Goal: Transaction & Acquisition: Purchase product/service

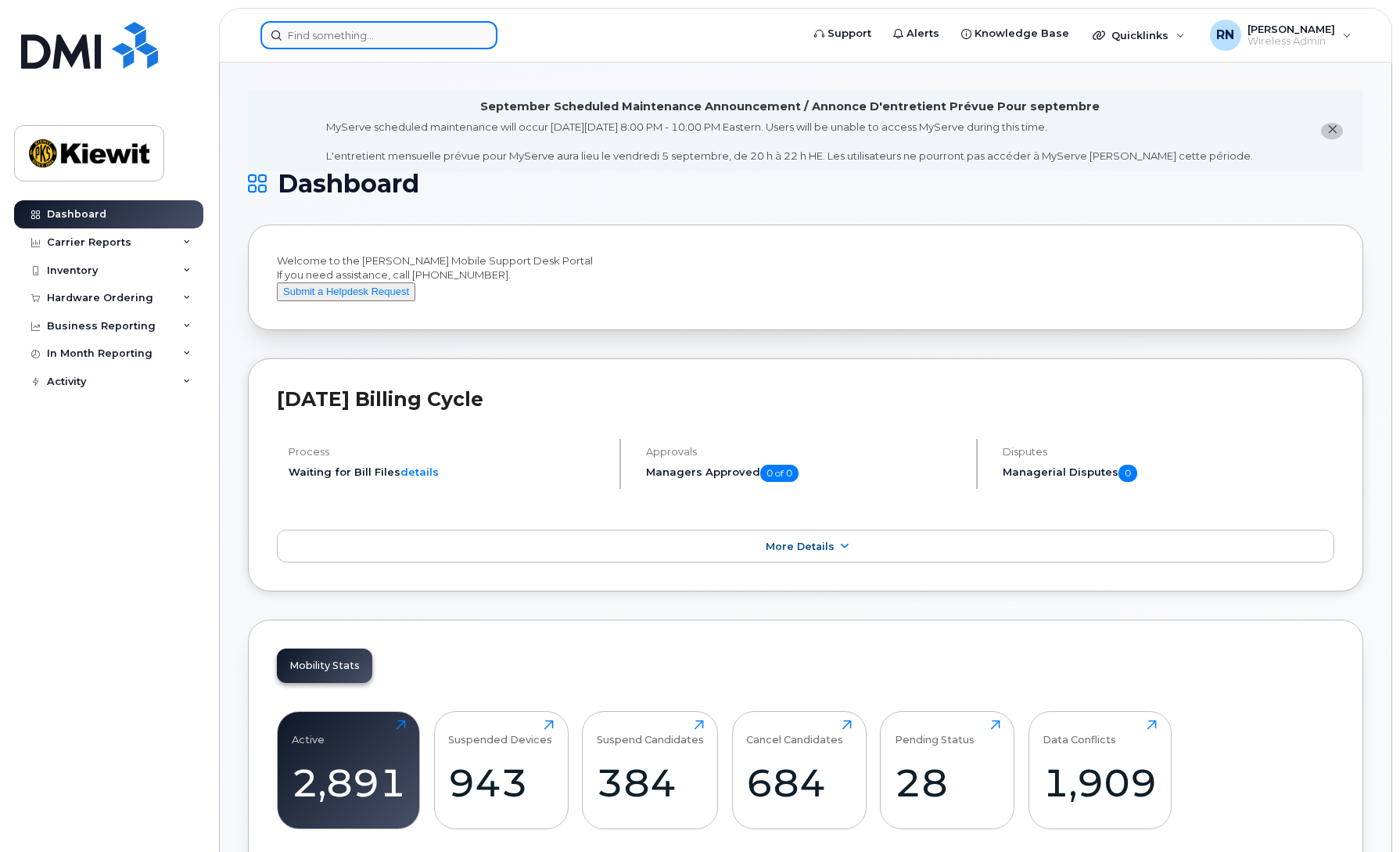
click at [347, 39] on input at bounding box center [379, 35] width 237 height 29
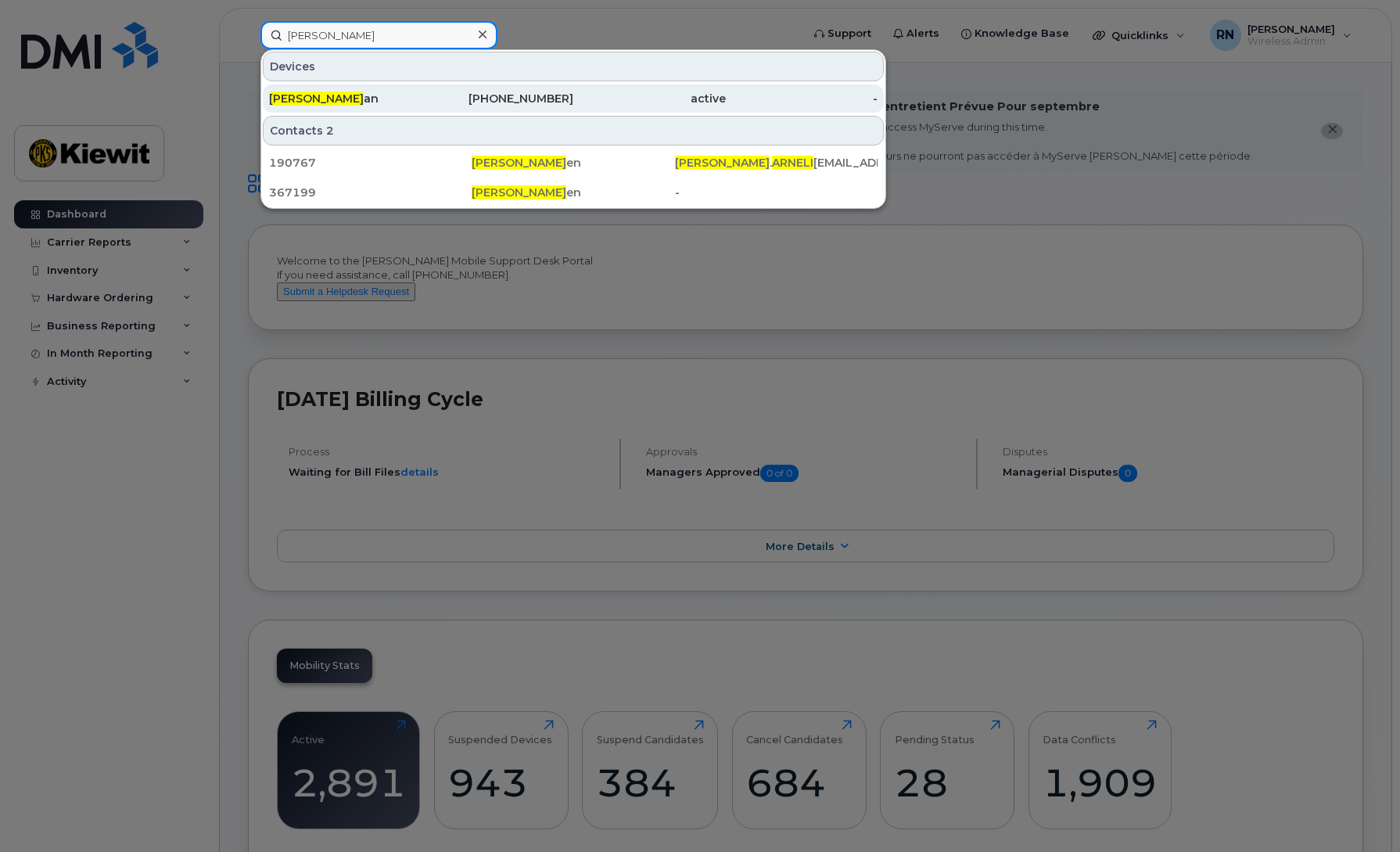
type input "cory arneli"
click at [496, 99] on div "604-404-2931" at bounding box center [498, 99] width 152 height 16
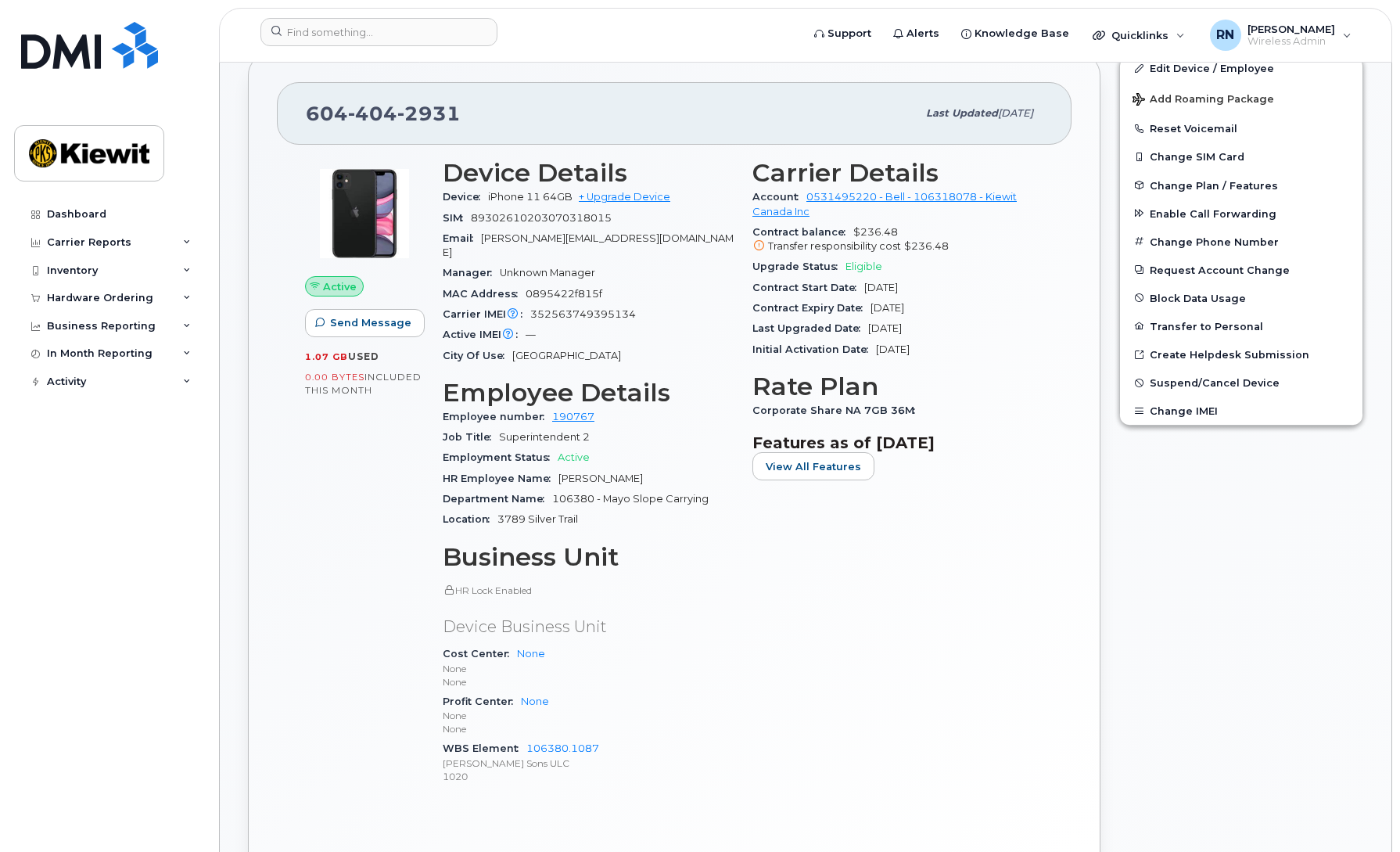
scroll to position [528, 0]
click at [860, 264] on span "Eligible" at bounding box center [863, 265] width 37 height 12
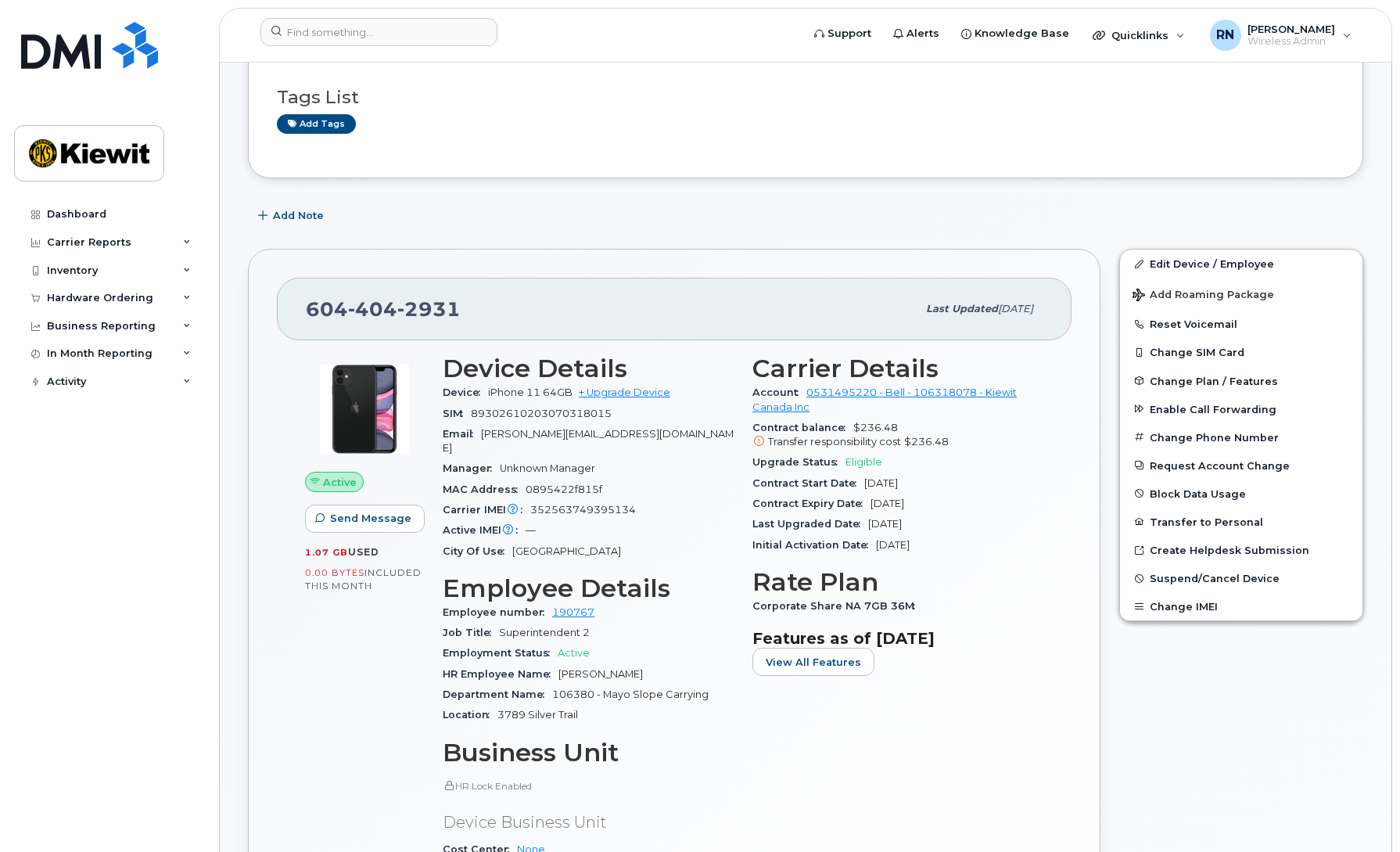
scroll to position [333, 0]
click at [1200, 259] on link "Edit Device / Employee" at bounding box center [1241, 263] width 243 height 29
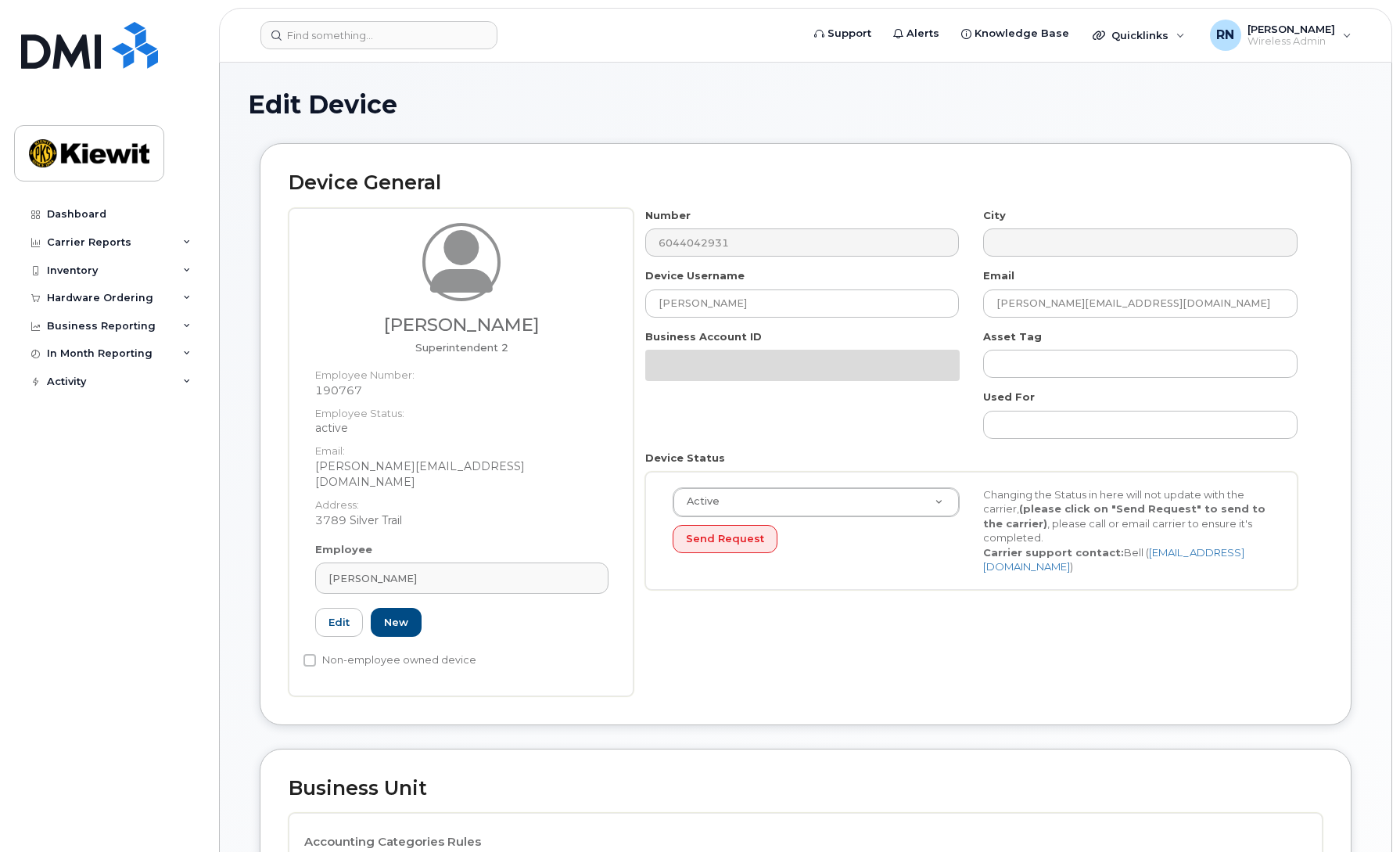
select select "14059"
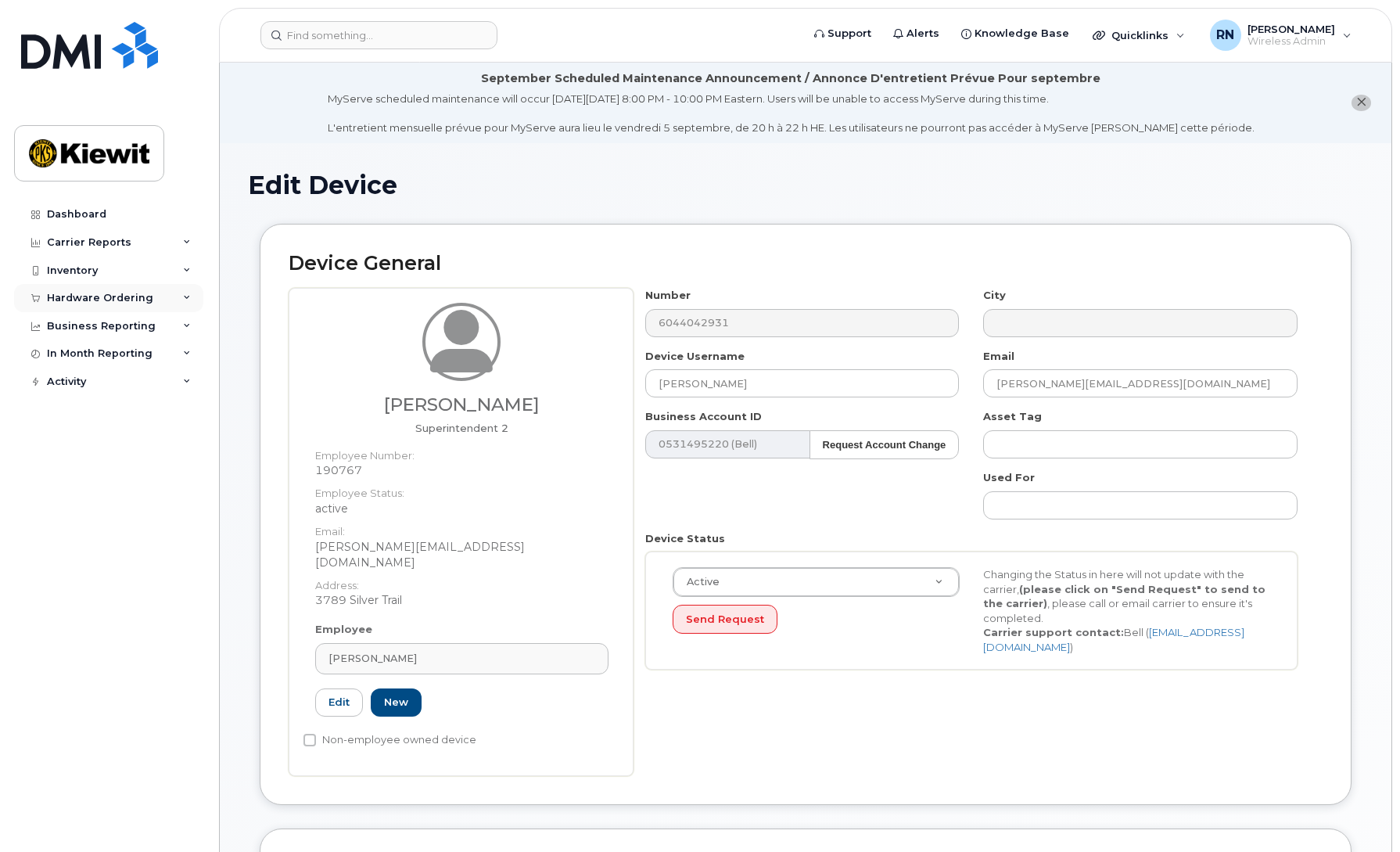
click at [187, 295] on icon at bounding box center [187, 297] width 8 height 8
click at [184, 267] on icon at bounding box center [187, 270] width 8 height 8
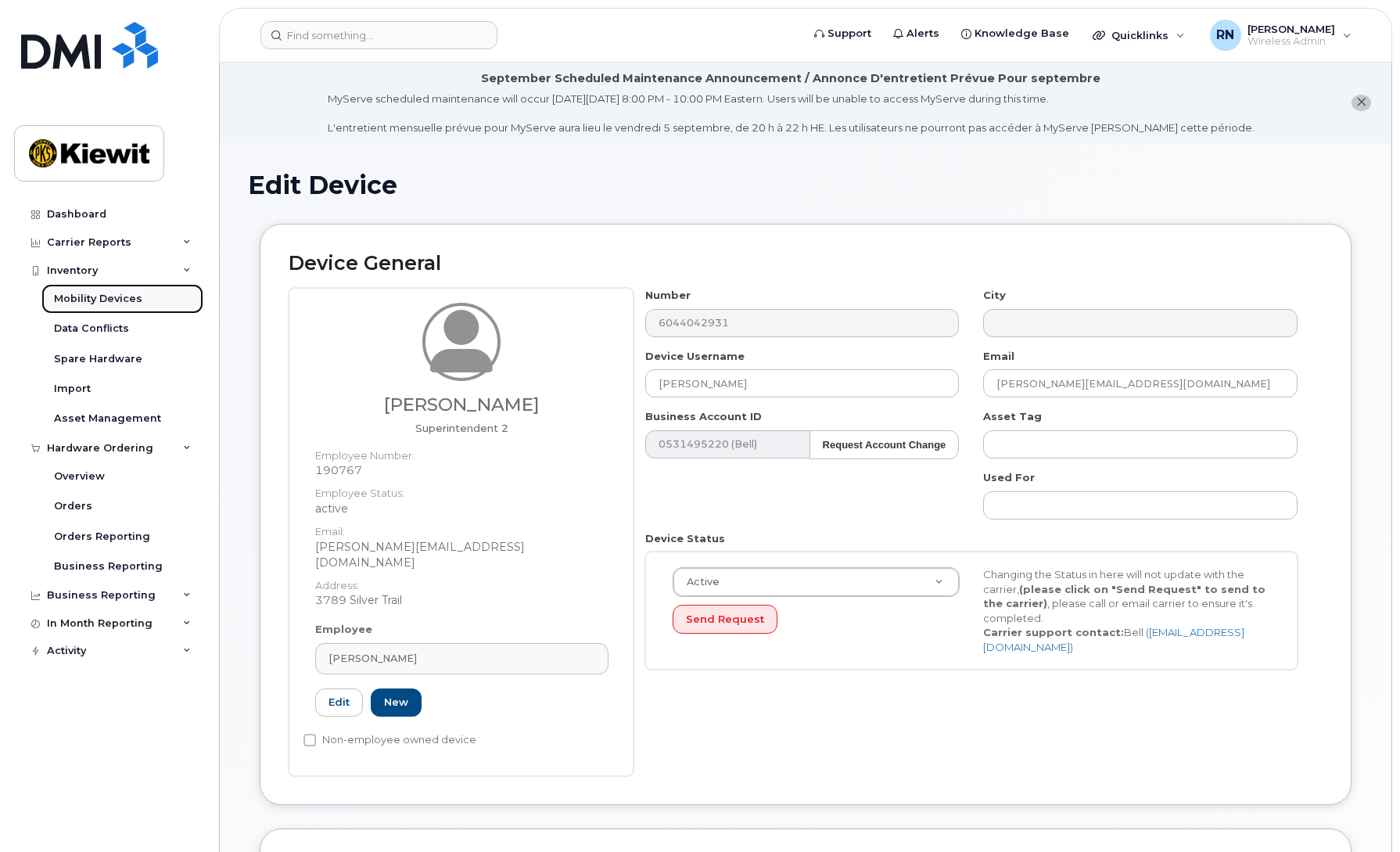
click at [76, 296] on div "Mobility Devices" at bounding box center [98, 299] width 88 height 14
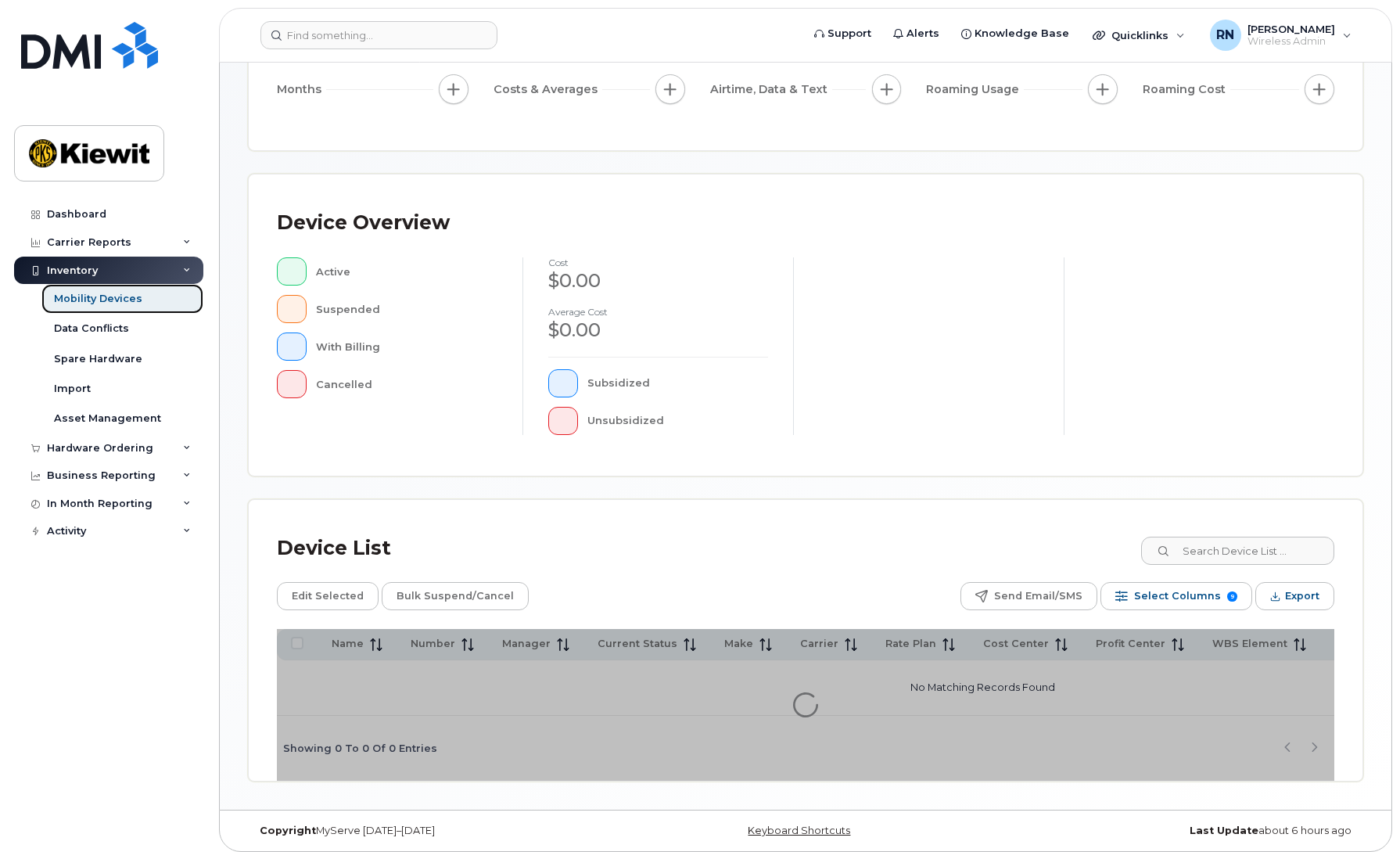
scroll to position [228, 0]
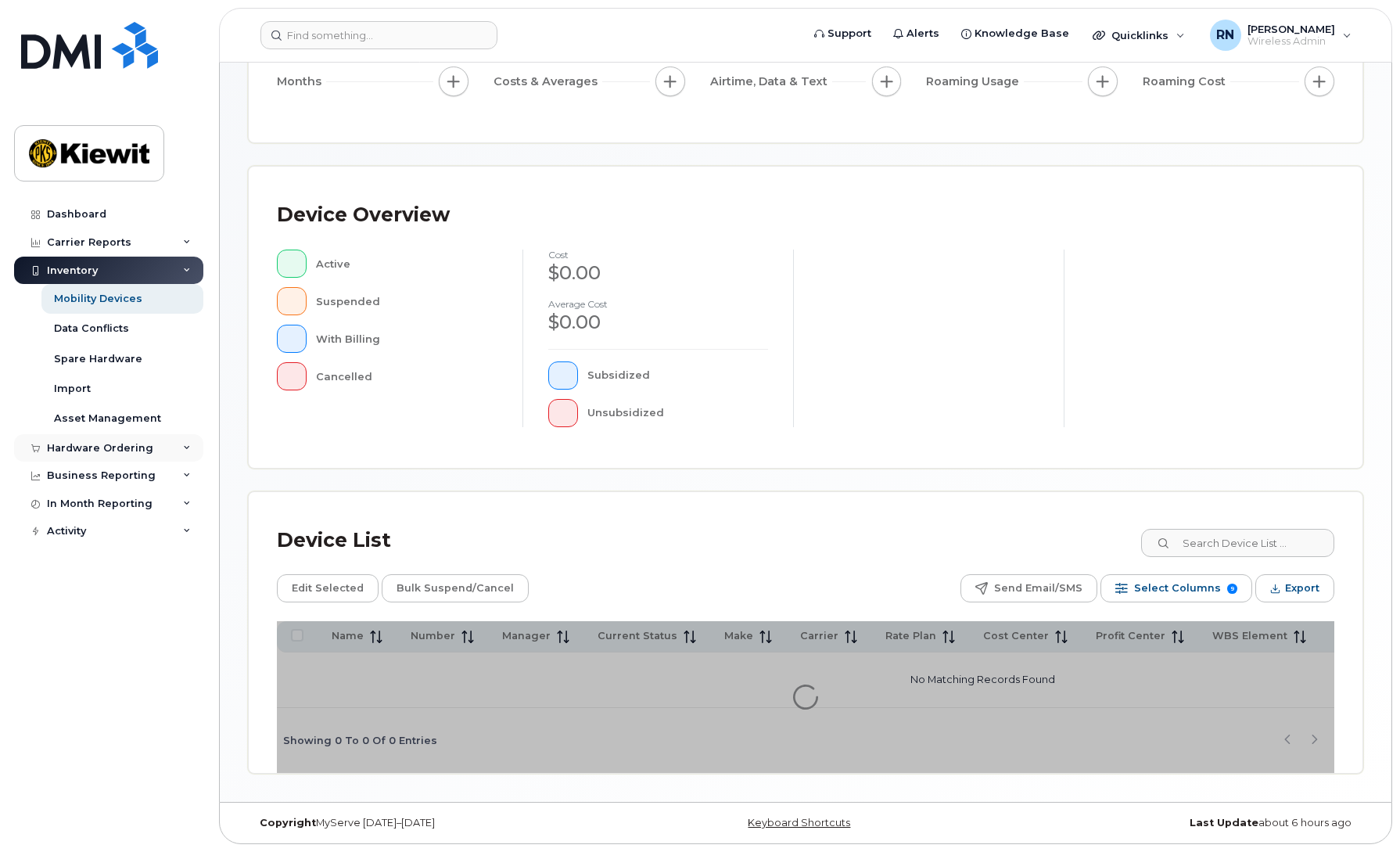
click at [190, 448] on icon at bounding box center [187, 448] width 8 height 8
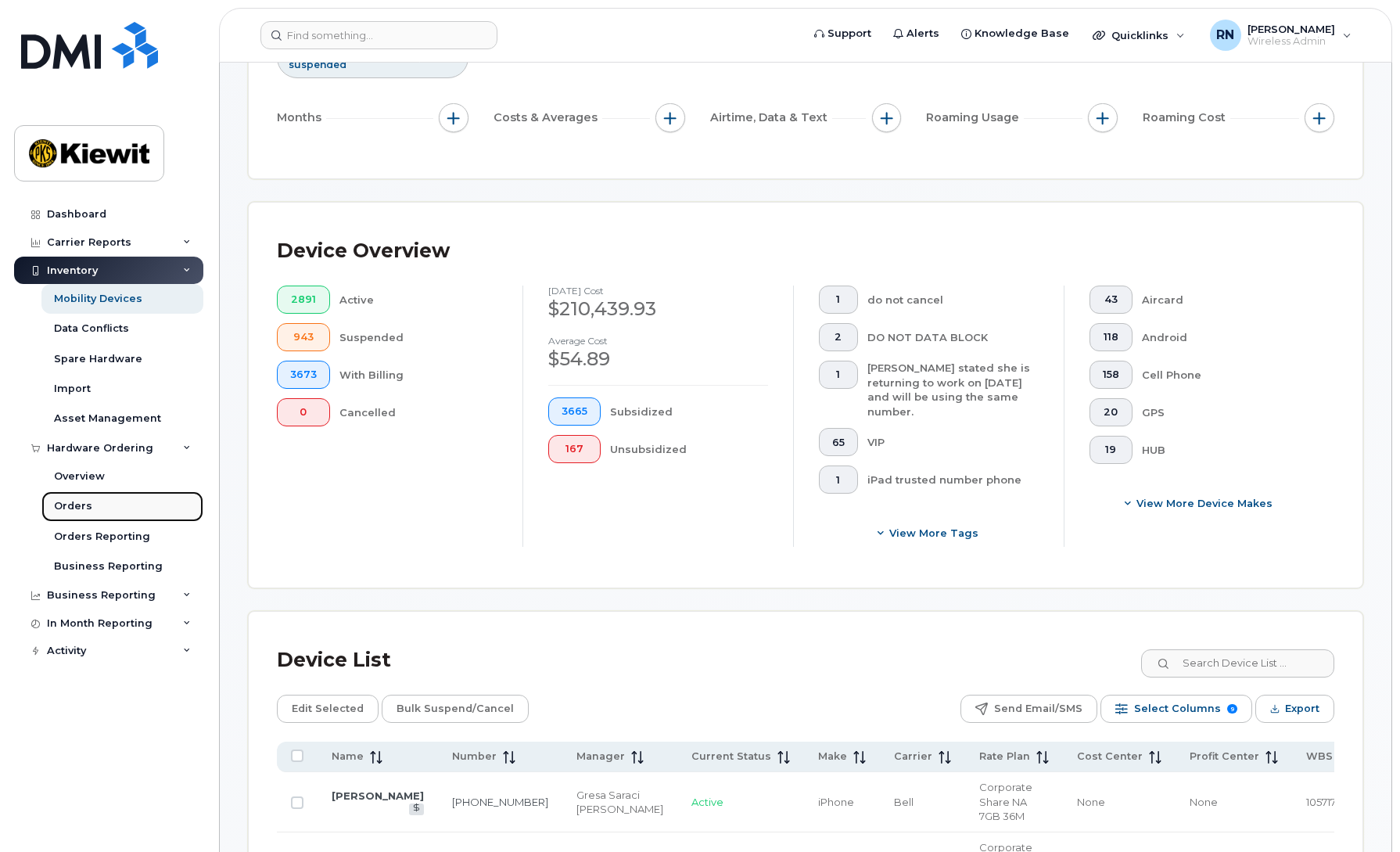
click at [68, 504] on div "Orders" at bounding box center [73, 505] width 38 height 14
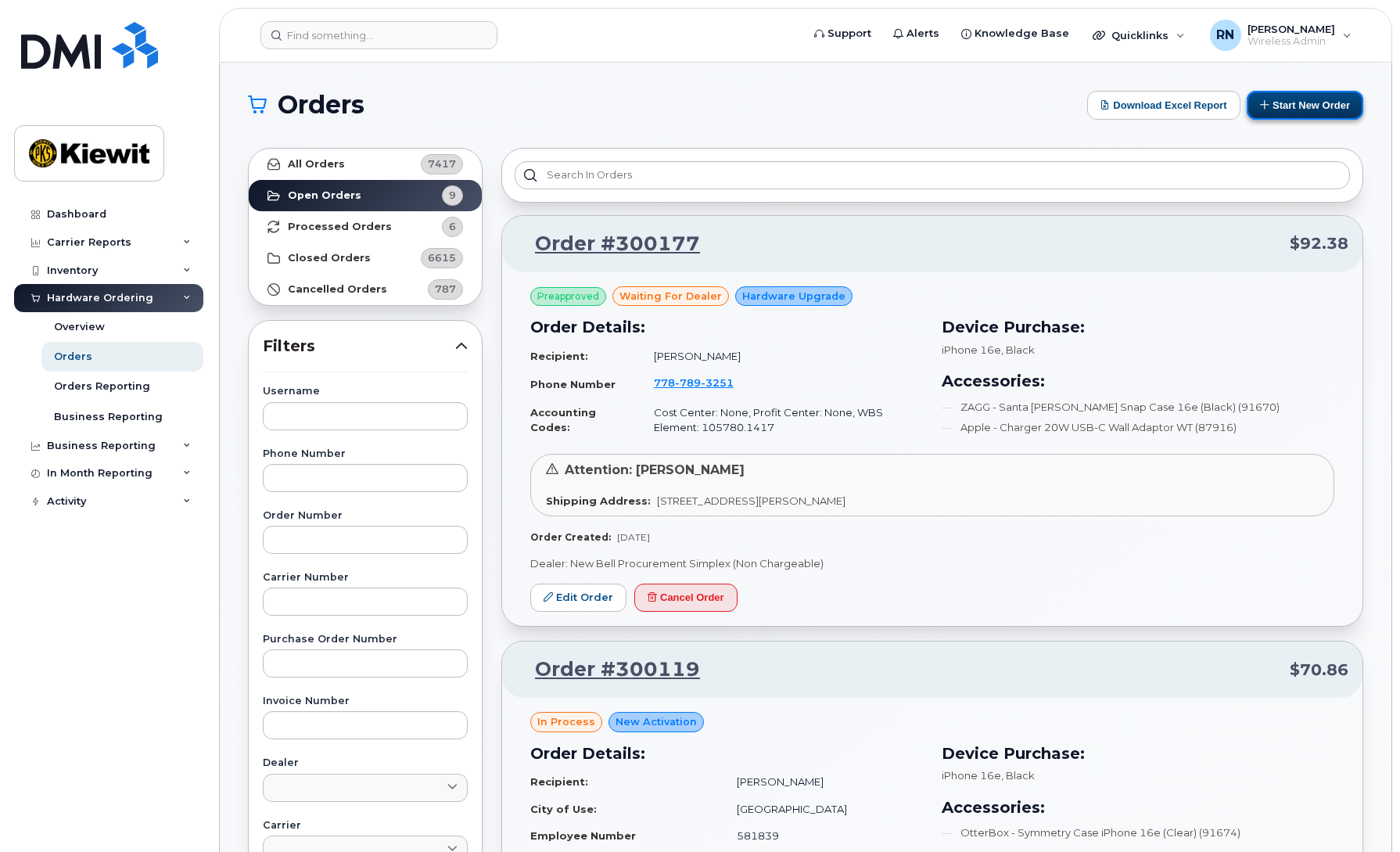
click at [1295, 107] on button "Start New Order" at bounding box center [1305, 105] width 117 height 29
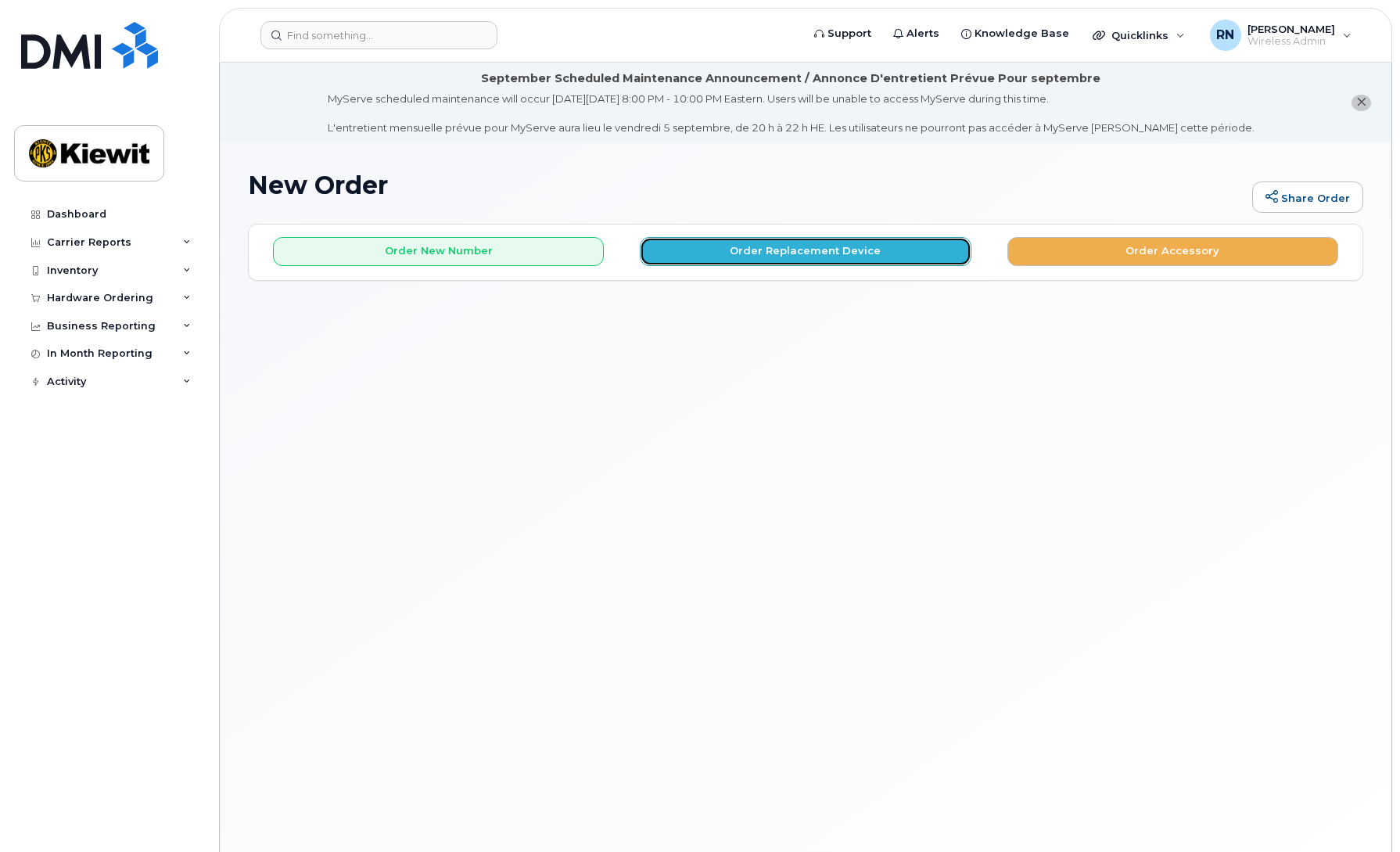
click at [814, 251] on button "Order Replacement Device" at bounding box center [805, 251] width 331 height 29
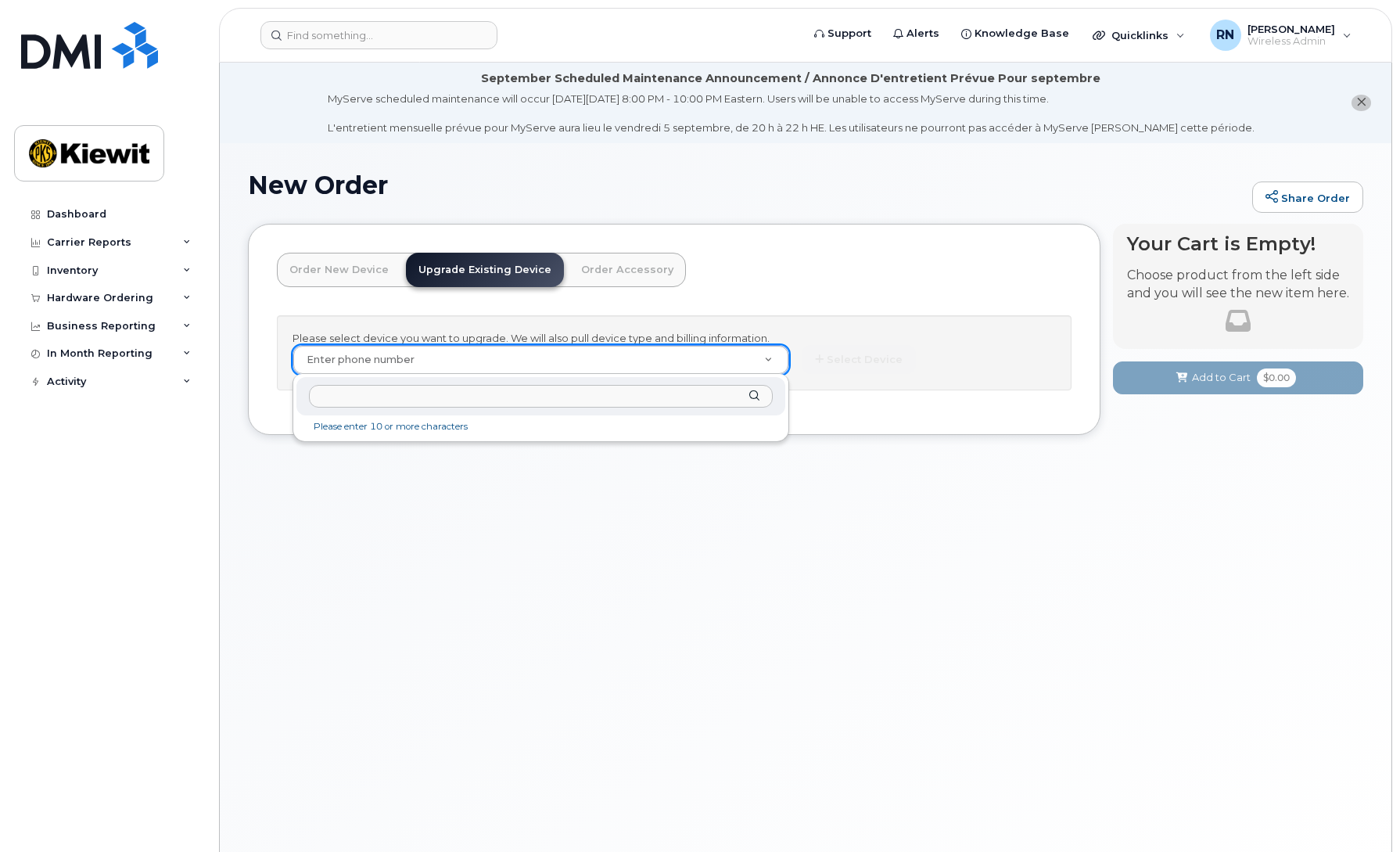
click at [382, 398] on input "text" at bounding box center [540, 396] width 464 height 22
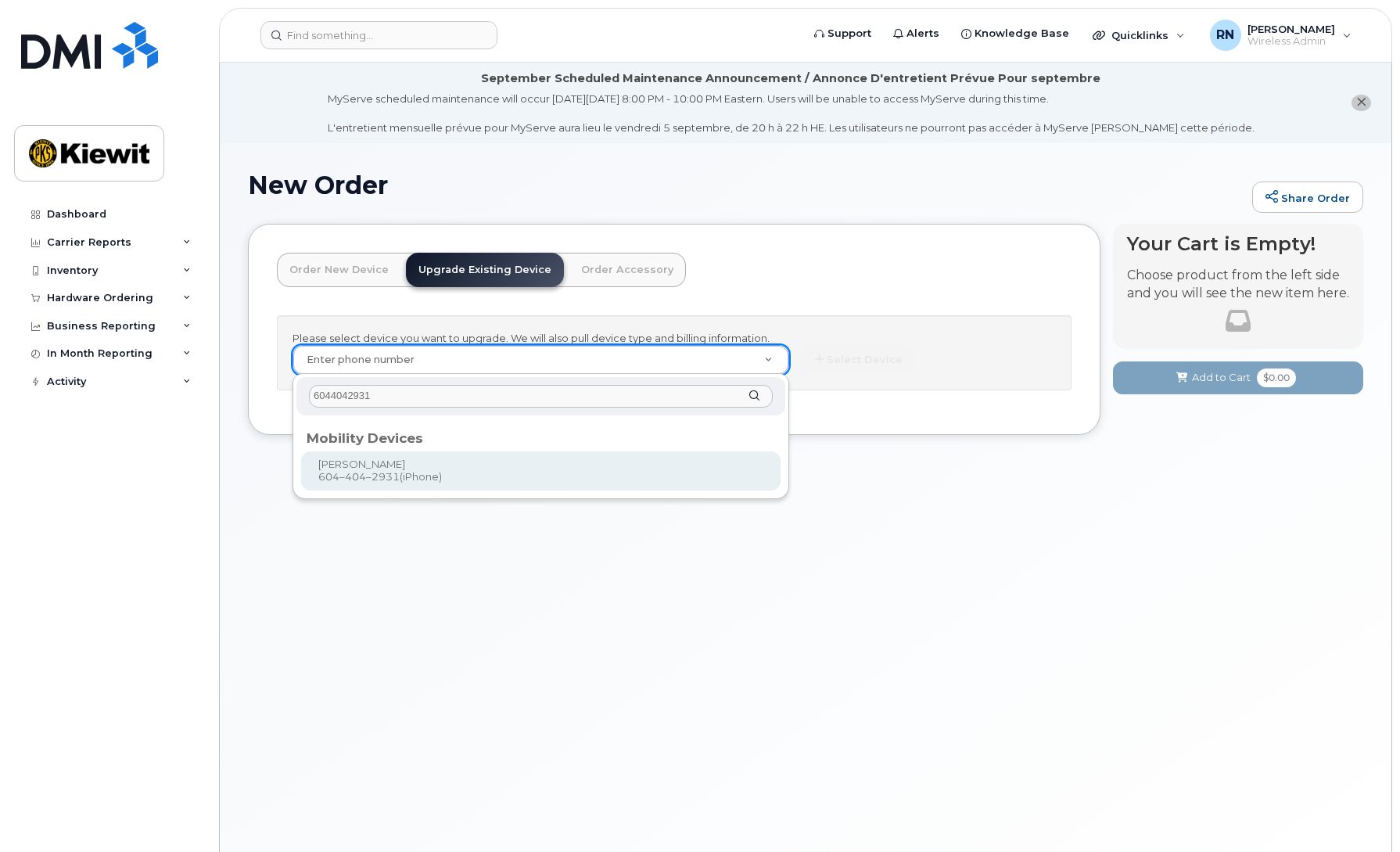
type input "6044042931"
type input "346003"
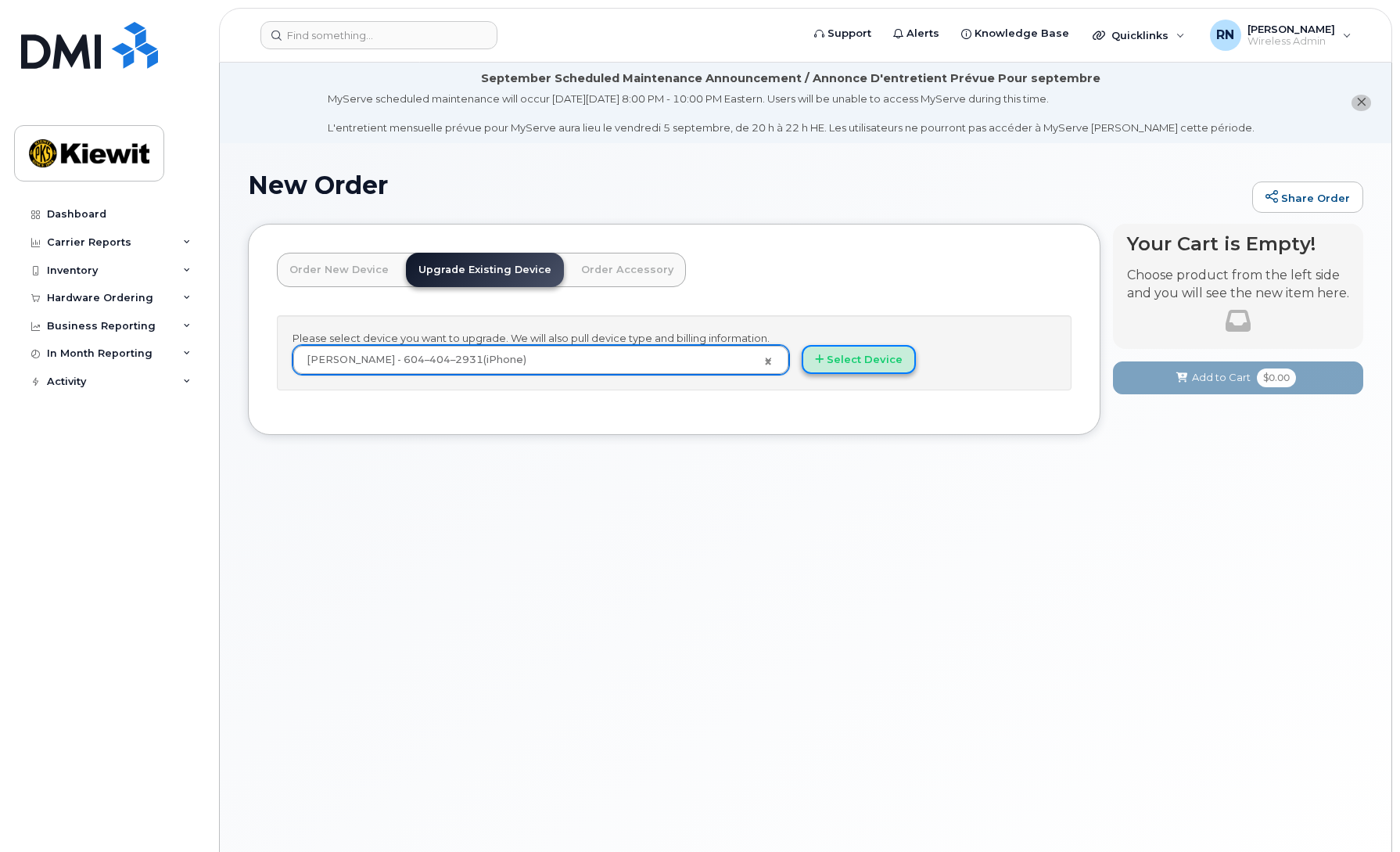
click at [868, 360] on button "Select Device" at bounding box center [859, 359] width 114 height 29
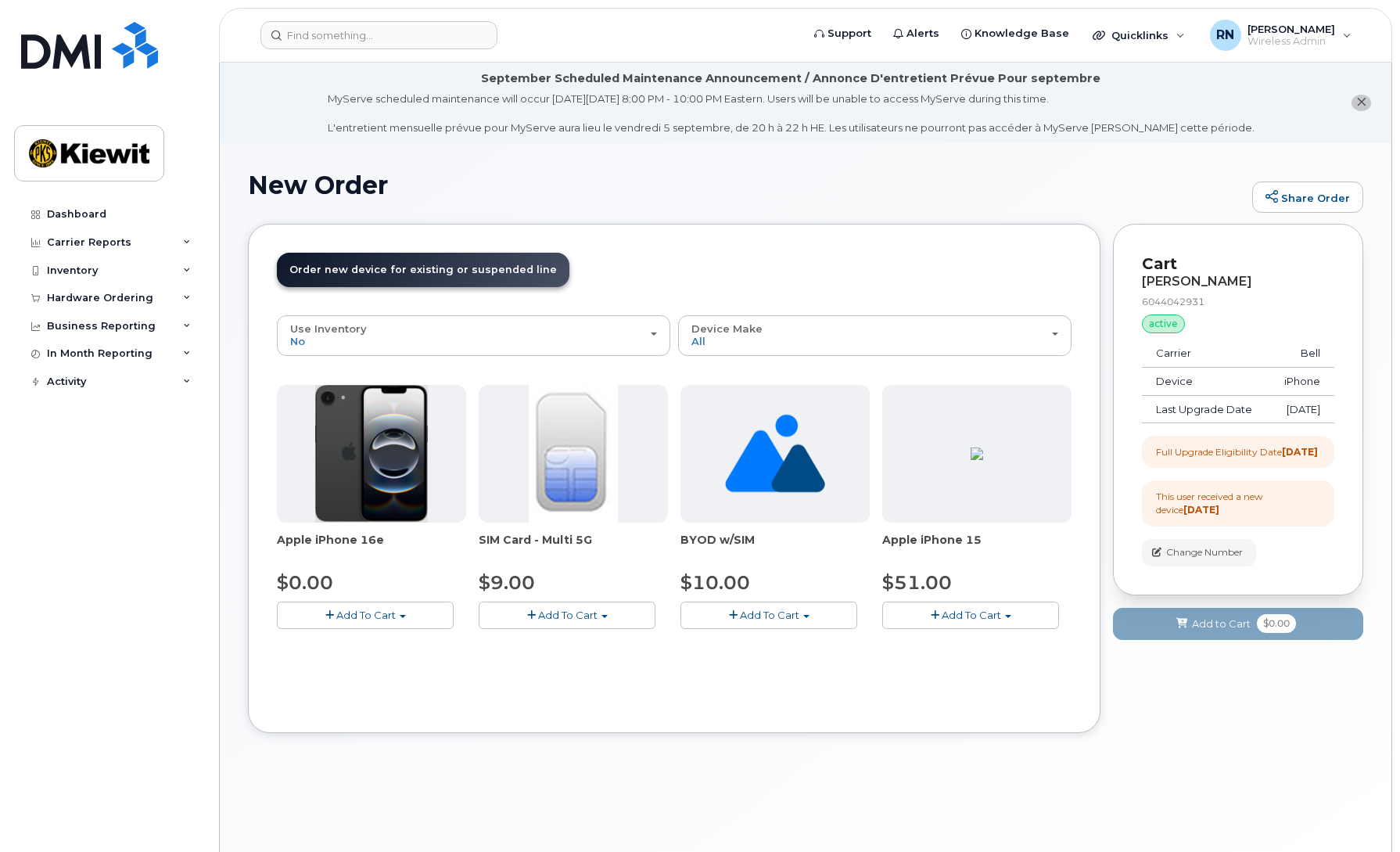
click at [347, 613] on span "Add To Cart" at bounding box center [366, 614] width 60 height 12
click at [352, 646] on link "$0.00 - 3 year upgrade (128GB)" at bounding box center [378, 644] width 194 height 20
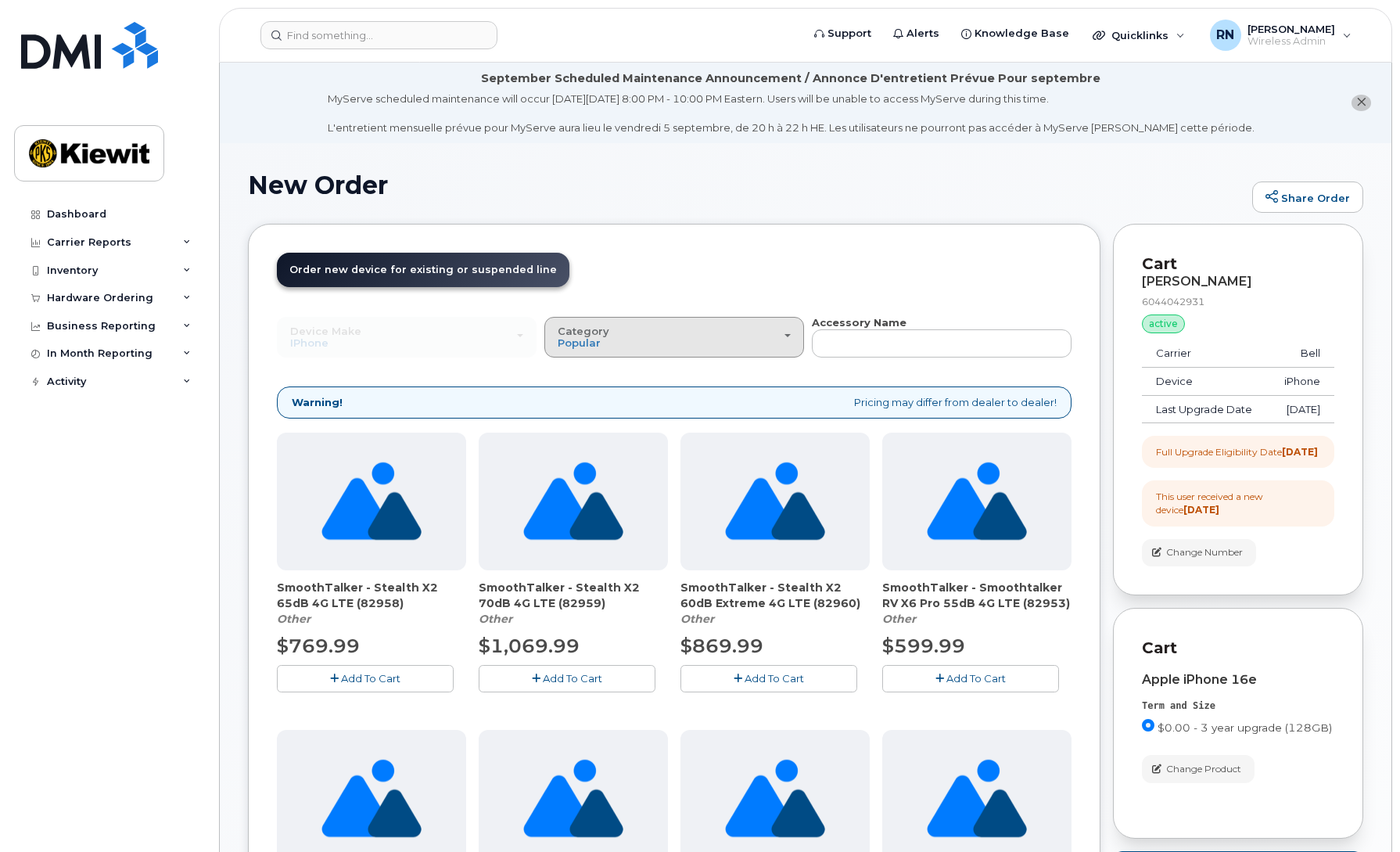
click at [786, 339] on div "Category Popular" at bounding box center [674, 337] width 233 height 24
click at [571, 404] on label "Case" at bounding box center [570, 406] width 46 height 19
click at [0, 0] on input "Case" at bounding box center [0, 0] width 0 height 0
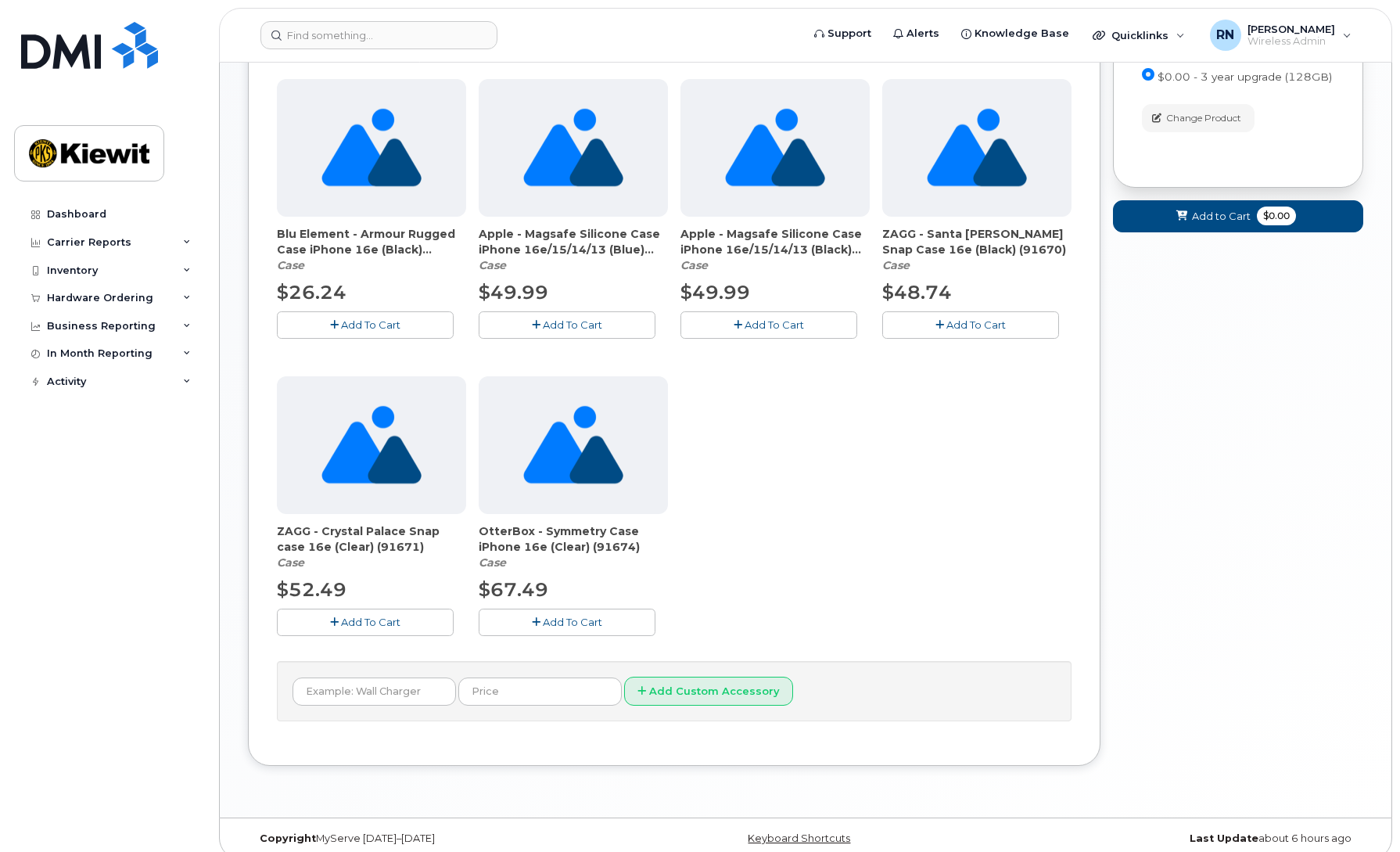
scroll to position [666, 0]
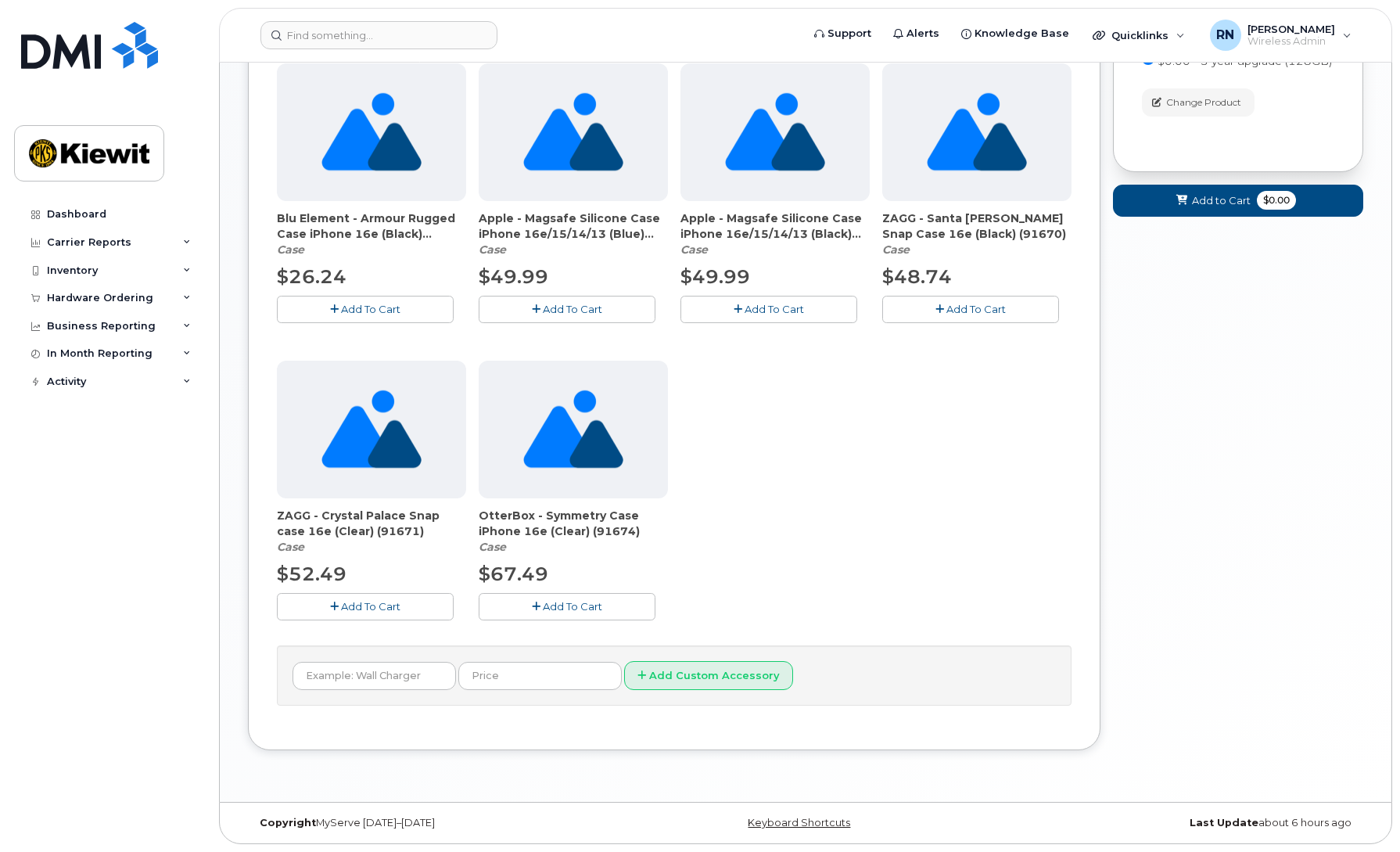
click at [551, 605] on span "Add To Cart" at bounding box center [572, 606] width 60 height 12
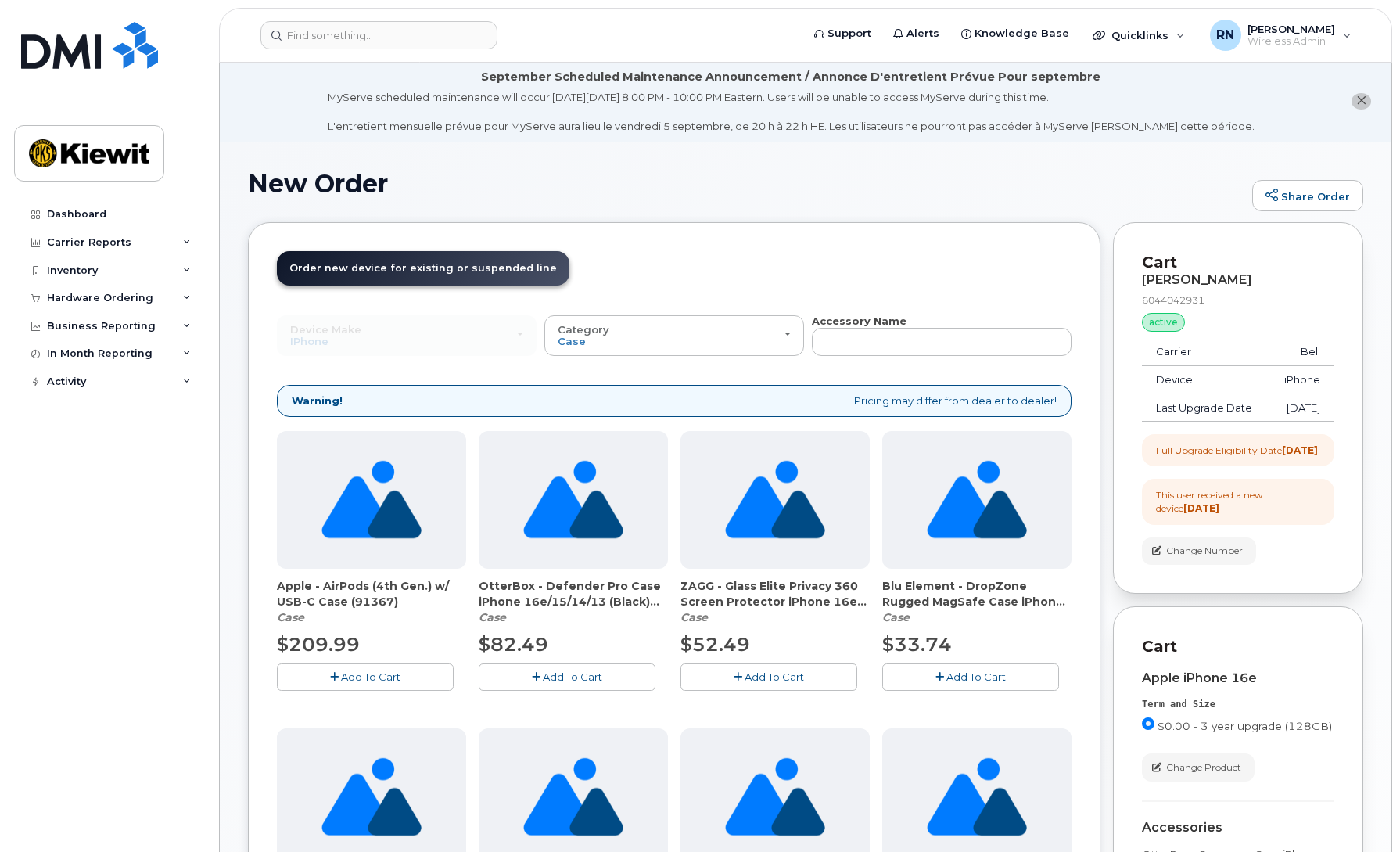
scroll to position [0, 0]
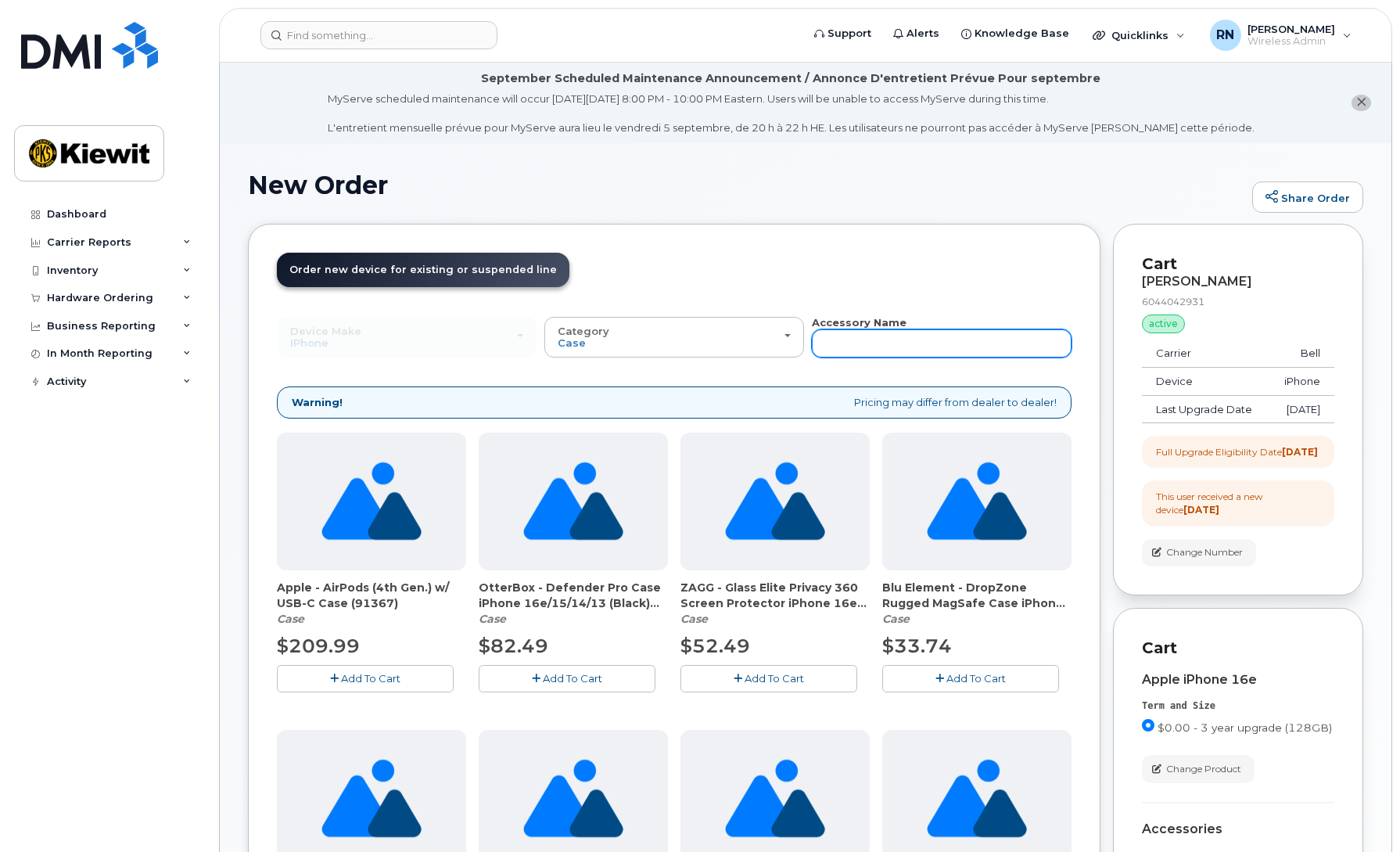
click at [890, 340] on input "text" at bounding box center [941, 343] width 259 height 29
click at [871, 340] on input "text" at bounding box center [941, 343] width 259 height 29
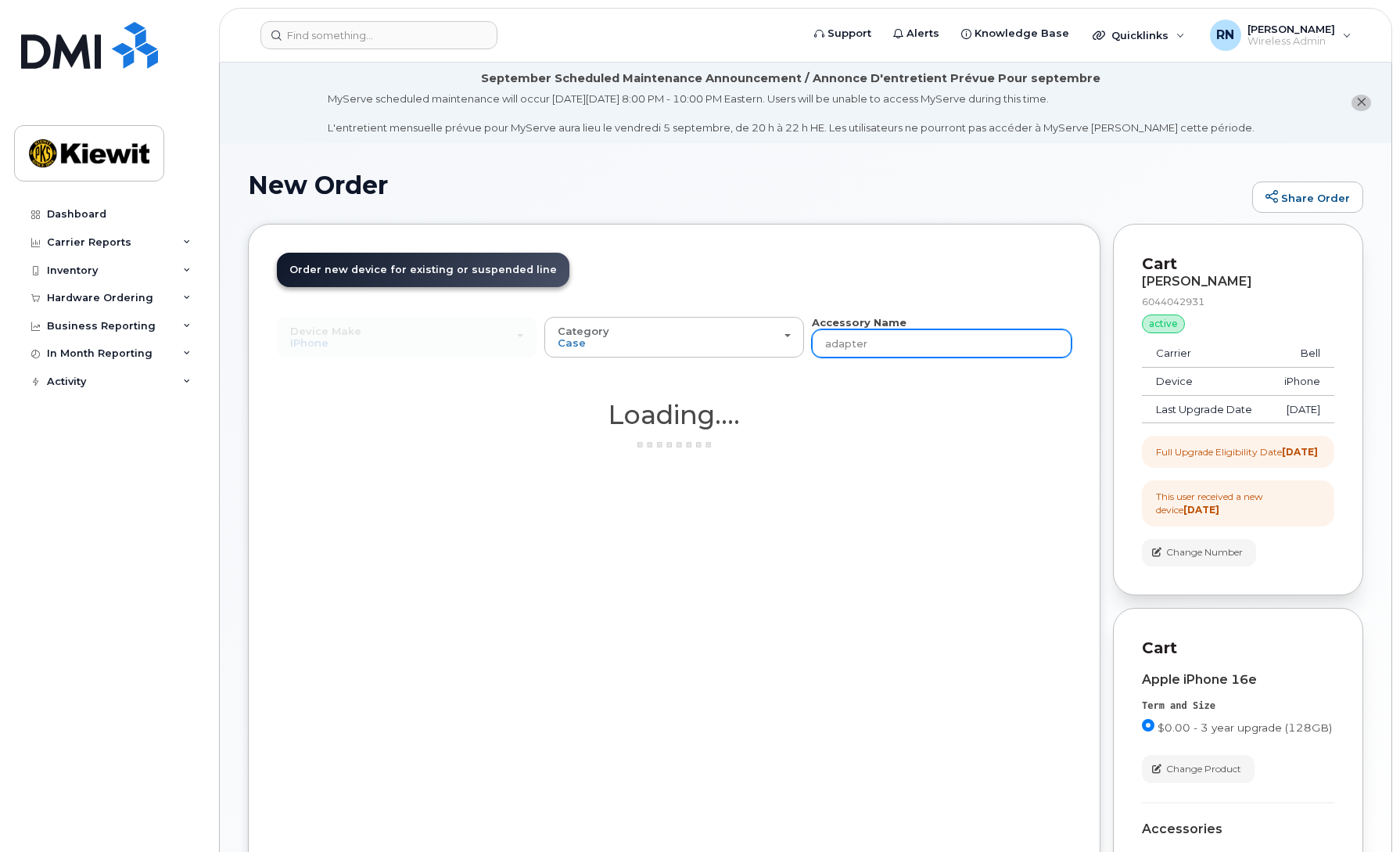
type input "adapter"
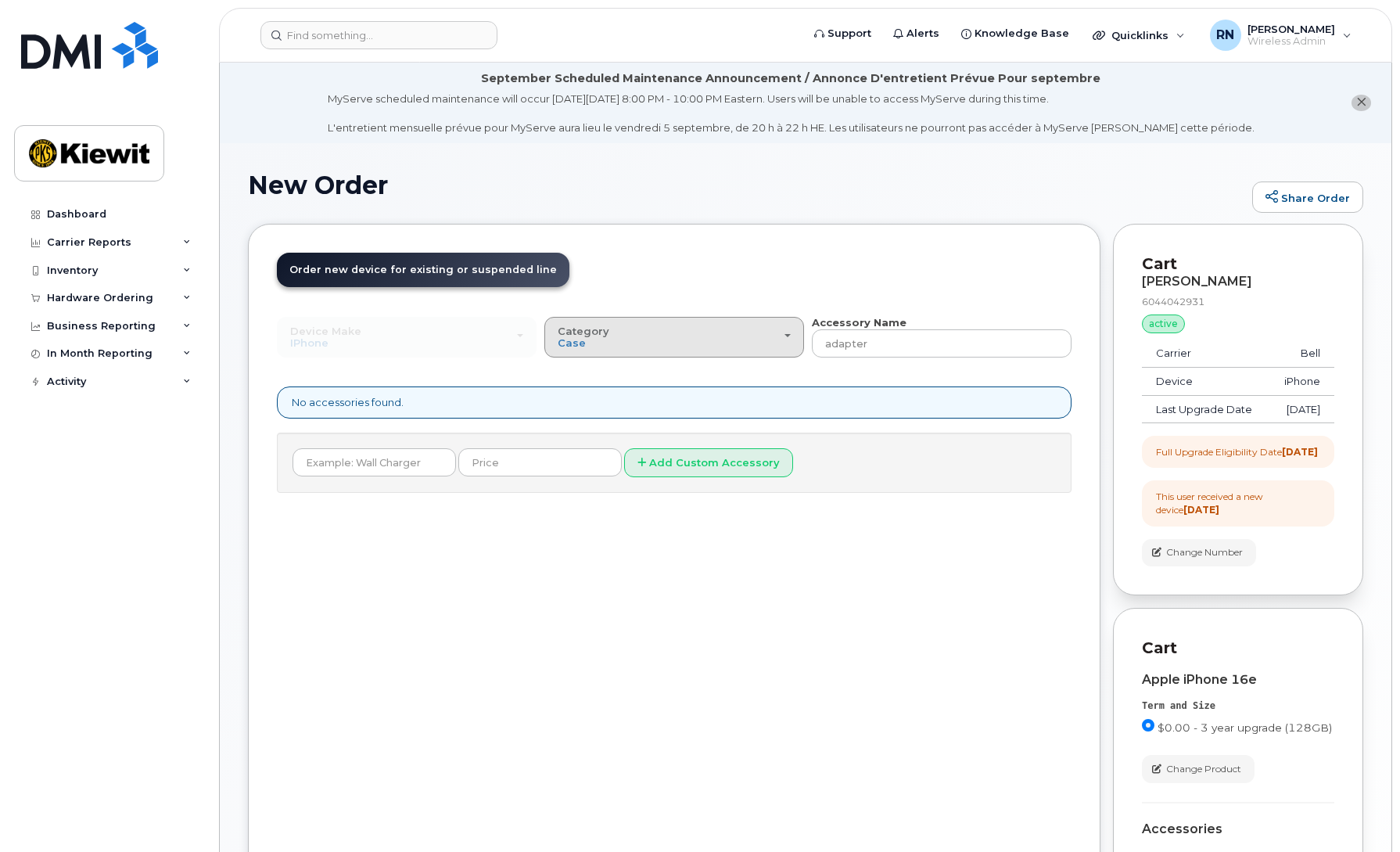
drag, startPoint x: 663, startPoint y: 341, endPoint x: 620, endPoint y: 347, distance: 43.4
click at [621, 347] on div "Category Case" at bounding box center [674, 337] width 233 height 24
click at [628, 436] on div "Other" at bounding box center [673, 433] width 251 height 19
click at [685, 347] on div "Category Case" at bounding box center [674, 337] width 233 height 24
click at [576, 436] on label "Other" at bounding box center [573, 433] width 50 height 19
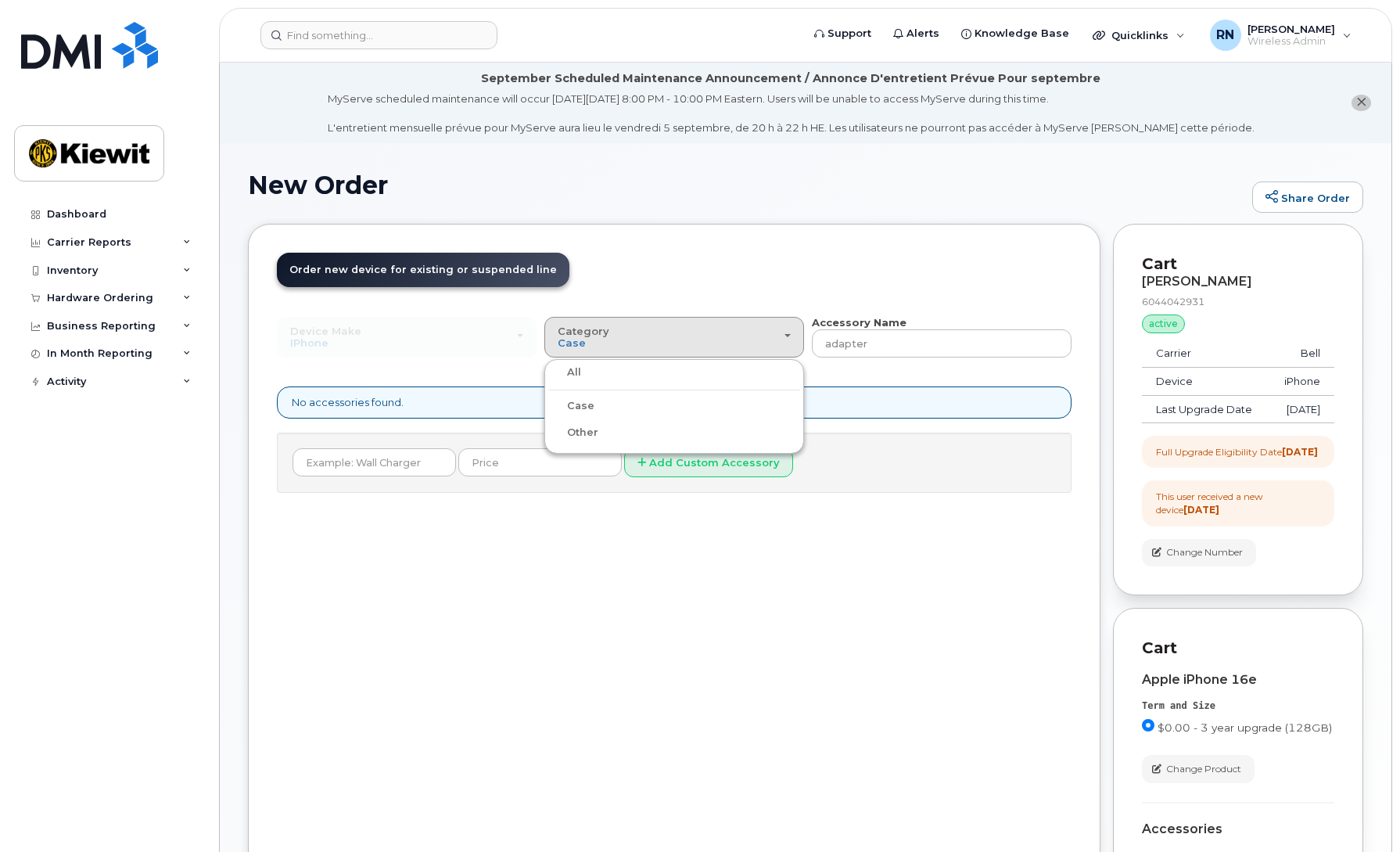
click at [0, 0] on input "Other" at bounding box center [0, 0] width 0 height 0
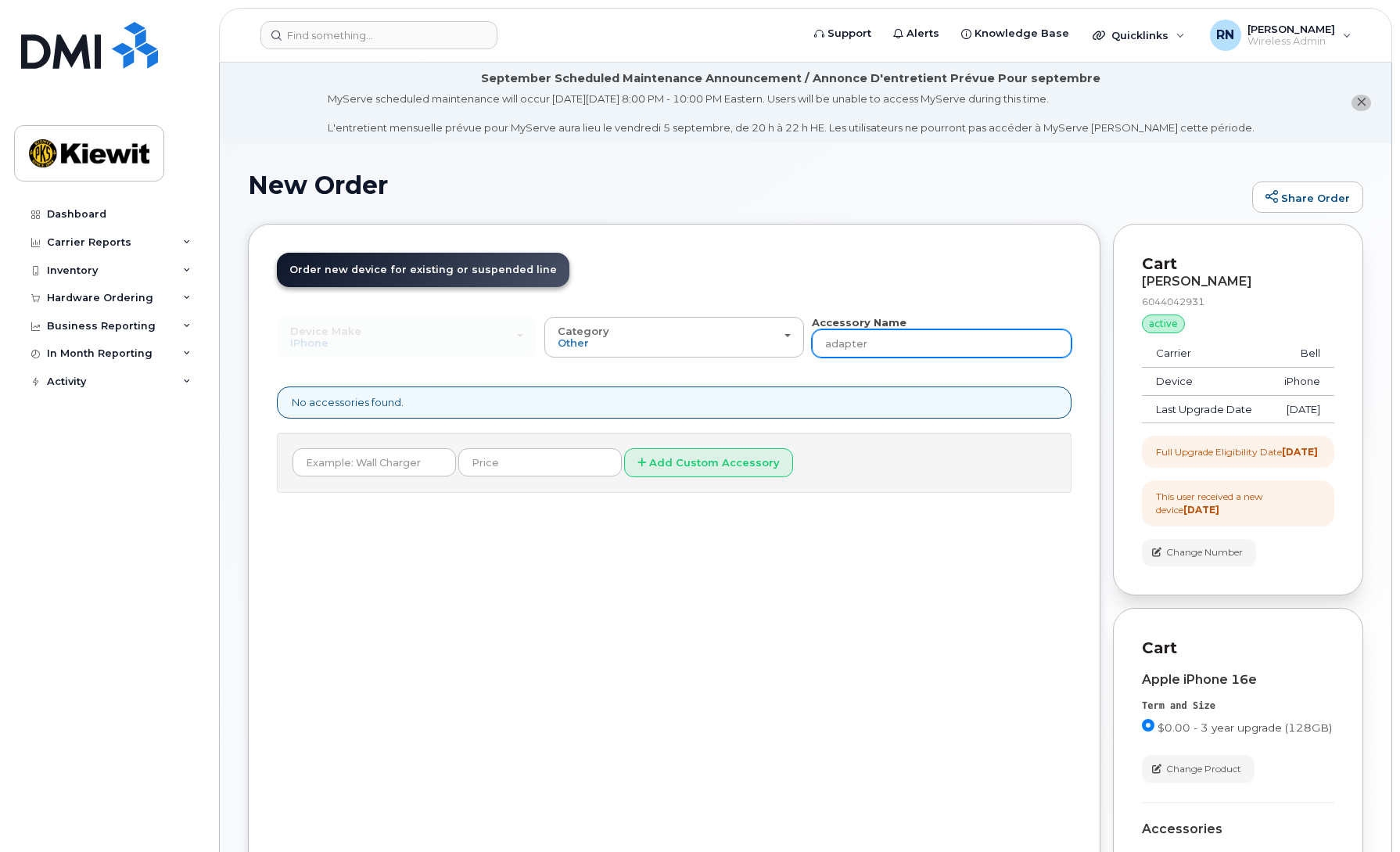
click at [878, 339] on input "adapter" at bounding box center [941, 343] width 259 height 29
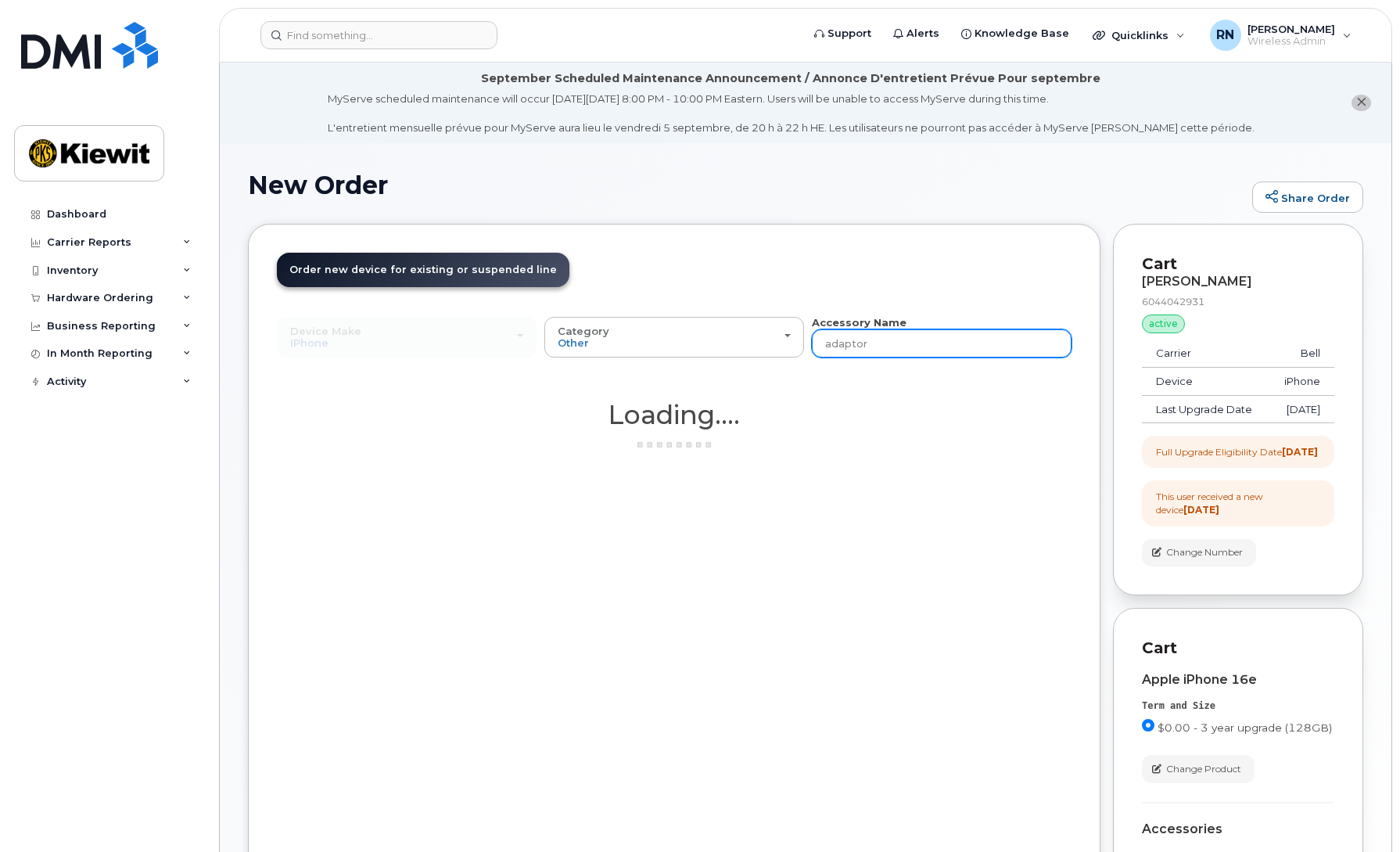
type input "adaptor"
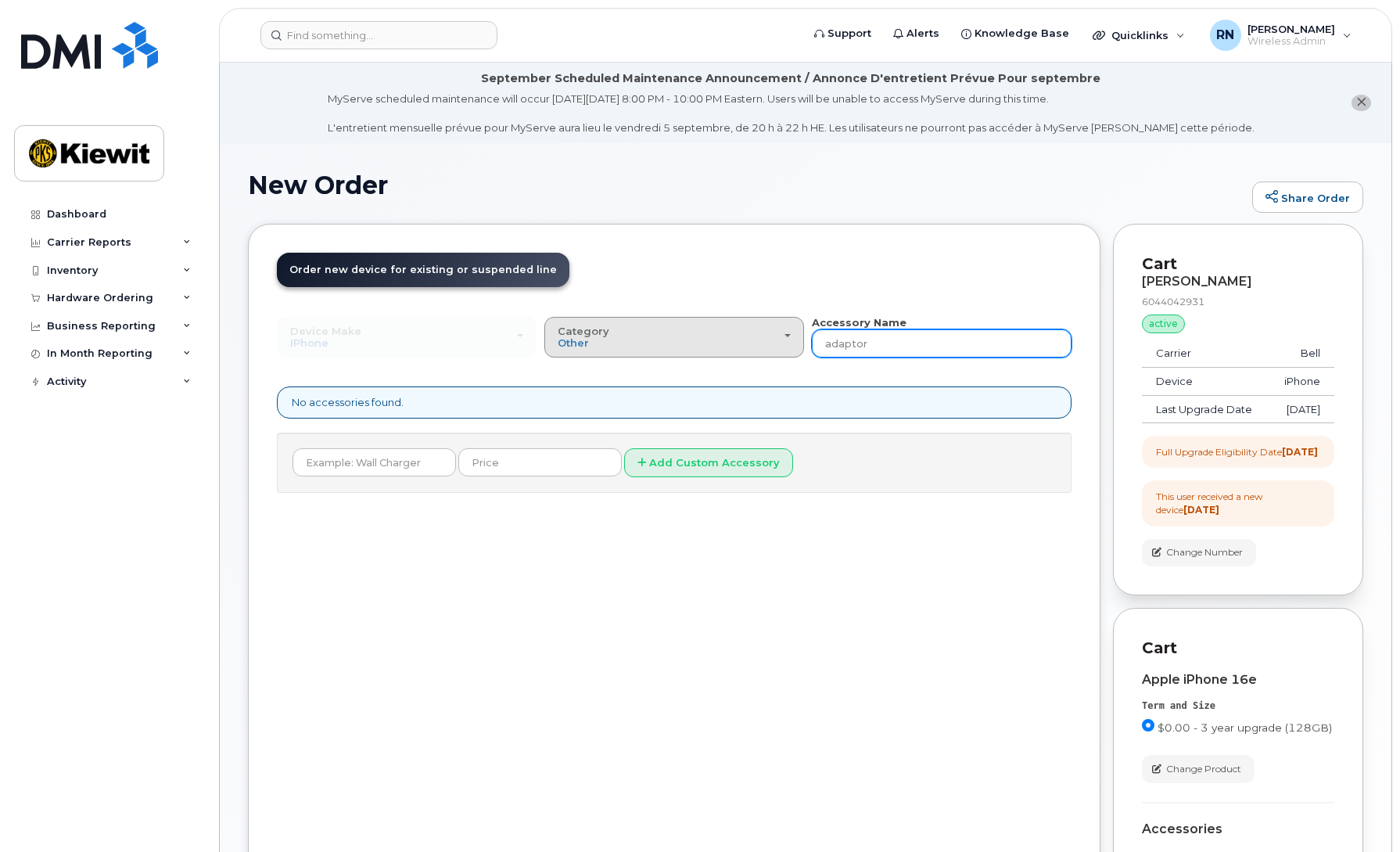
drag, startPoint x: 896, startPoint y: 348, endPoint x: 790, endPoint y: 350, distance: 106.0
click at [790, 350] on div "Device Make All Android Cell Phone HUB iPhone Modem Tablet All Android Cell Pho…" at bounding box center [673, 337] width 794 height 43
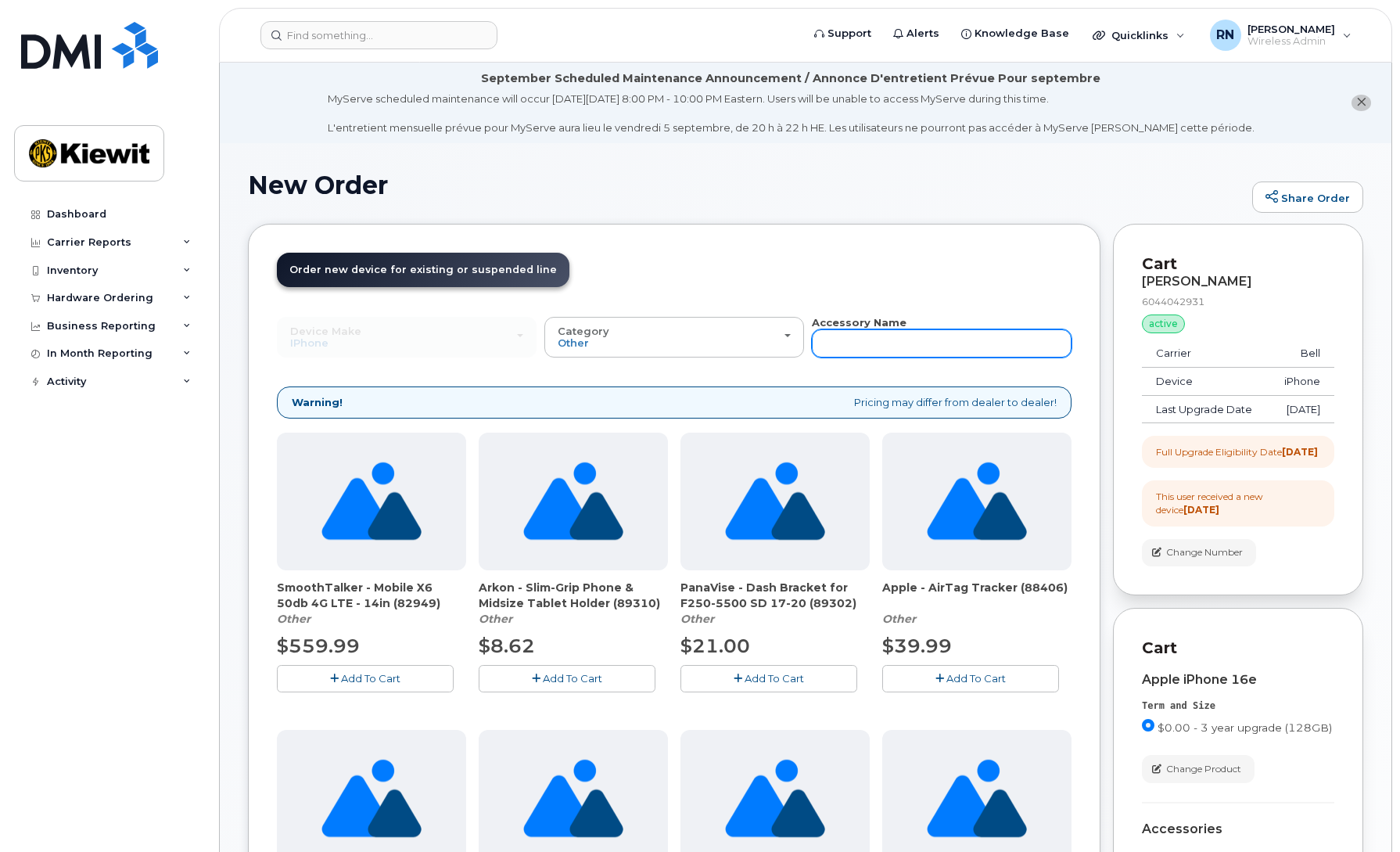
click at [888, 334] on input "text" at bounding box center [941, 343] width 259 height 29
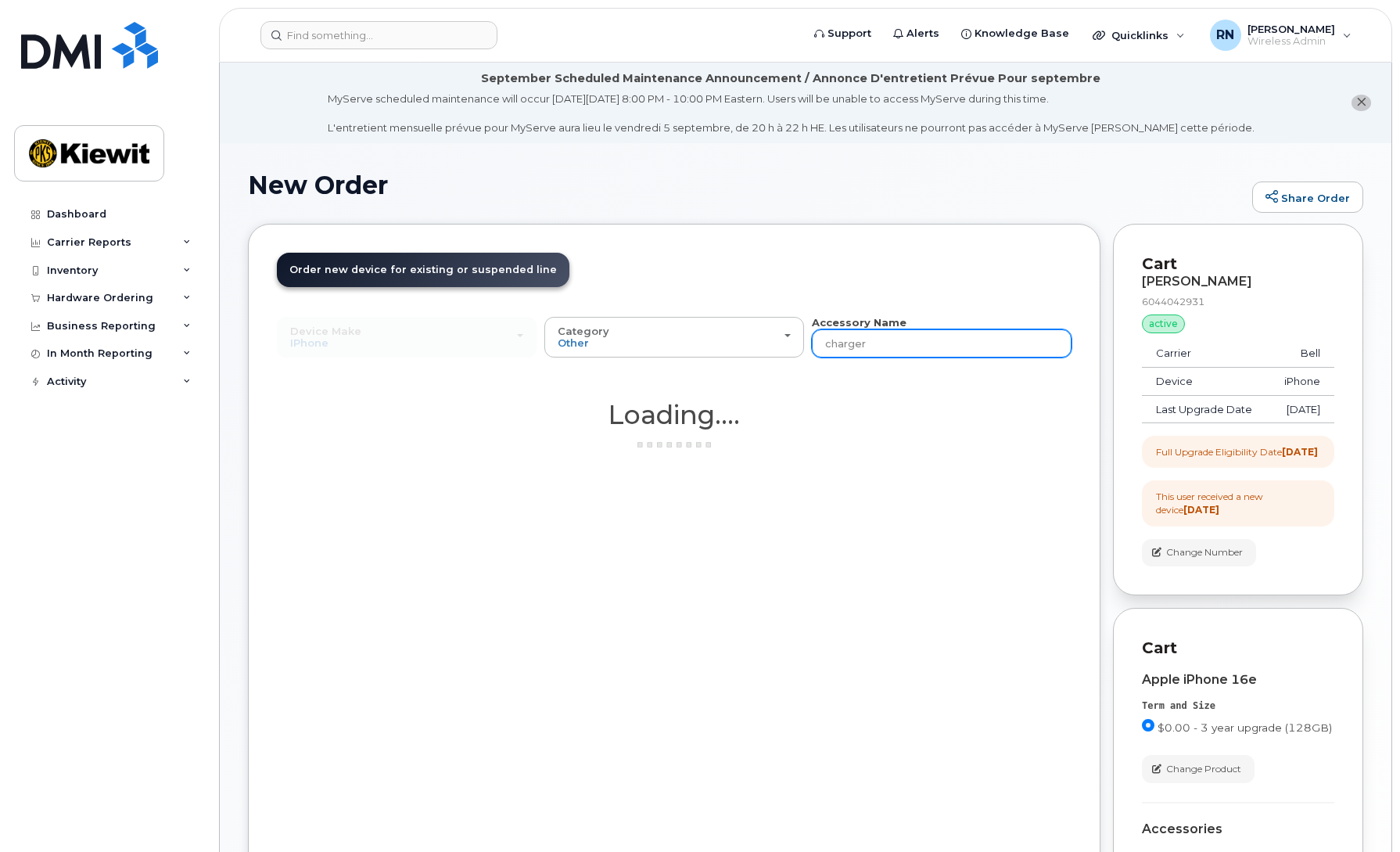
type input "charger"
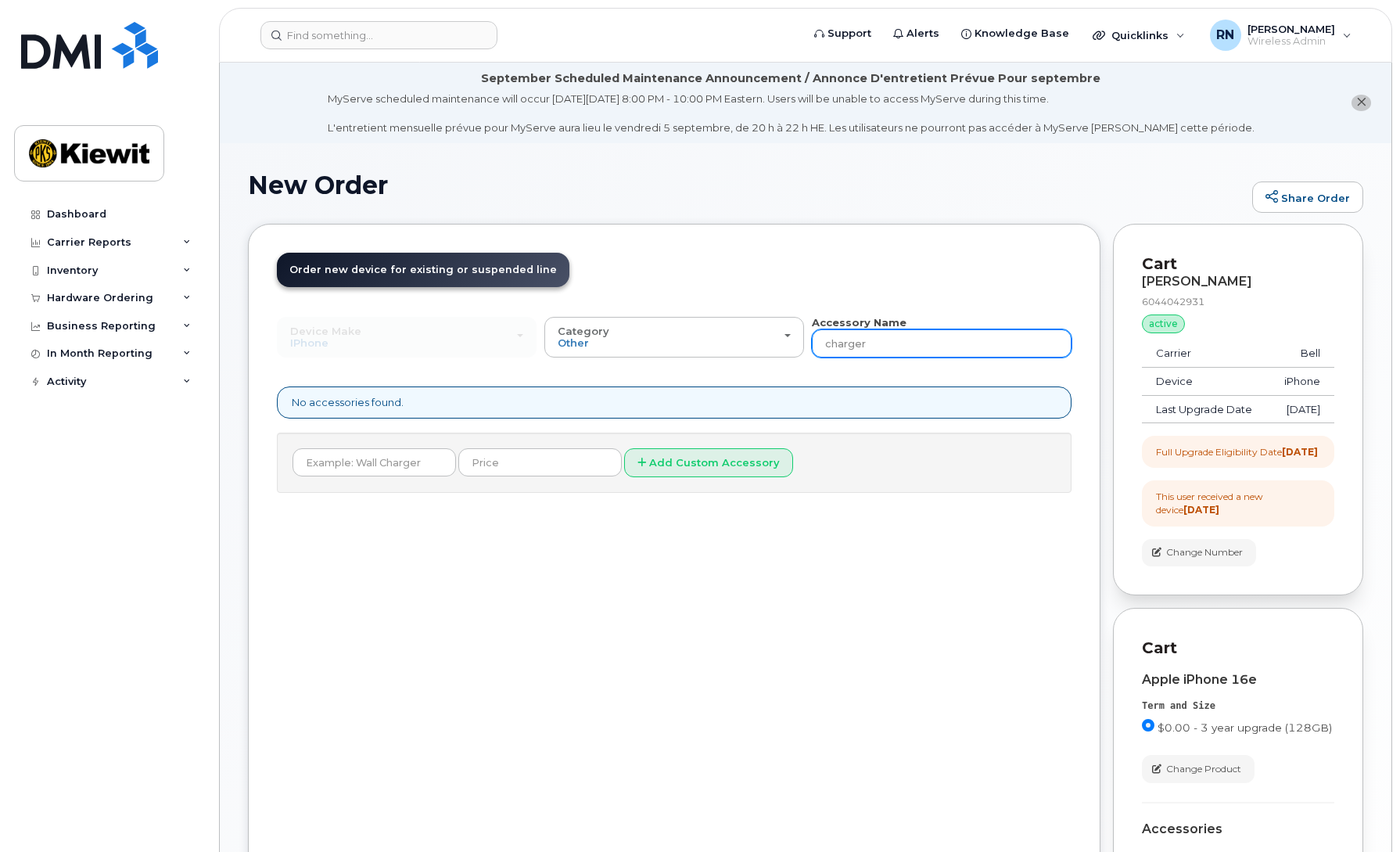
click at [939, 353] on input "charger" at bounding box center [941, 343] width 259 height 29
drag, startPoint x: 939, startPoint y: 353, endPoint x: 636, endPoint y: 387, distance: 304.9
click at [642, 392] on div "Device Make All Android Cell Phone HUB iPhone Modem Tablet All Android Cell Pho…" at bounding box center [673, 404] width 794 height 177
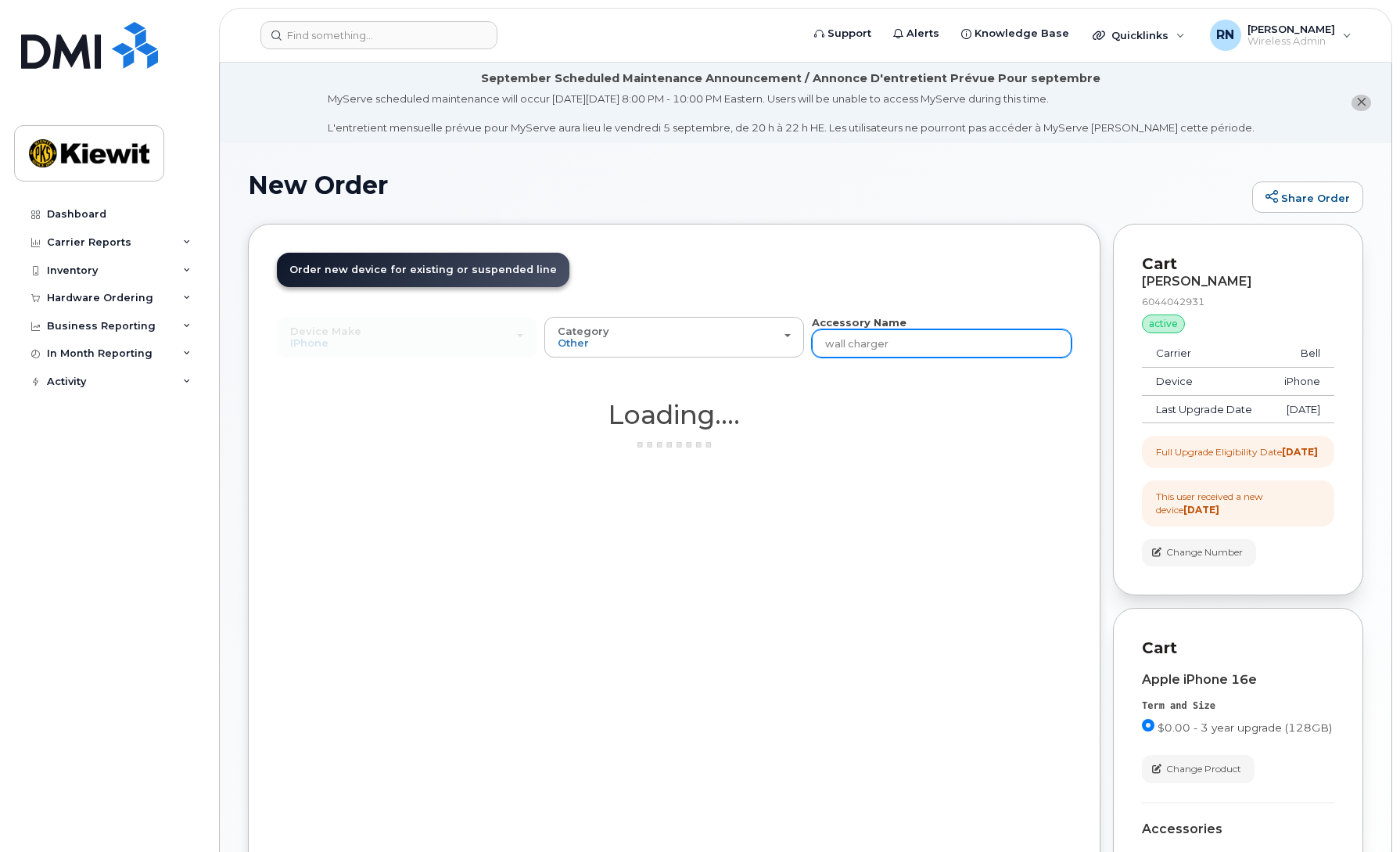
type input "wall charger"
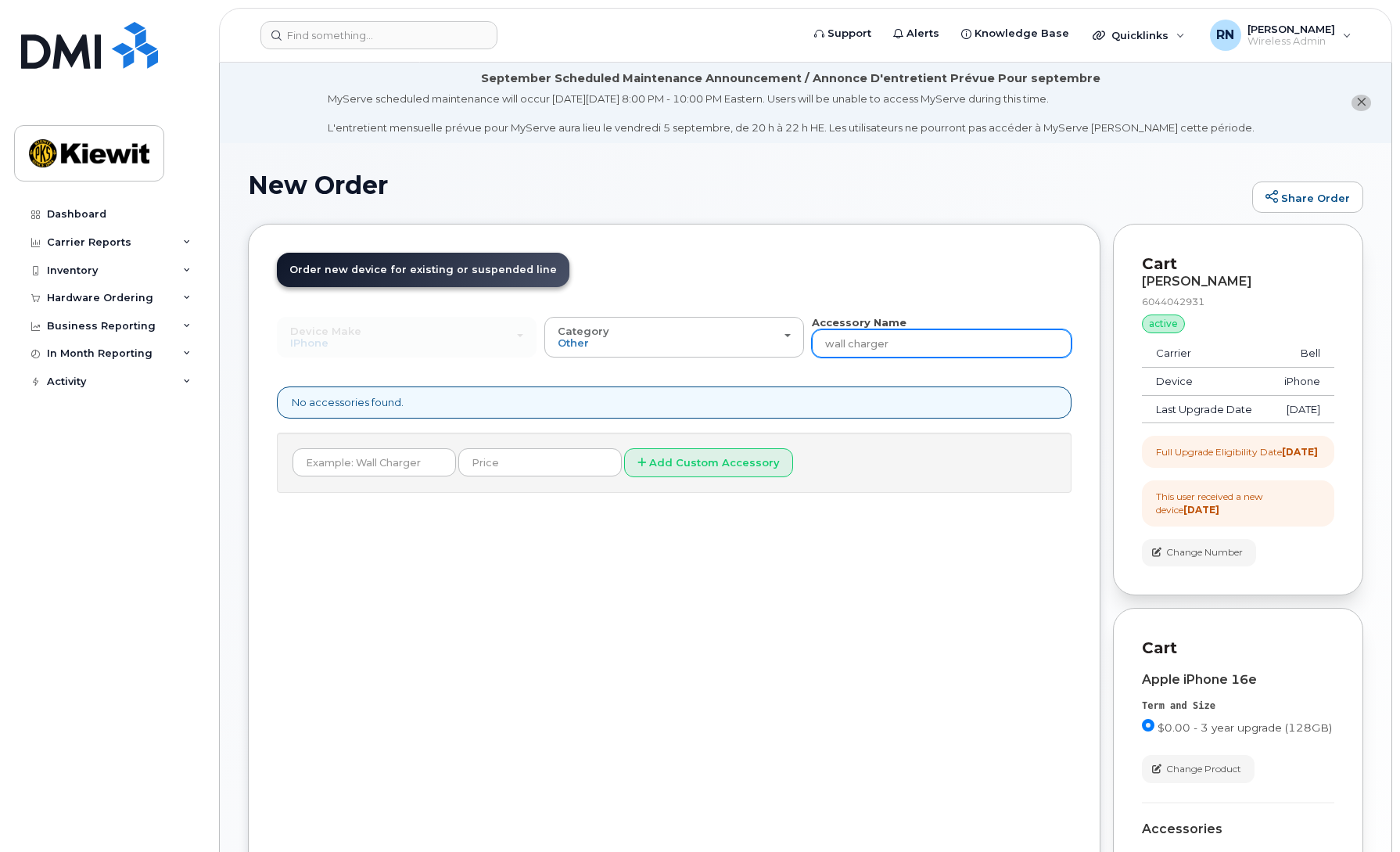
drag, startPoint x: 909, startPoint y: 341, endPoint x: 778, endPoint y: 369, distance: 134.0
click at [778, 369] on div "Device Make All Android Cell Phone HUB iPhone Modem Tablet All Android Cell Pho…" at bounding box center [673, 404] width 794 height 177
paste input "WT (87916)"
type input "WT (87916)"
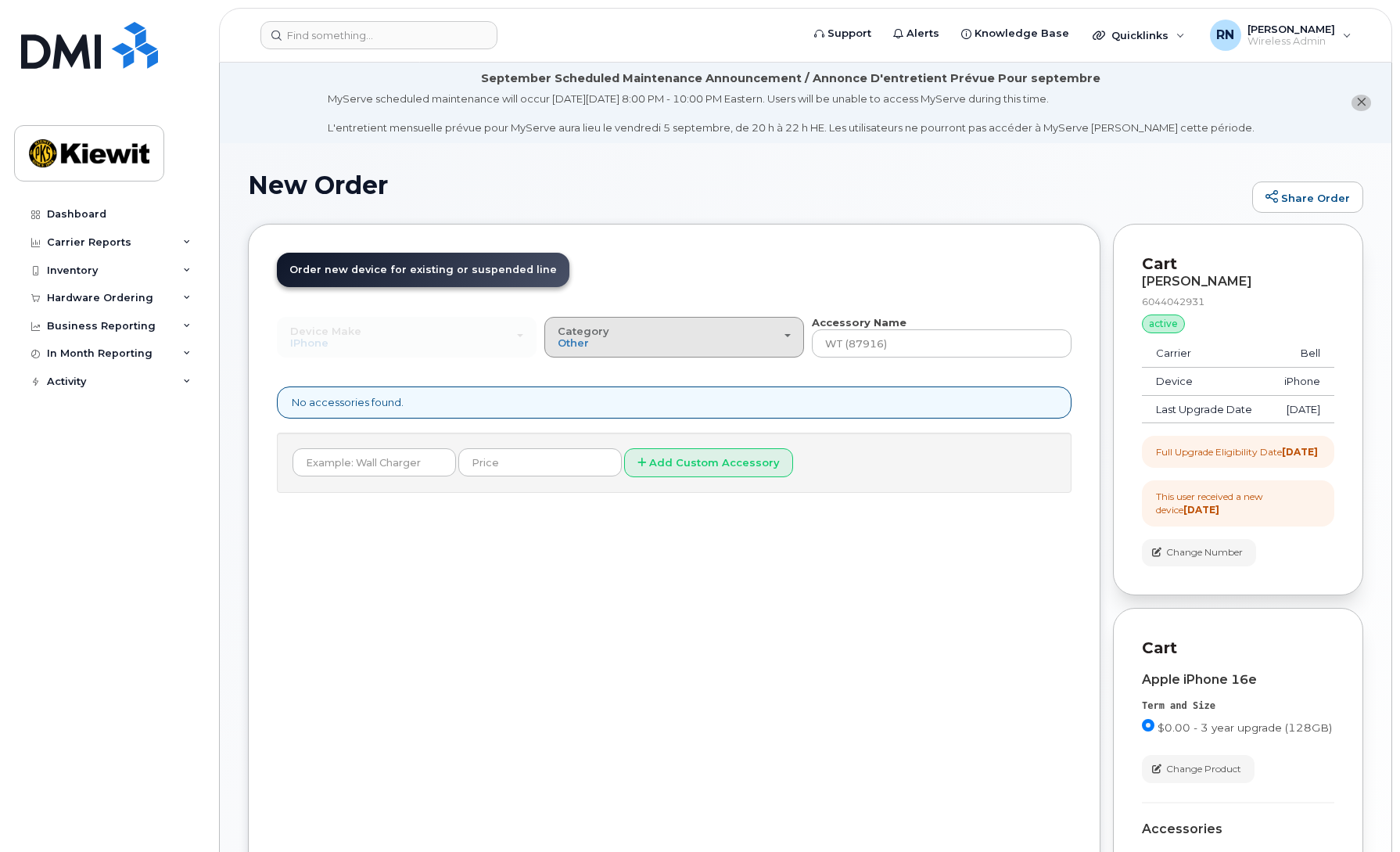
click at [603, 347] on div "Category Other" at bounding box center [674, 337] width 233 height 24
click at [596, 372] on div "All" at bounding box center [673, 372] width 251 height 19
click at [598, 327] on span "Category" at bounding box center [583, 331] width 52 height 12
click at [573, 373] on label "All" at bounding box center [564, 372] width 33 height 19
click at [0, 0] on input "All" at bounding box center [0, 0] width 0 height 0
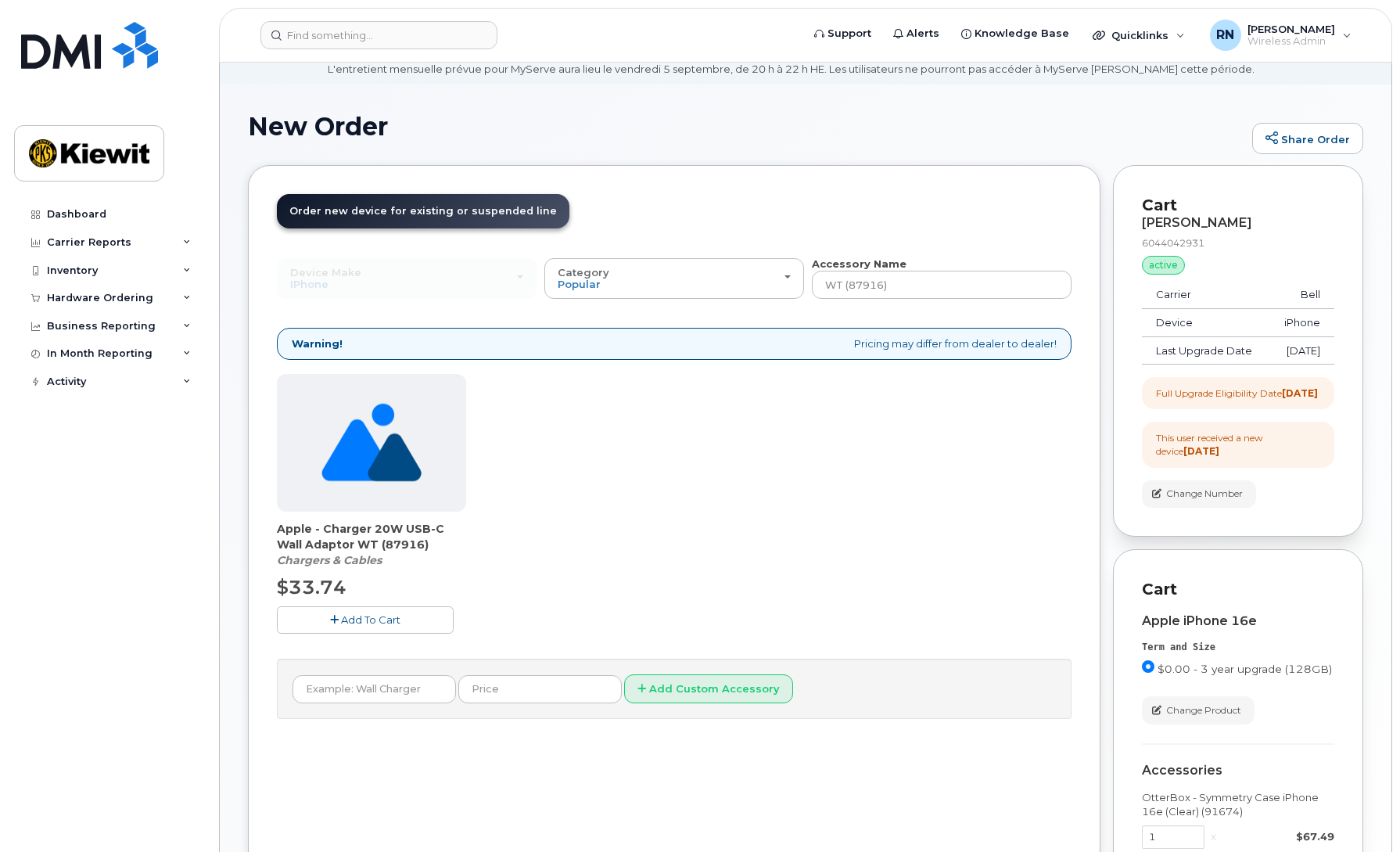
scroll to position [98, 0]
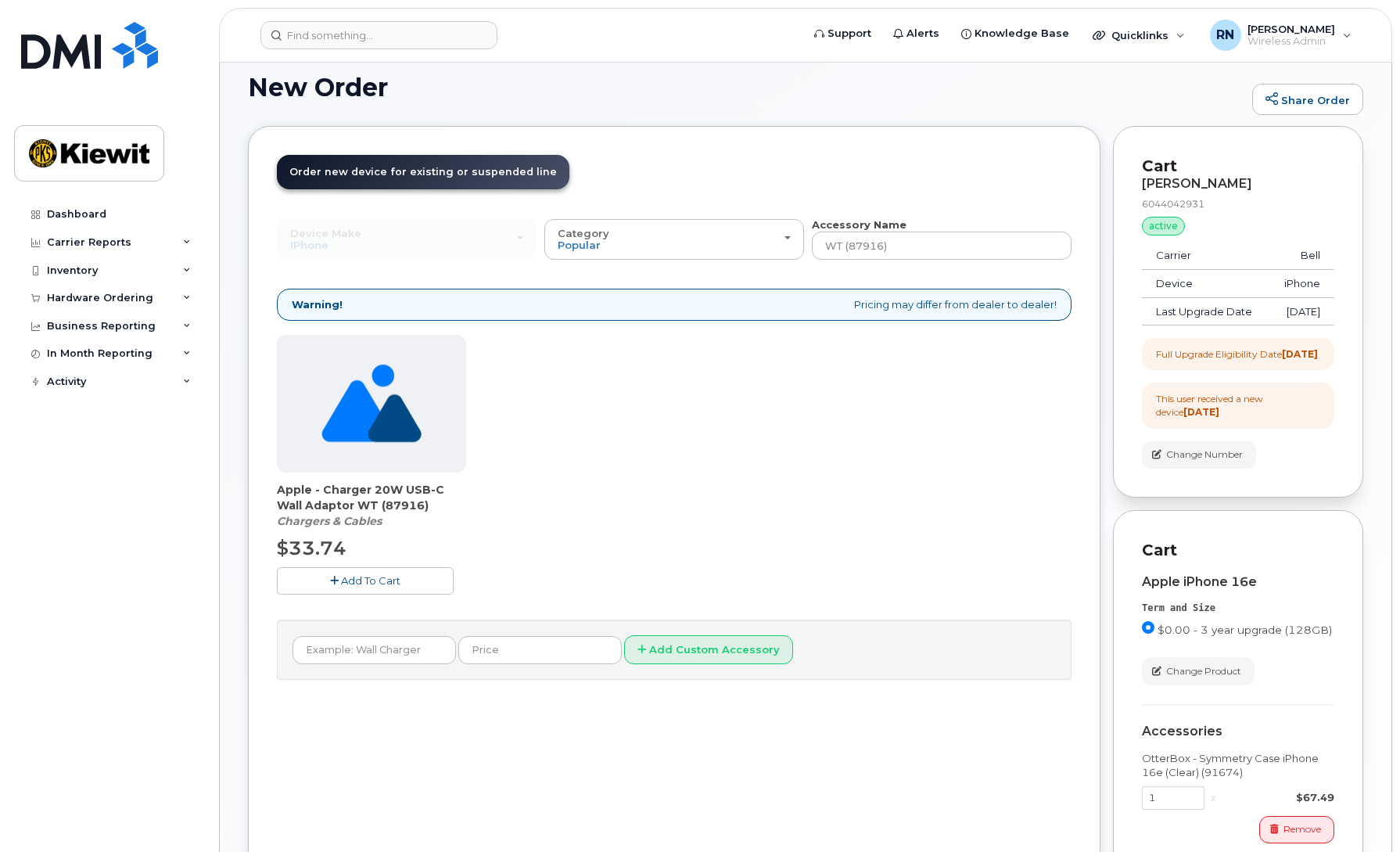
click at [361, 578] on span "Add To Cart" at bounding box center [371, 580] width 60 height 12
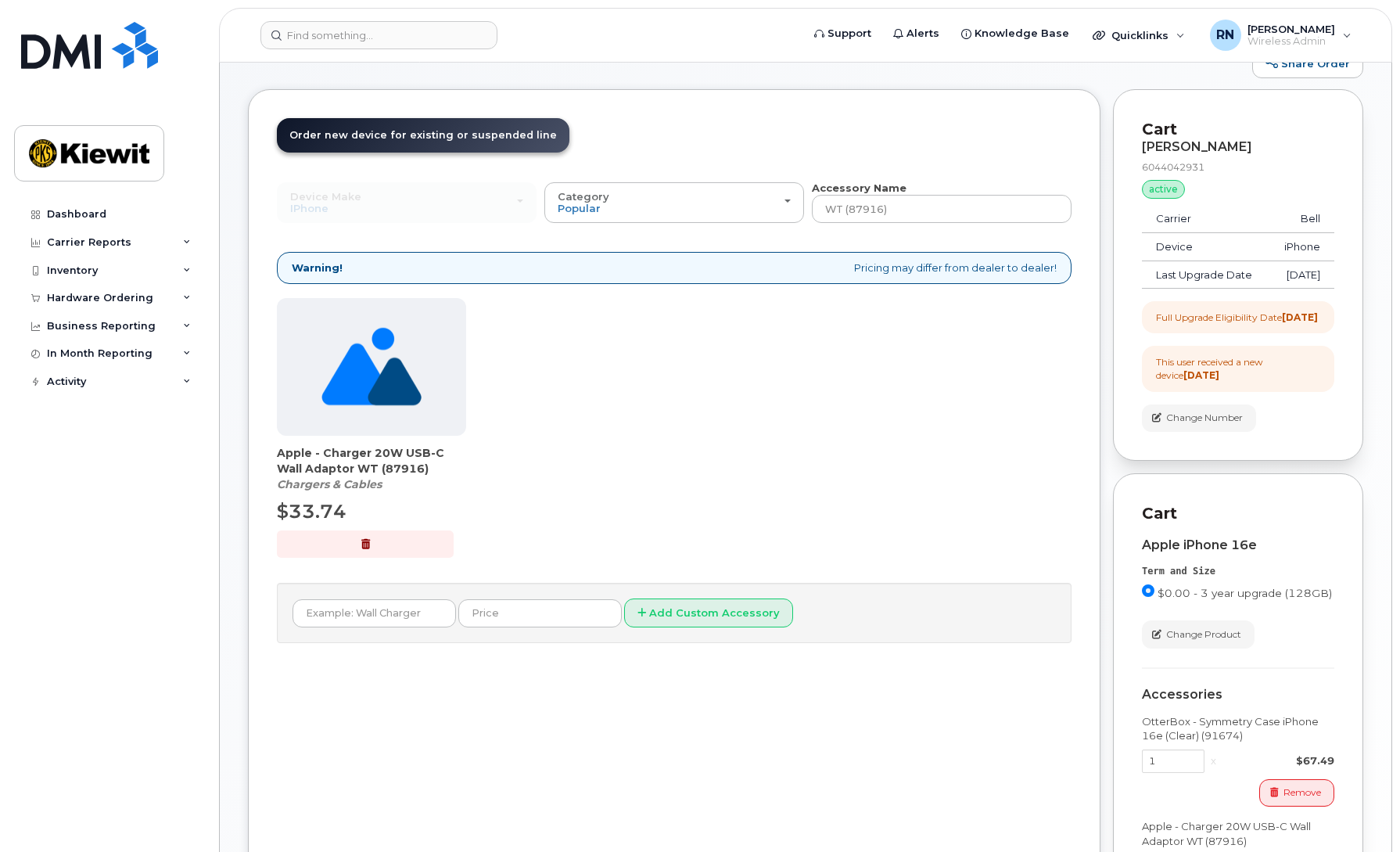
scroll to position [428, 0]
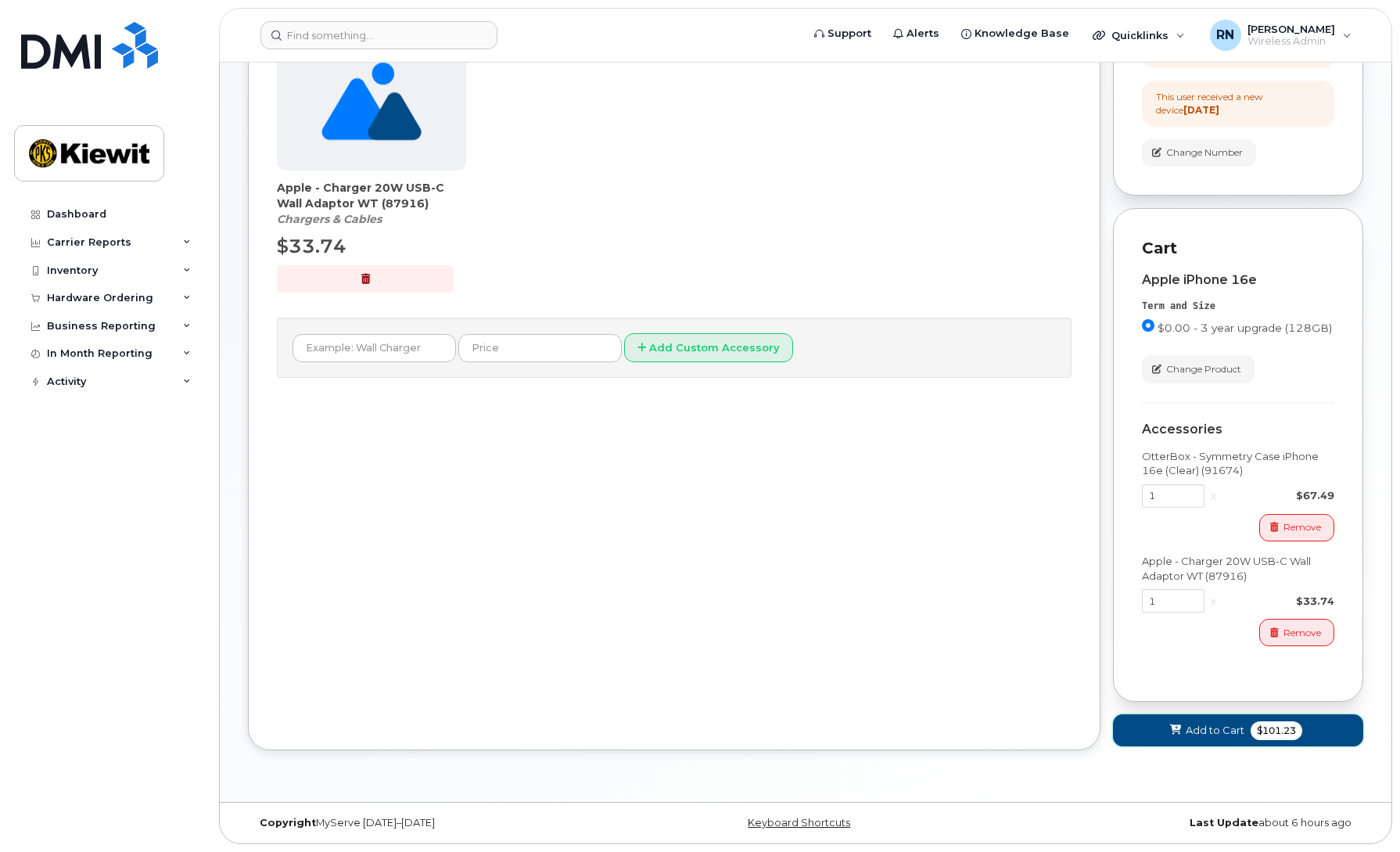
click at [1215, 732] on span "Add to Cart" at bounding box center [1215, 729] width 59 height 15
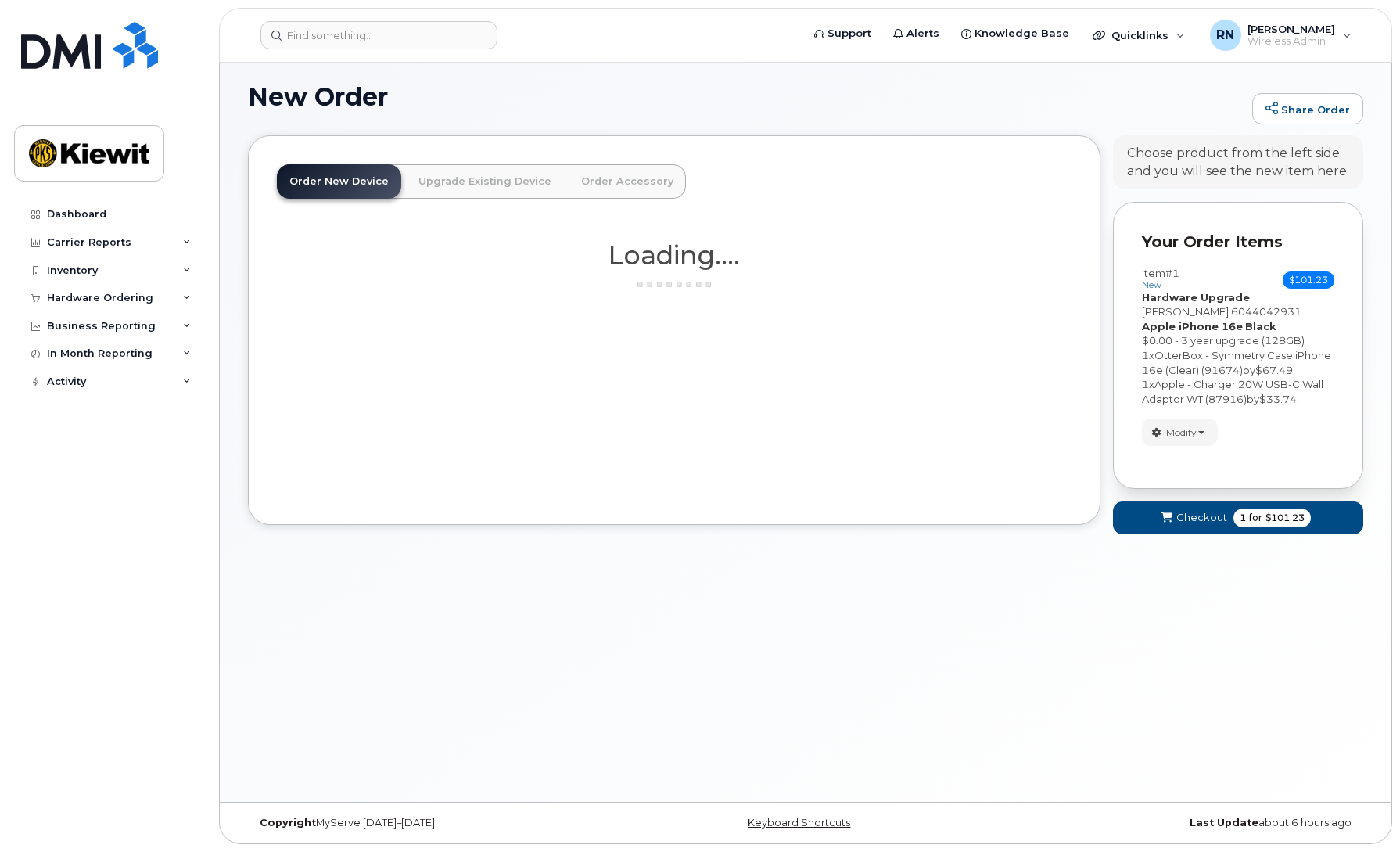
scroll to position [88, 0]
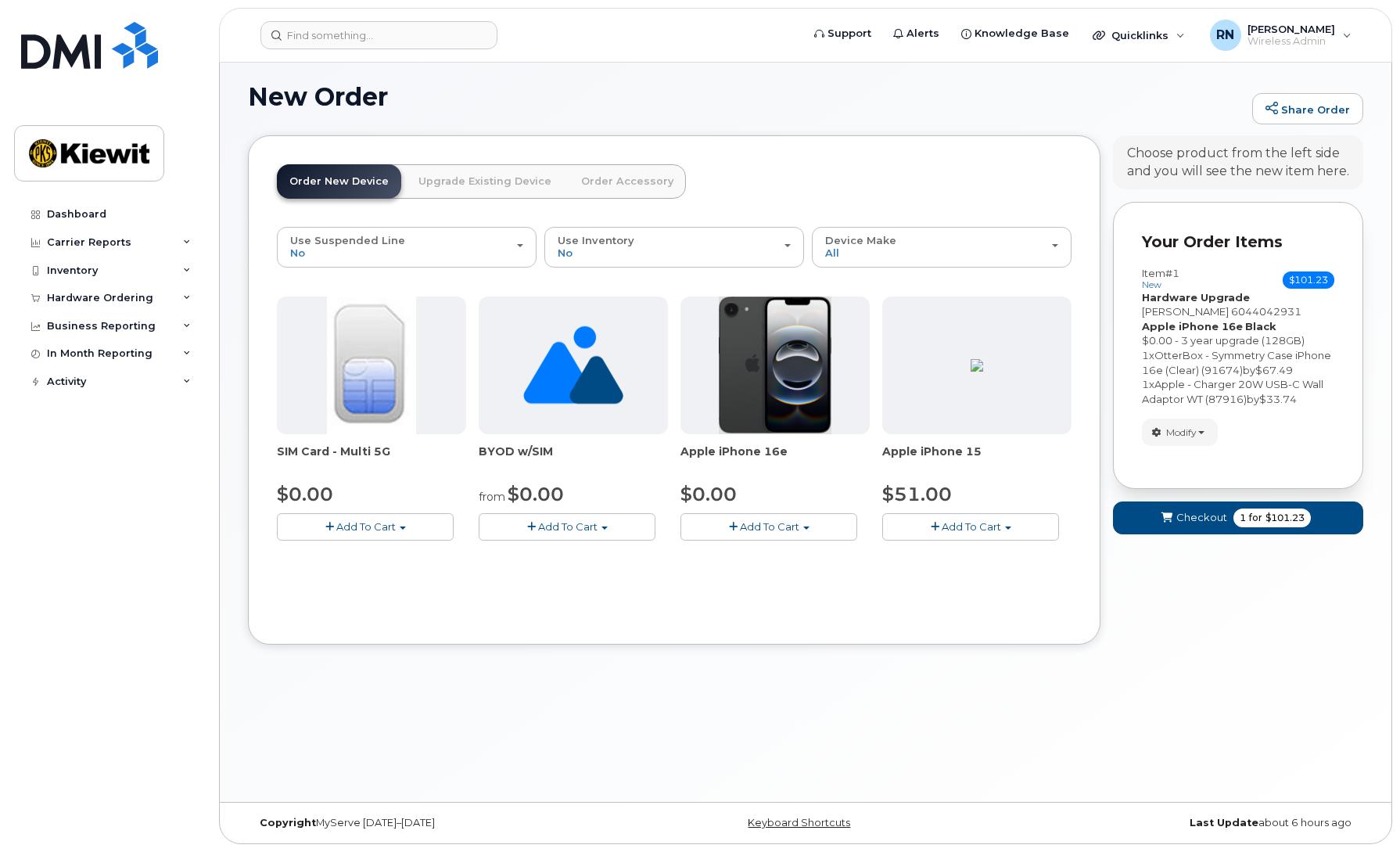
click at [990, 760] on div "New Order Share Order × Share This Order If you want to allow others to create …" at bounding box center [805, 428] width 1172 height 747
click at [1199, 433] on button "Modify" at bounding box center [1180, 432] width 76 height 28
click at [1195, 456] on link "change" at bounding box center [1217, 456] width 149 height 19
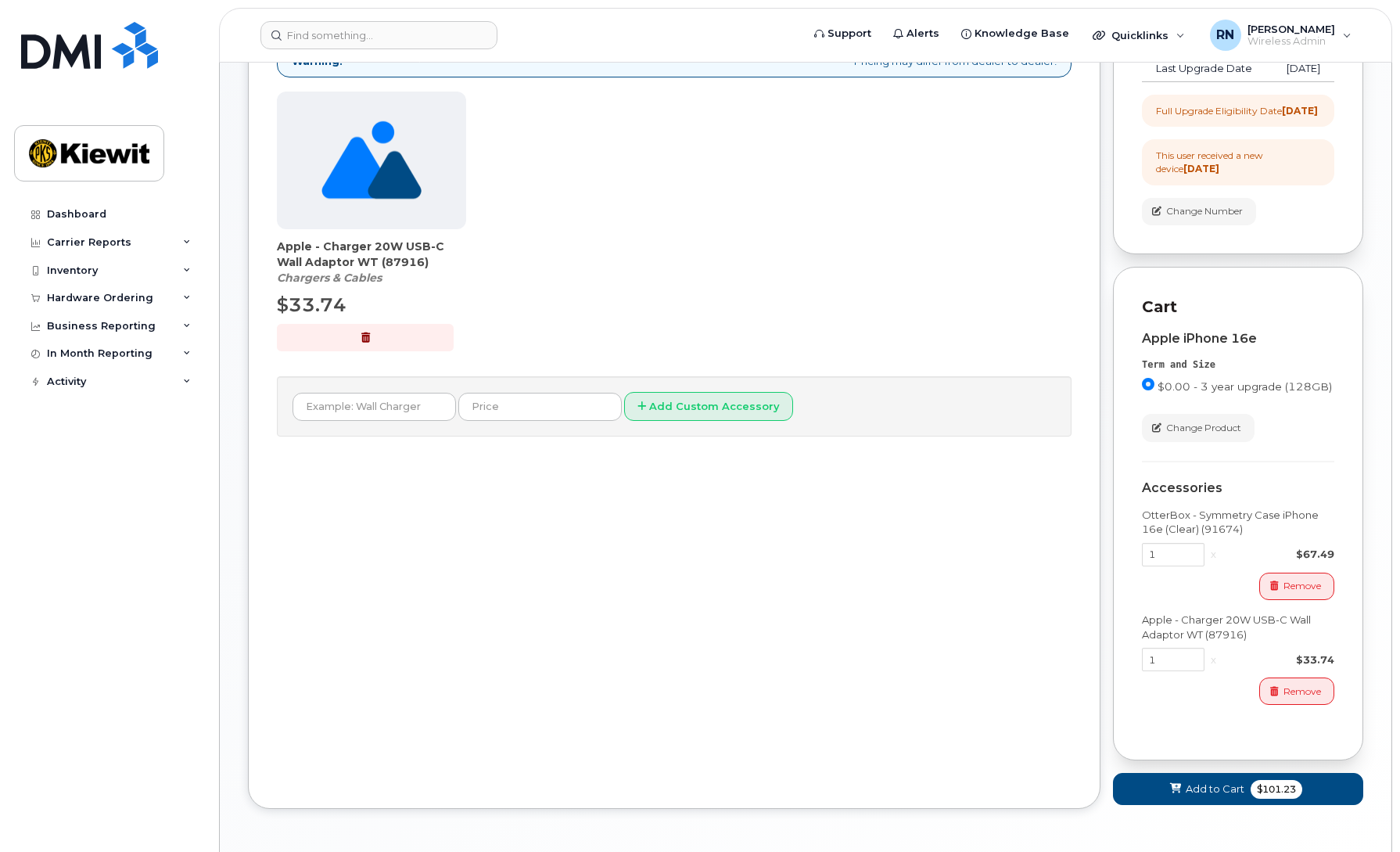
scroll to position [382, 0]
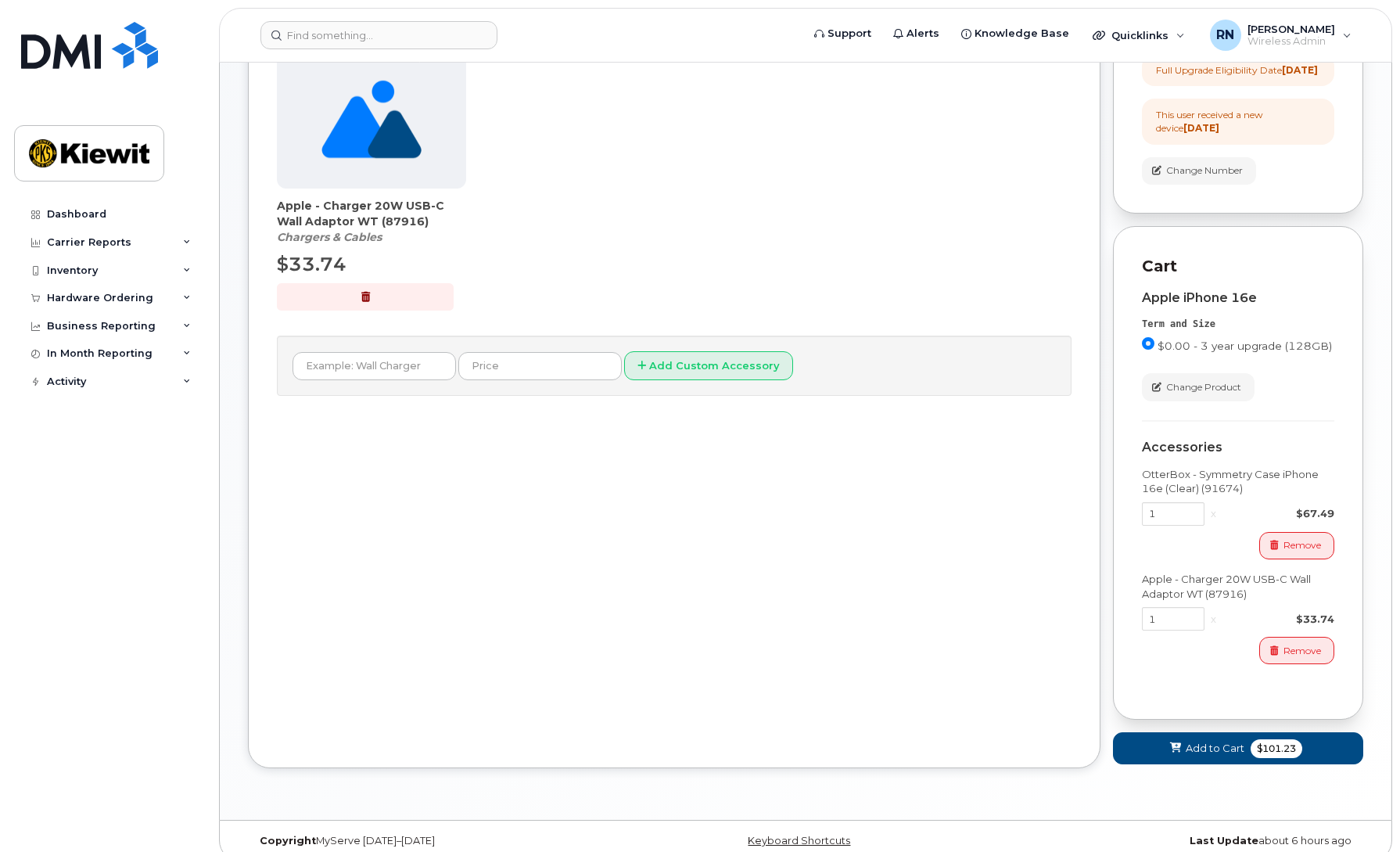
click at [1227, 496] on div "OtterBox - Symmetry Case iPhone 16e (Clear) (91674)" at bounding box center [1238, 480] width 193 height 29
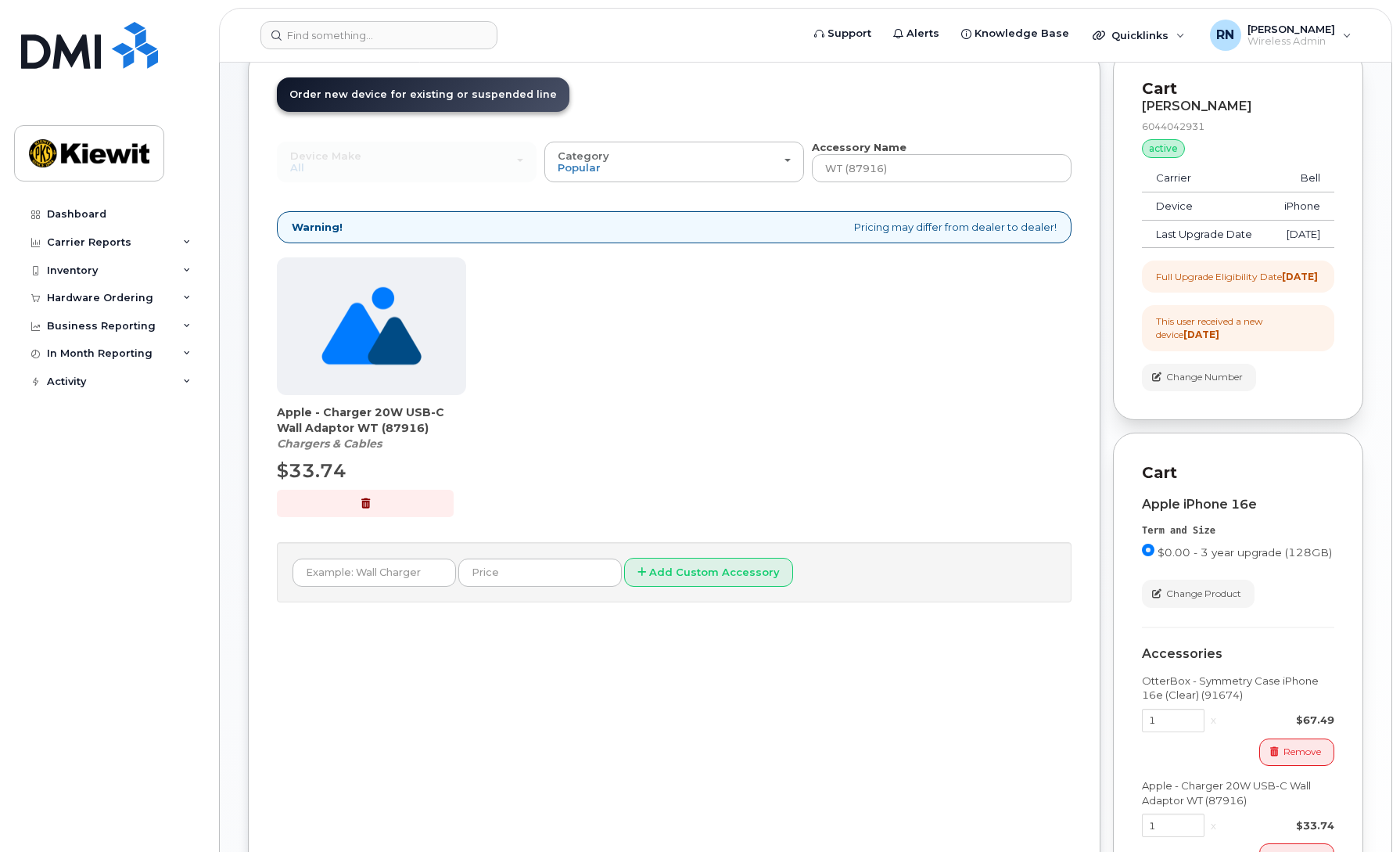
scroll to position [167, 0]
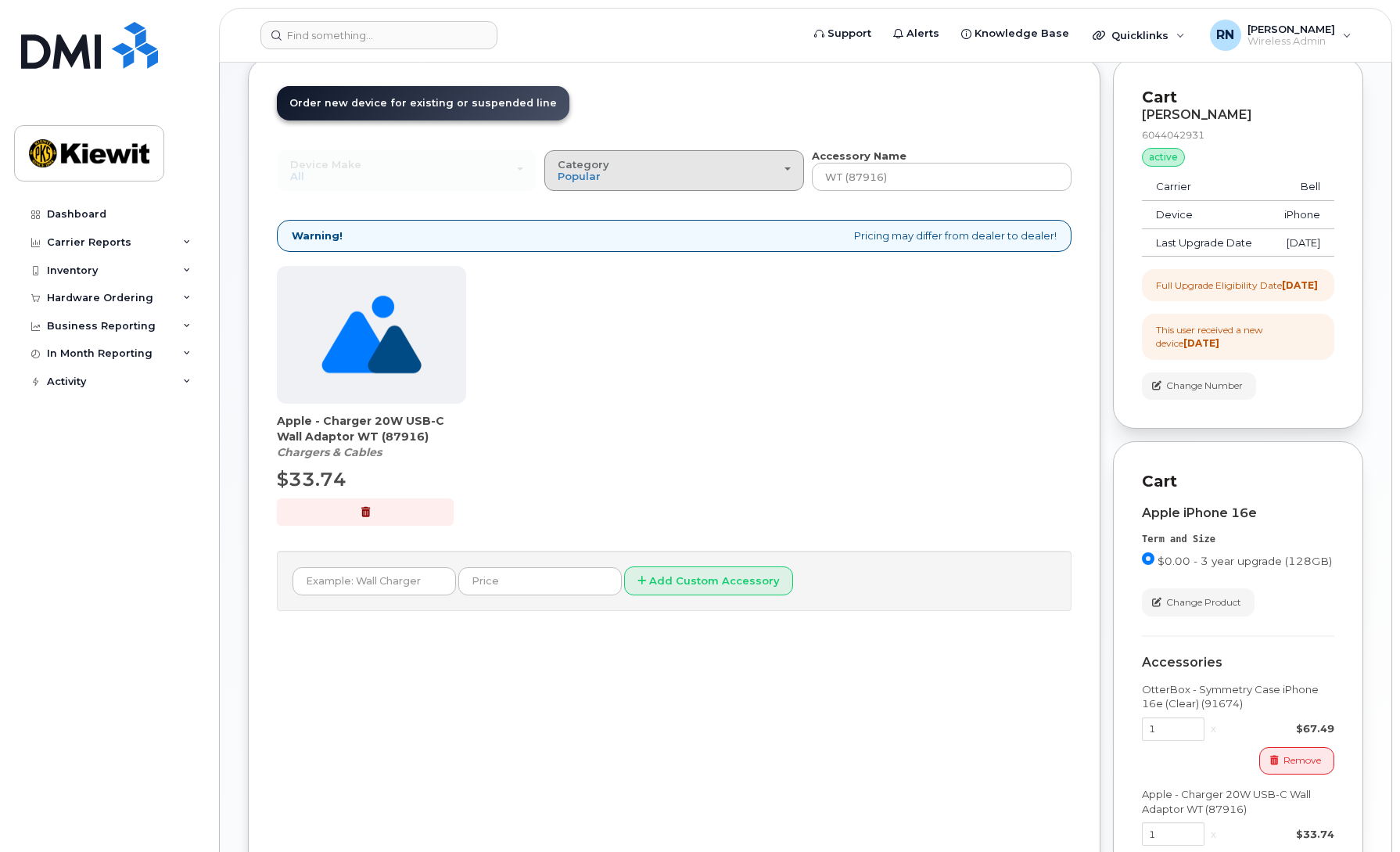
click at [786, 168] on span "button" at bounding box center [787, 169] width 6 height 3
click at [618, 238] on div "Case" at bounding box center [673, 239] width 251 height 19
drag, startPoint x: 913, startPoint y: 173, endPoint x: 691, endPoint y: 175, distance: 222.0
click at [696, 176] on div "Device Make All Android Cell Phone HUB iPhone Modem Tablet All Android Cell Pho…" at bounding box center [673, 170] width 794 height 43
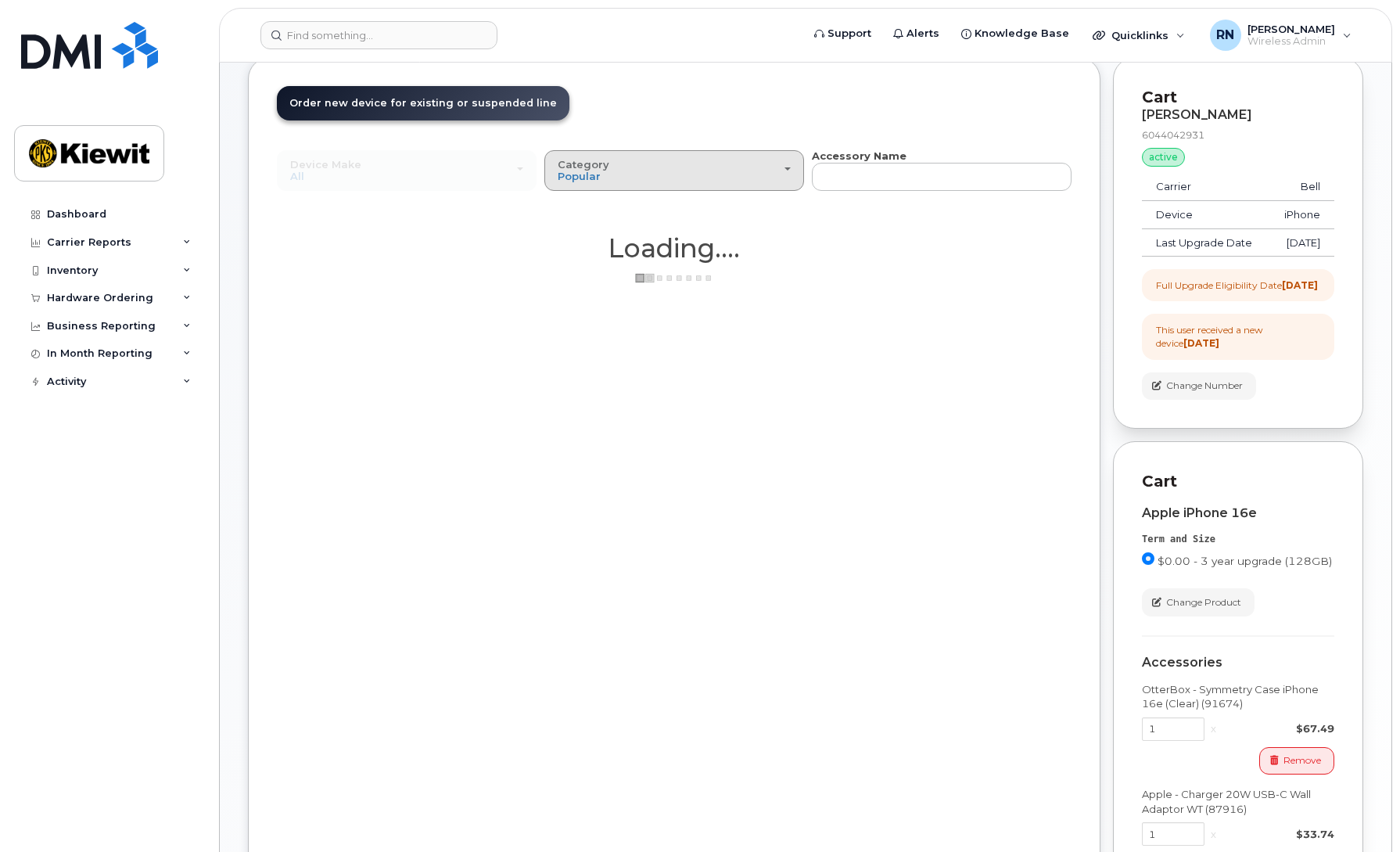
click at [678, 179] on div "Category Popular" at bounding box center [674, 171] width 233 height 24
click at [560, 234] on label "Case" at bounding box center [570, 239] width 46 height 19
click at [0, 0] on input "Case" at bounding box center [0, 0] width 0 height 0
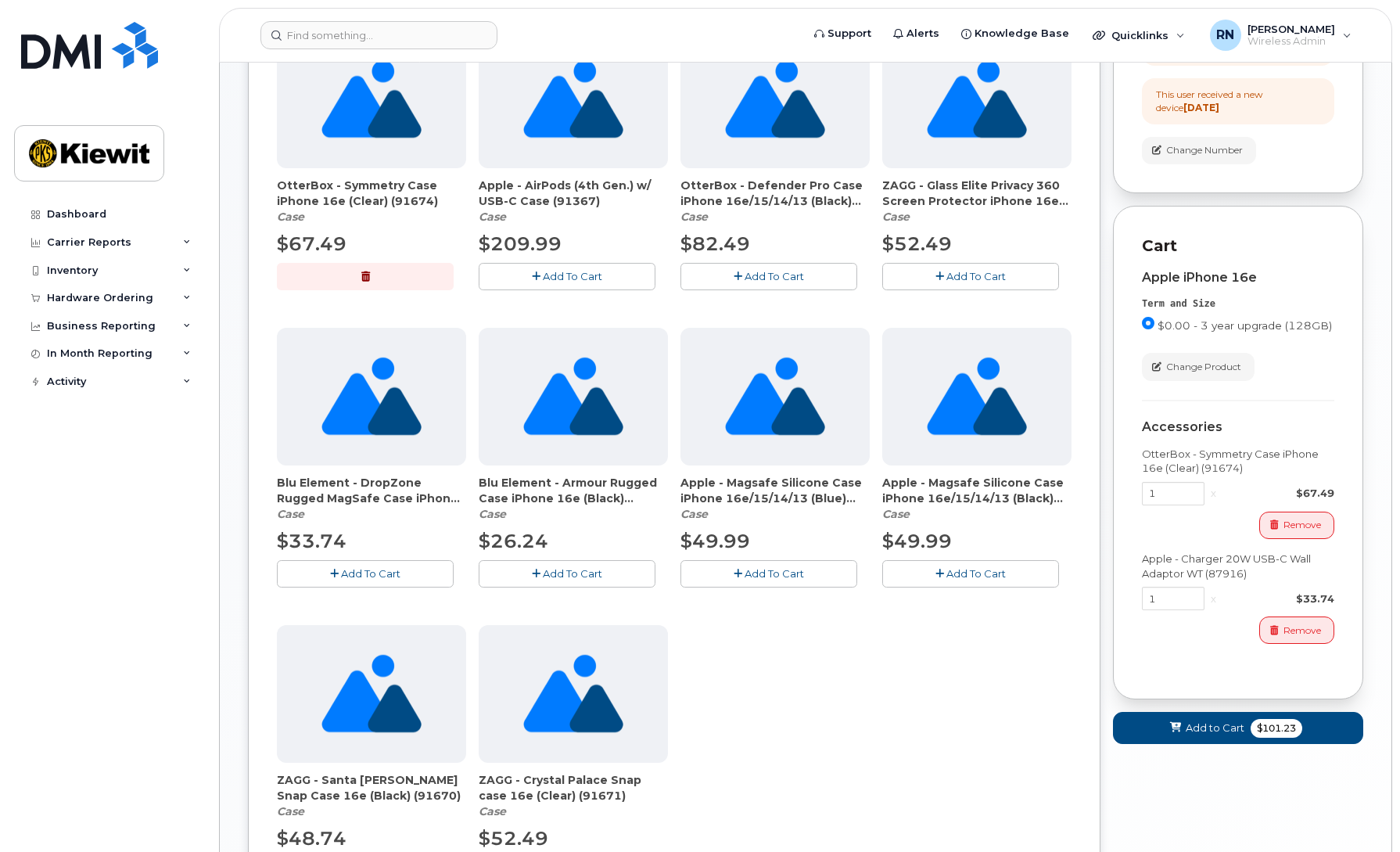
scroll to position [430, 0]
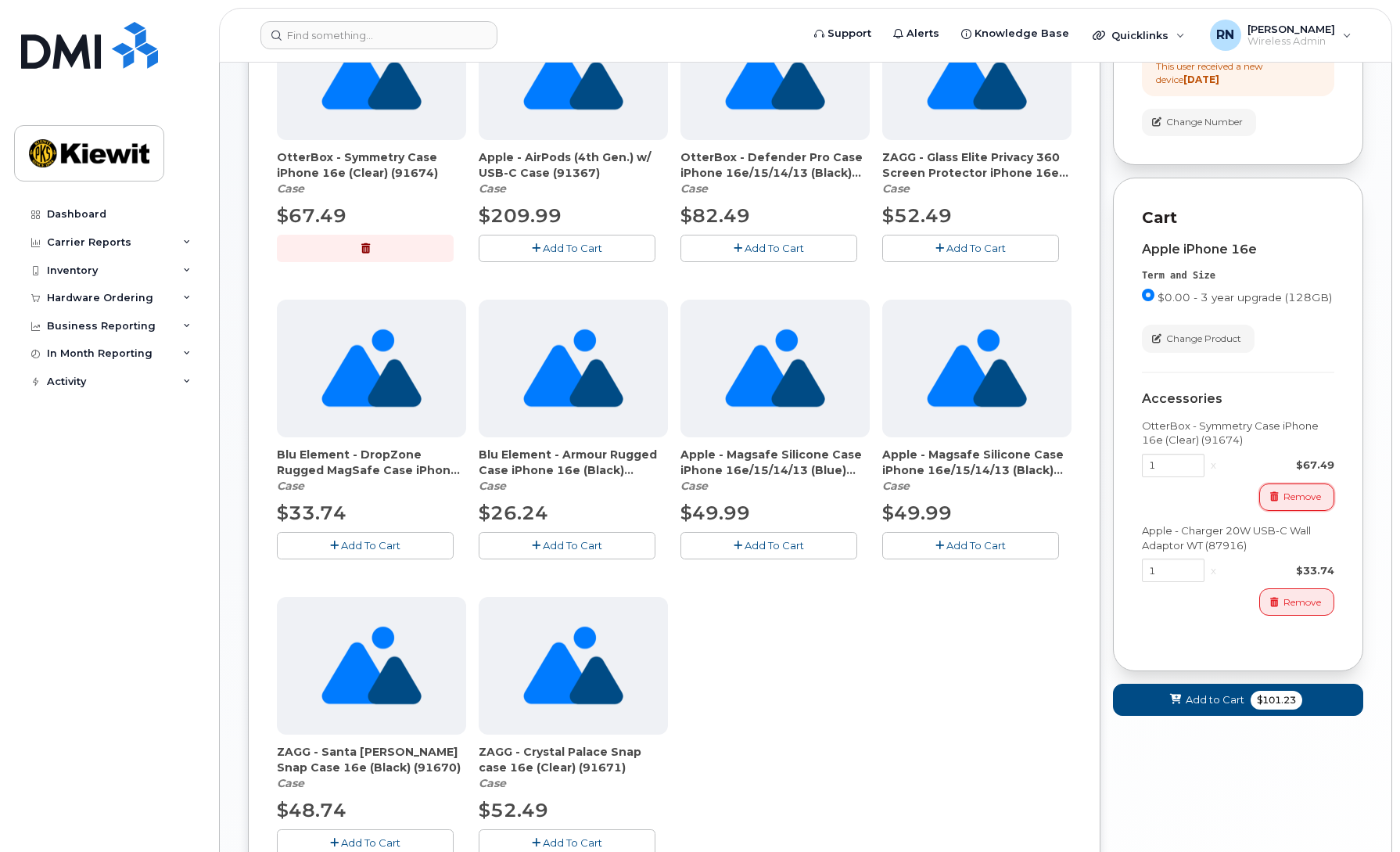
click at [1284, 504] on span "Remove" at bounding box center [1301, 497] width 37 height 14
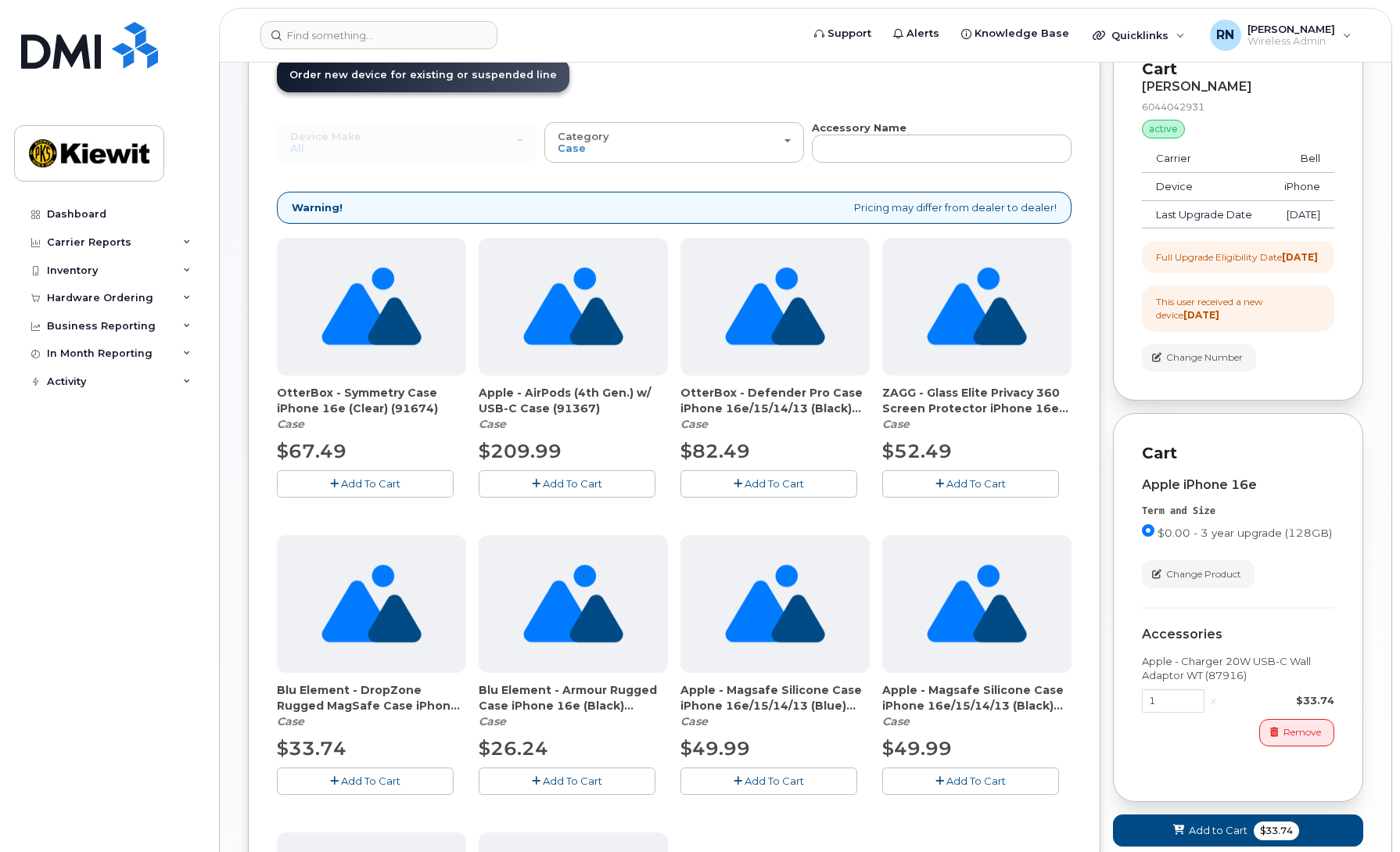
scroll to position [176, 0]
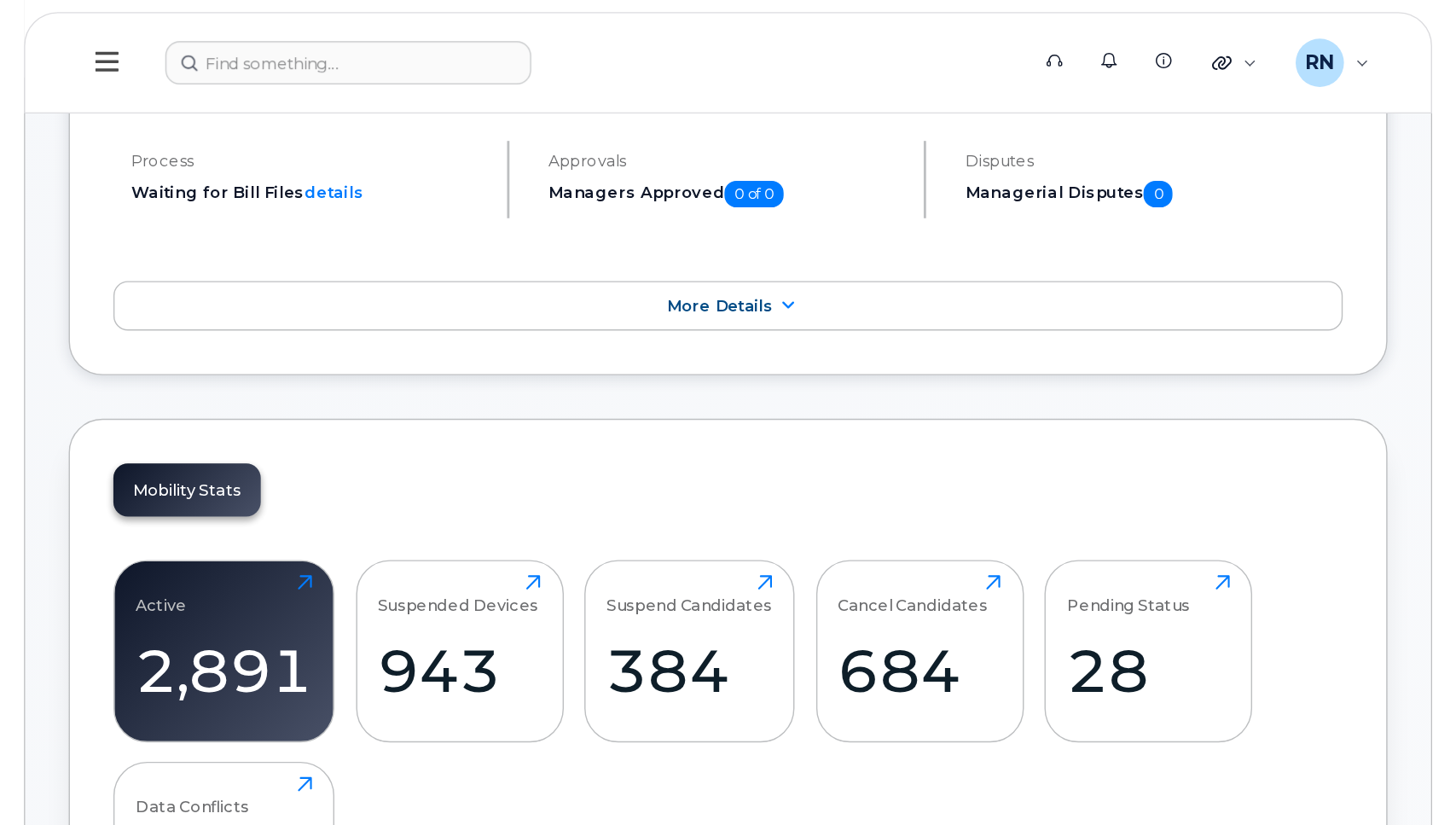
scroll to position [448, 0]
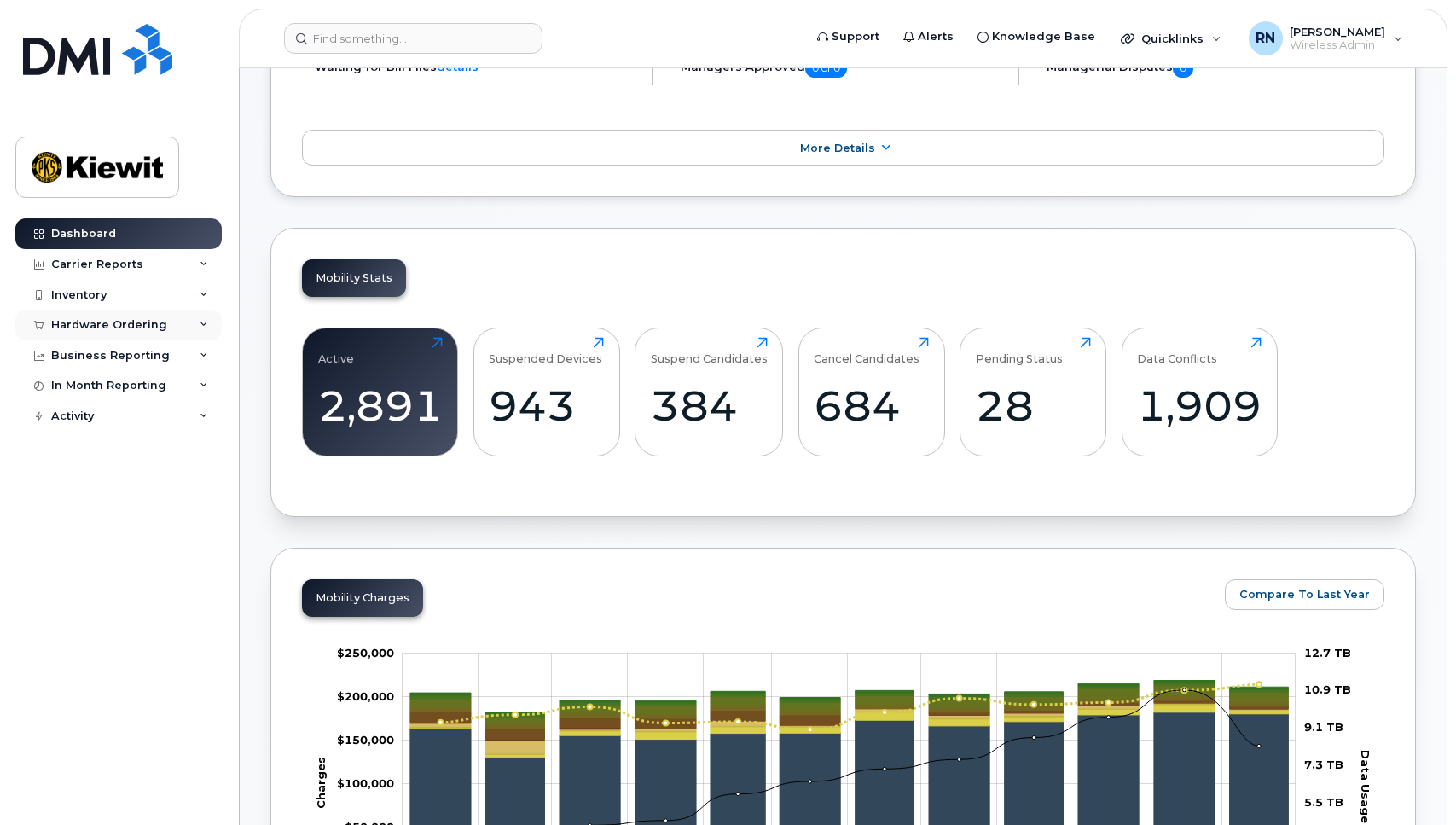
click at [203, 319] on div "Hardware Ordering" at bounding box center [118, 325] width 206 height 31
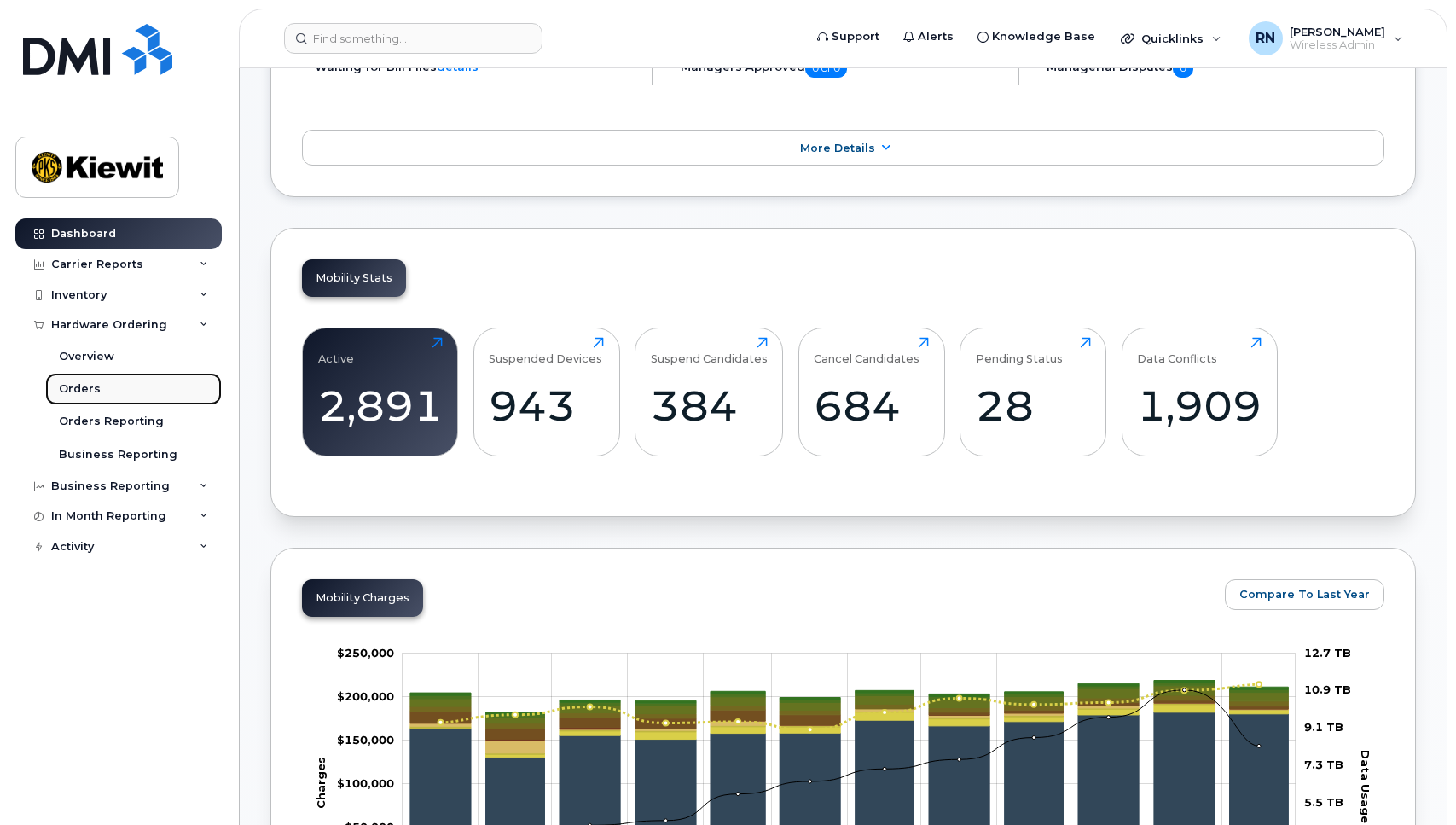
click at [92, 390] on div "Orders" at bounding box center [79, 389] width 41 height 15
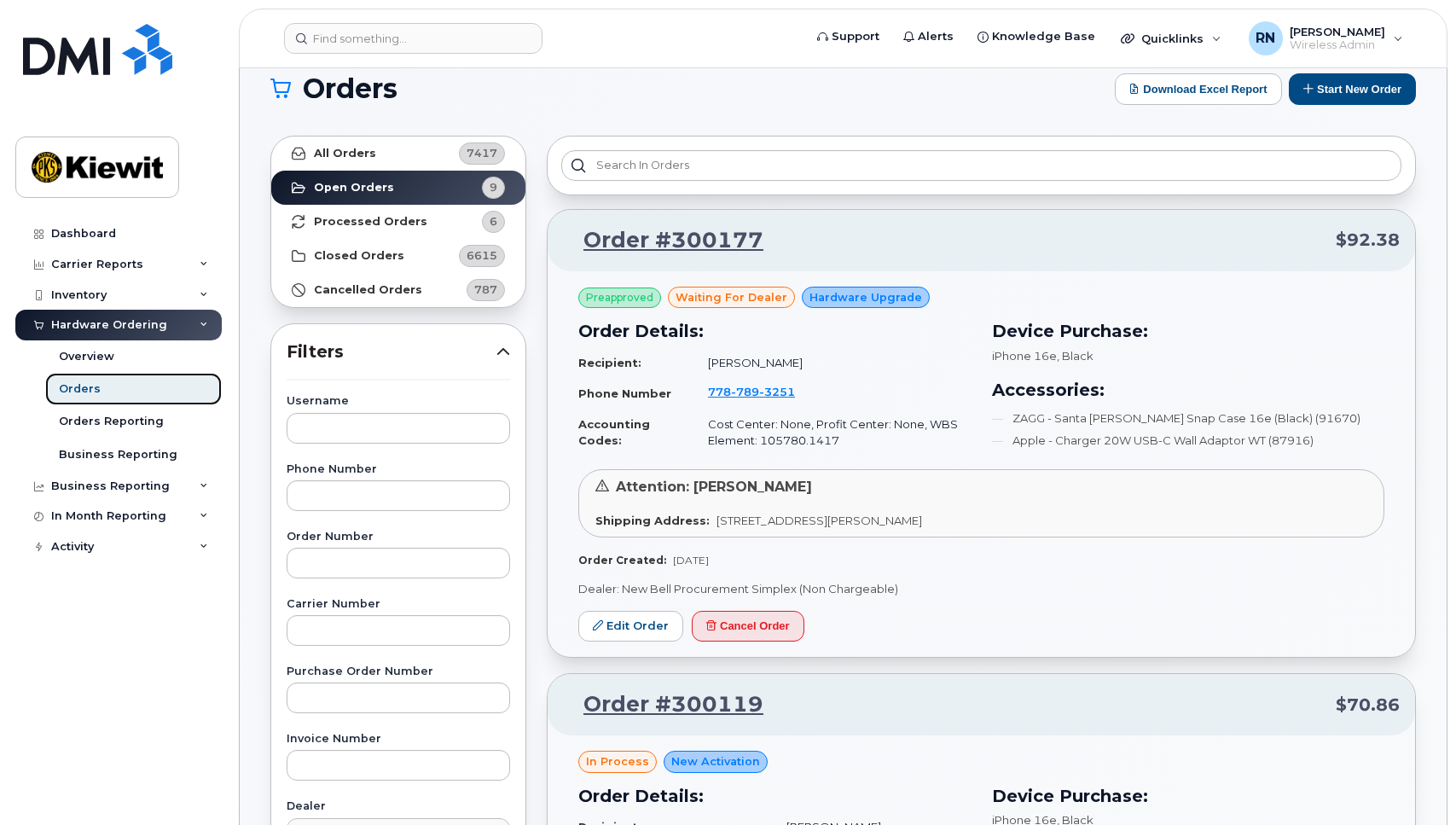
scroll to position [22, 0]
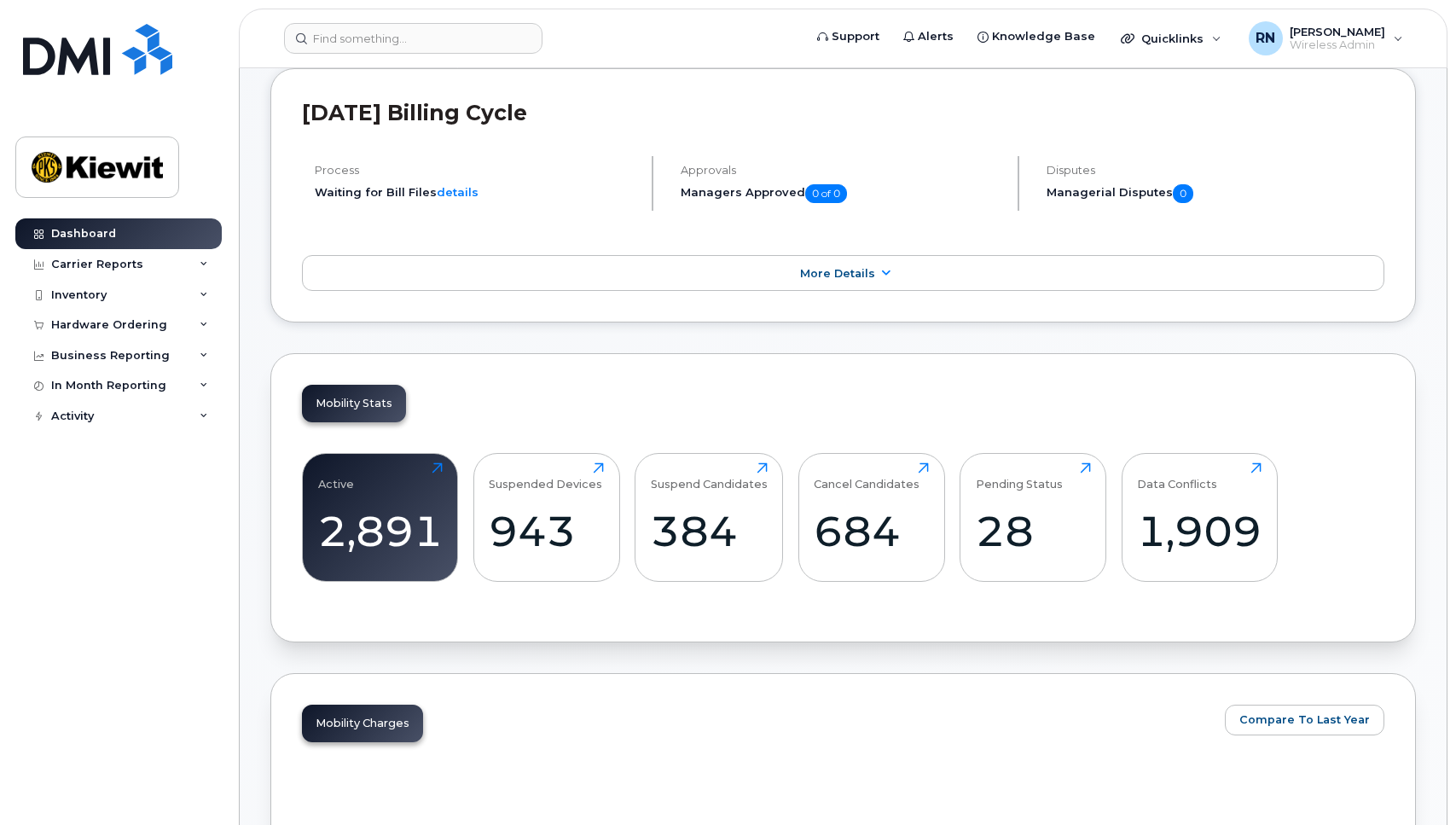
scroll to position [470, 0]
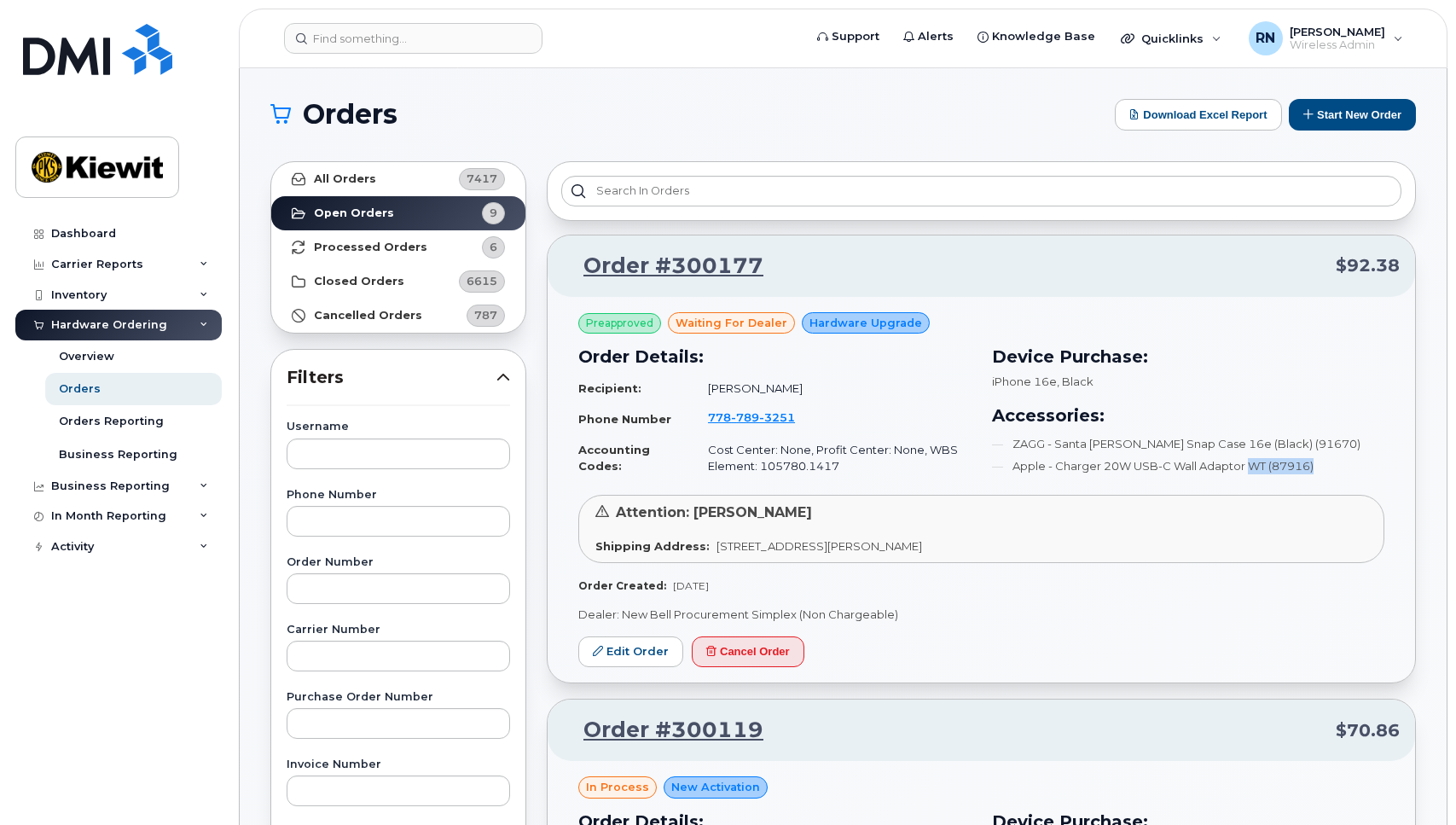
drag, startPoint x: 1328, startPoint y: 466, endPoint x: 1253, endPoint y: 471, distance: 75.2
click at [1010, 471] on li "Apple - Charger 20W USB-C Wall Adaptor WT (87916)" at bounding box center [1187, 466] width 393 height 16
copy li "WT (87916)"
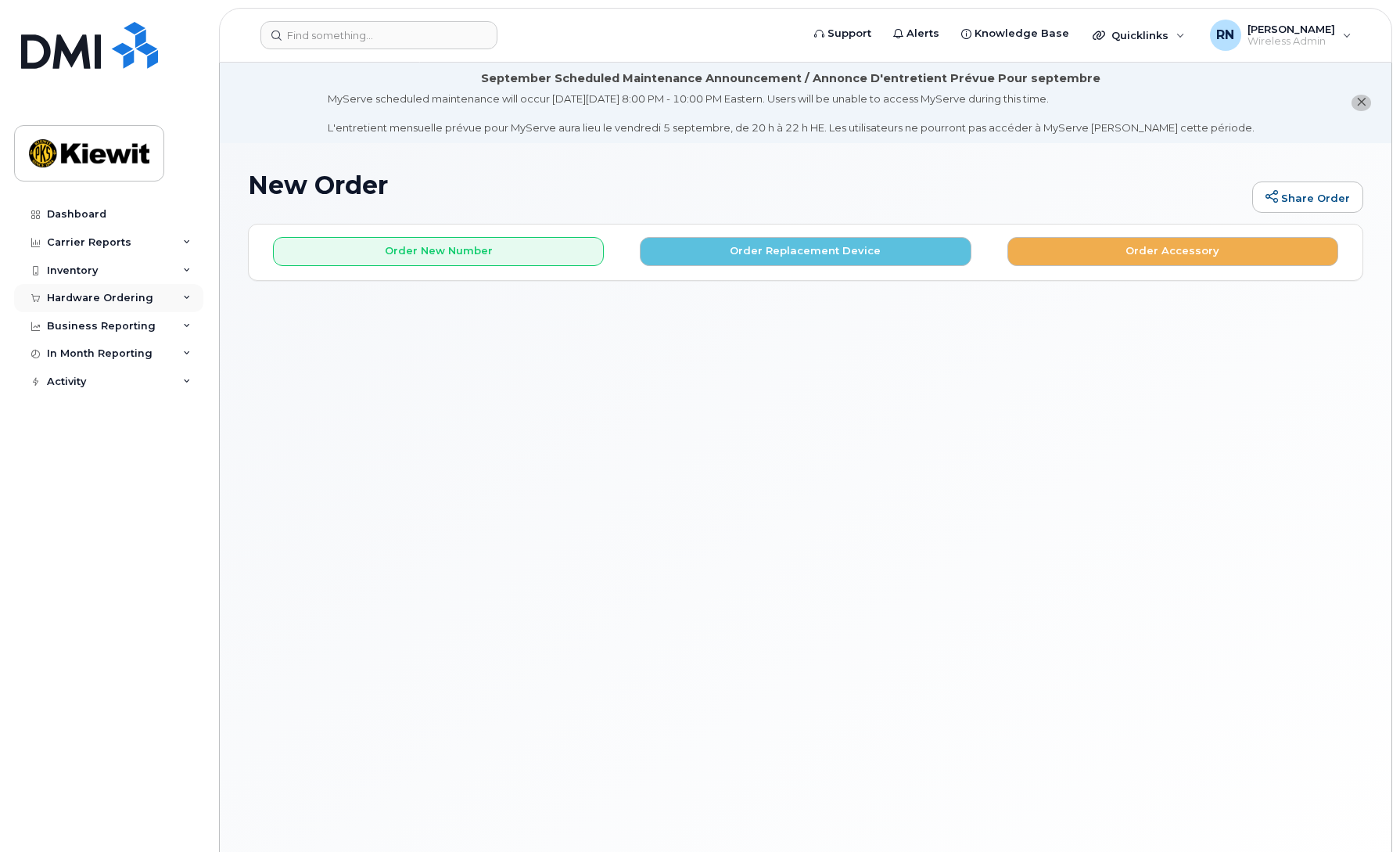
click at [181, 296] on div "Hardware Ordering" at bounding box center [108, 298] width 189 height 29
click at [78, 355] on div "Orders" at bounding box center [73, 357] width 38 height 14
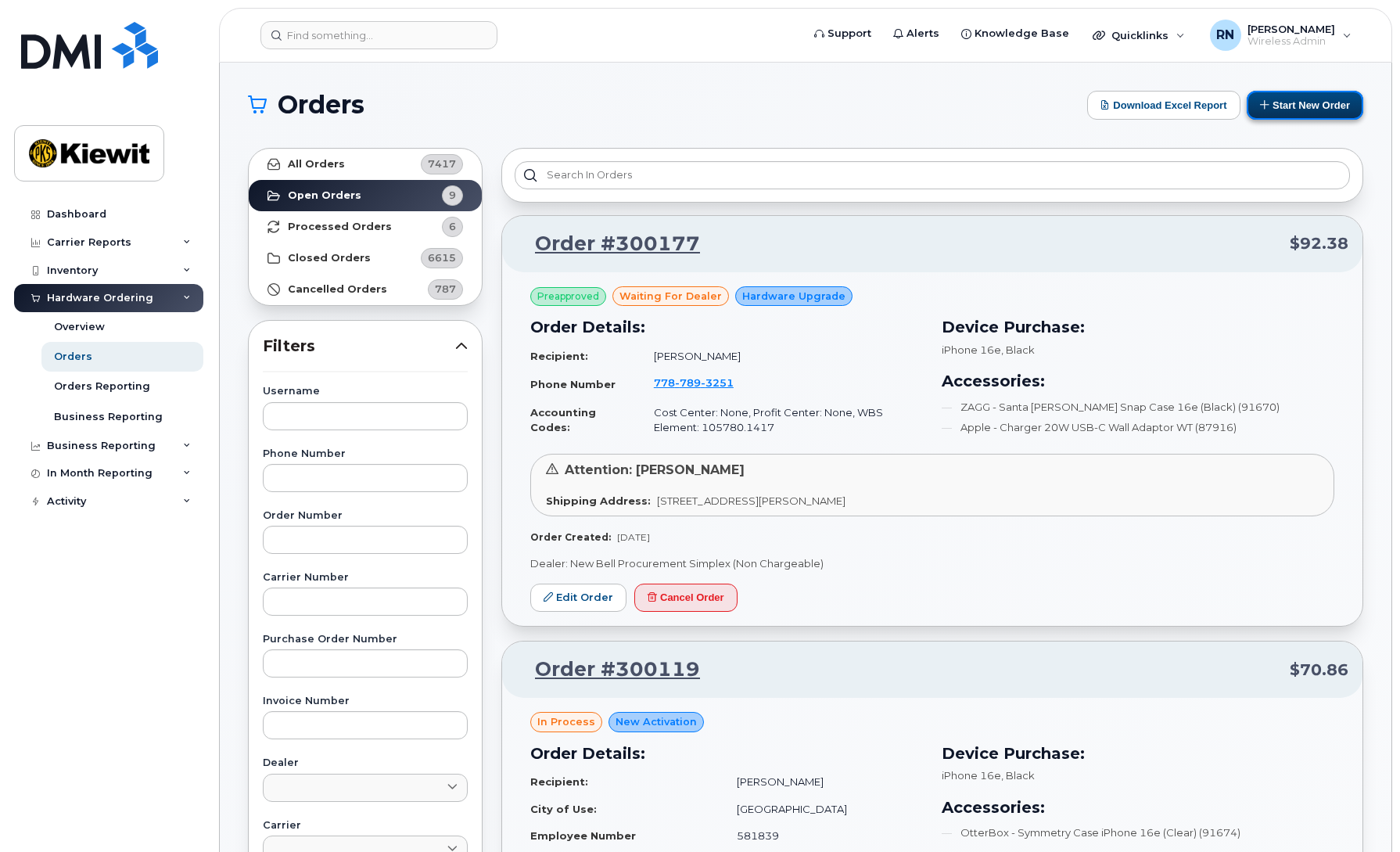
click at [1302, 106] on button "Start New Order" at bounding box center [1305, 105] width 117 height 29
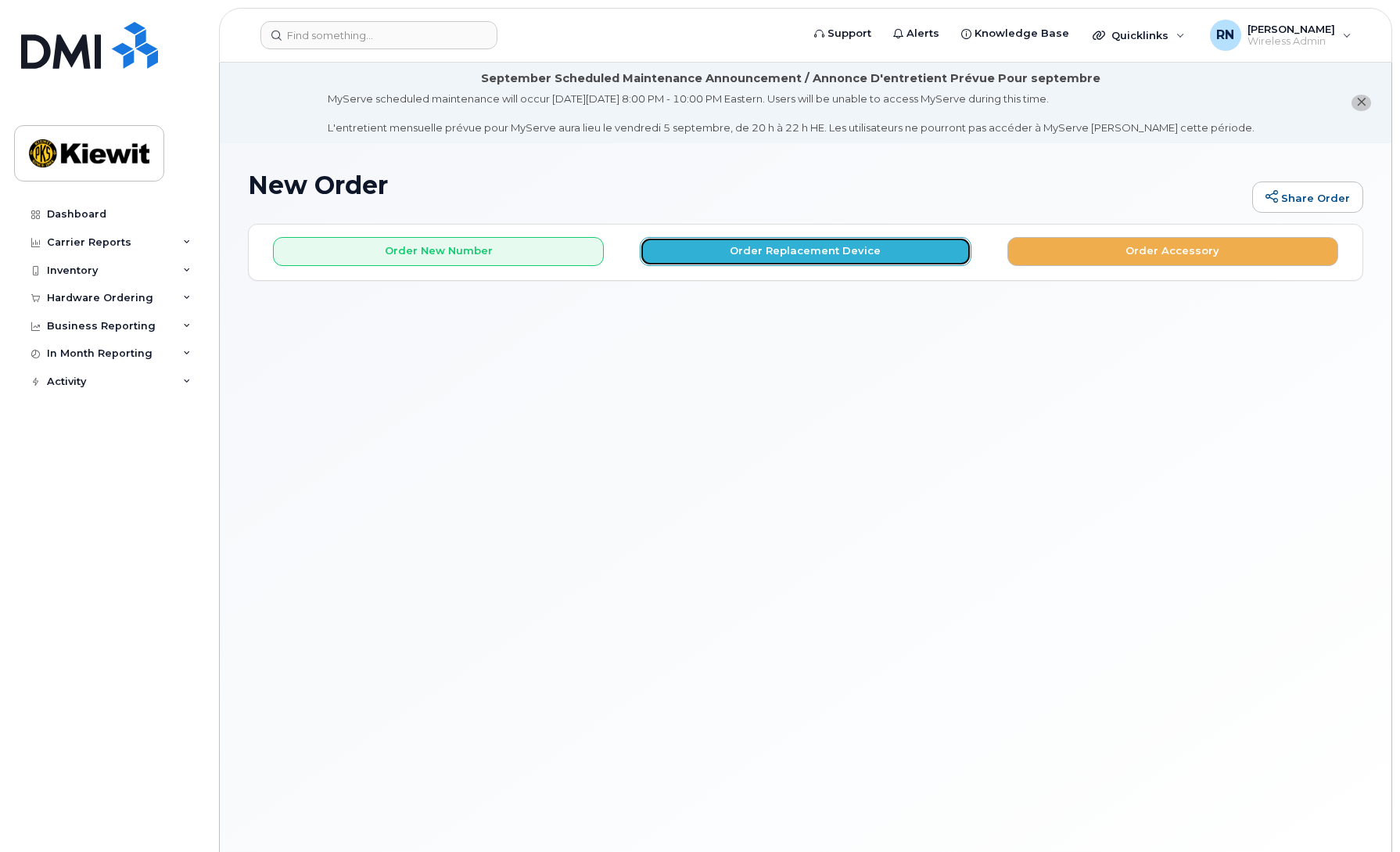
click at [785, 252] on button "Order Replacement Device" at bounding box center [805, 251] width 331 height 29
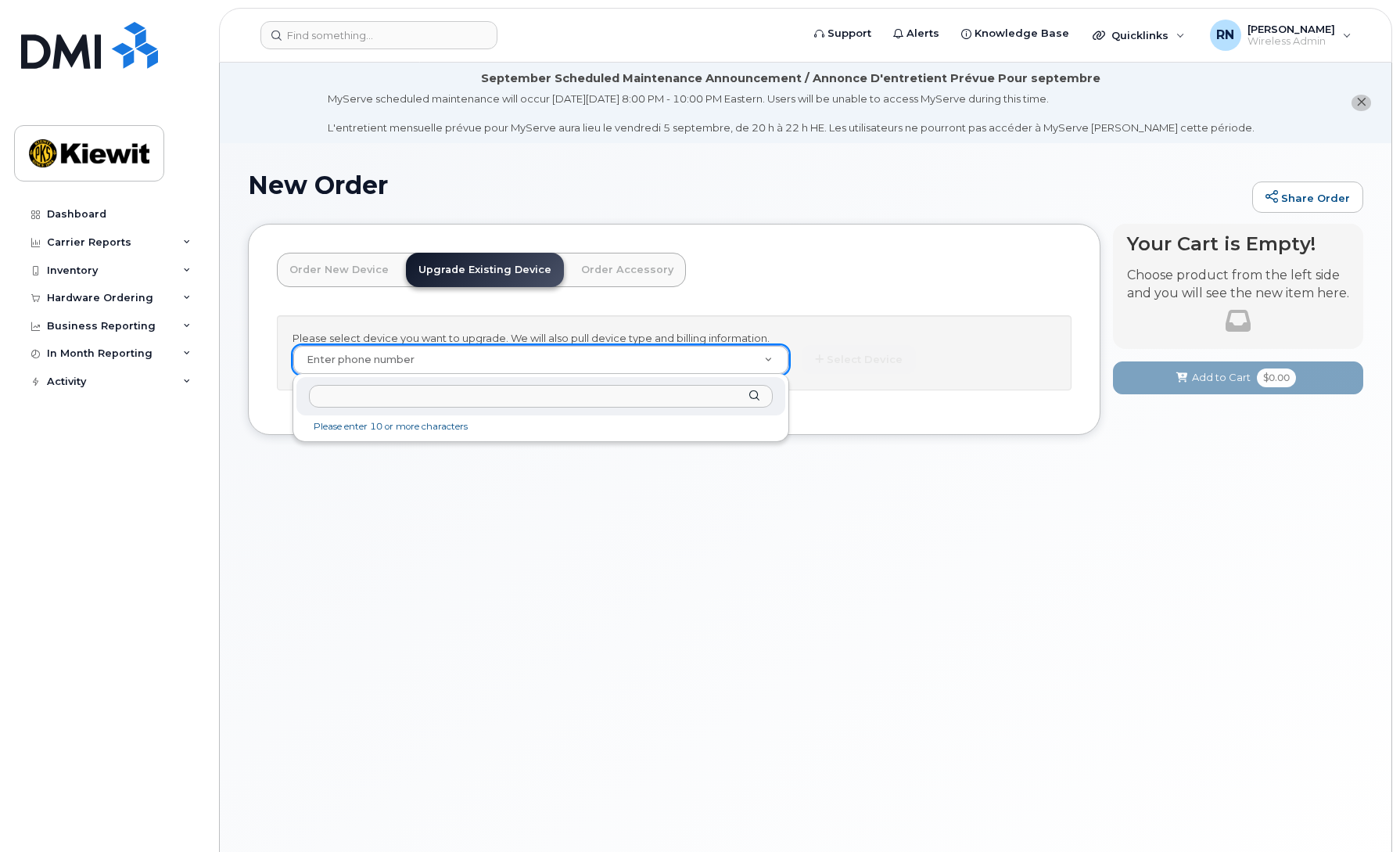
click at [338, 398] on input "text" at bounding box center [540, 396] width 464 height 22
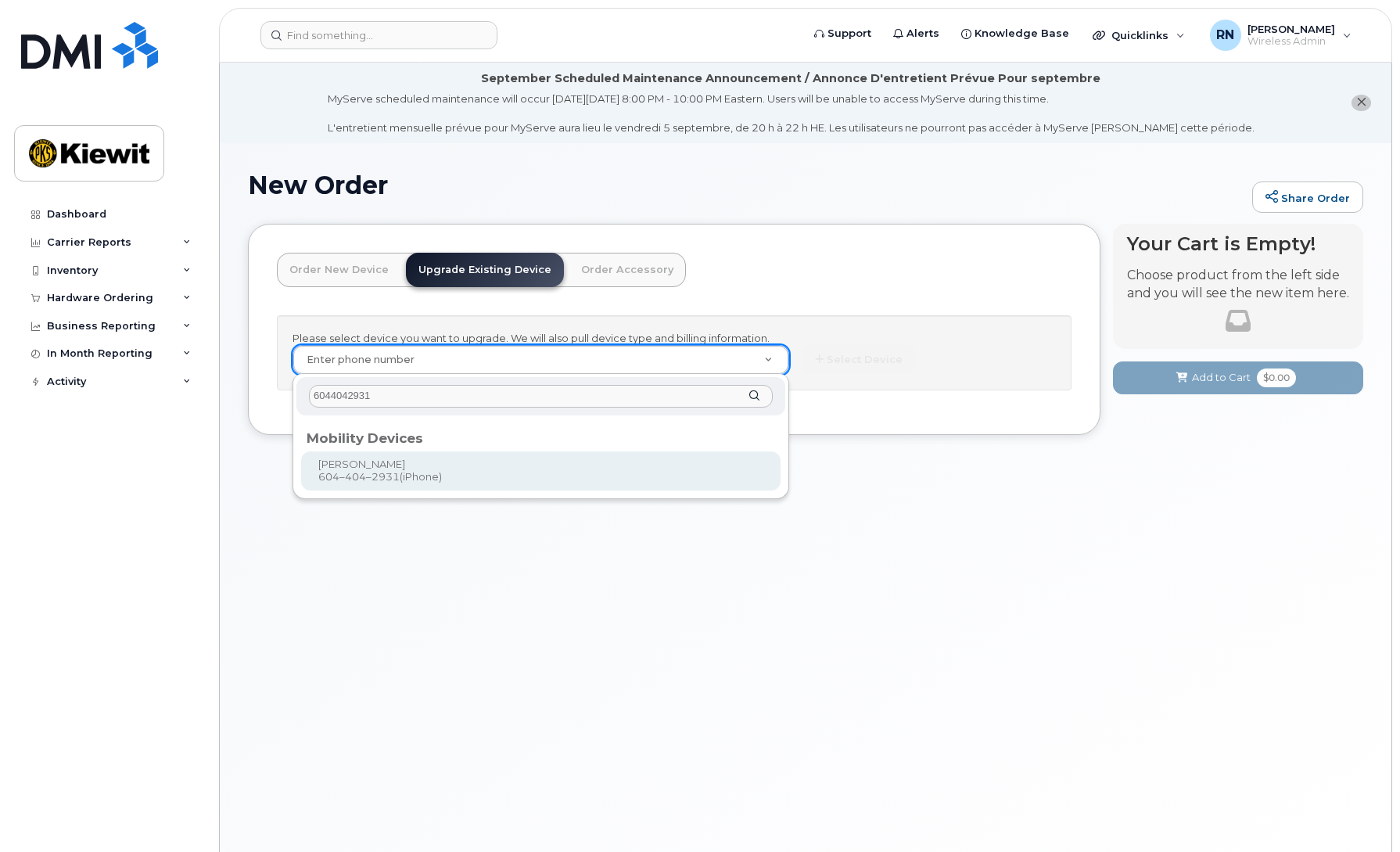
type input "6044042931"
type input "346003"
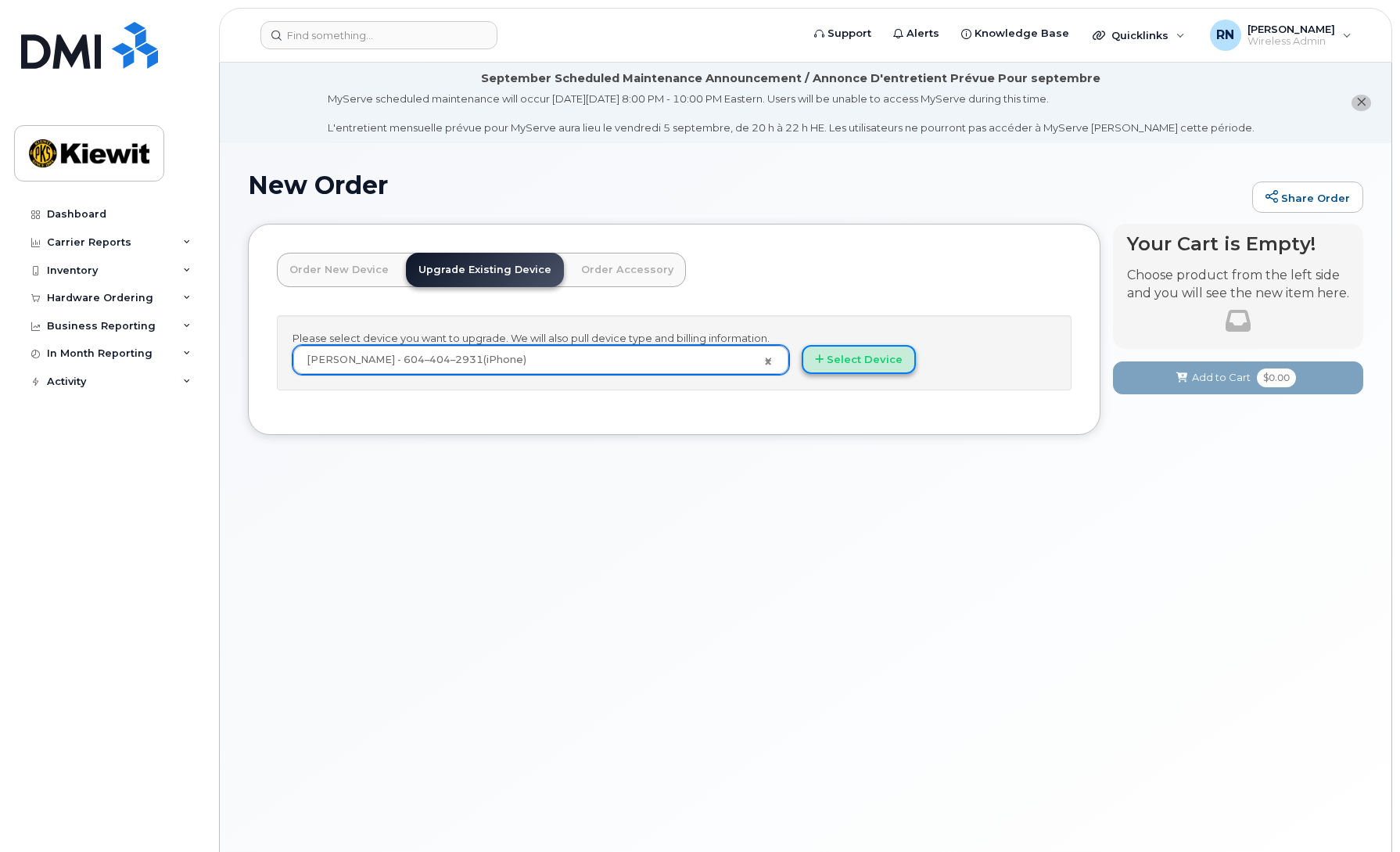
click at [862, 353] on button "Select Device" at bounding box center [859, 359] width 114 height 29
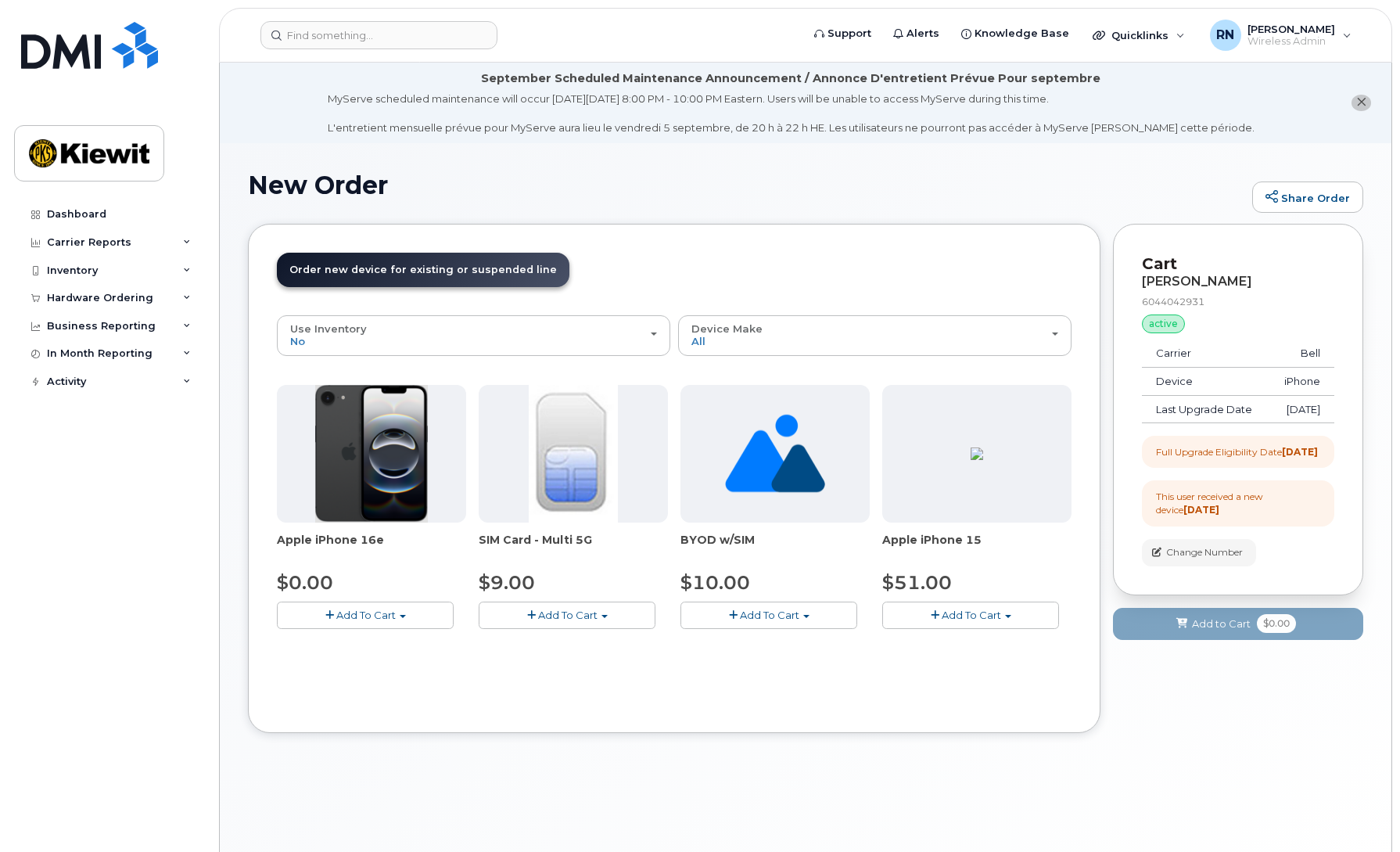
click at [355, 613] on span "Add To Cart" at bounding box center [366, 614] width 60 height 12
click at [366, 645] on link "$0.00 - 3 year upgrade (128GB)" at bounding box center [378, 644] width 194 height 20
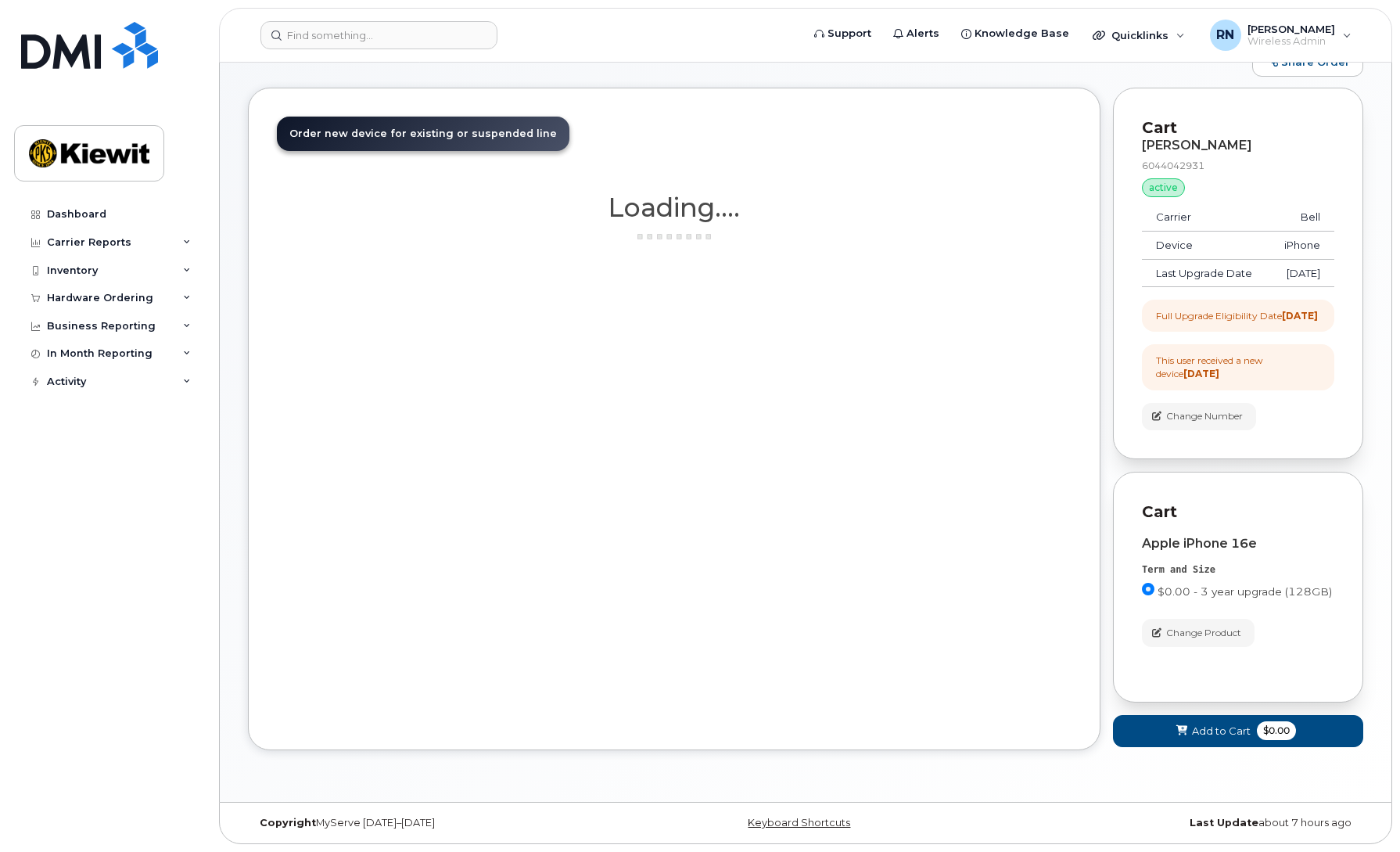
scroll to position [164, 0]
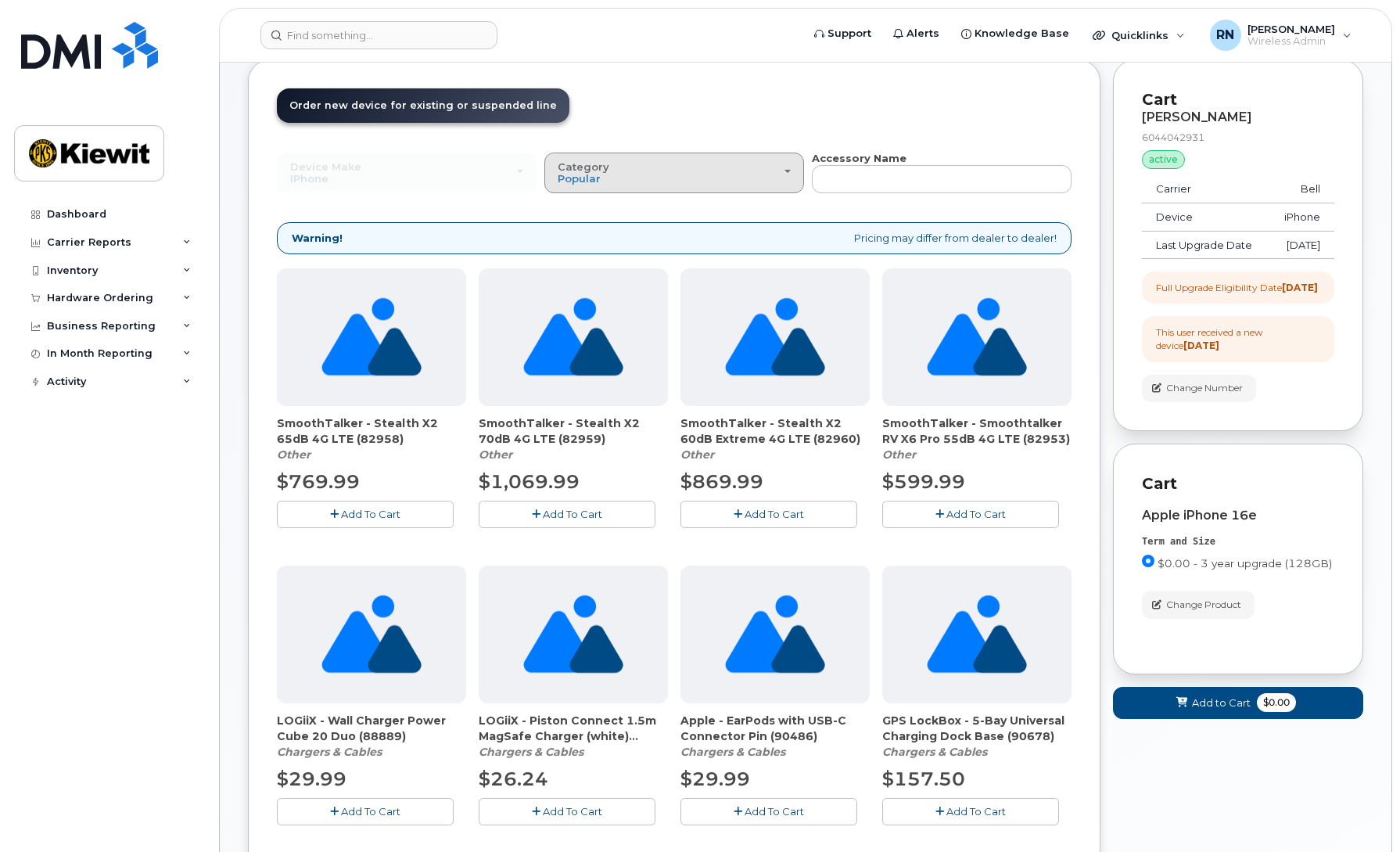
click at [660, 180] on div "Category Popular" at bounding box center [674, 173] width 233 height 24
click at [584, 245] on label "Case" at bounding box center [570, 242] width 46 height 19
click at [0, 0] on input "Case" at bounding box center [0, 0] width 0 height 0
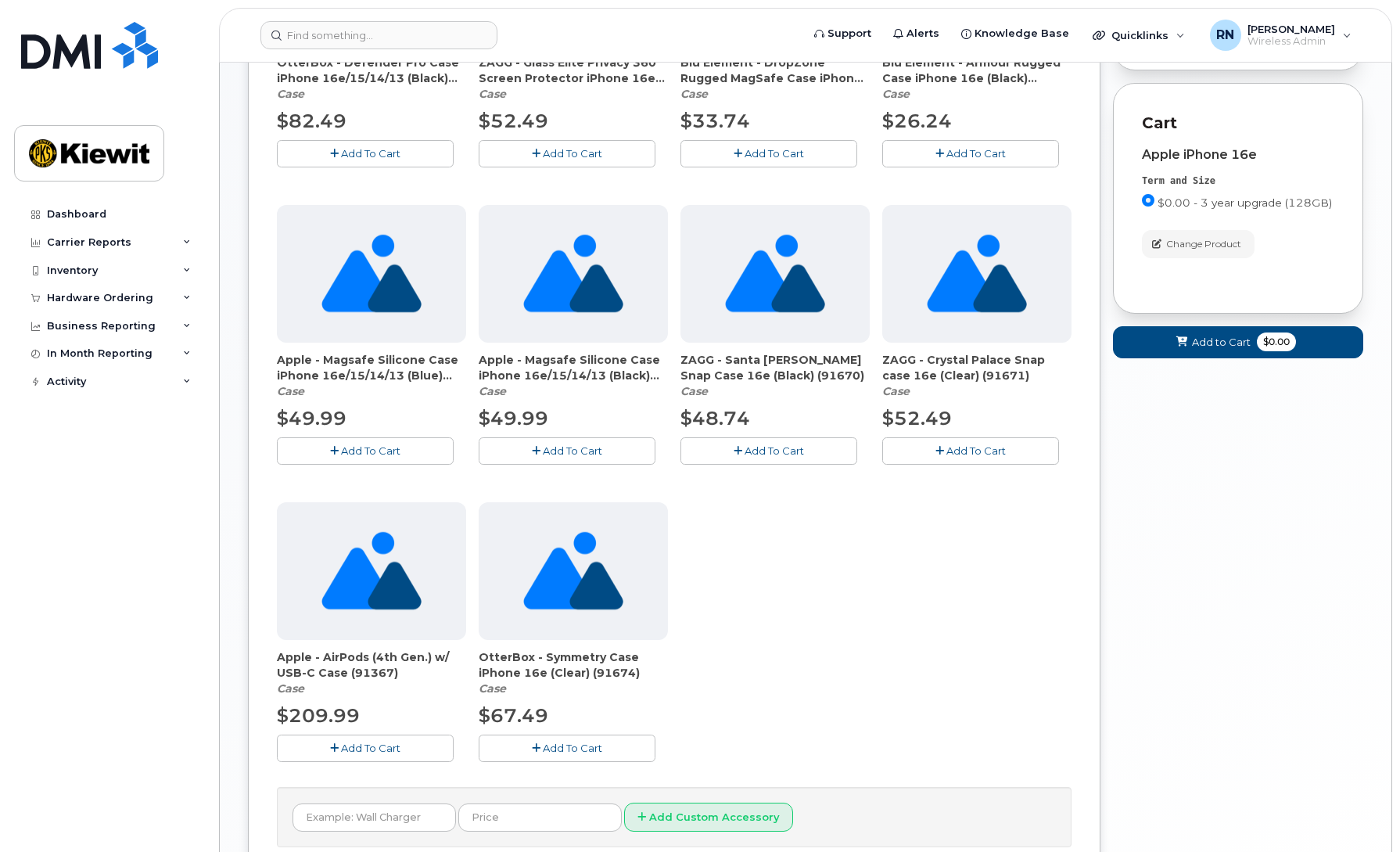
scroll to position [516, 0]
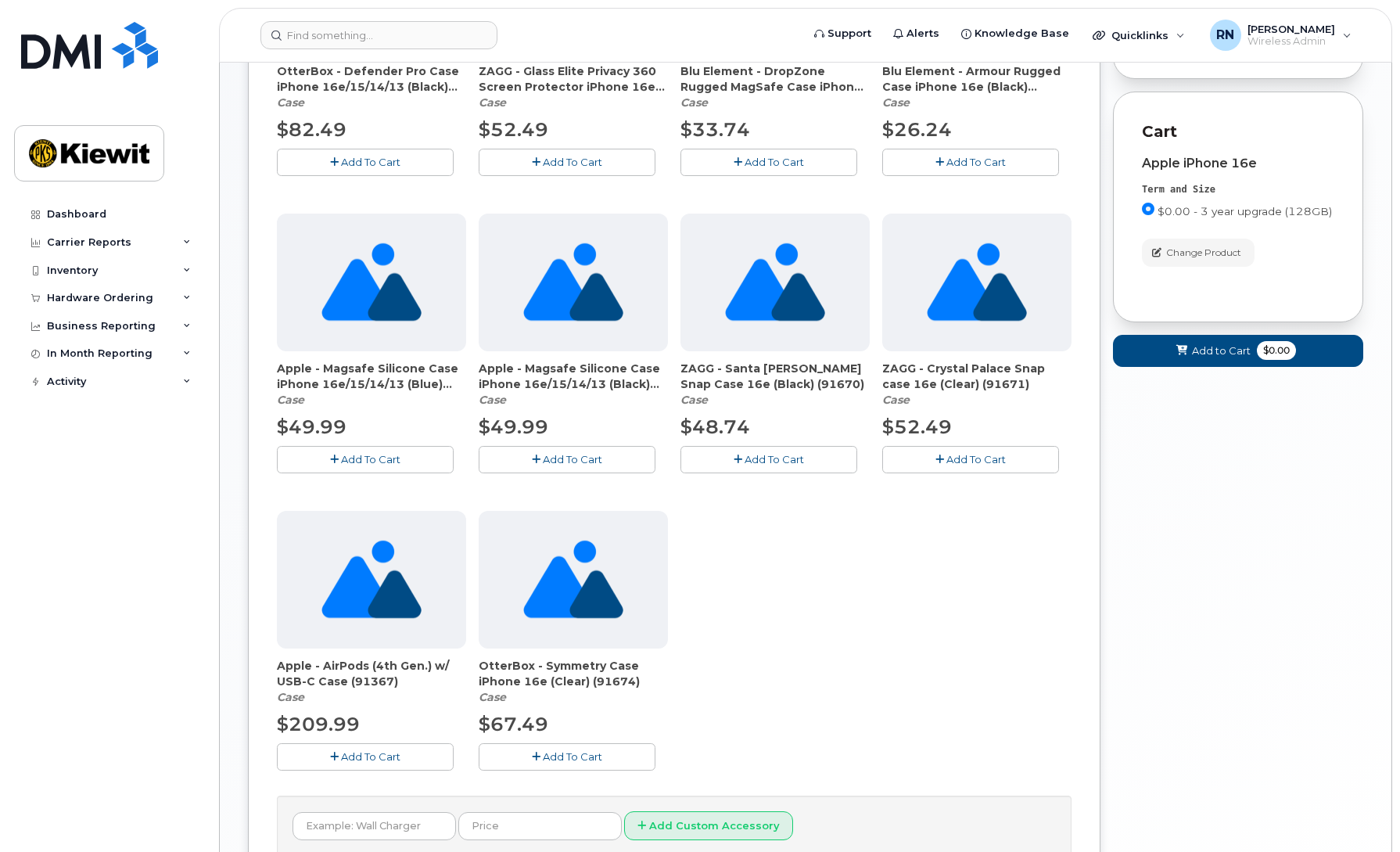
click at [745, 457] on span "Add To Cart" at bounding box center [774, 459] width 60 height 12
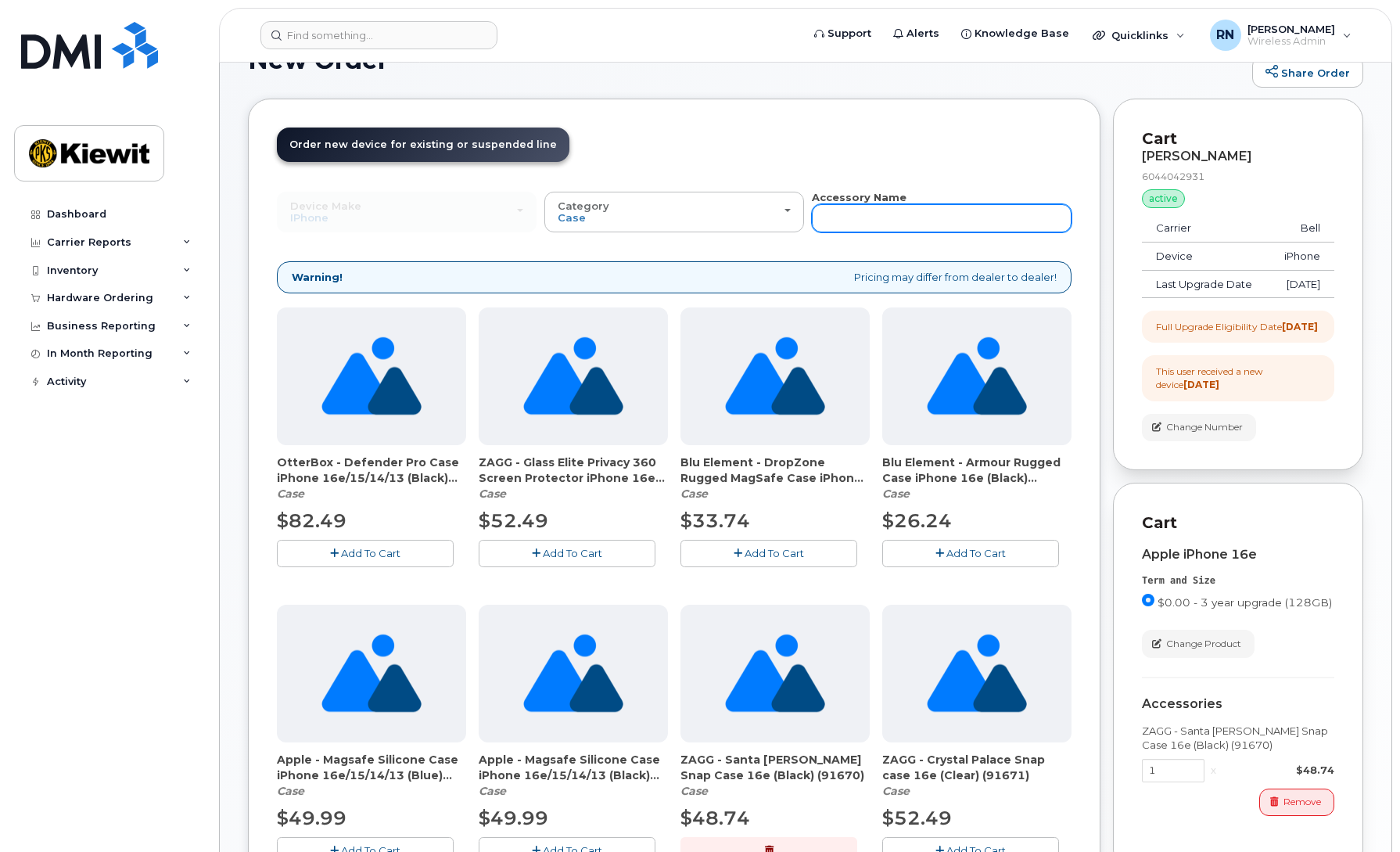
scroll to position [0, 0]
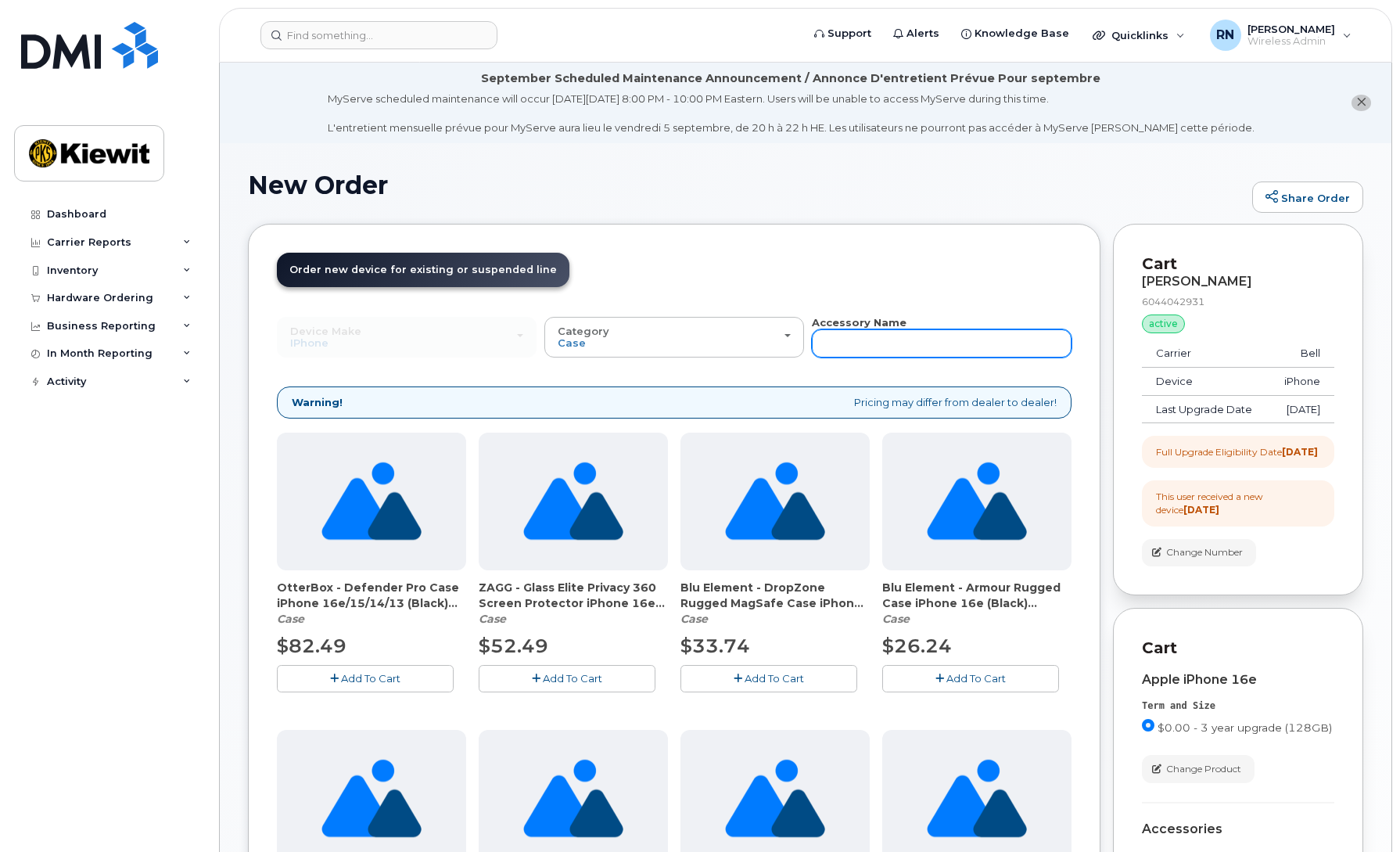
click at [869, 347] on input "text" at bounding box center [941, 343] width 259 height 29
paste input "WT (87916)"
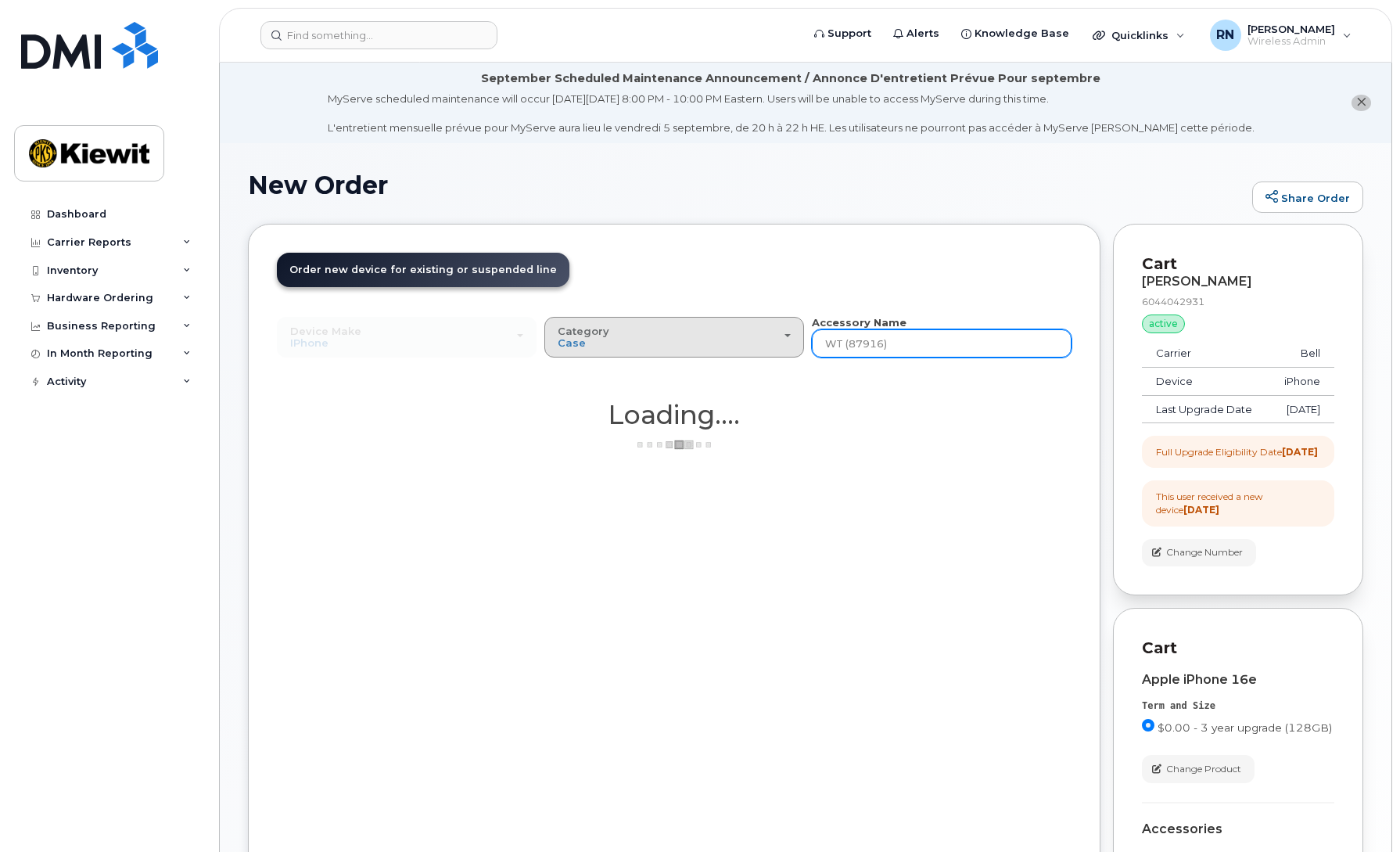
type input "WT (87916)"
click at [640, 347] on div "Category Case" at bounding box center [674, 337] width 233 height 24
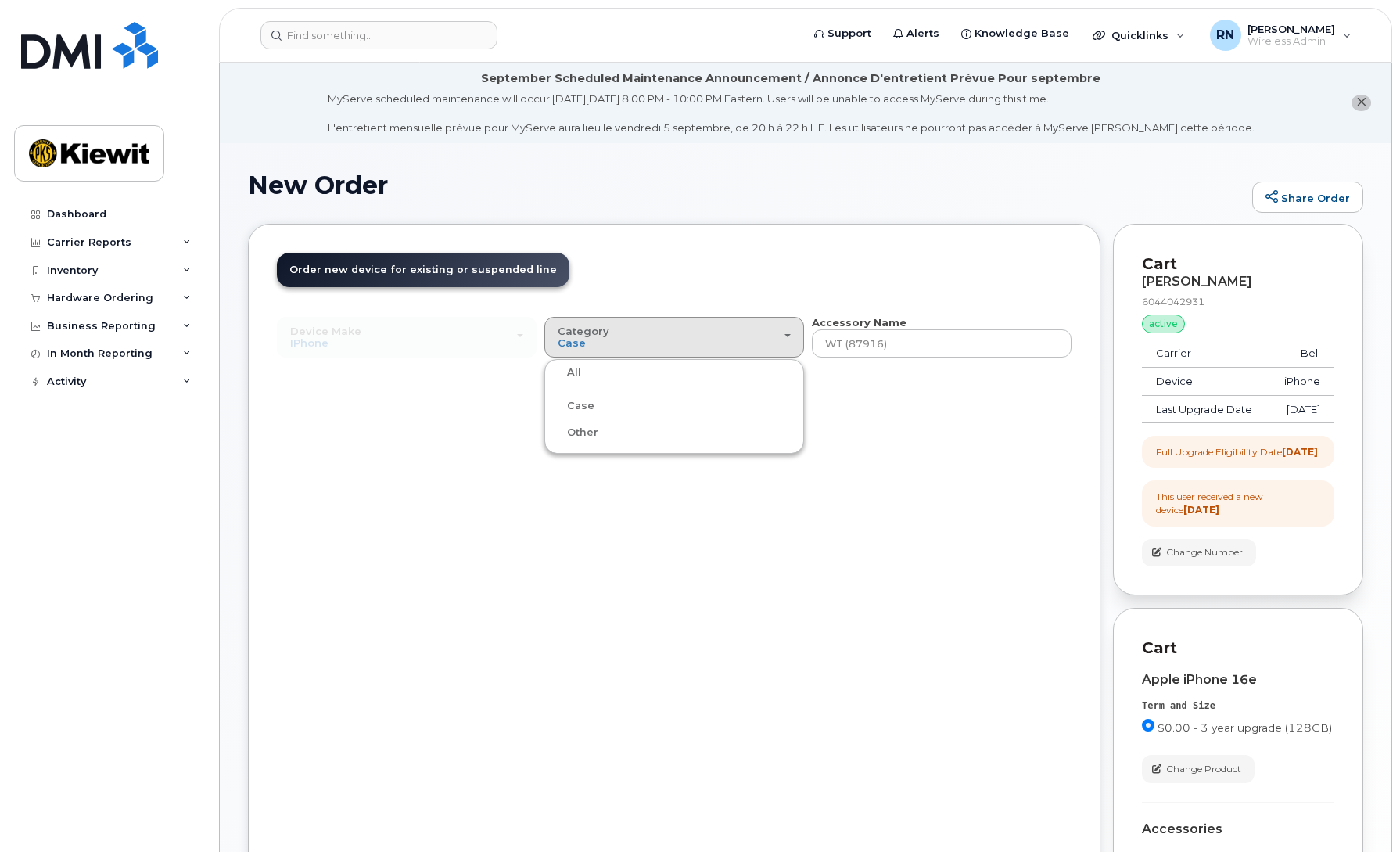
click at [576, 372] on label "All" at bounding box center [564, 372] width 33 height 19
click at [0, 0] on input "All" at bounding box center [0, 0] width 0 height 0
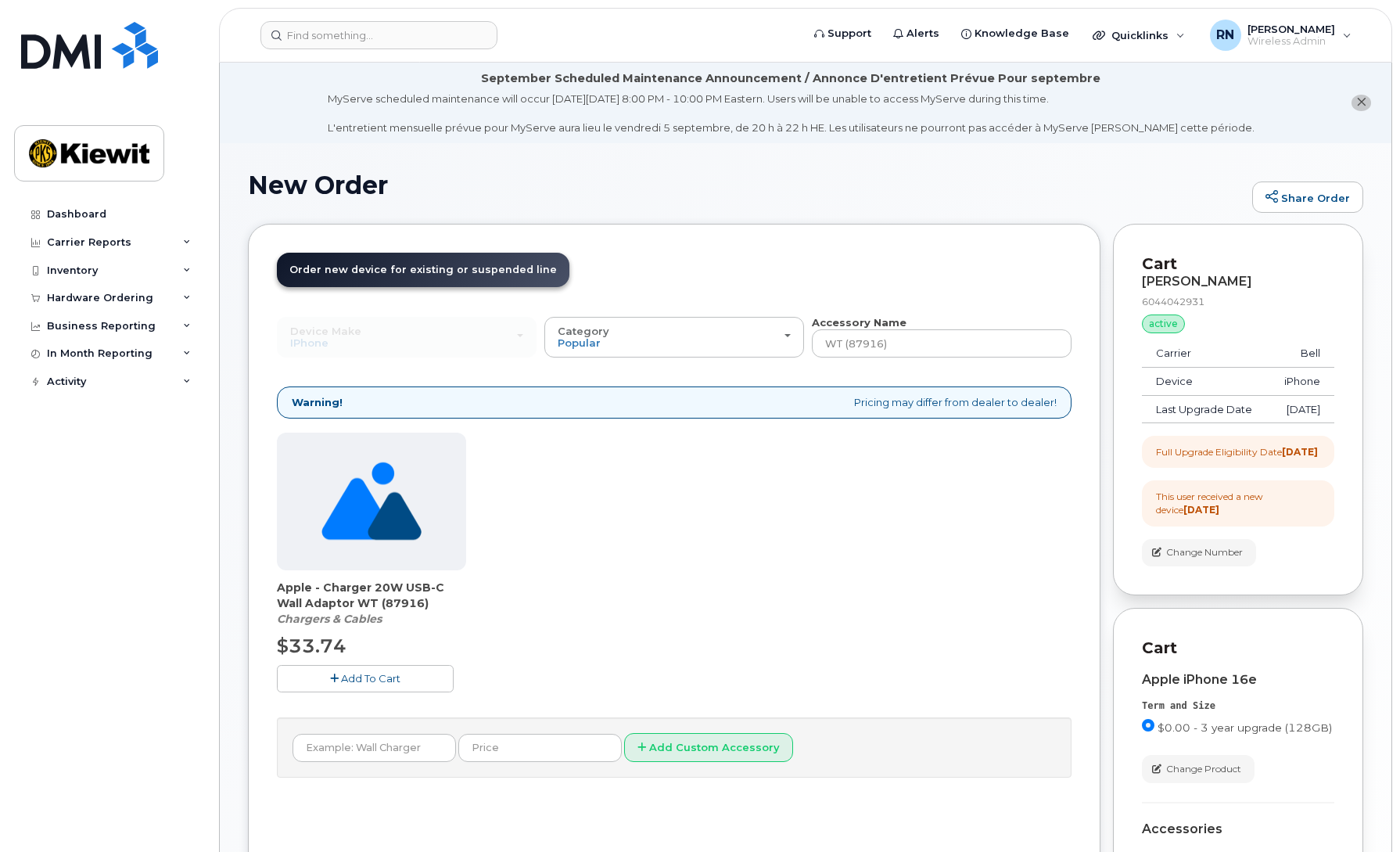
click at [363, 677] on span "Add To Cart" at bounding box center [371, 677] width 60 height 12
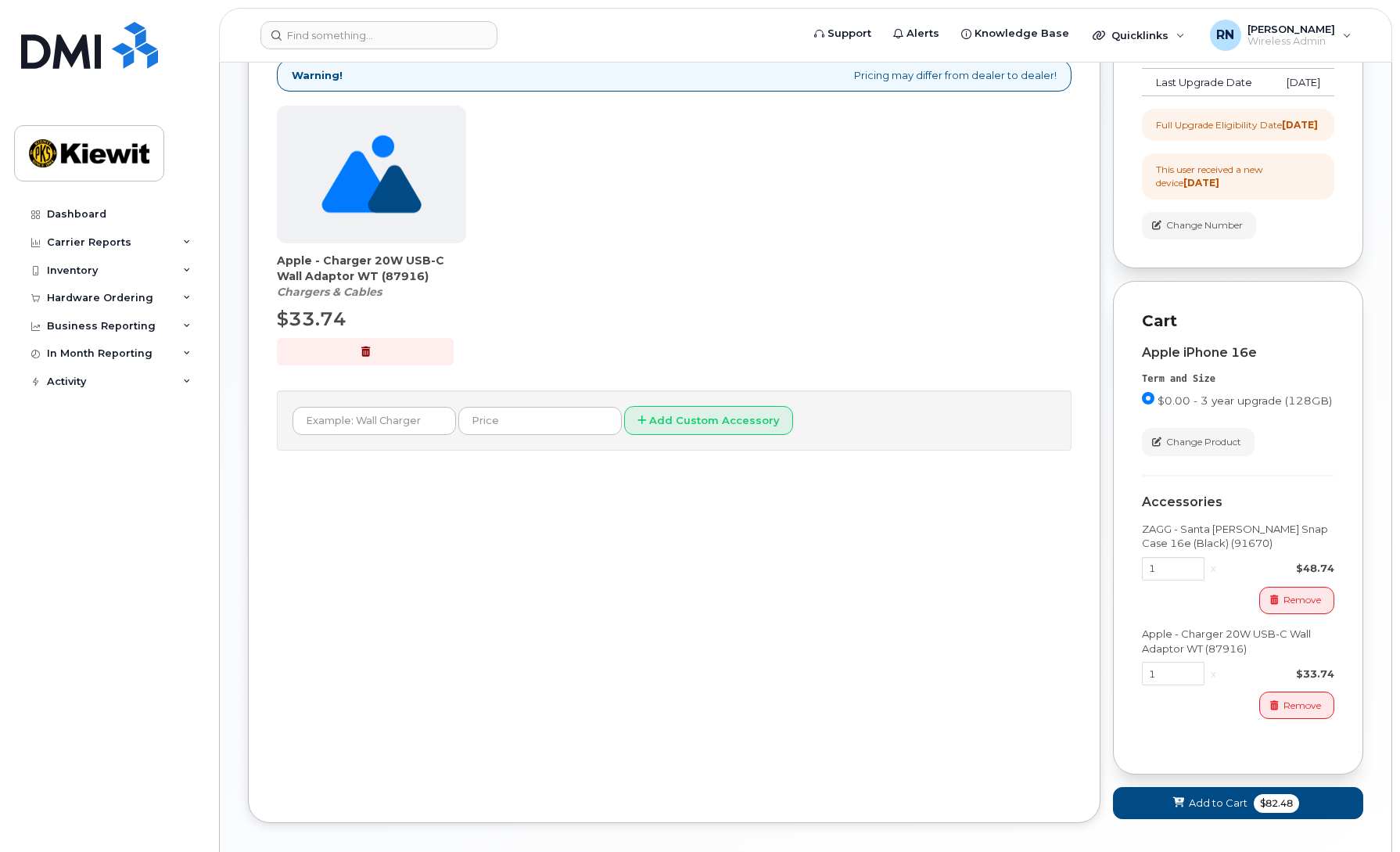
scroll to position [352, 0]
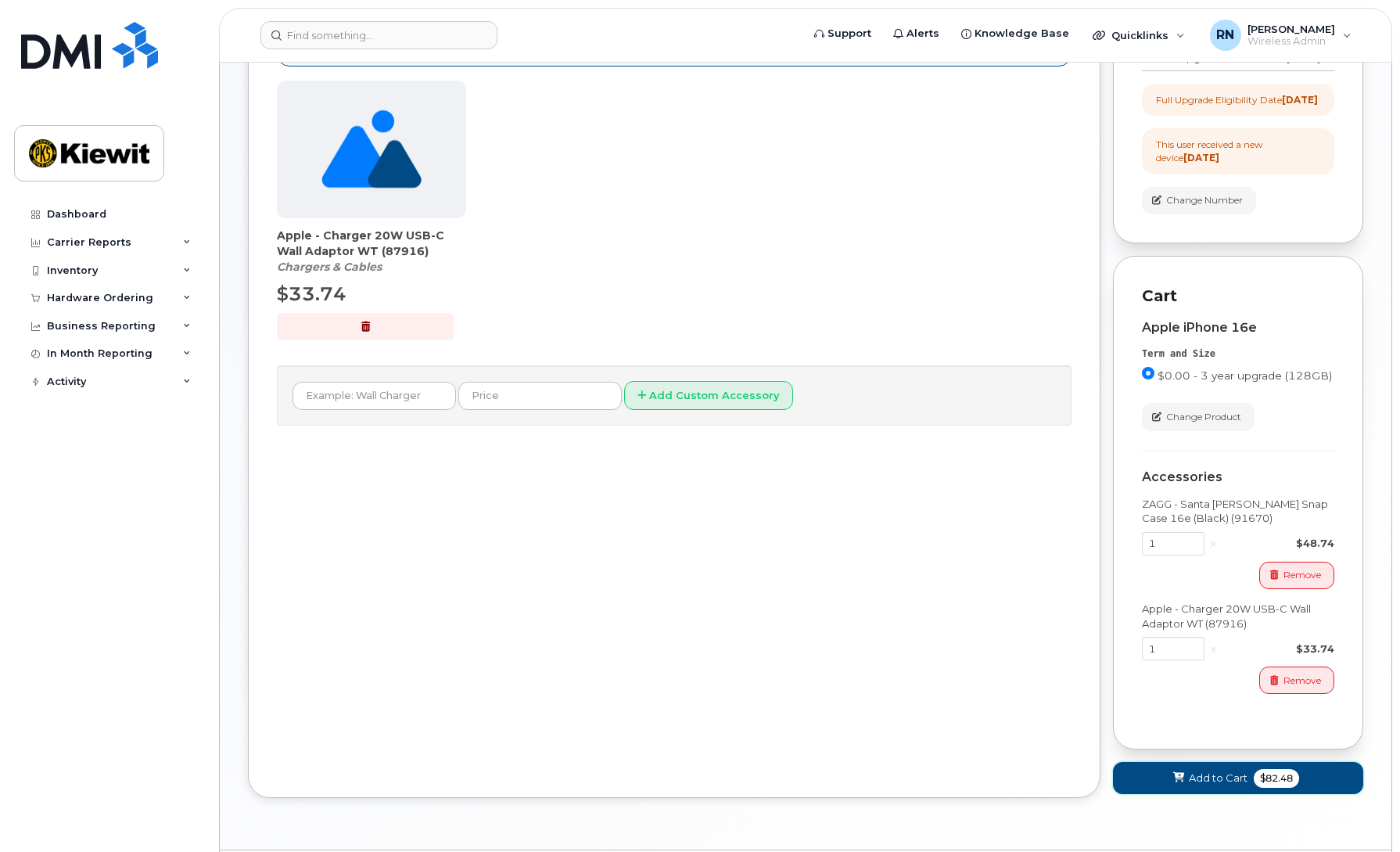
click at [1213, 785] on span "Add to Cart" at bounding box center [1219, 777] width 59 height 15
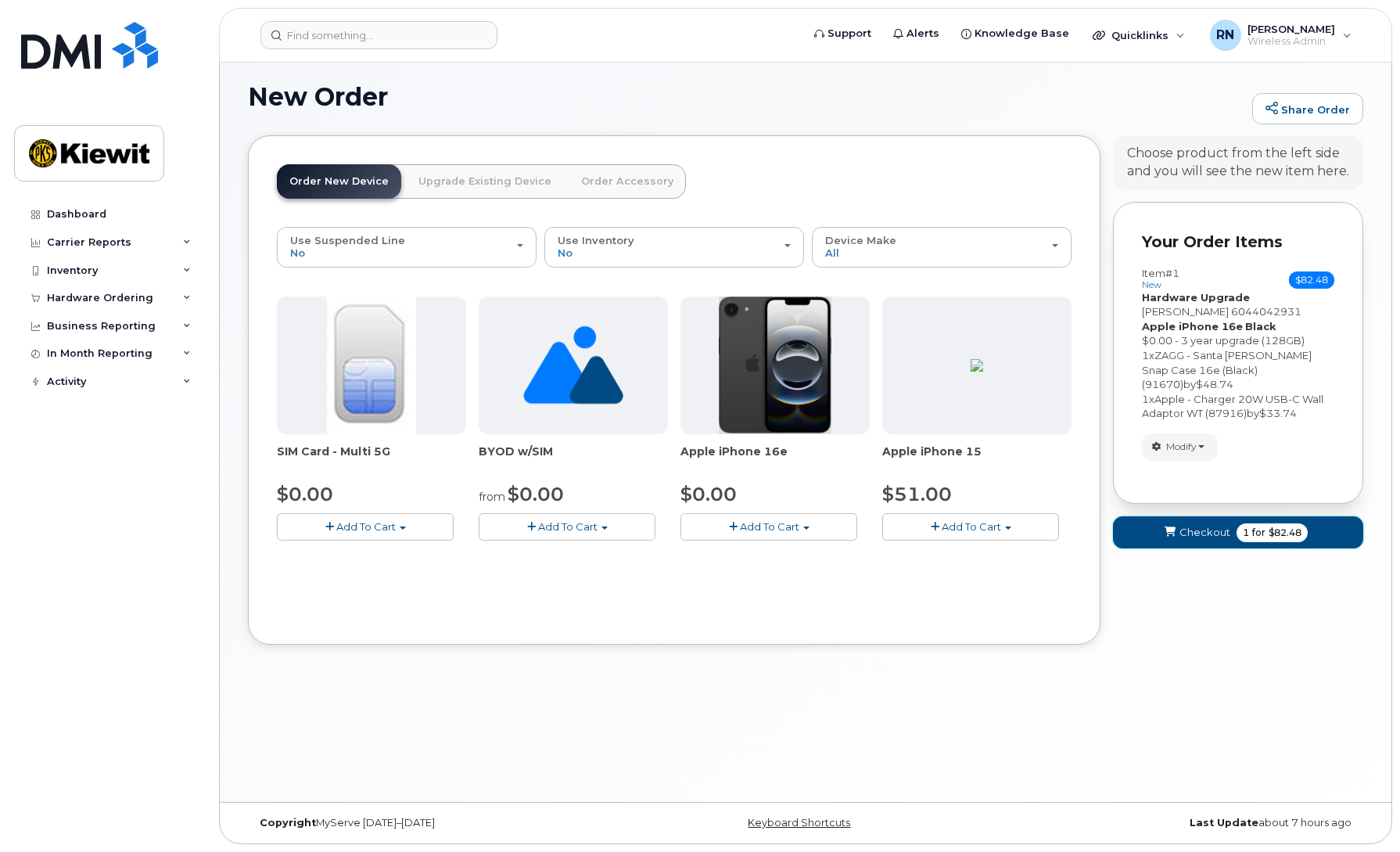
click at [1206, 525] on span "Checkout" at bounding box center [1205, 531] width 51 height 15
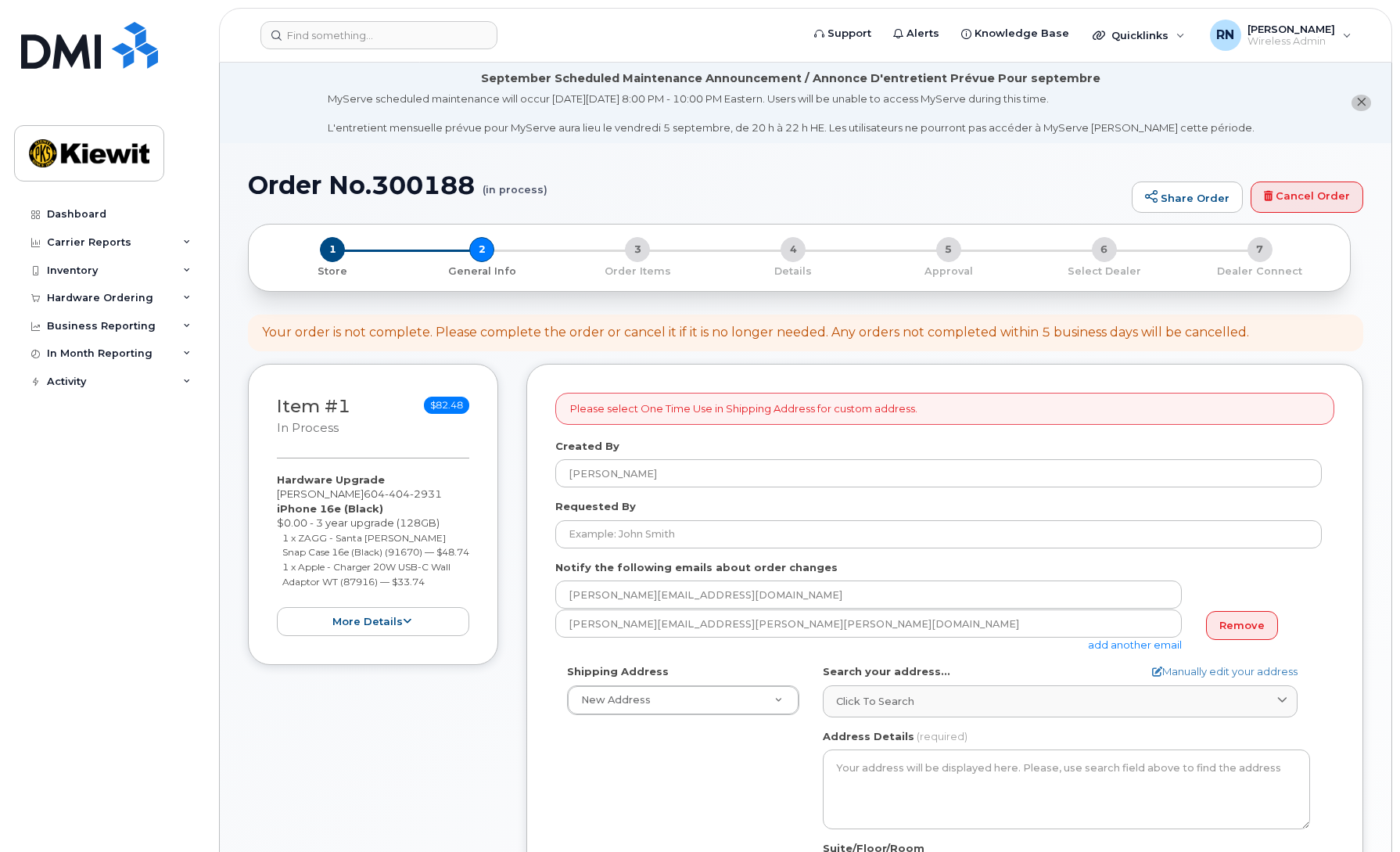
select select
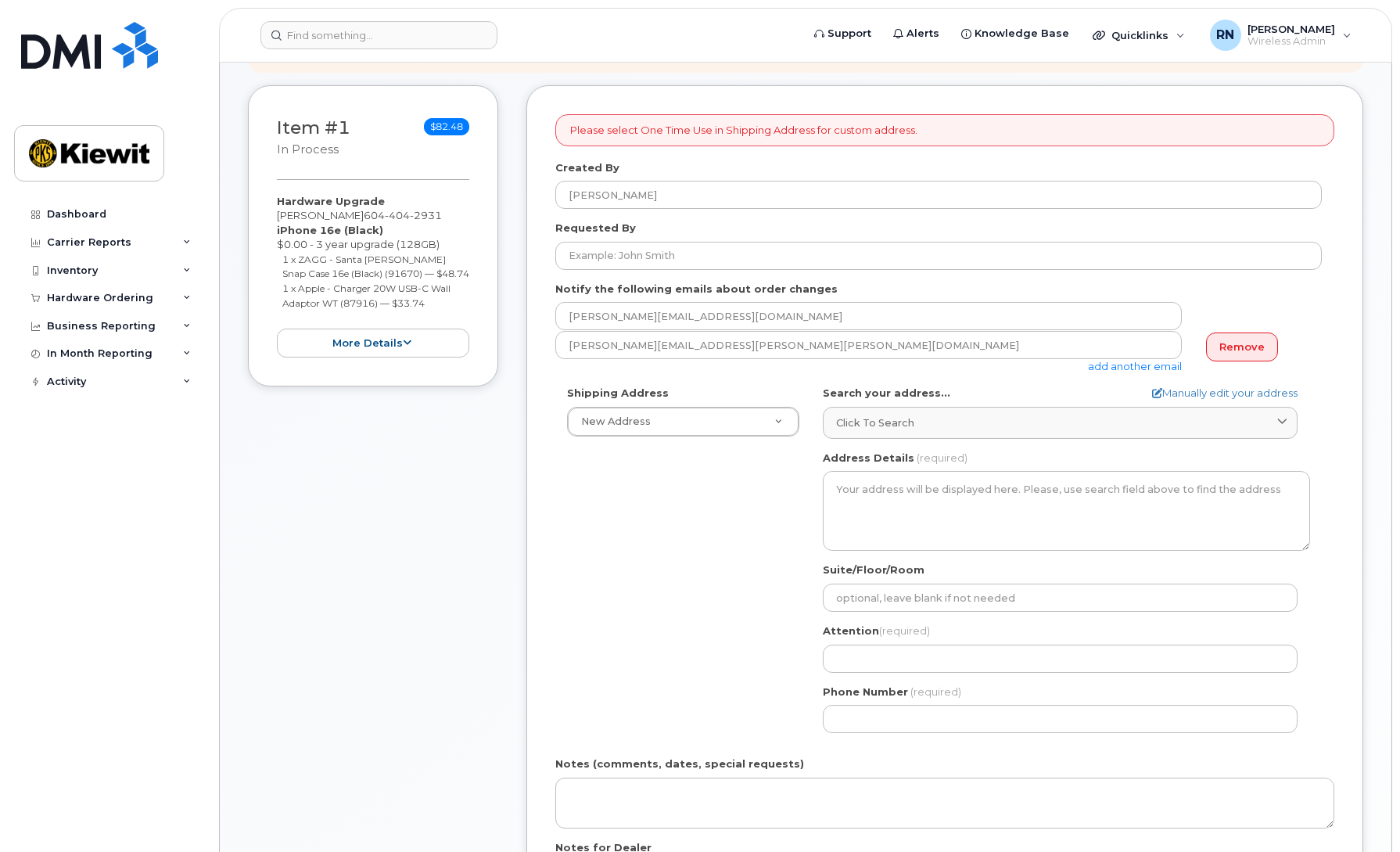
scroll to position [293, 0]
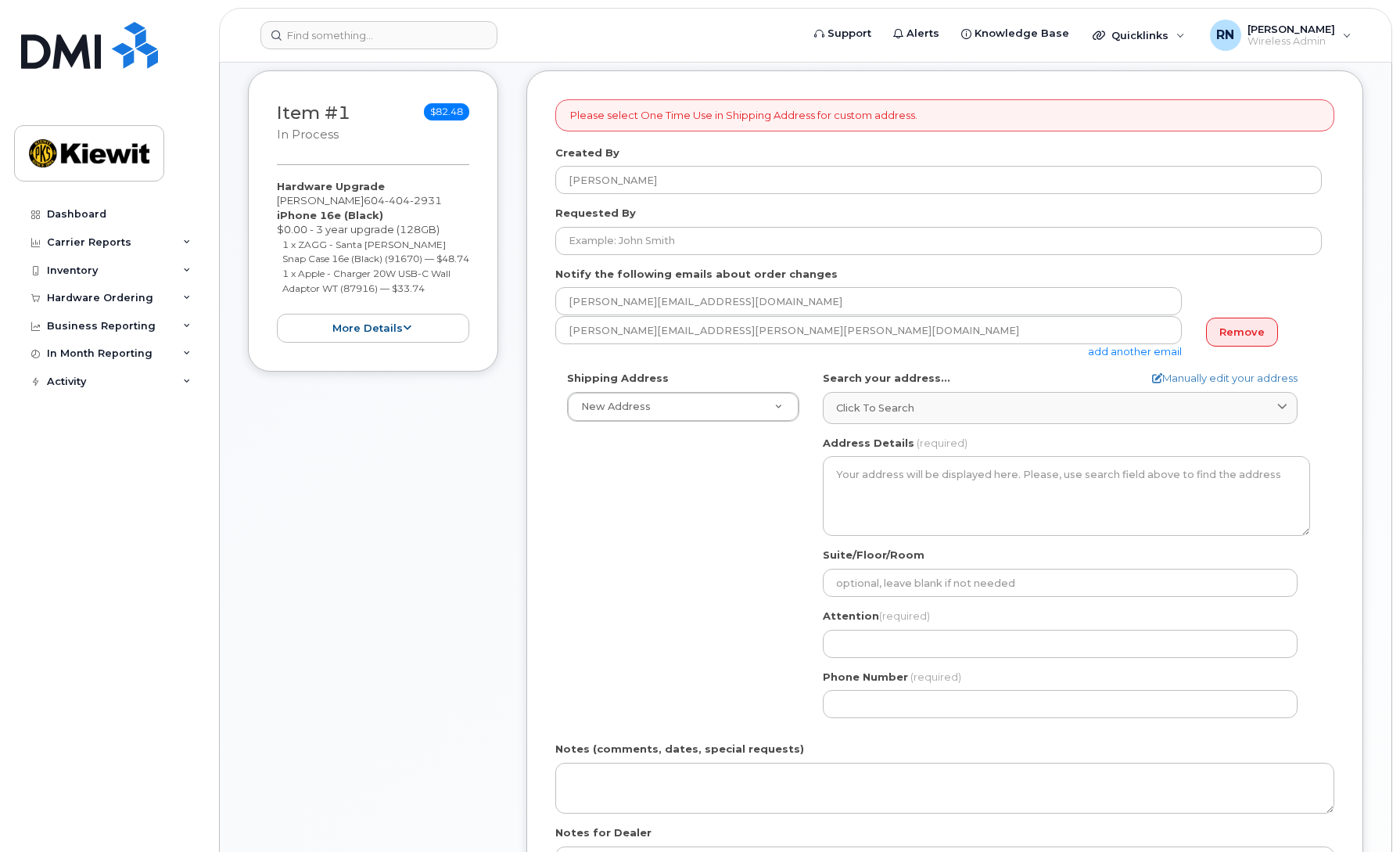
click at [1116, 348] on link "add another email" at bounding box center [1135, 351] width 94 height 12
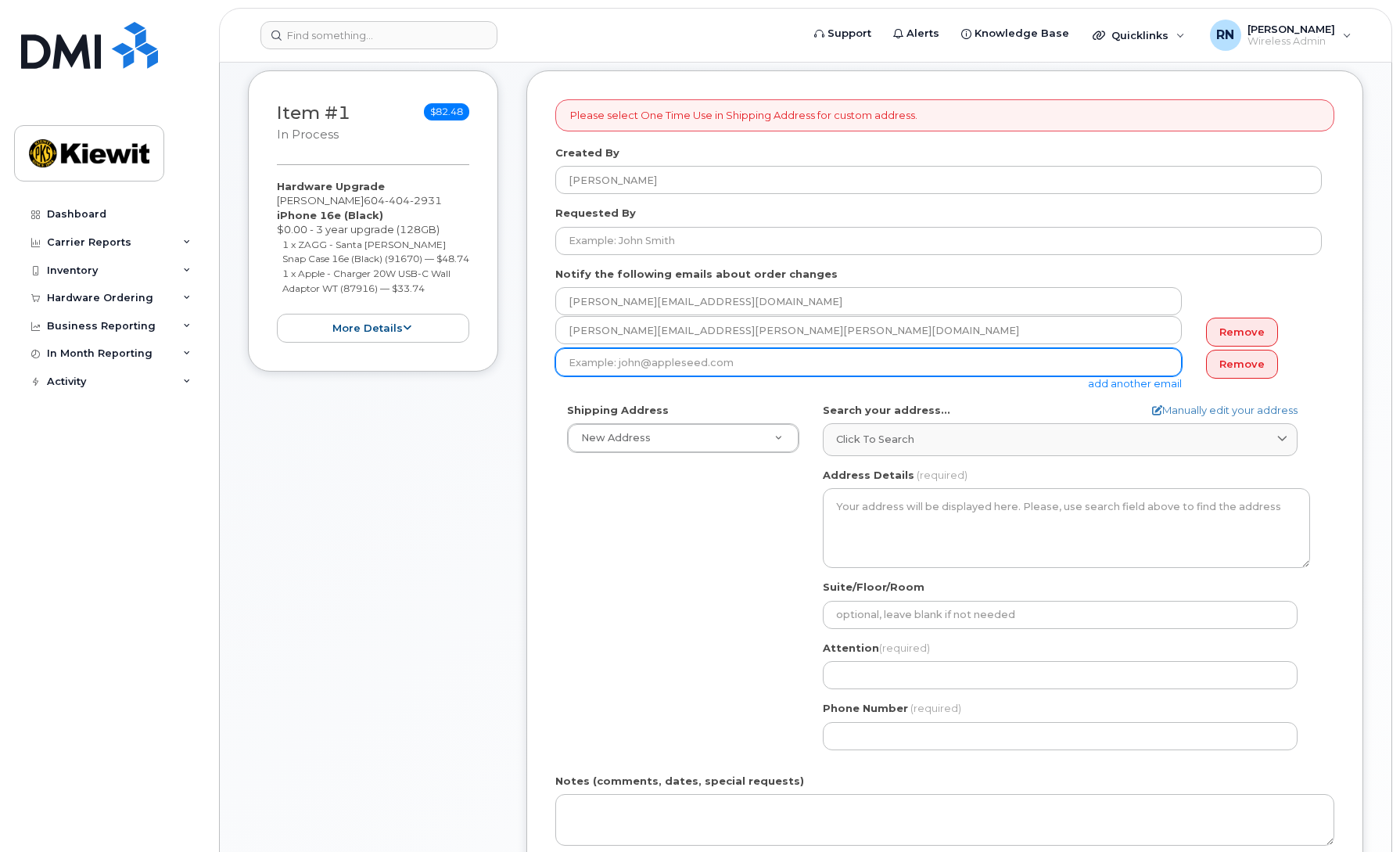
click at [768, 361] on input "email" at bounding box center [869, 362] width 627 height 29
click at [710, 366] on input "gurleen.kaur" at bounding box center [869, 362] width 627 height 29
type input "gurleen.kaur@kiewit.com"
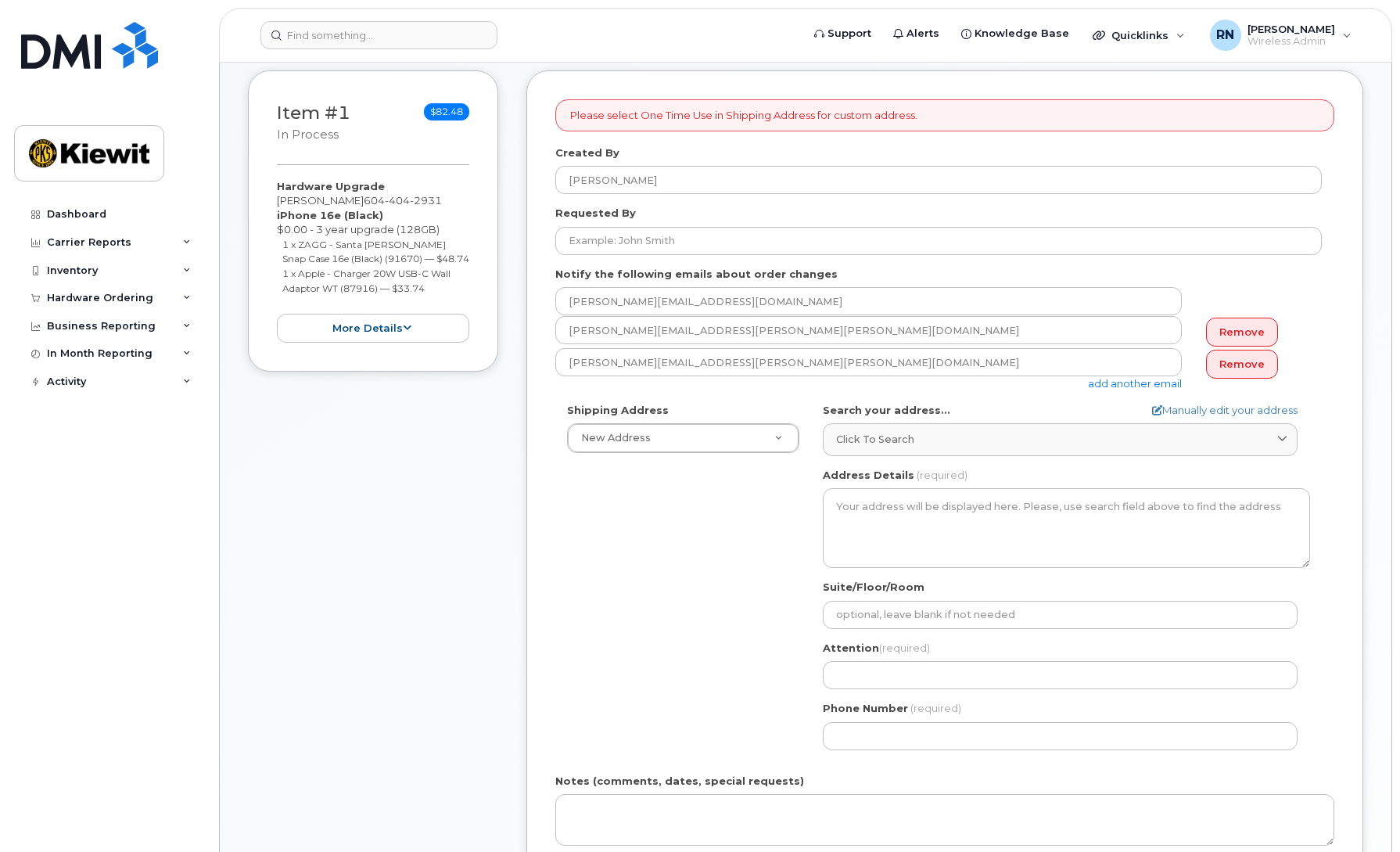
click at [720, 567] on div "Shipping Address New Address New Address Beaver Marine Limited Cahill-Ganotec, …" at bounding box center [939, 582] width 767 height 359
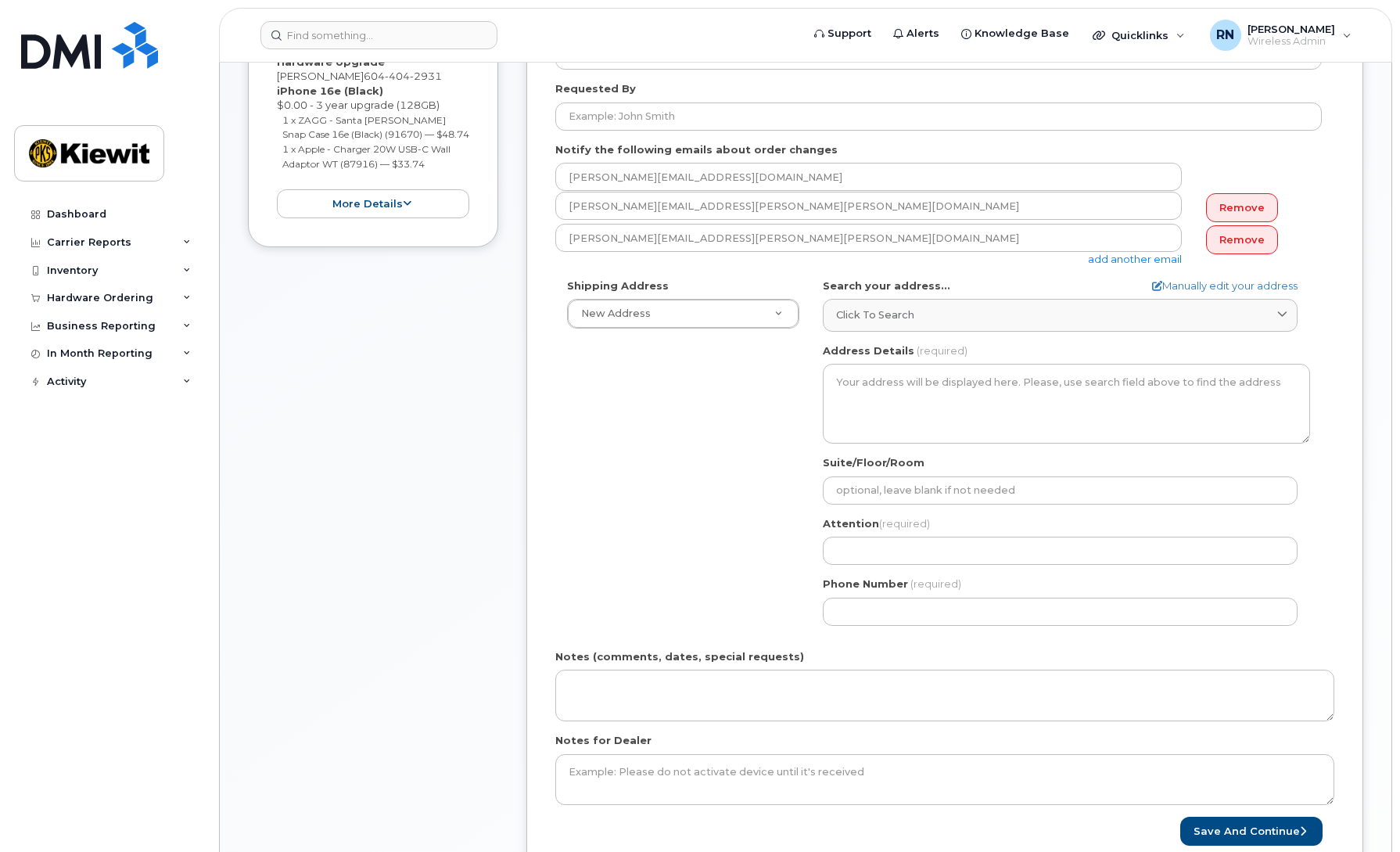
scroll to position [372, 0]
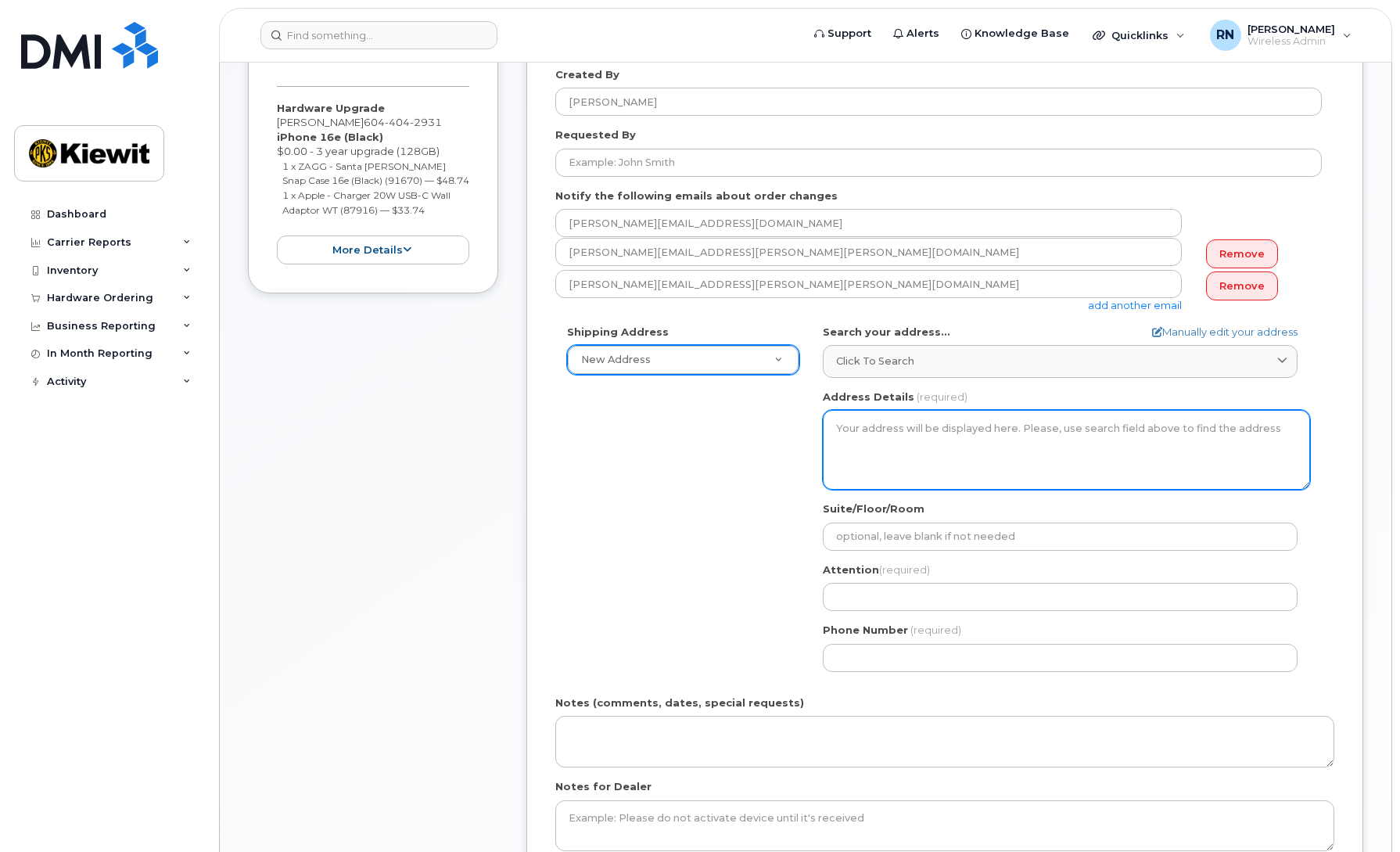
click at [856, 430] on textarea "Address Details" at bounding box center [1066, 449] width 487 height 79
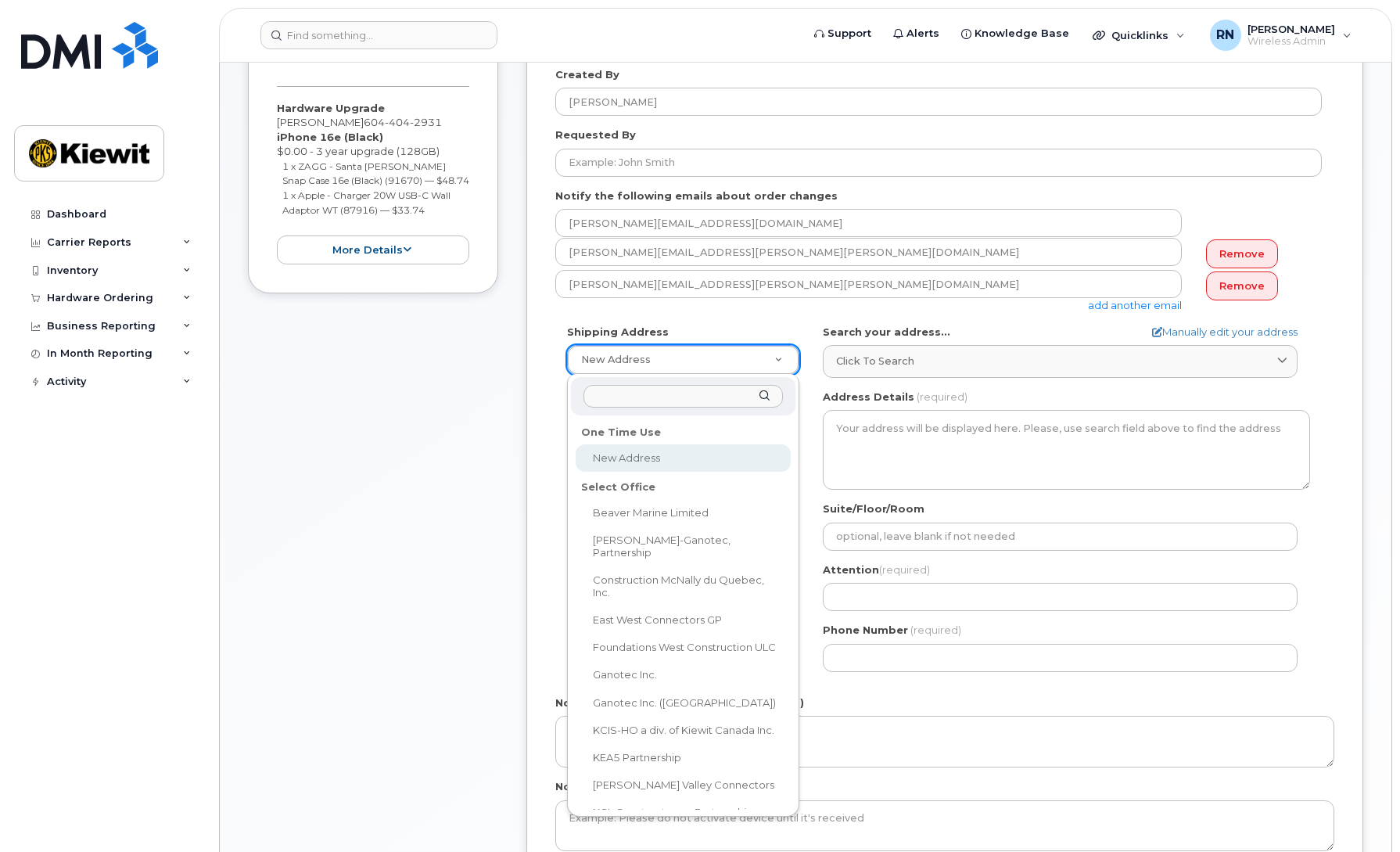
select select
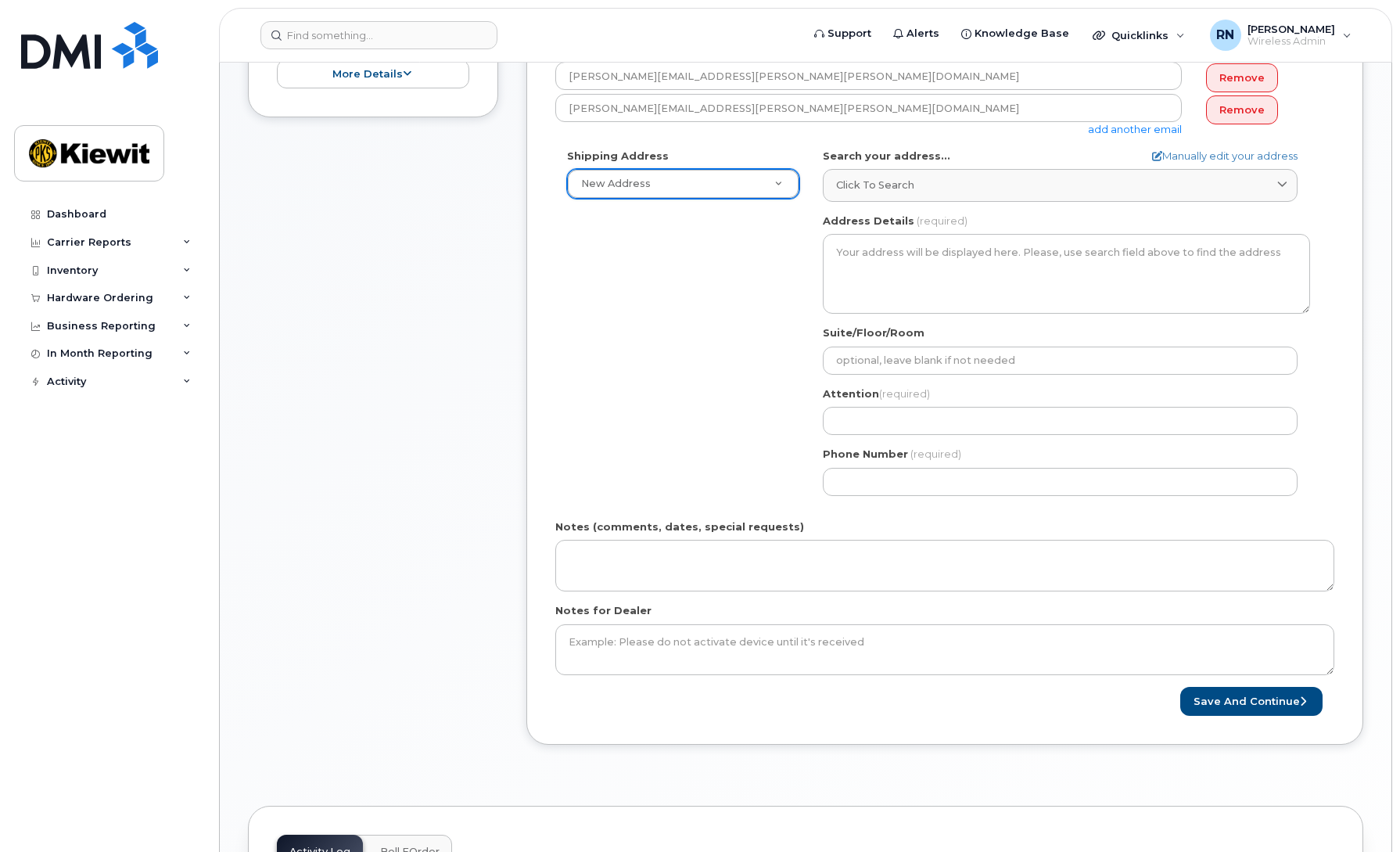
scroll to position [567, 0]
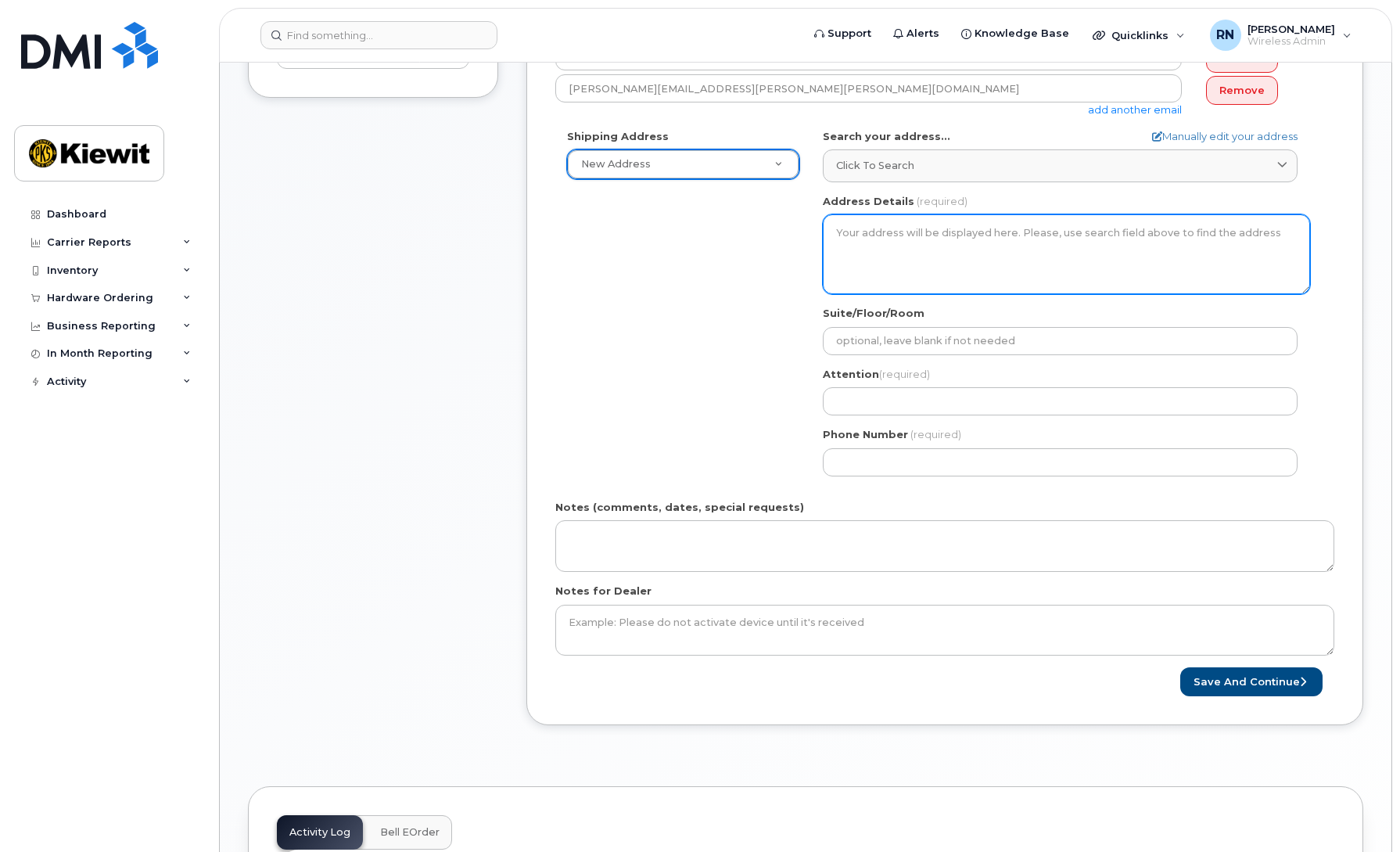
click at [945, 252] on textarea "Address Details" at bounding box center [1066, 254] width 487 height 79
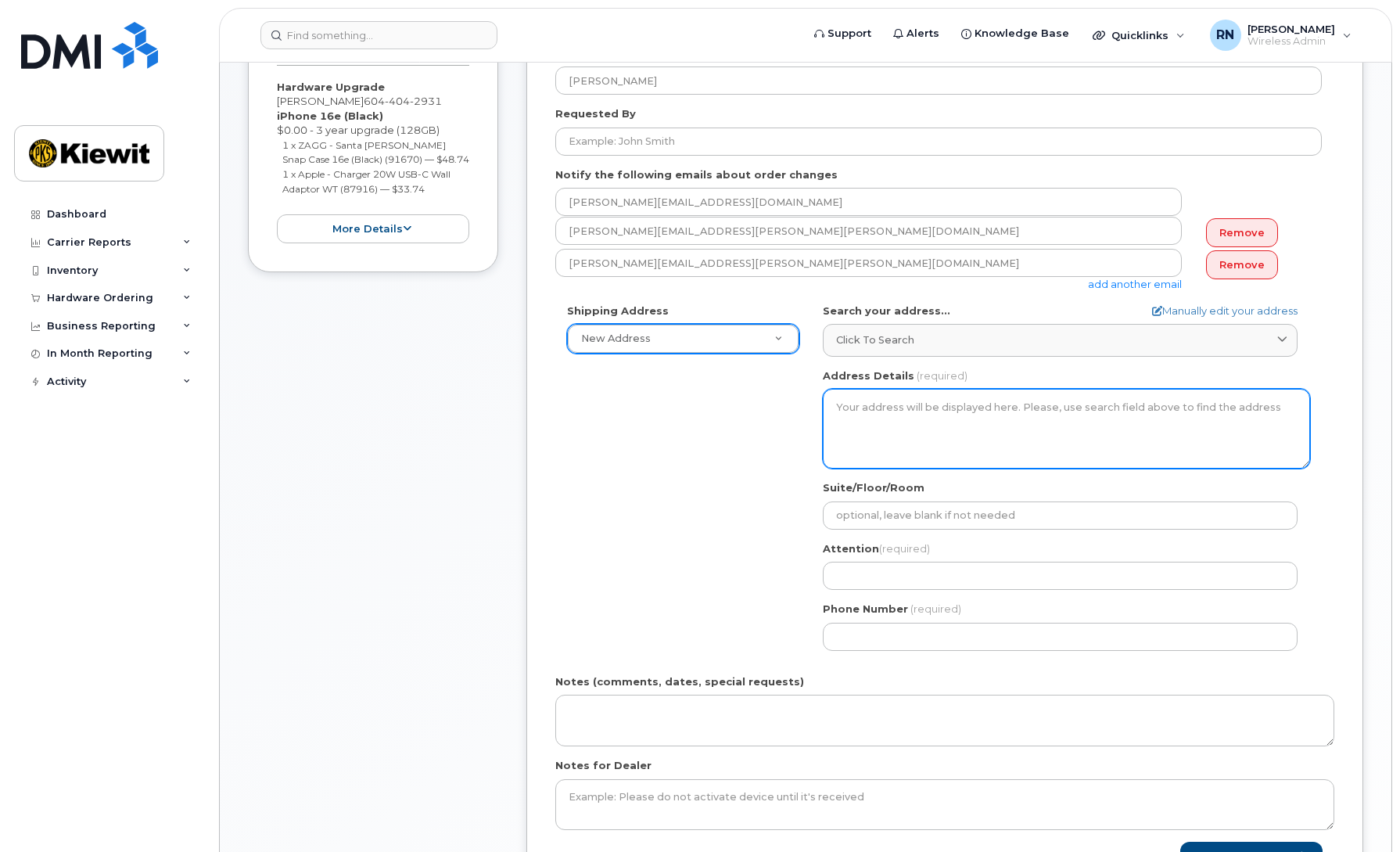
scroll to position [391, 0]
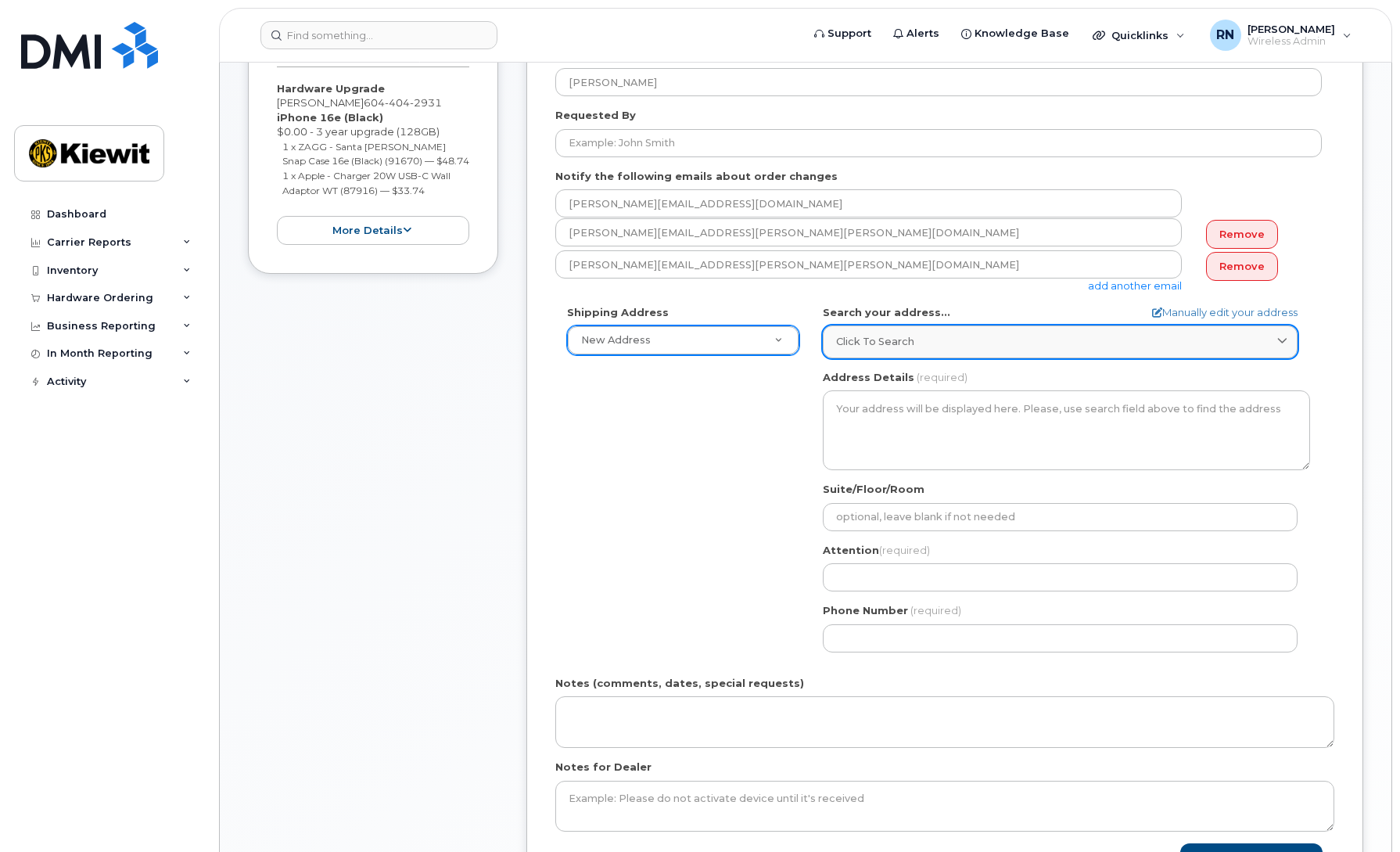
click at [1069, 346] on div "Click to search" at bounding box center [1060, 340] width 449 height 15
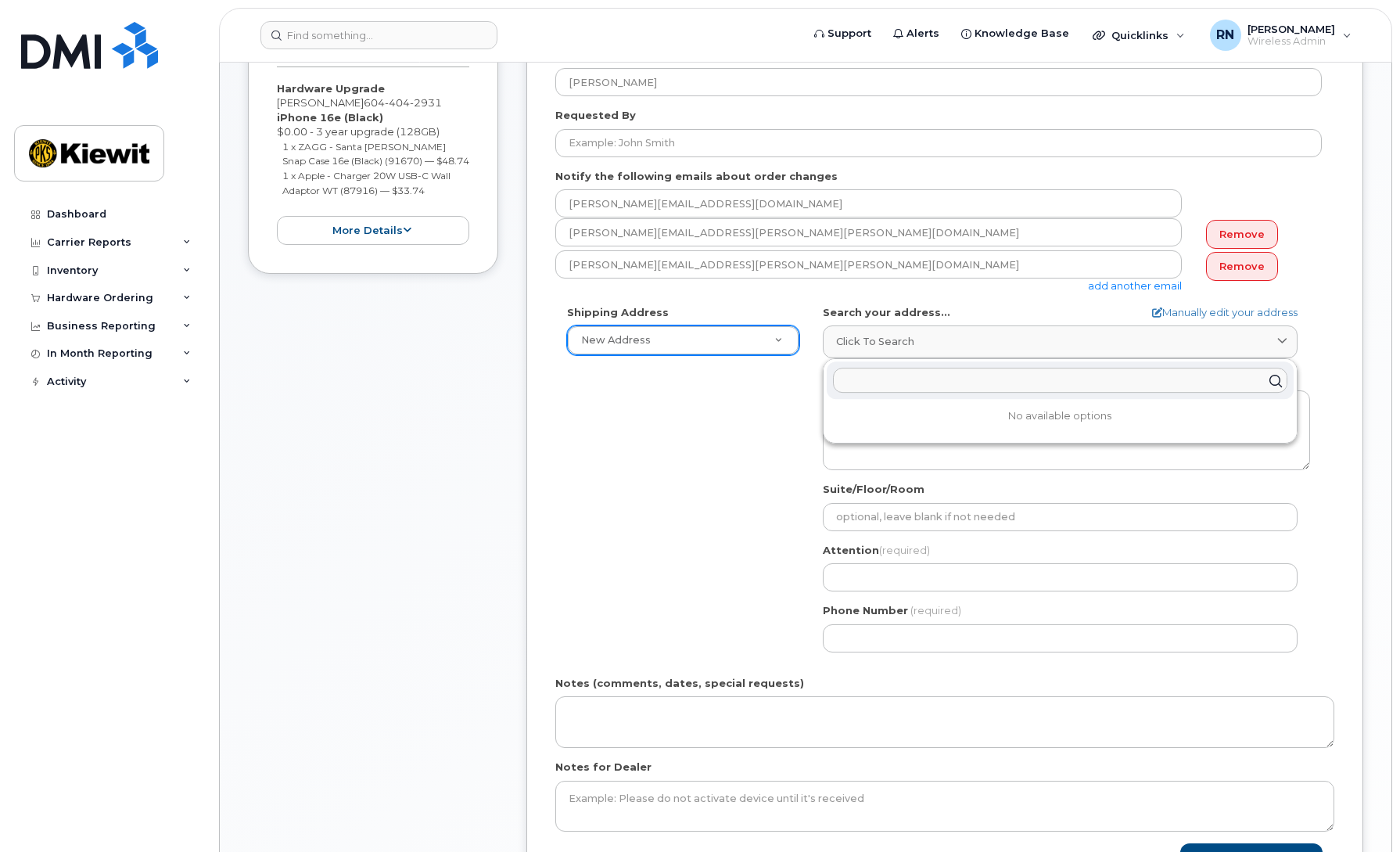
click at [876, 387] on input "text" at bounding box center [1060, 380] width 455 height 25
paste input "10043 LLANBERIS WAY Rosedale, BC V0X1X1"
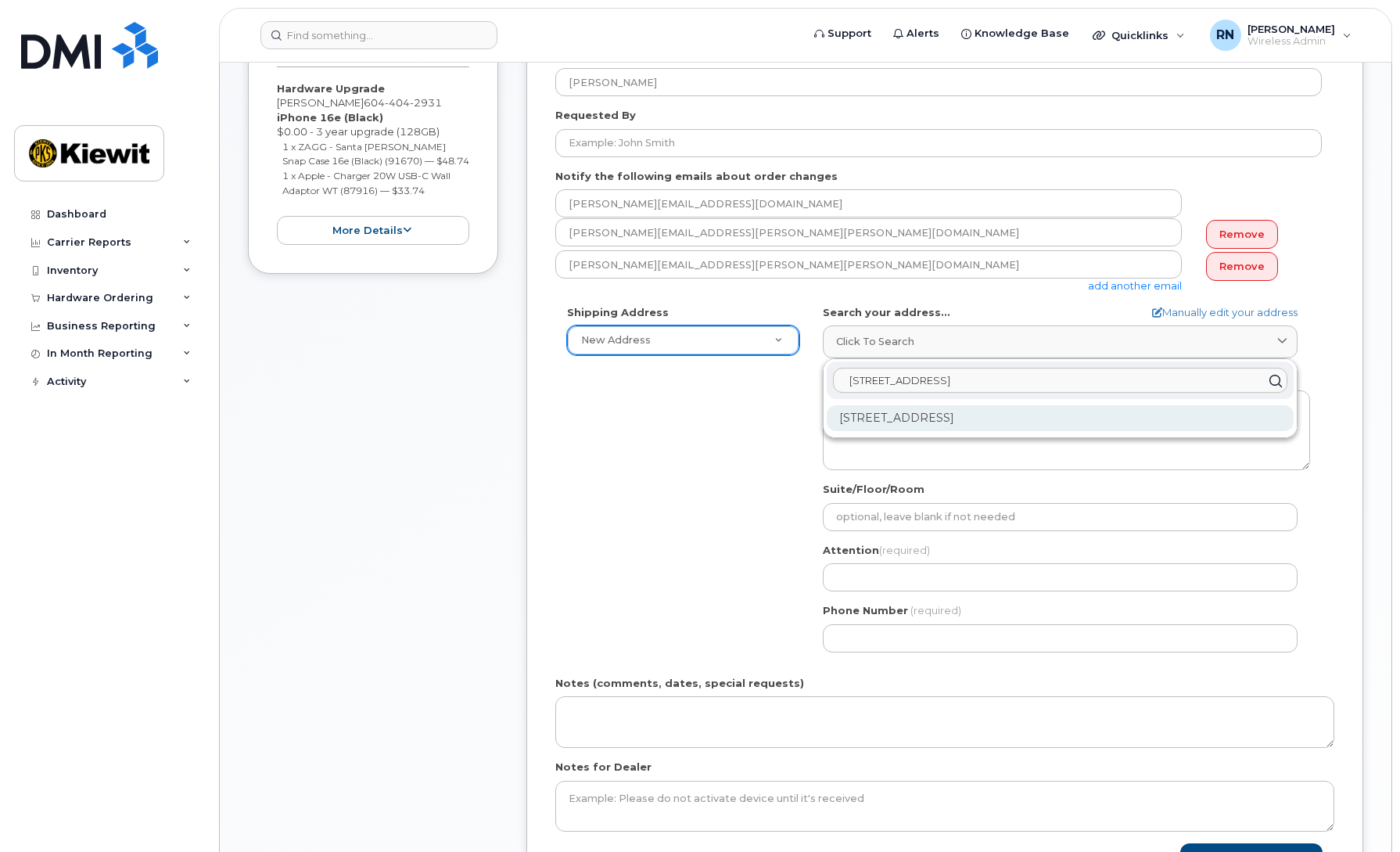
type input "10043 LLANBERIS WAY Rosedale, BC V0X1X1"
click at [1041, 416] on div "10043 Llanberis Way Rosedale BC V0X 1X1" at bounding box center [1060, 418] width 467 height 26
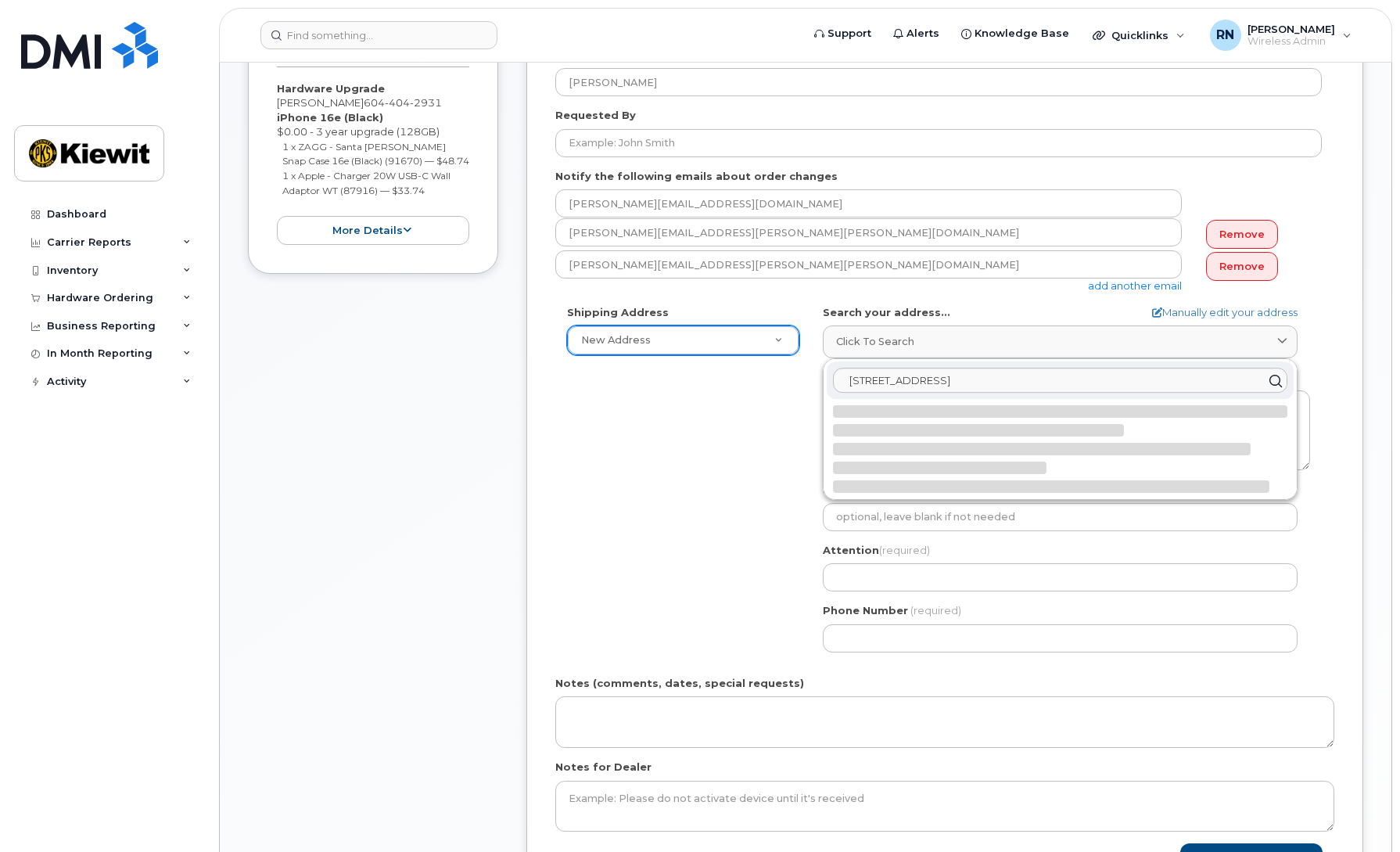
select select
type textarea "10043 Llanberis Way ROSEDALE BC V0X 1X1 CANADA"
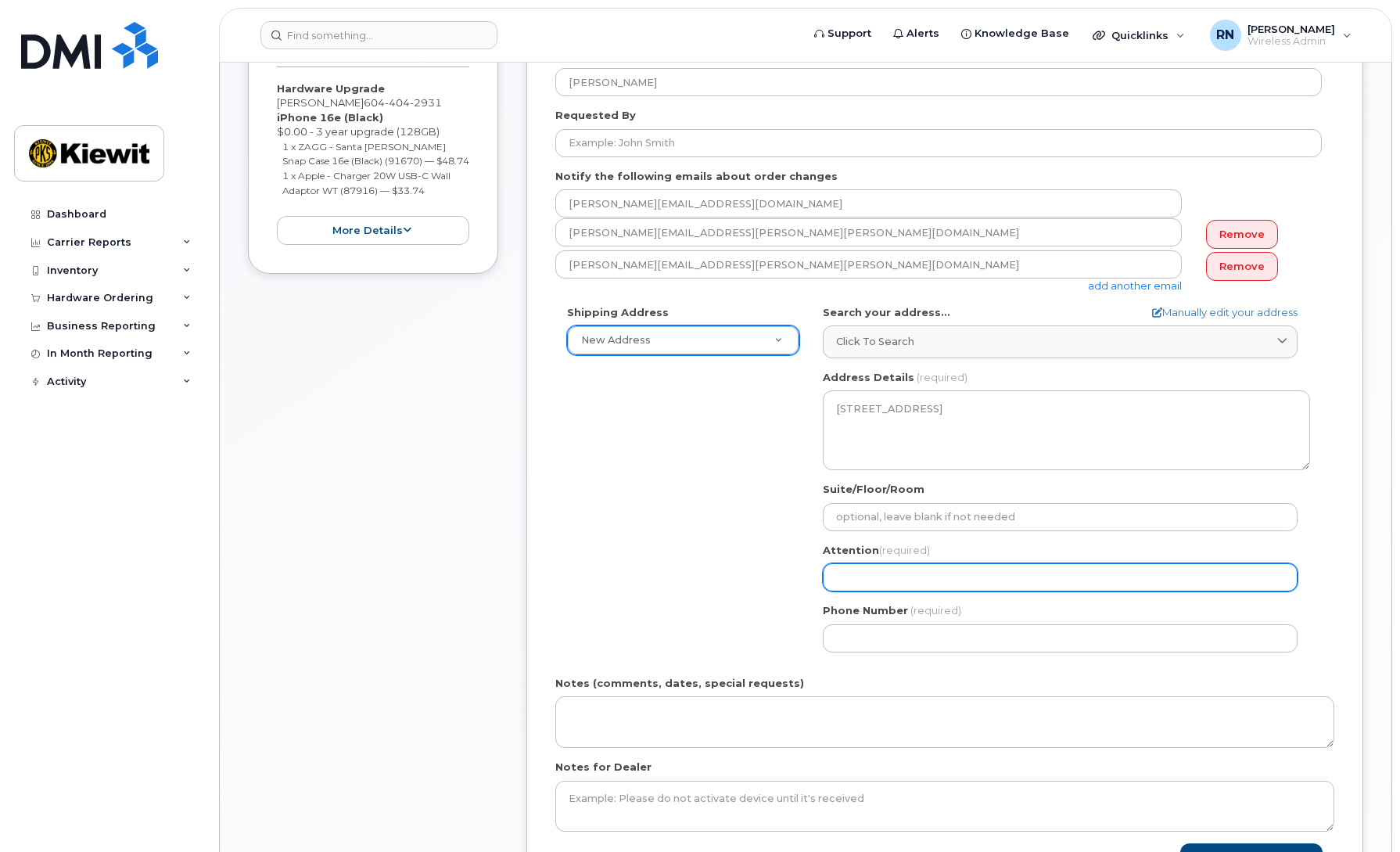
click at [873, 580] on input "Attention (required)" at bounding box center [1060, 577] width 474 height 29
select select
type input "c"
select select
type input "co"
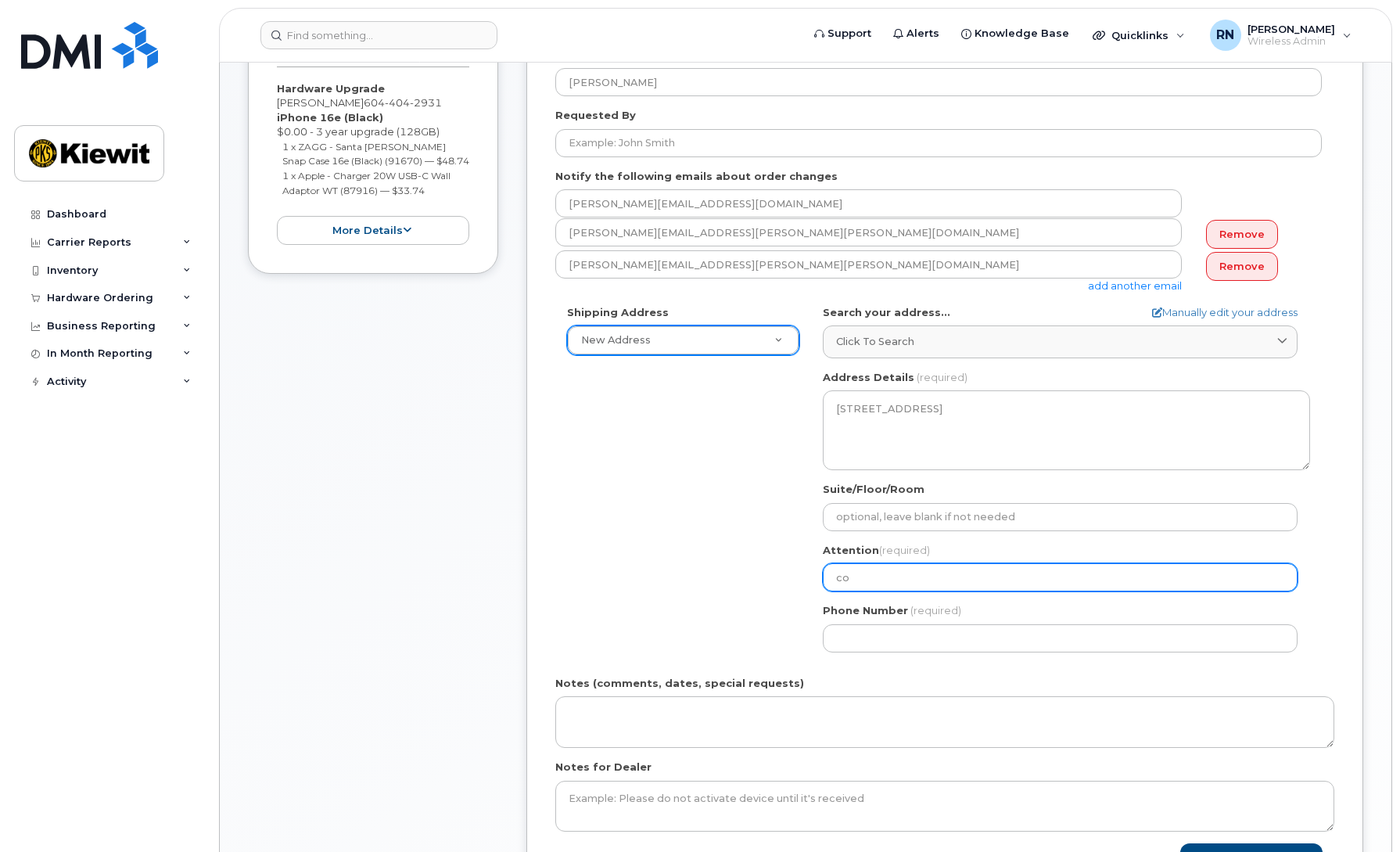
select select
type input "cor"
select select
type input "cory"
select select
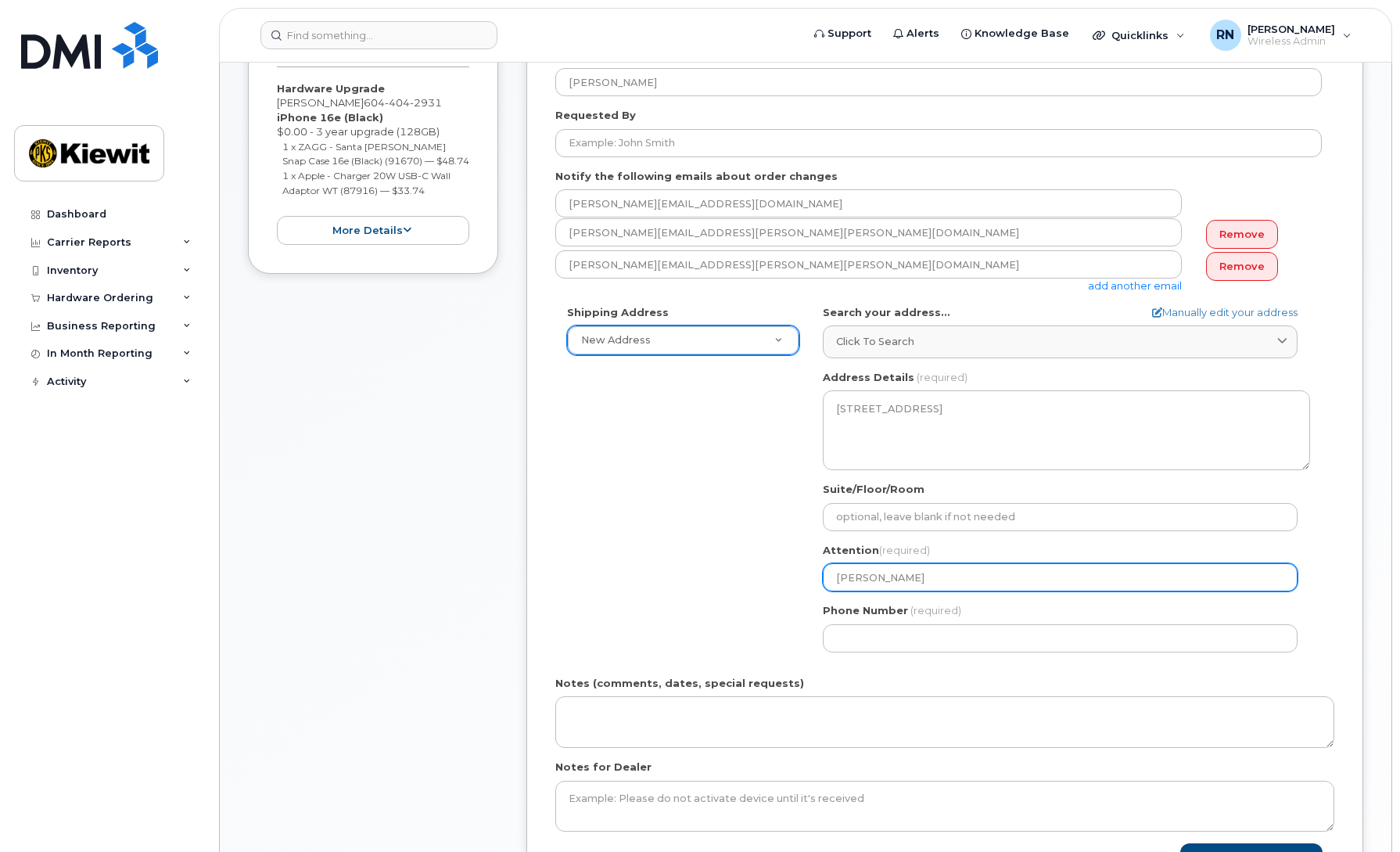
type input "cor"
select select
type input "co"
select select
type input "c"
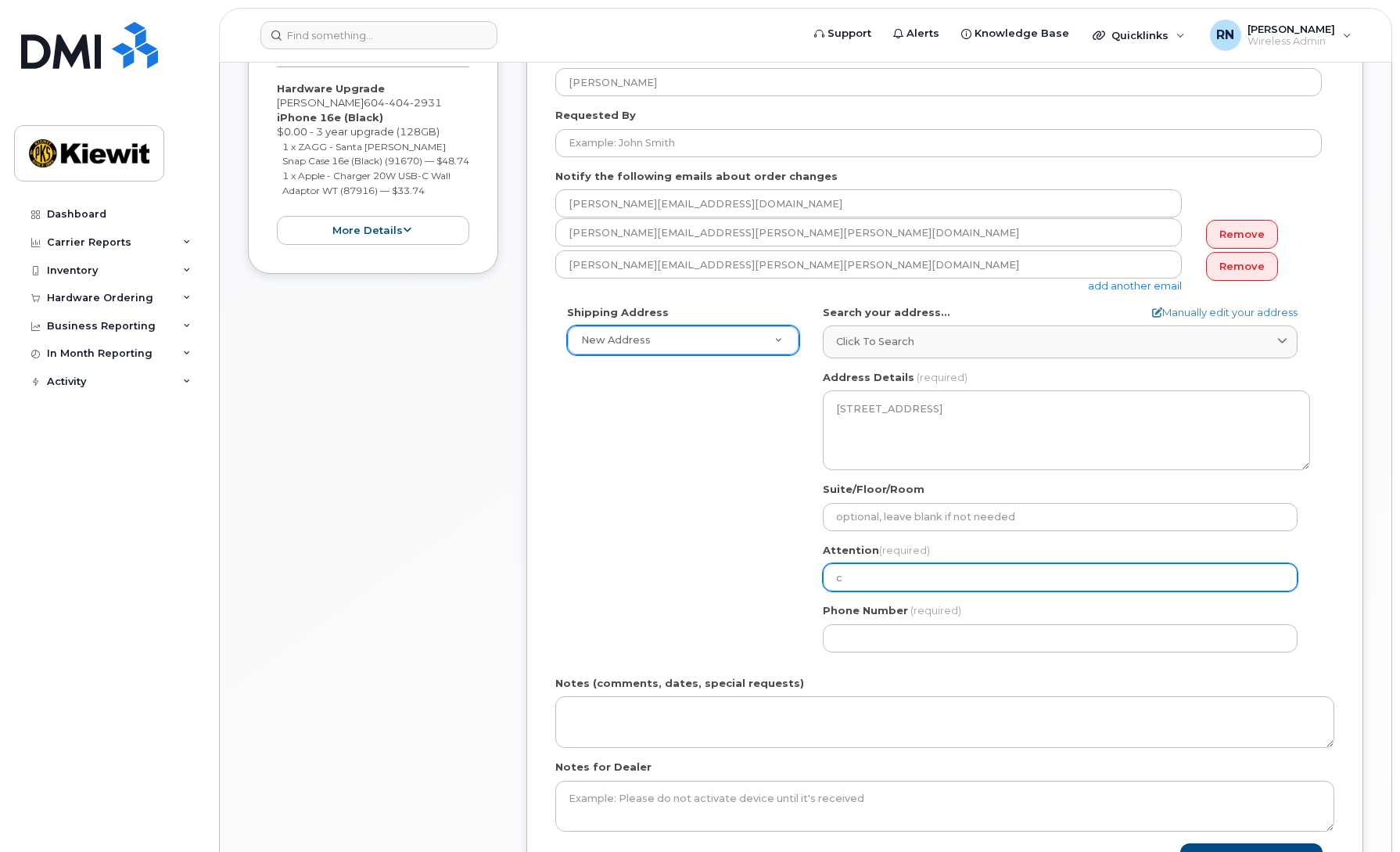
select select
type input "C"
select select
type input "Co"
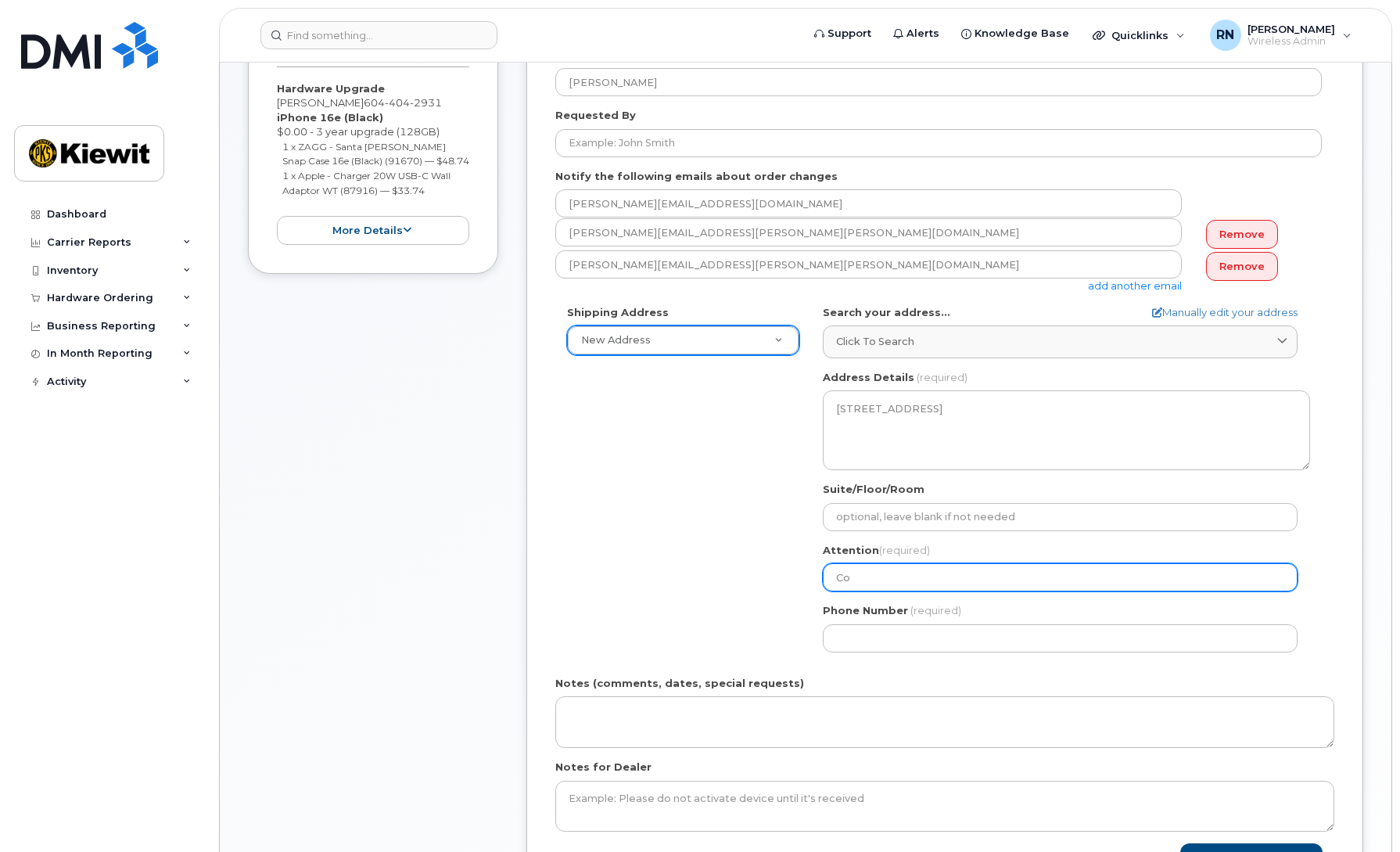
select select
type input "Cor"
select select
type input "Cory"
select select
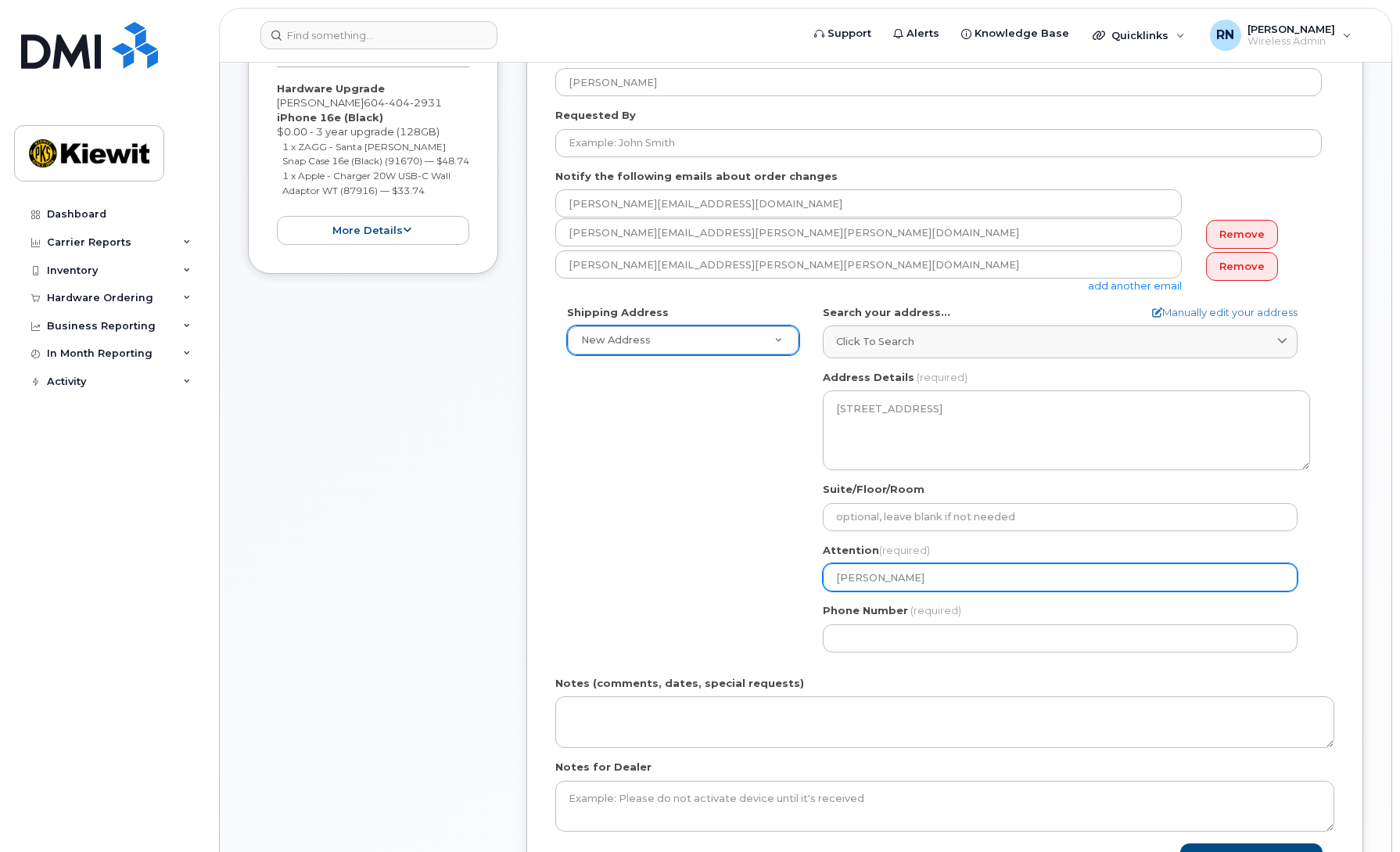
type input "Cory A"
select select
type input "Cory Ar"
select select
type input "Cory Are"
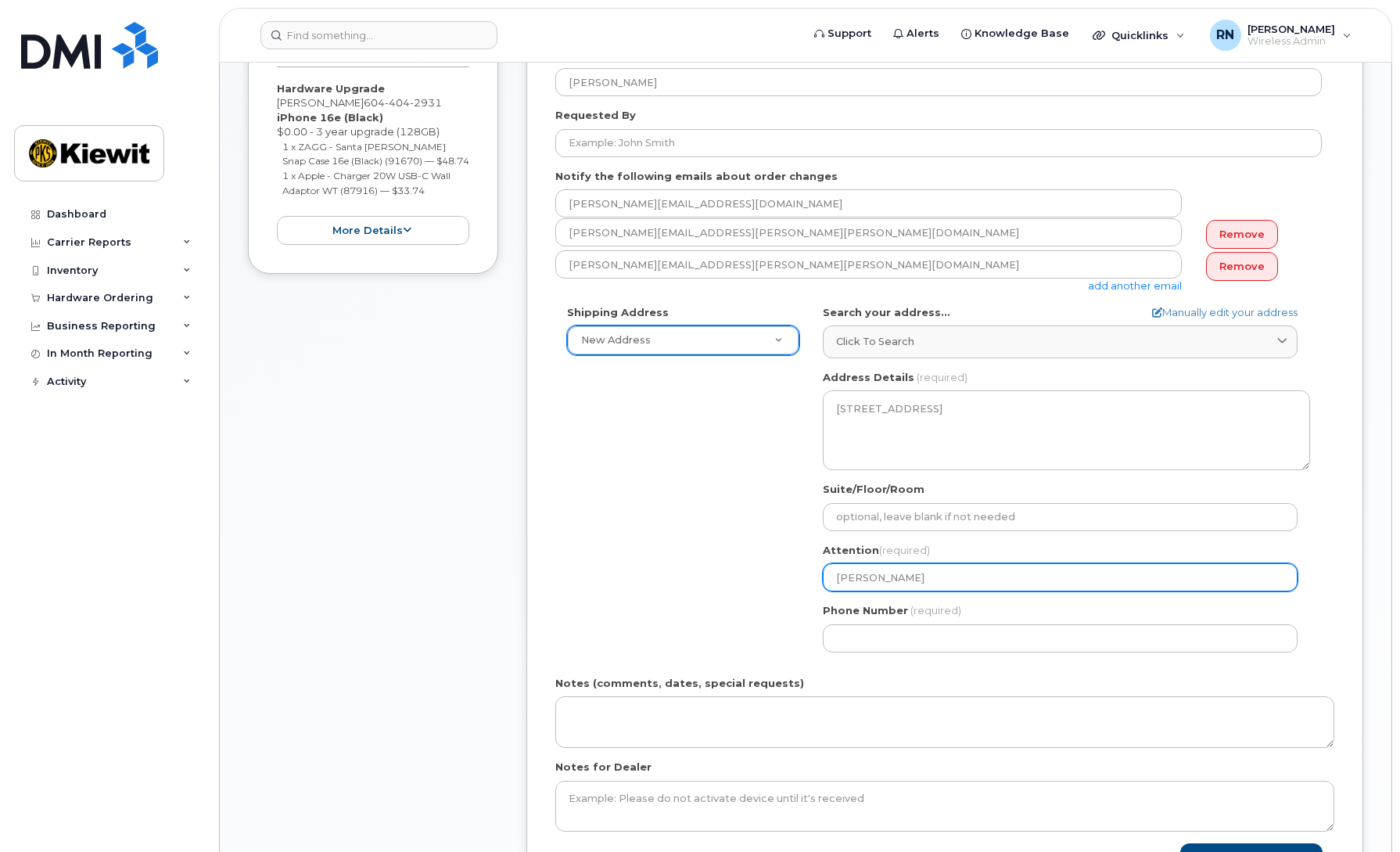
select select
type input "Cory Ar"
select select
type input "Cory Arn"
select select
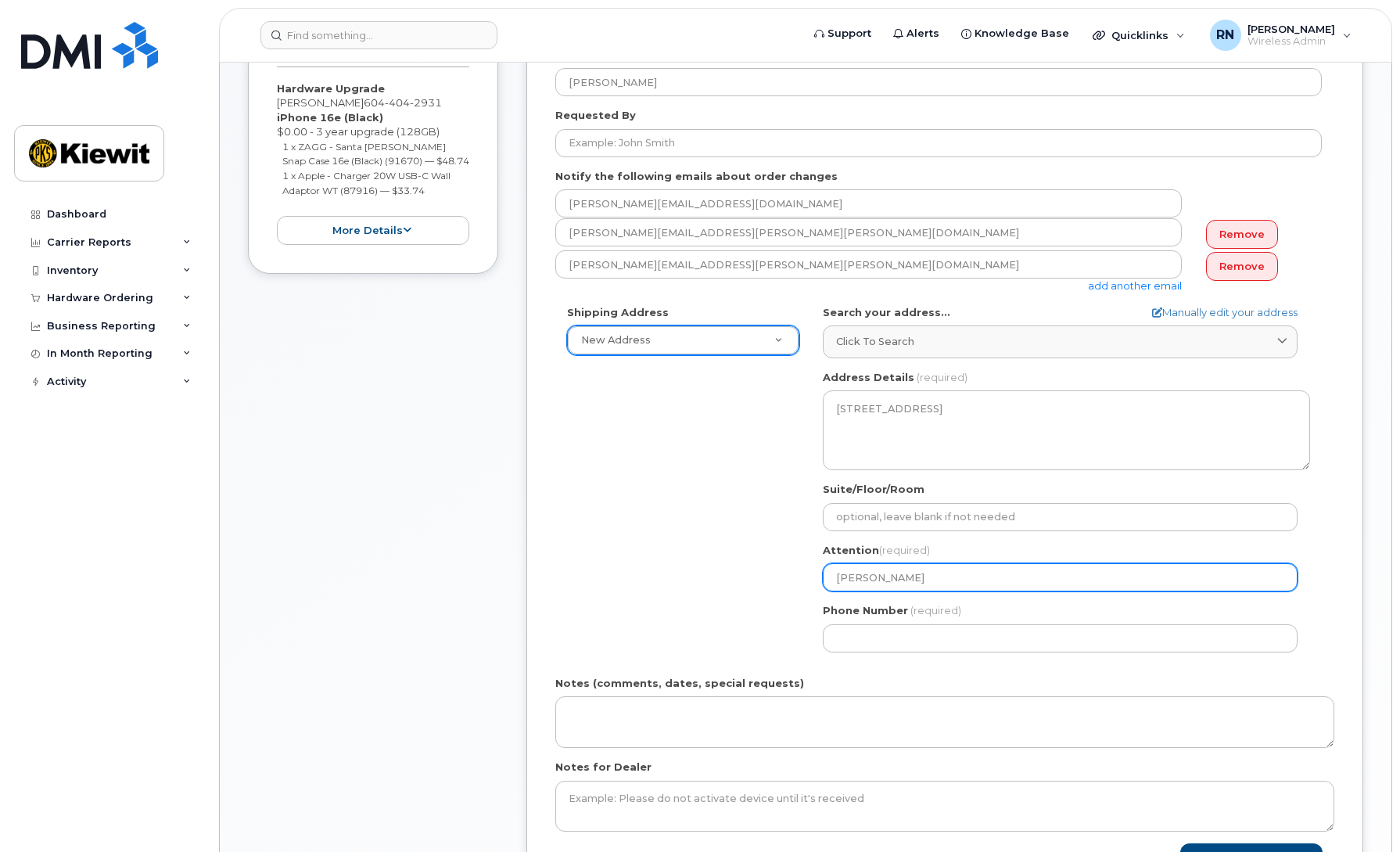
type input "Cory Arne"
select select
type input "Cory Arnel"
select select
type input "Cory Arneli"
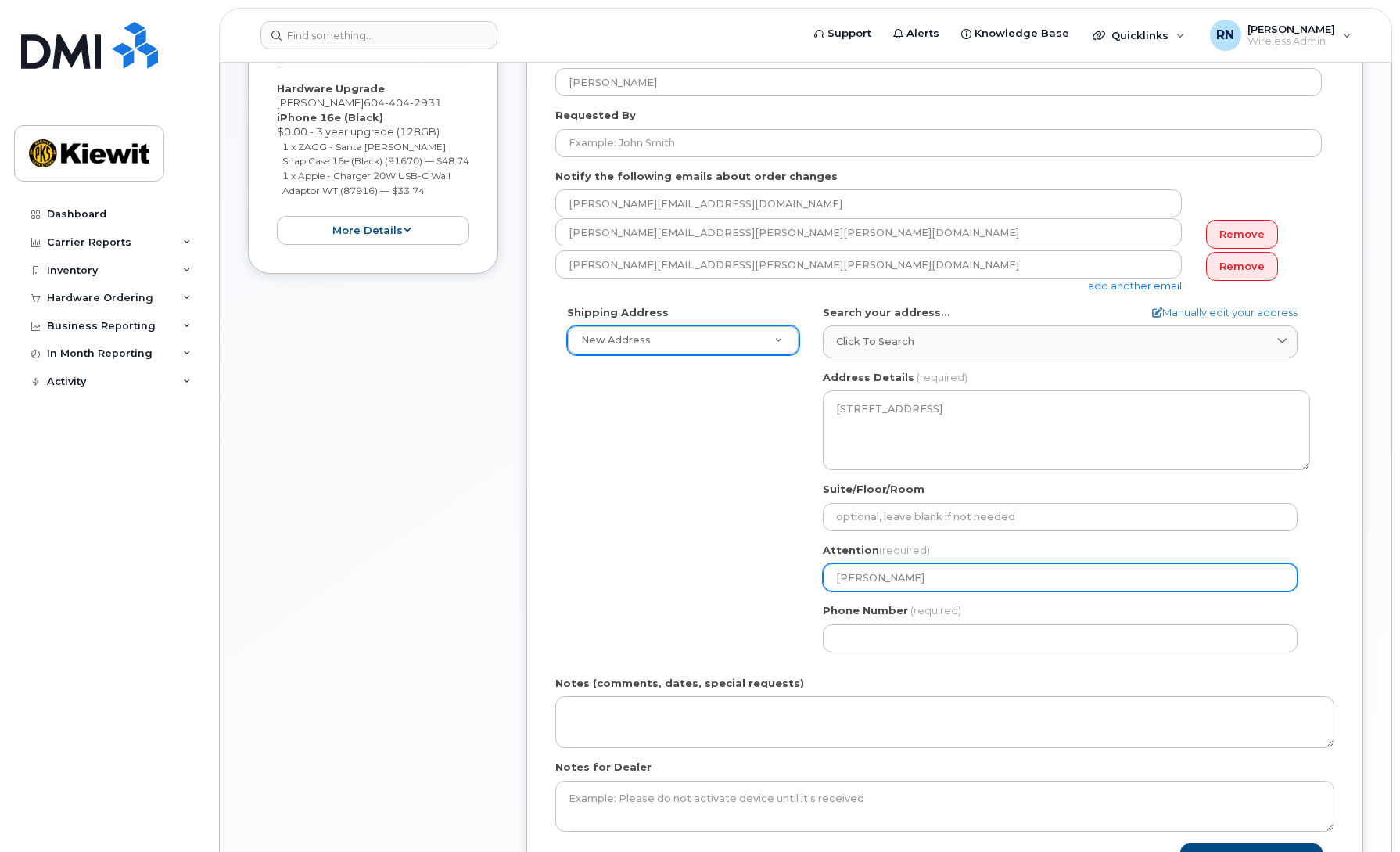
select select
type input "Cory Arnelie"
select select
type input "[PERSON_NAME]"
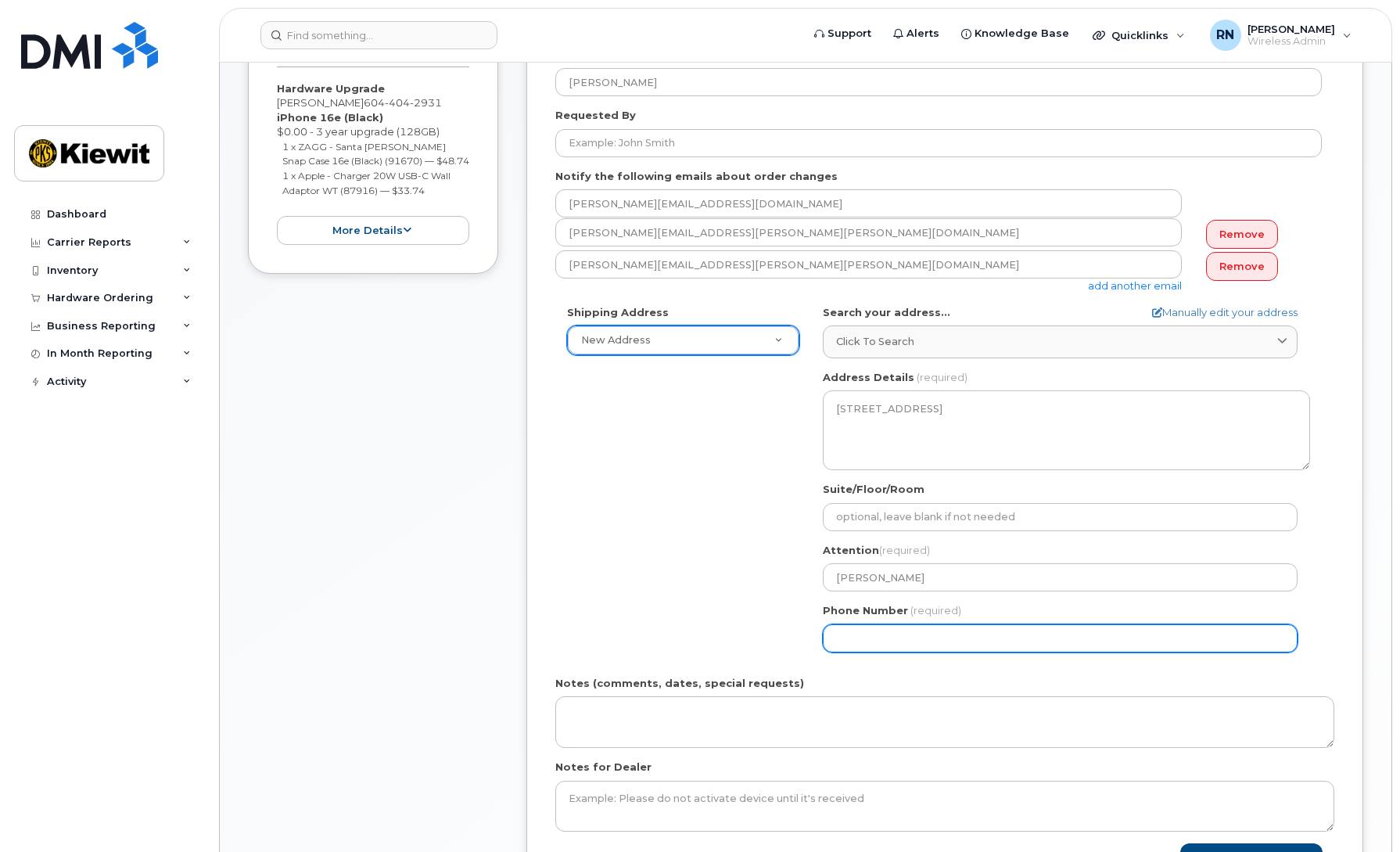
click at [956, 635] on input "Phone Number" at bounding box center [1060, 638] width 474 height 29
type input "604"
click at [620, 547] on div "Shipping Address New Address New Address Beaver Marine Limited Cahill-Ganotec, …" at bounding box center [939, 484] width 767 height 359
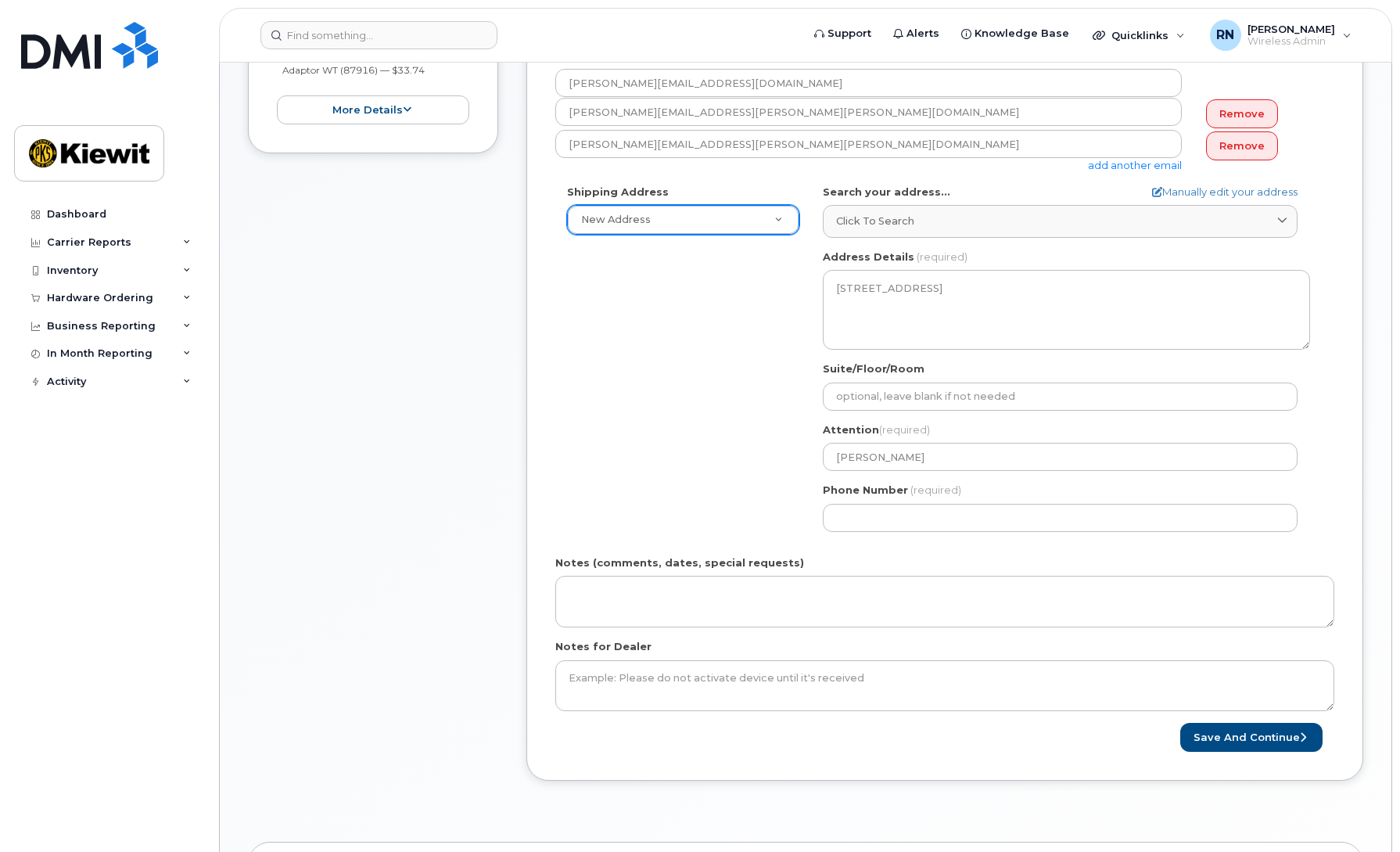
scroll to position [528, 0]
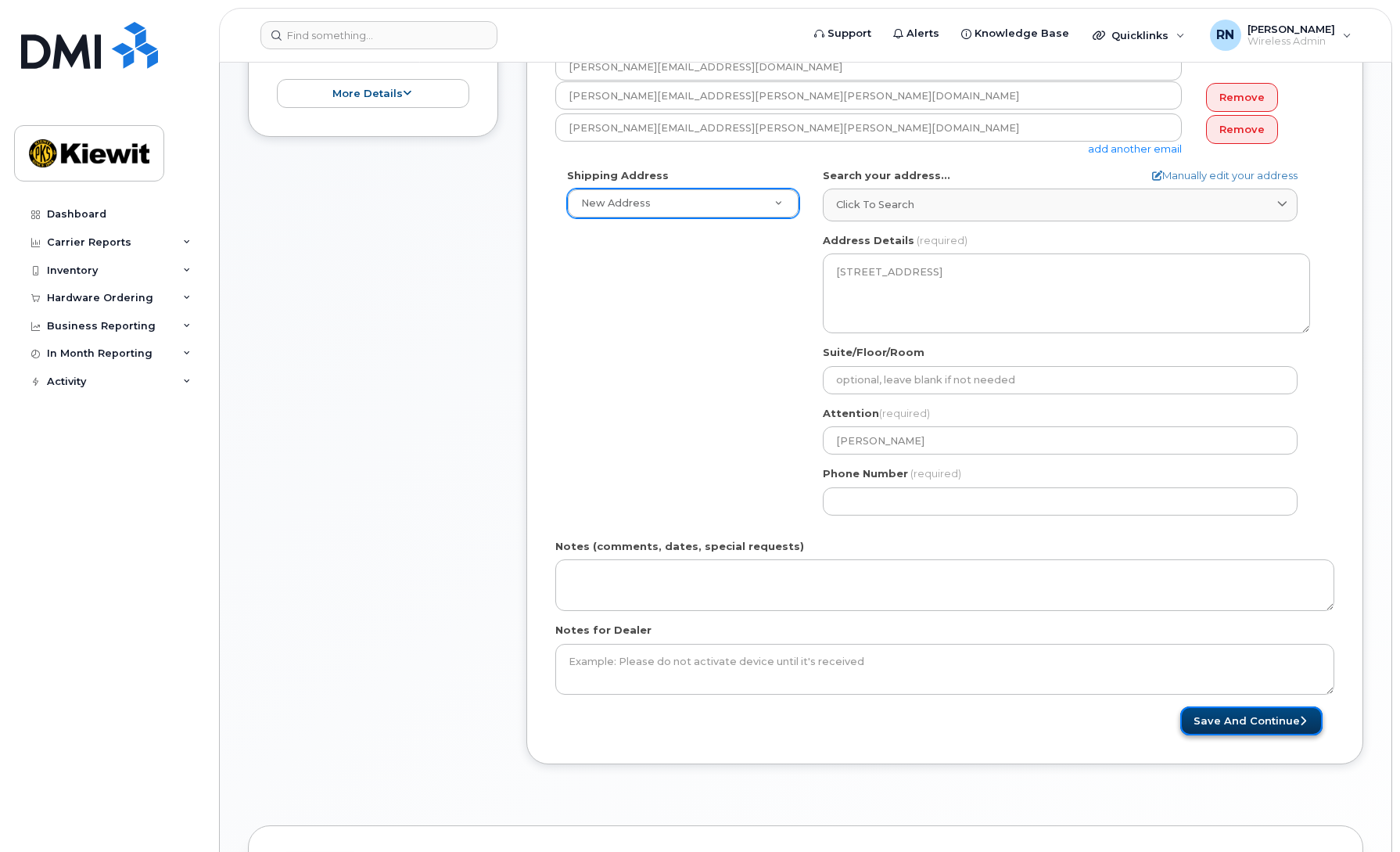
click at [1221, 718] on button "Save and Continue" at bounding box center [1251, 720] width 143 height 29
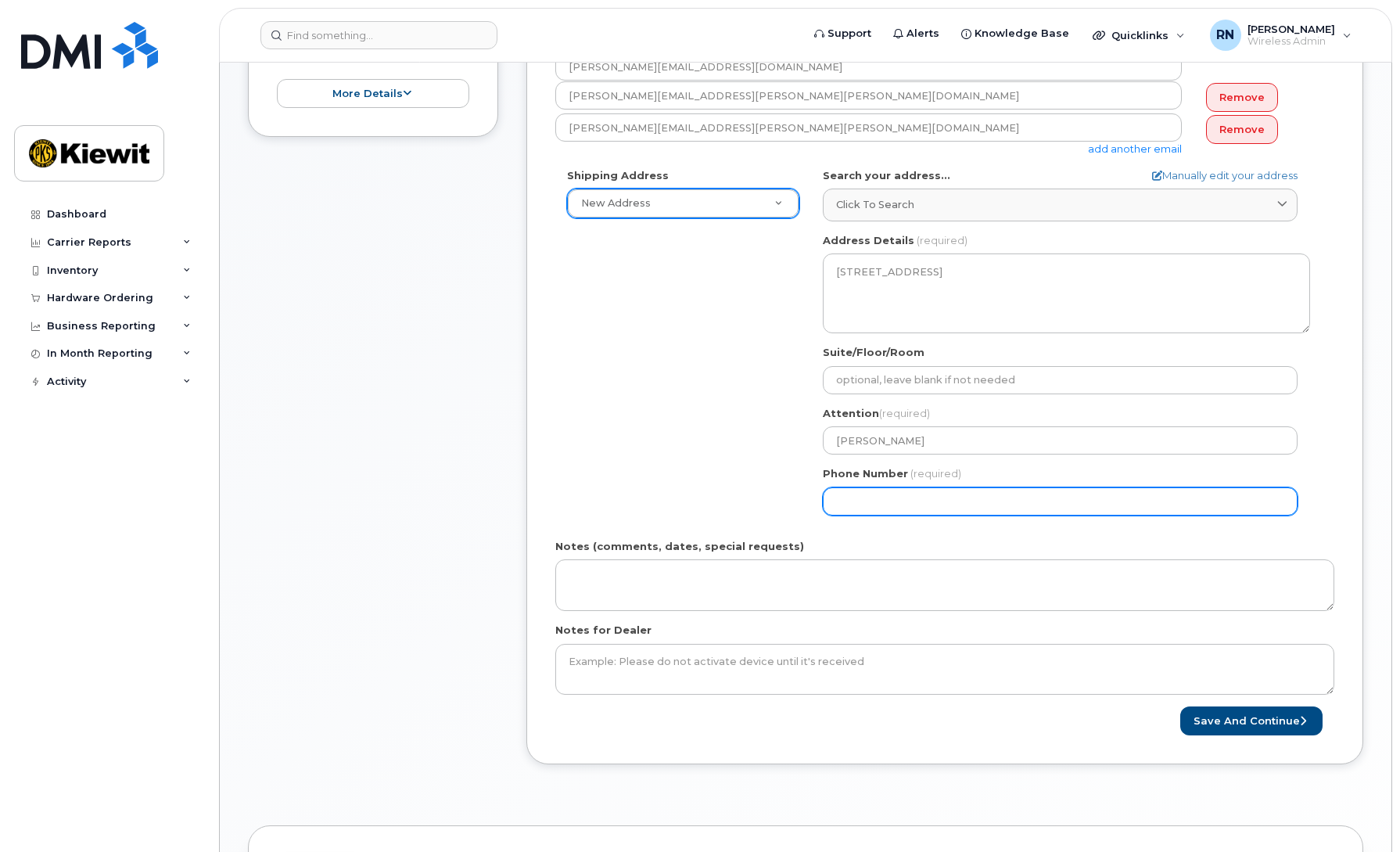
click at [883, 493] on input "Phone Number" at bounding box center [1060, 501] width 474 height 29
drag, startPoint x: 862, startPoint y: 501, endPoint x: 960, endPoint y: 542, distance: 106.2
click at [862, 502] on input "Phone Number" at bounding box center [1060, 501] width 474 height 29
click at [884, 499] on input "Phone Number" at bounding box center [1060, 501] width 474 height 29
select select
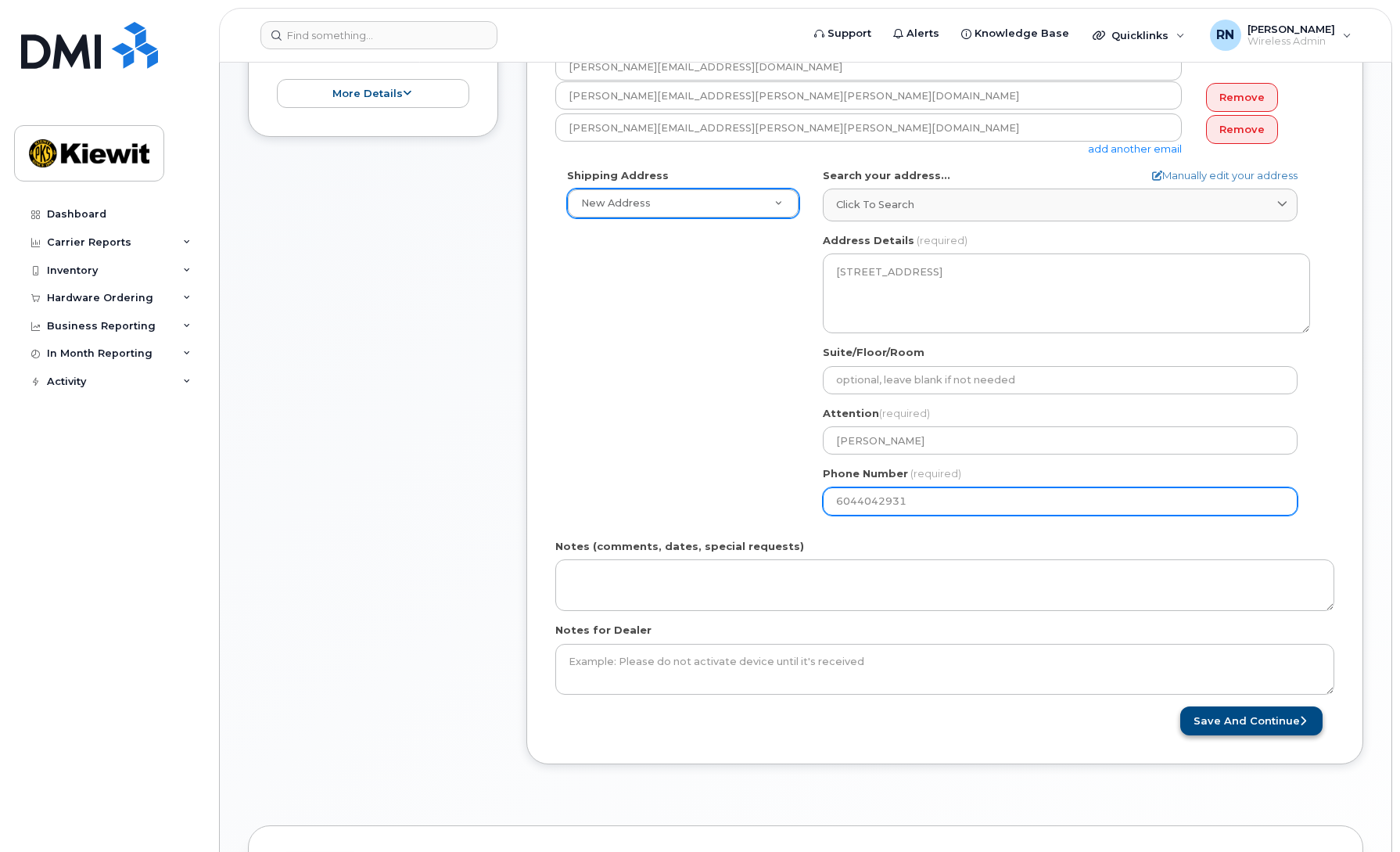
type input "6044042931"
click at [1226, 716] on button "Save and Continue" at bounding box center [1251, 720] width 143 height 29
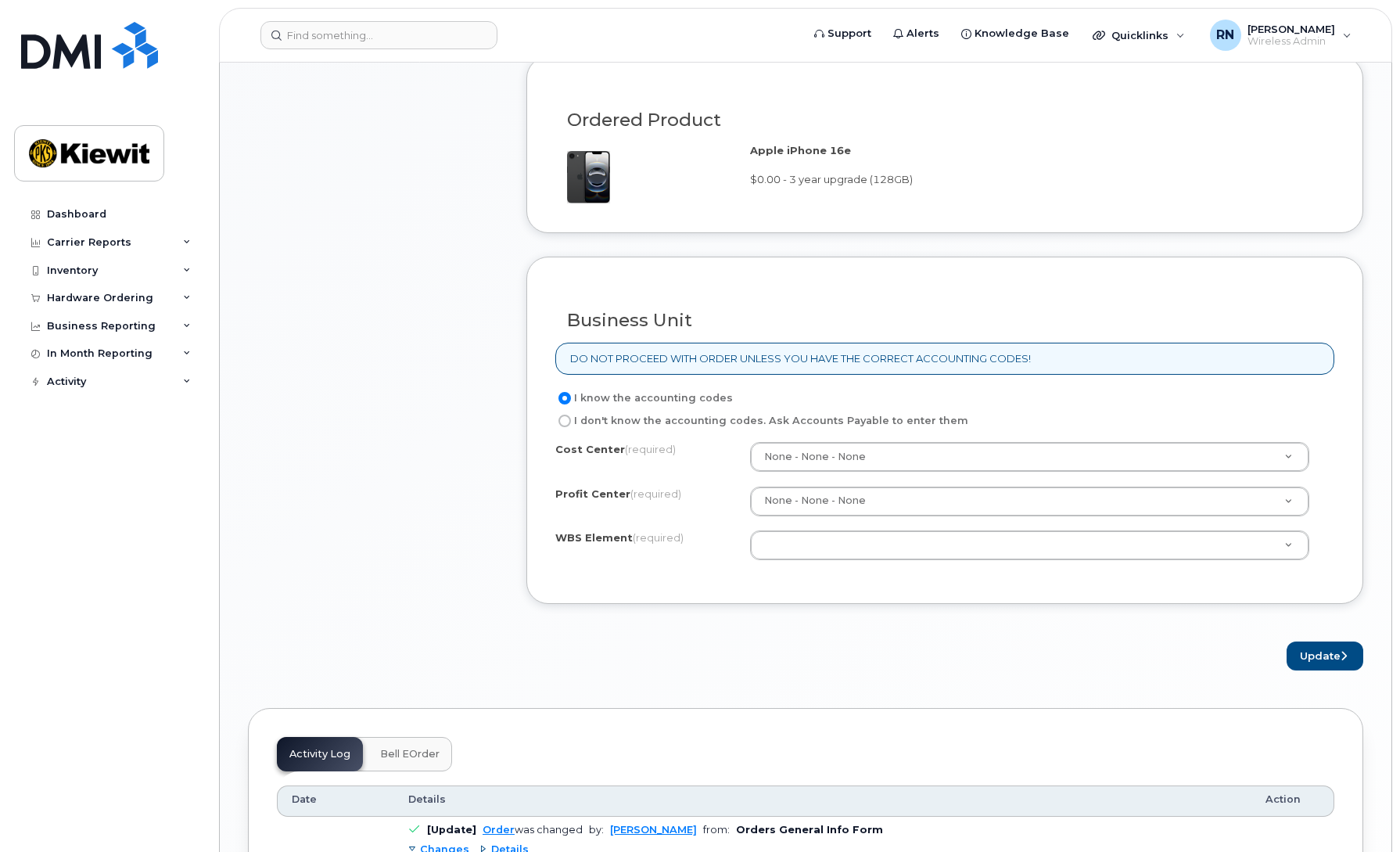
scroll to position [1154, 0]
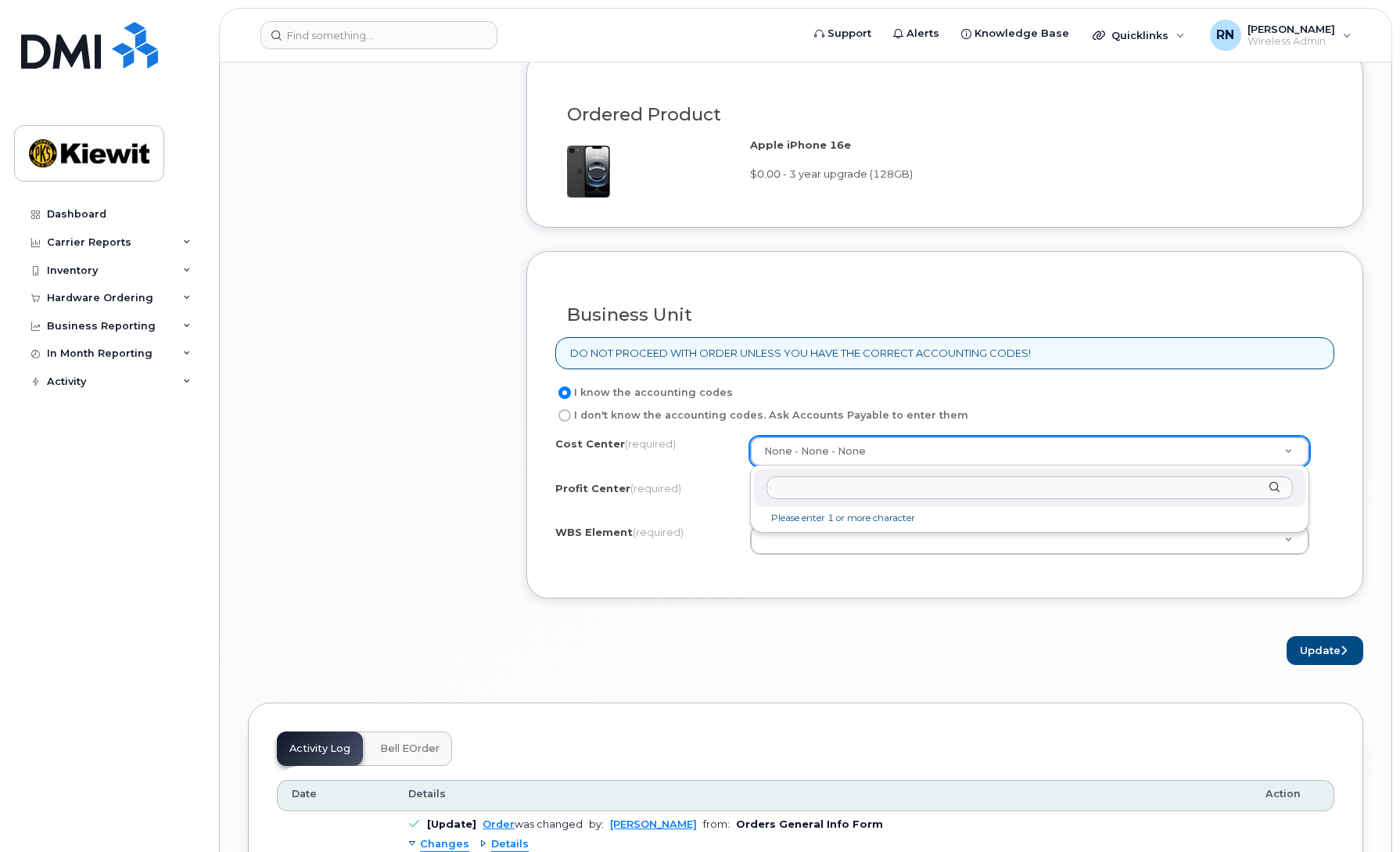
click at [811, 492] on input "text" at bounding box center [1029, 487] width 526 height 22
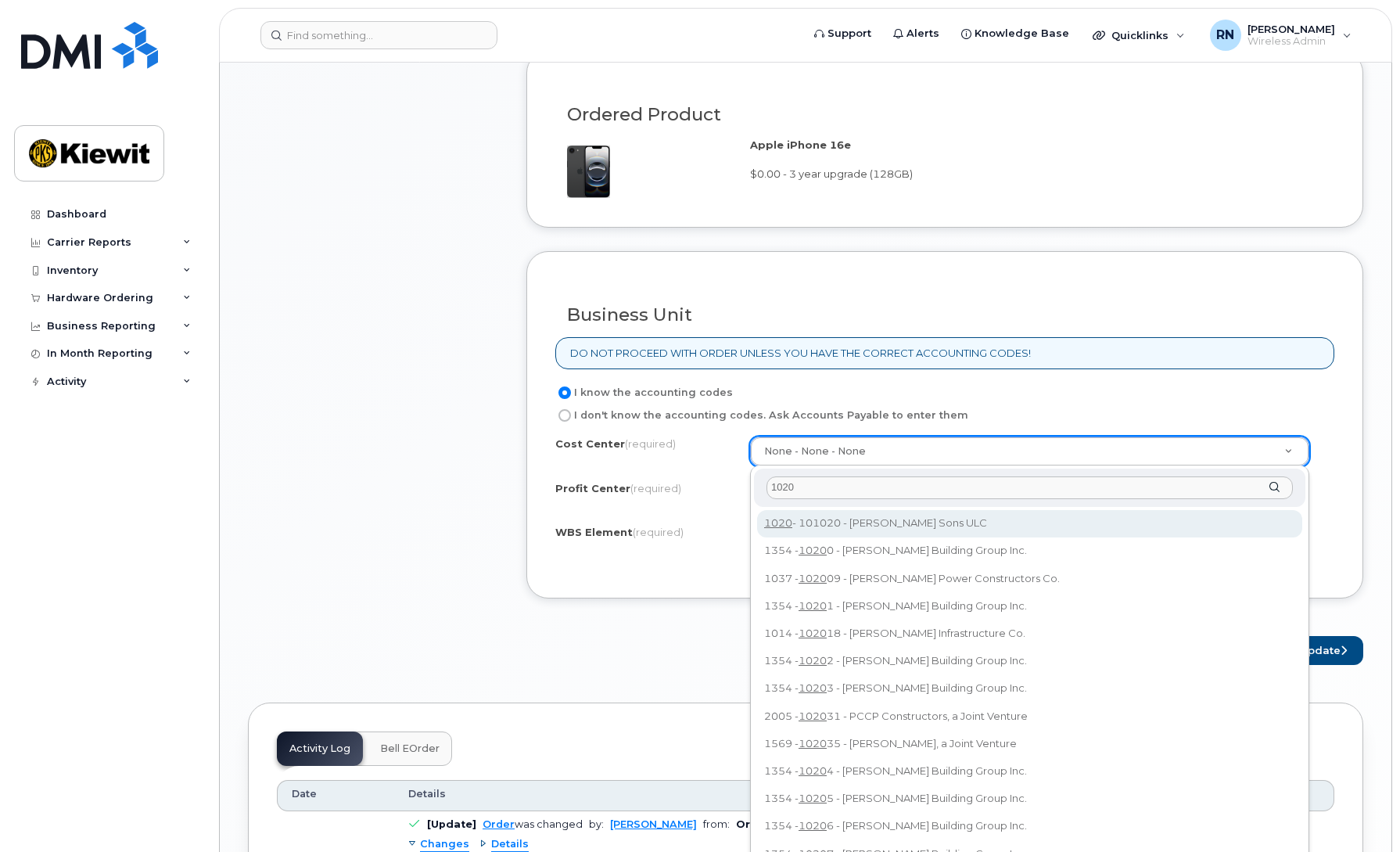
type input "1020"
type input "101020"
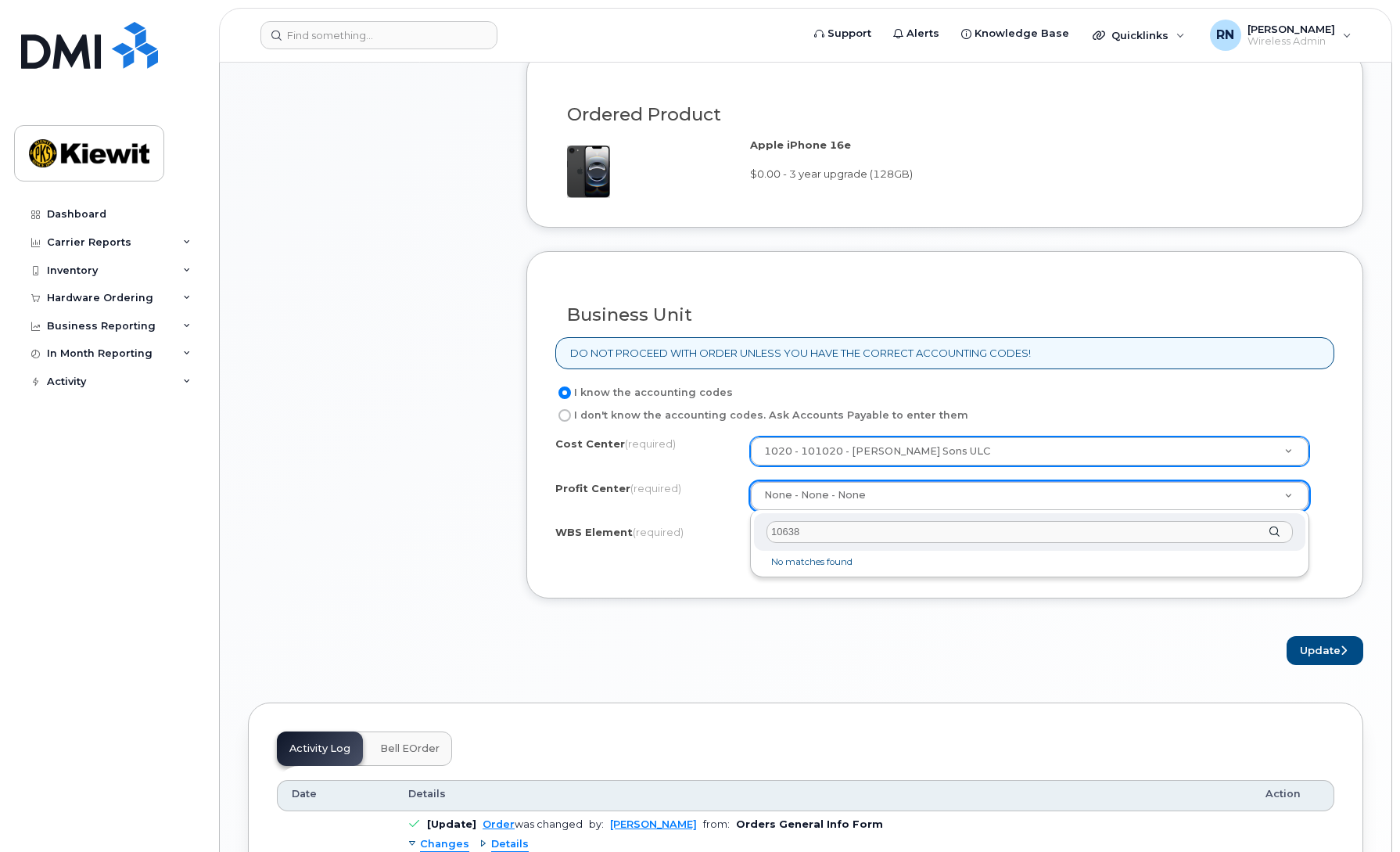
type input "106380"
click at [860, 534] on input "106380" at bounding box center [1029, 532] width 526 height 22
type input "106380"
drag, startPoint x: 832, startPoint y: 533, endPoint x: 703, endPoint y: 528, distance: 129.1
click at [703, 528] on body "Support Alerts Knowledge Base Quicklinks Suspend / Cancel Device Change SIM Car…" at bounding box center [700, 144] width 1400 height 2596
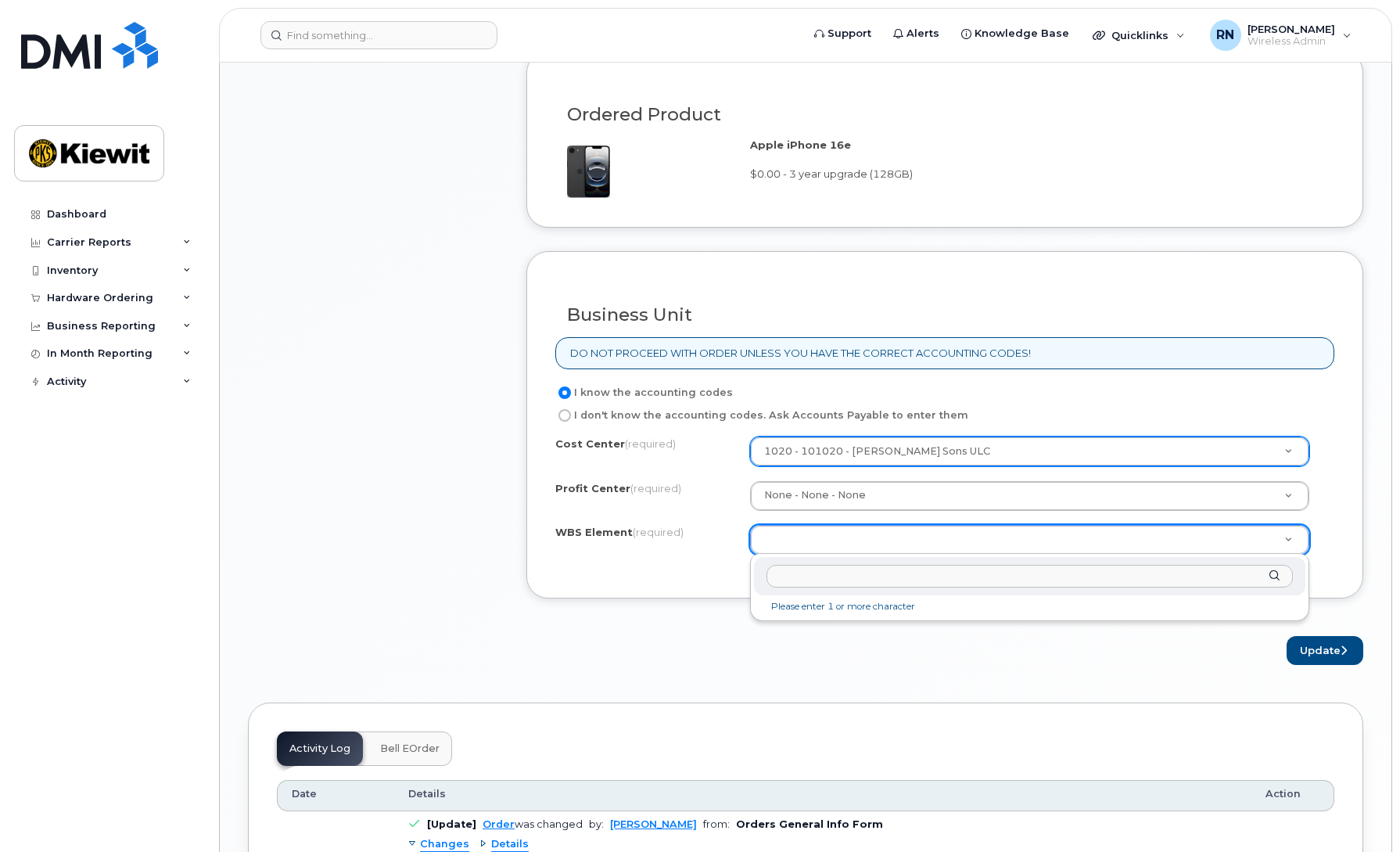
click at [826, 584] on input "text" at bounding box center [1029, 575] width 526 height 22
paste input "106380.1087"
type input "106380.1087"
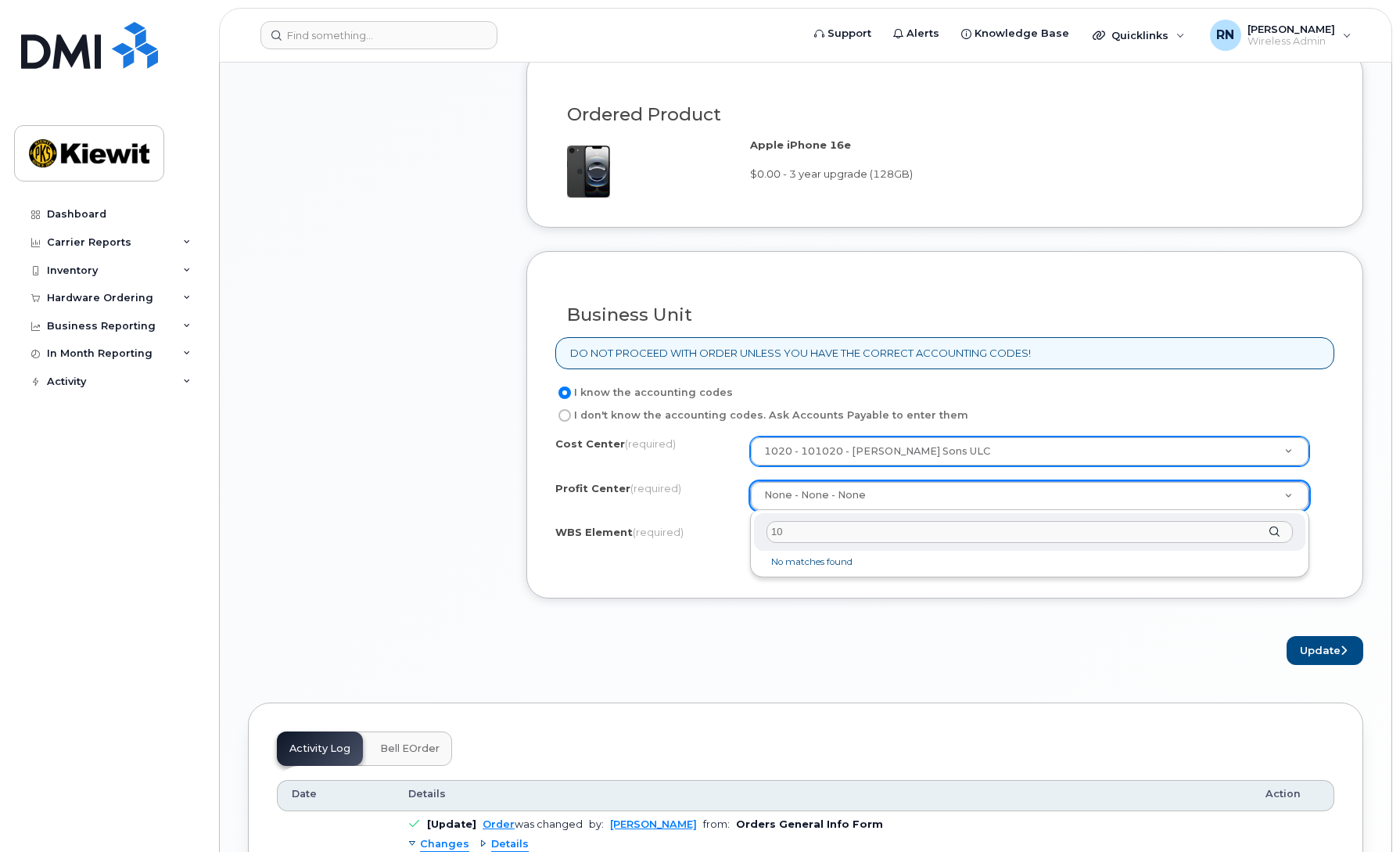
type input "1"
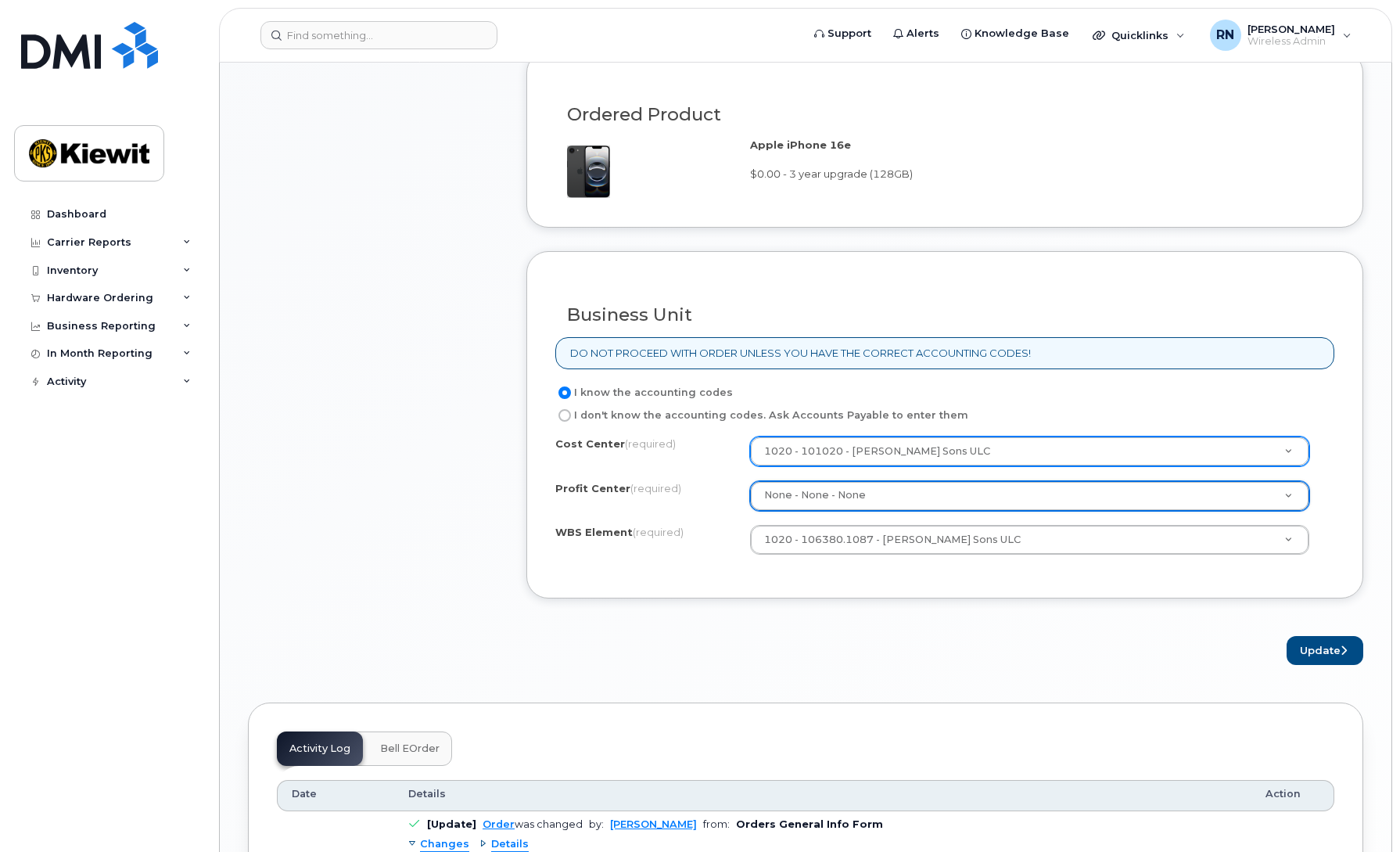
type input "1"
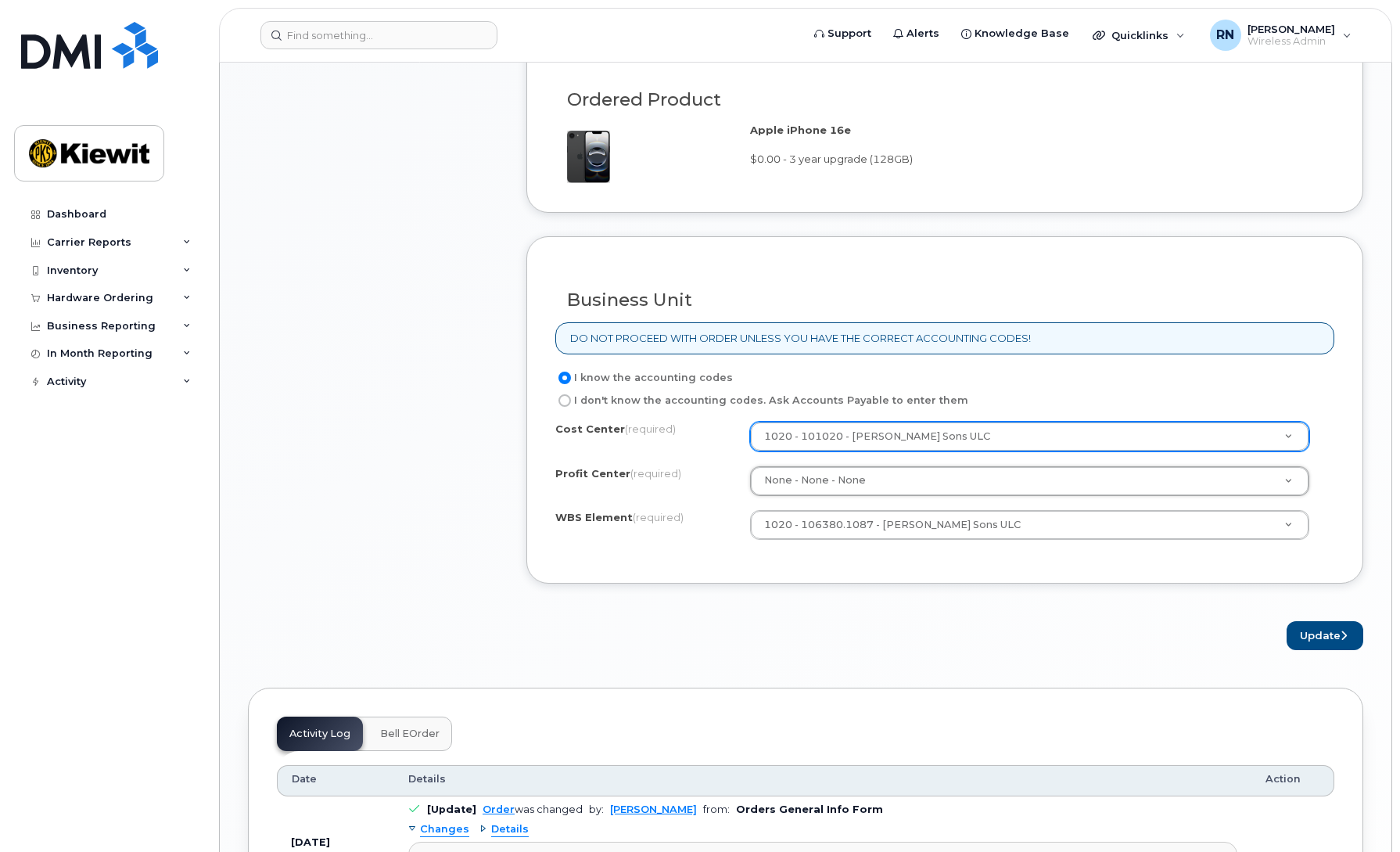
scroll to position [1173, 0]
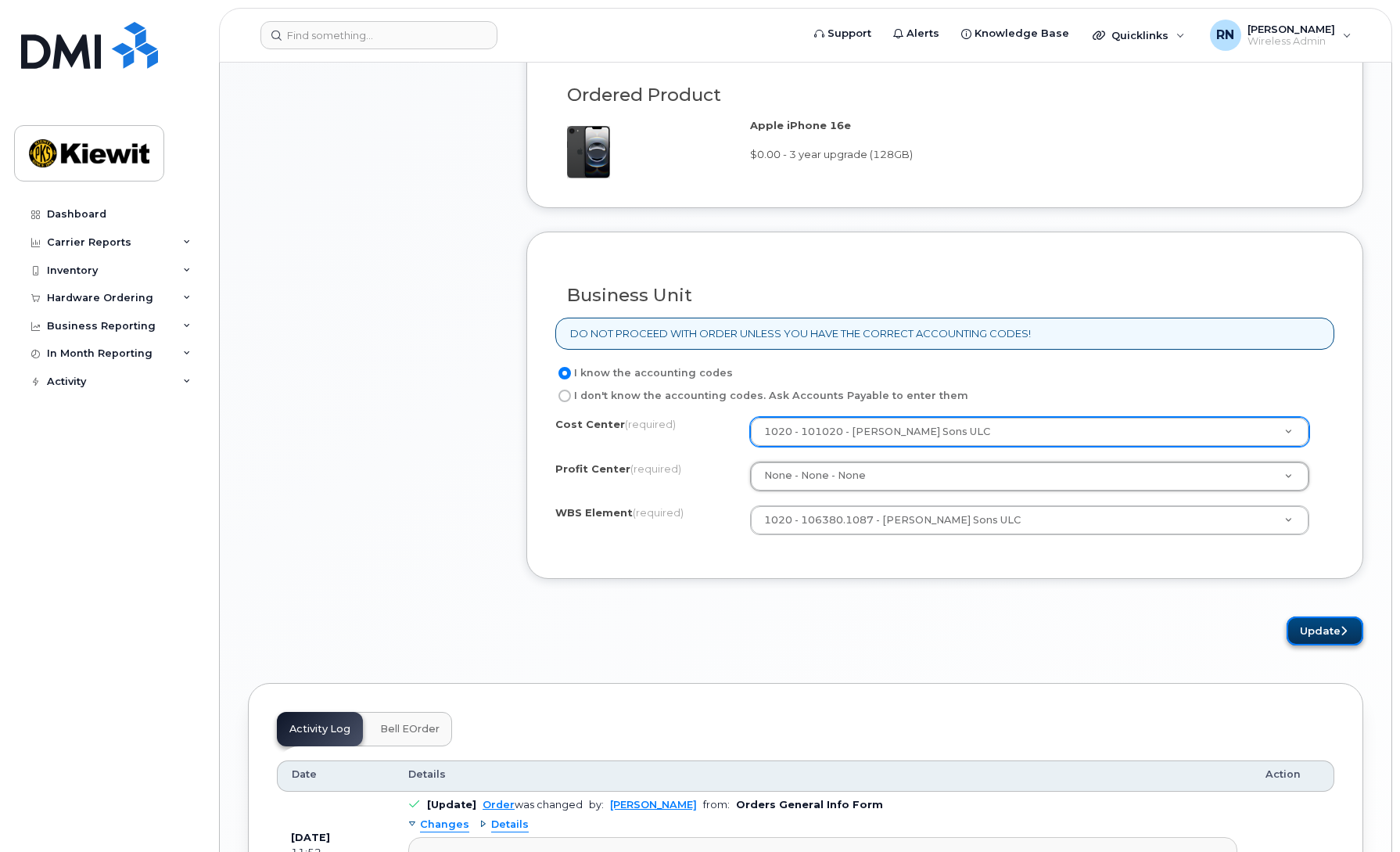
click at [1313, 633] on button "Update" at bounding box center [1325, 630] width 77 height 29
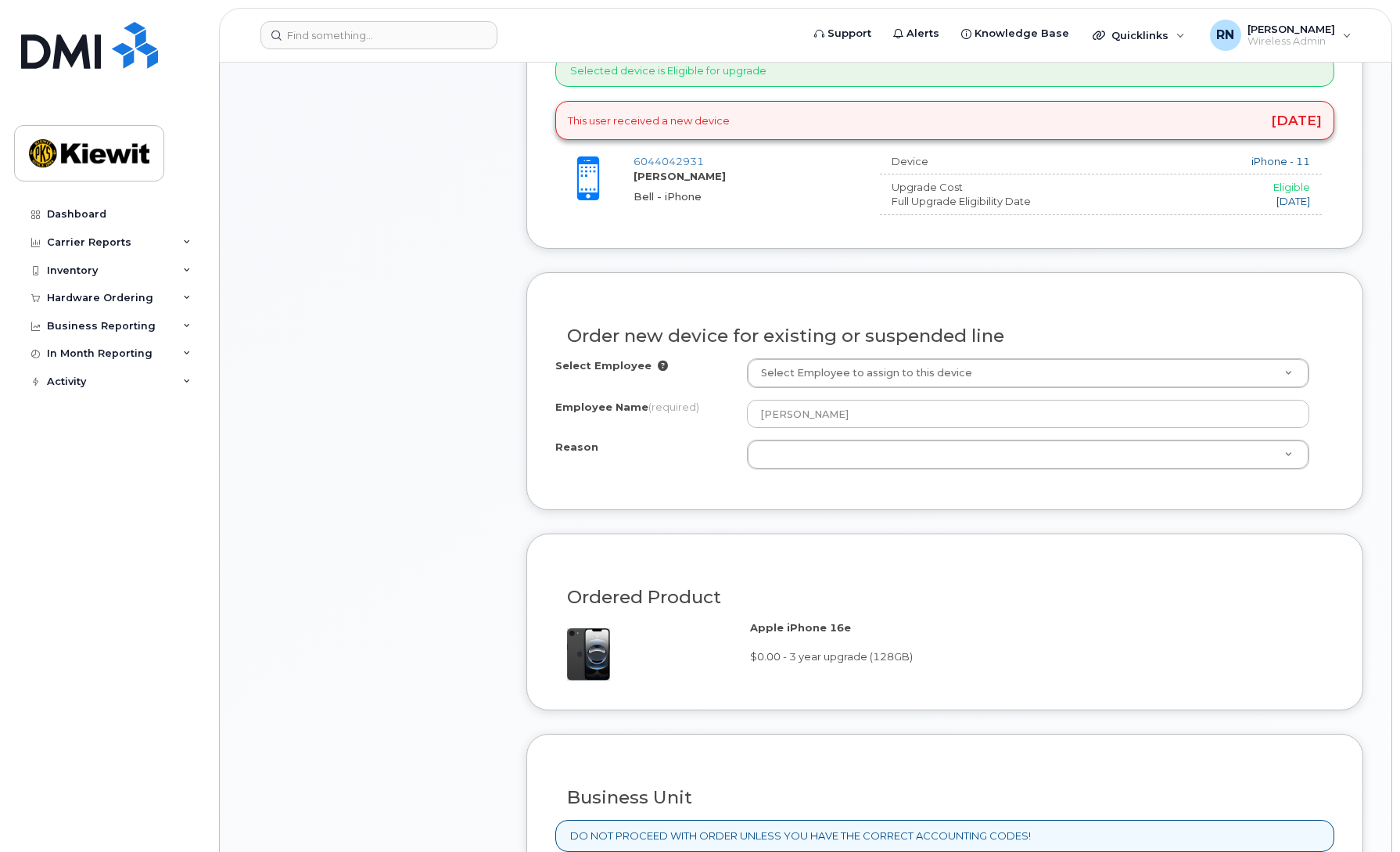
scroll to position [661, 0]
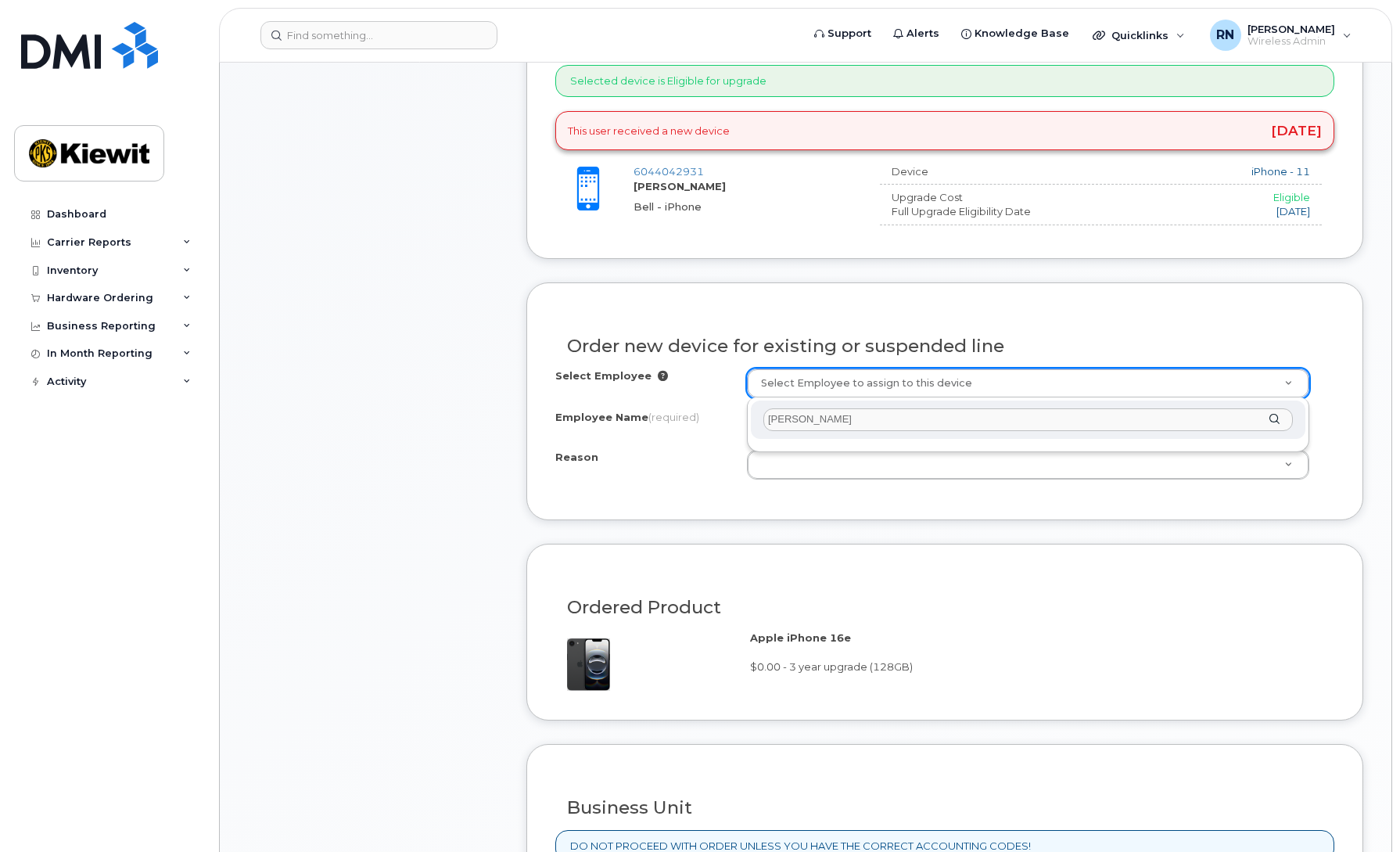
click at [840, 420] on input "cory arnelian" at bounding box center [1028, 419] width 530 height 22
drag, startPoint x: 840, startPoint y: 420, endPoint x: 794, endPoint y: 417, distance: 46.1
click at [797, 417] on input "cory arnelian" at bounding box center [1028, 419] width 530 height 22
drag, startPoint x: 860, startPoint y: 423, endPoint x: 704, endPoint y: 421, distance: 156.0
click at [717, 421] on body "Support Alerts Knowledge Base Quicklinks Suspend / Cancel Device Change SIM Car…" at bounding box center [700, 637] width 1400 height 2596
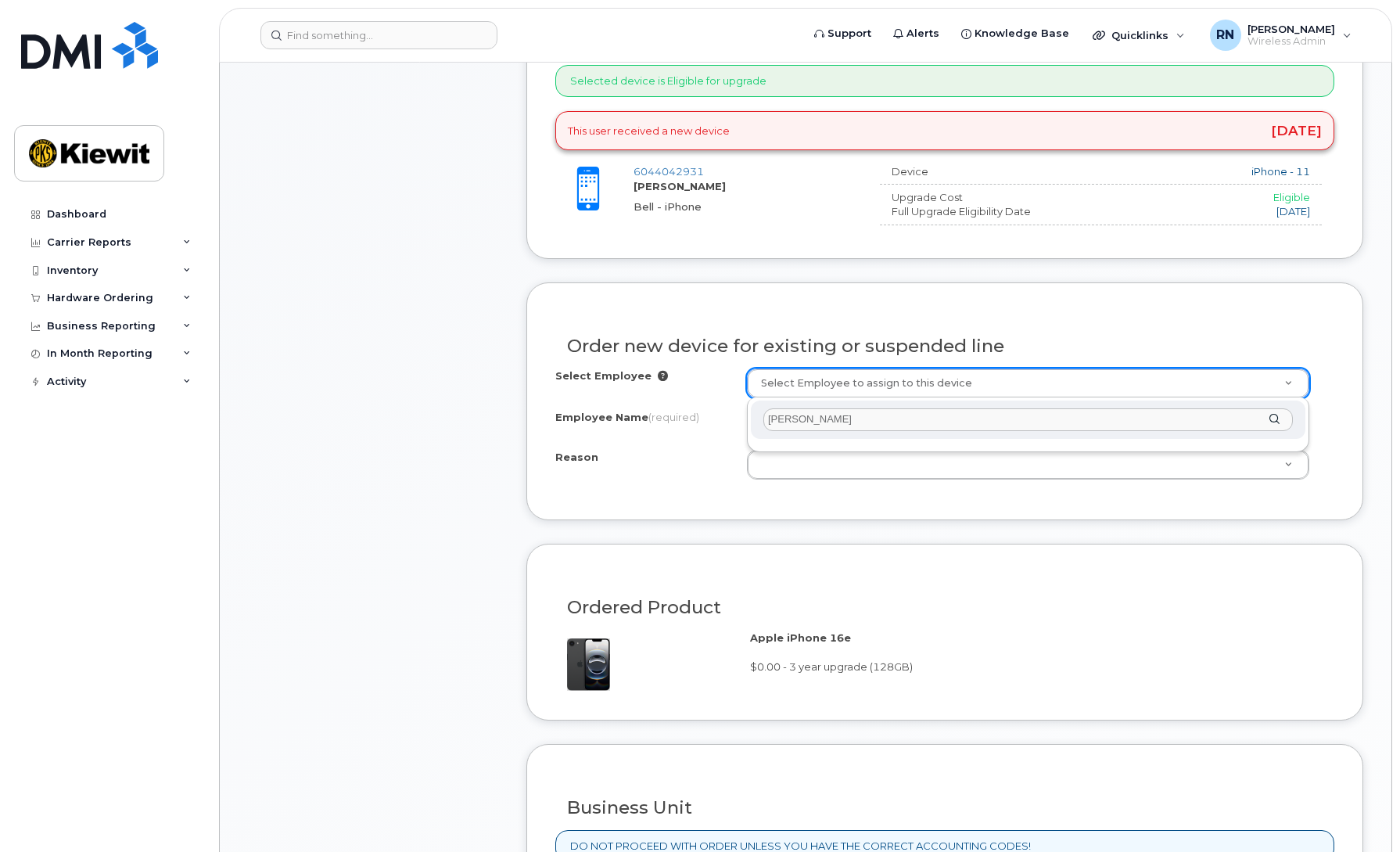
click at [1267, 420] on input "cory arenlian" at bounding box center [1028, 419] width 530 height 22
click at [1274, 417] on div "cory arenlian" at bounding box center [1028, 419] width 555 height 38
click at [917, 445] on div "cory arenlian" at bounding box center [1028, 424] width 563 height 54
click at [832, 436] on div "cory arenlian" at bounding box center [1028, 419] width 555 height 38
click at [835, 419] on input "cory arenlian" at bounding box center [1028, 419] width 530 height 22
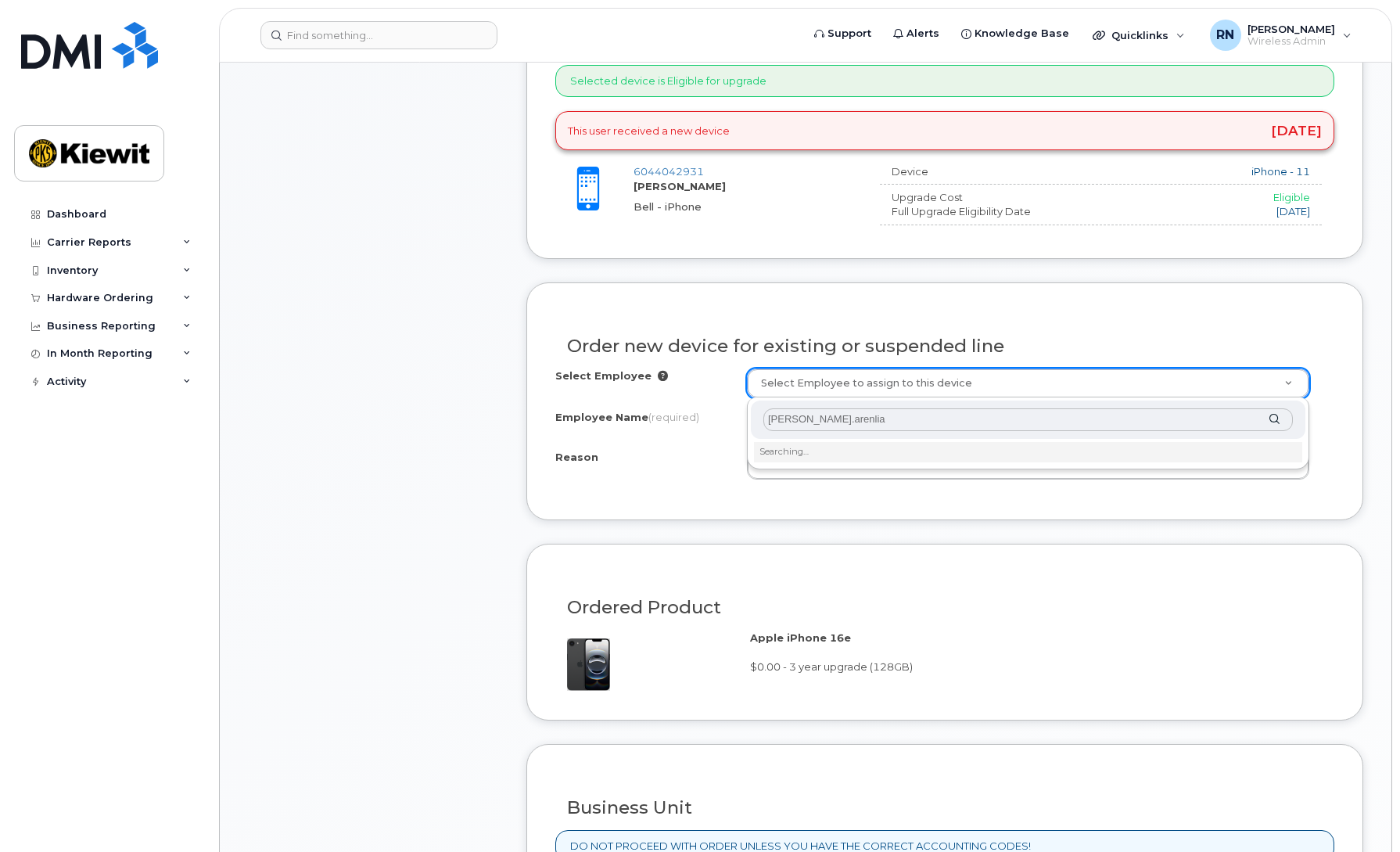
type input "cory.arenlian"
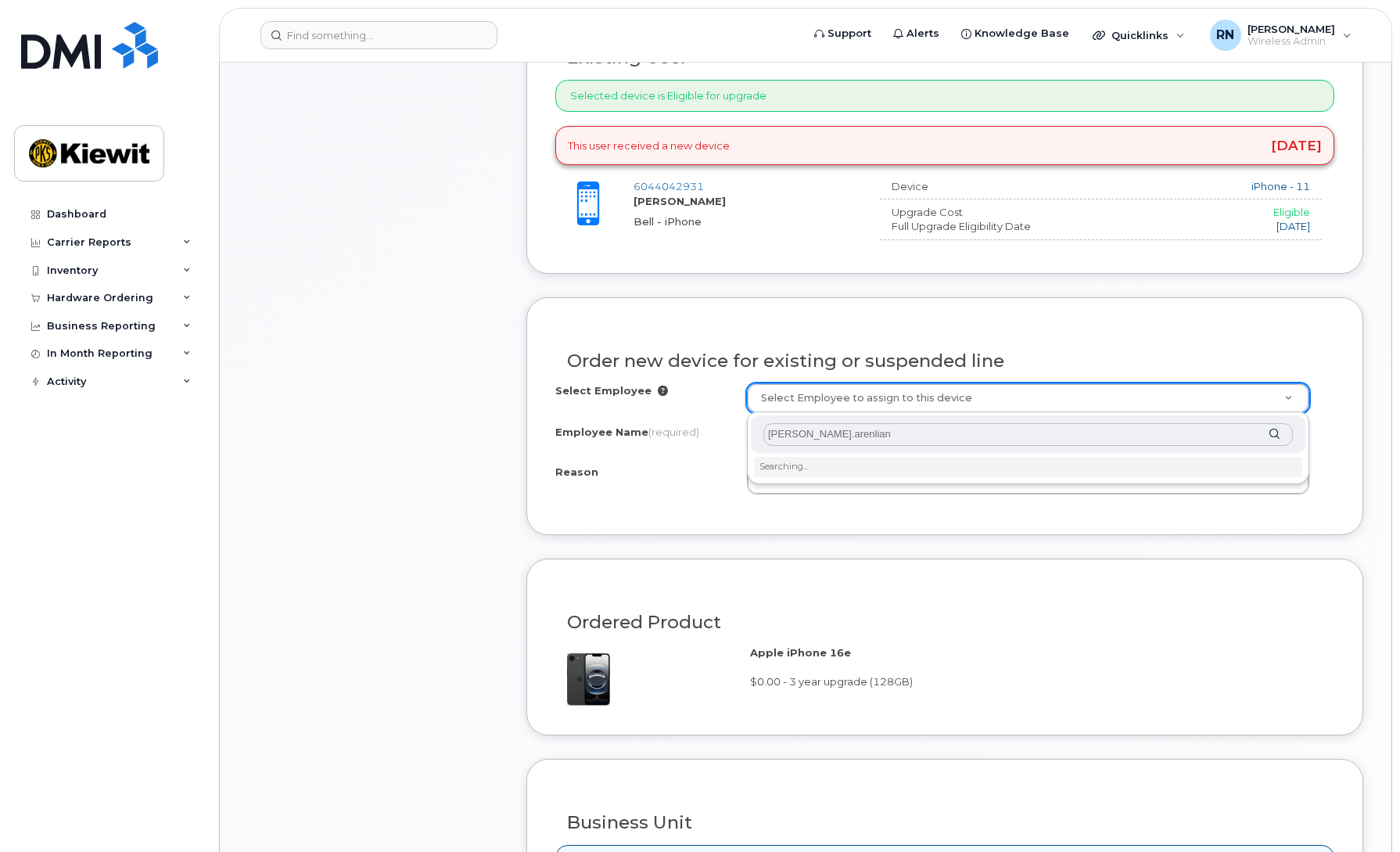
scroll to position [641, 0]
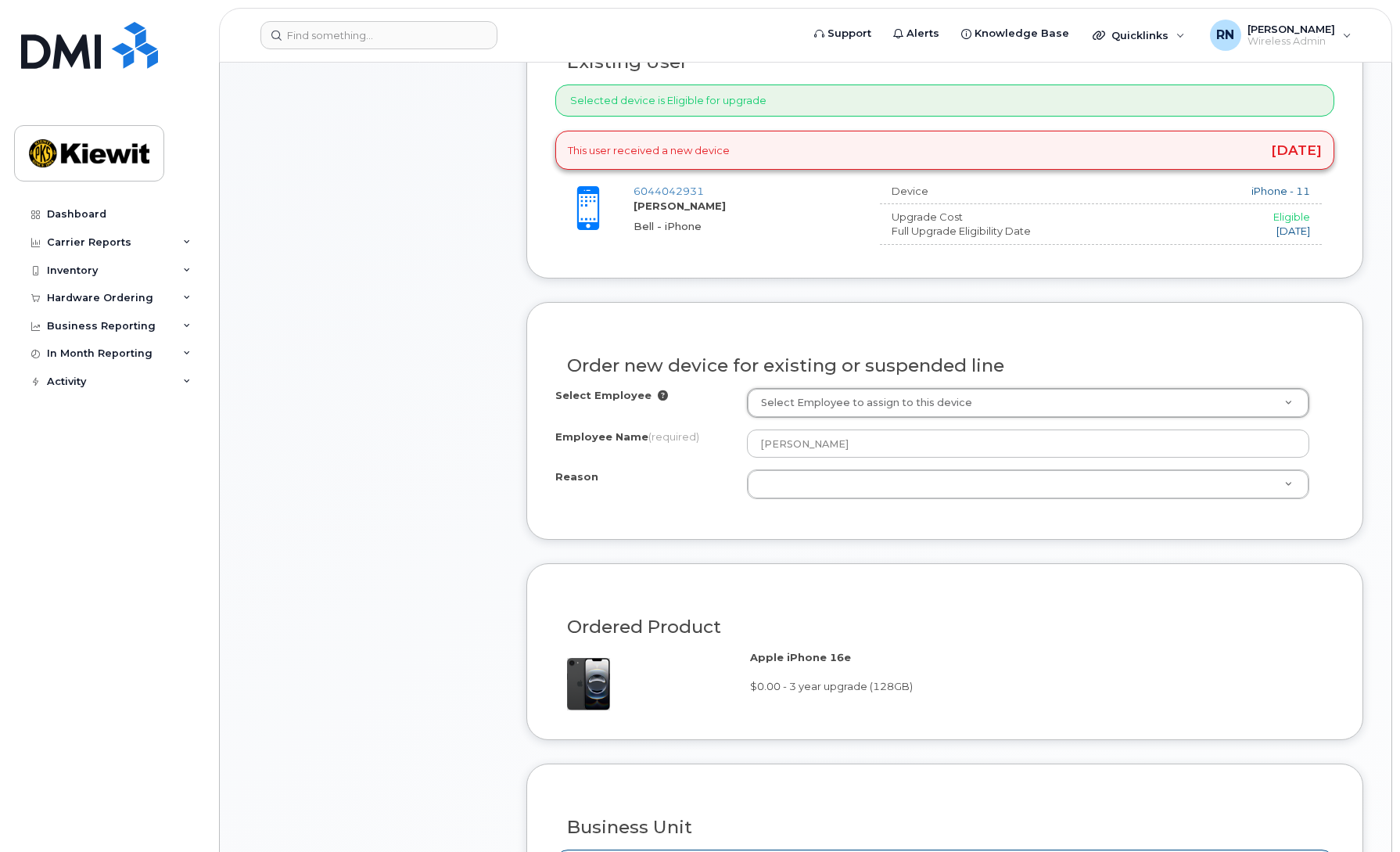
click at [722, 481] on div "Reason" at bounding box center [652, 480] width 192 height 21
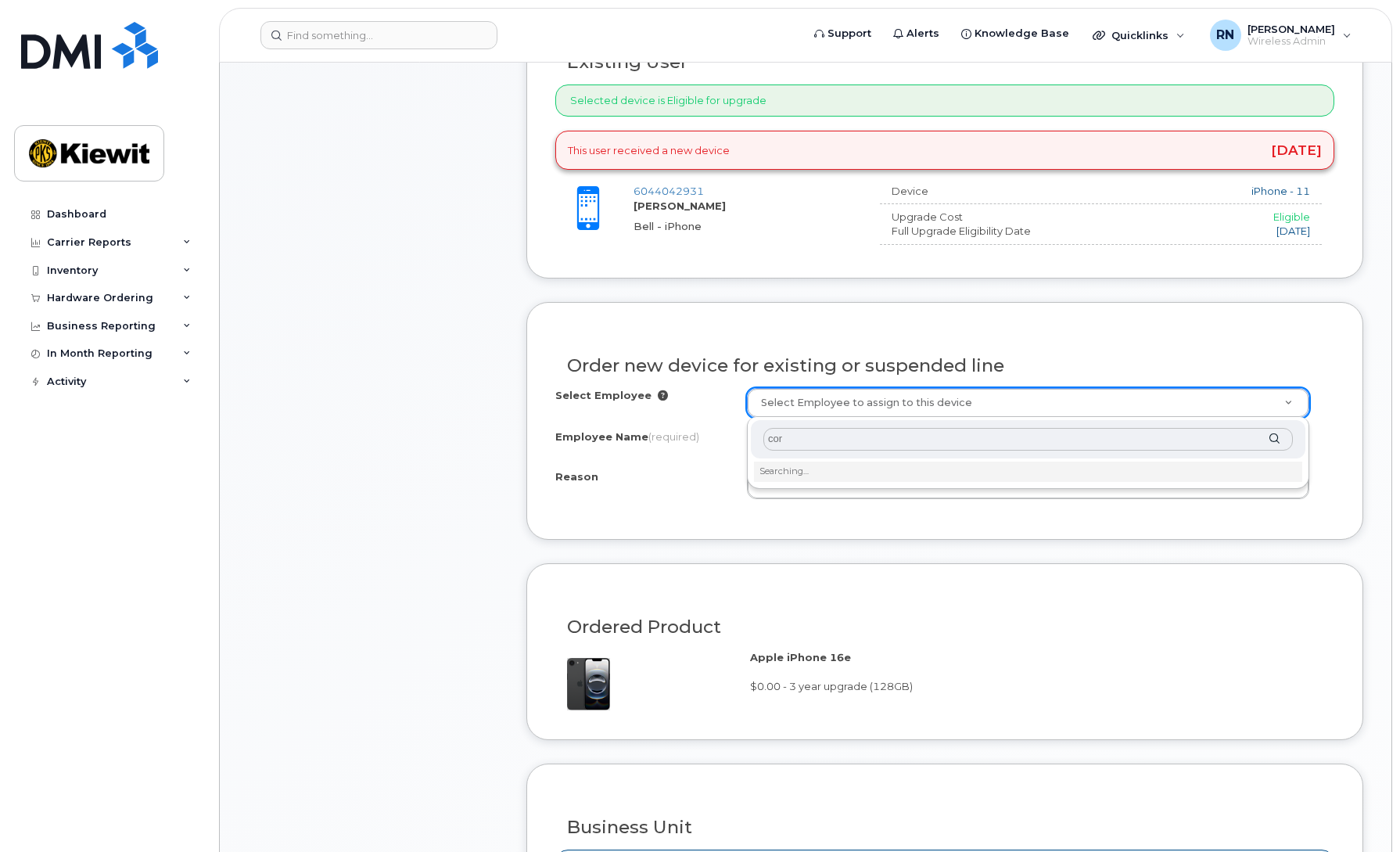
type input "cory"
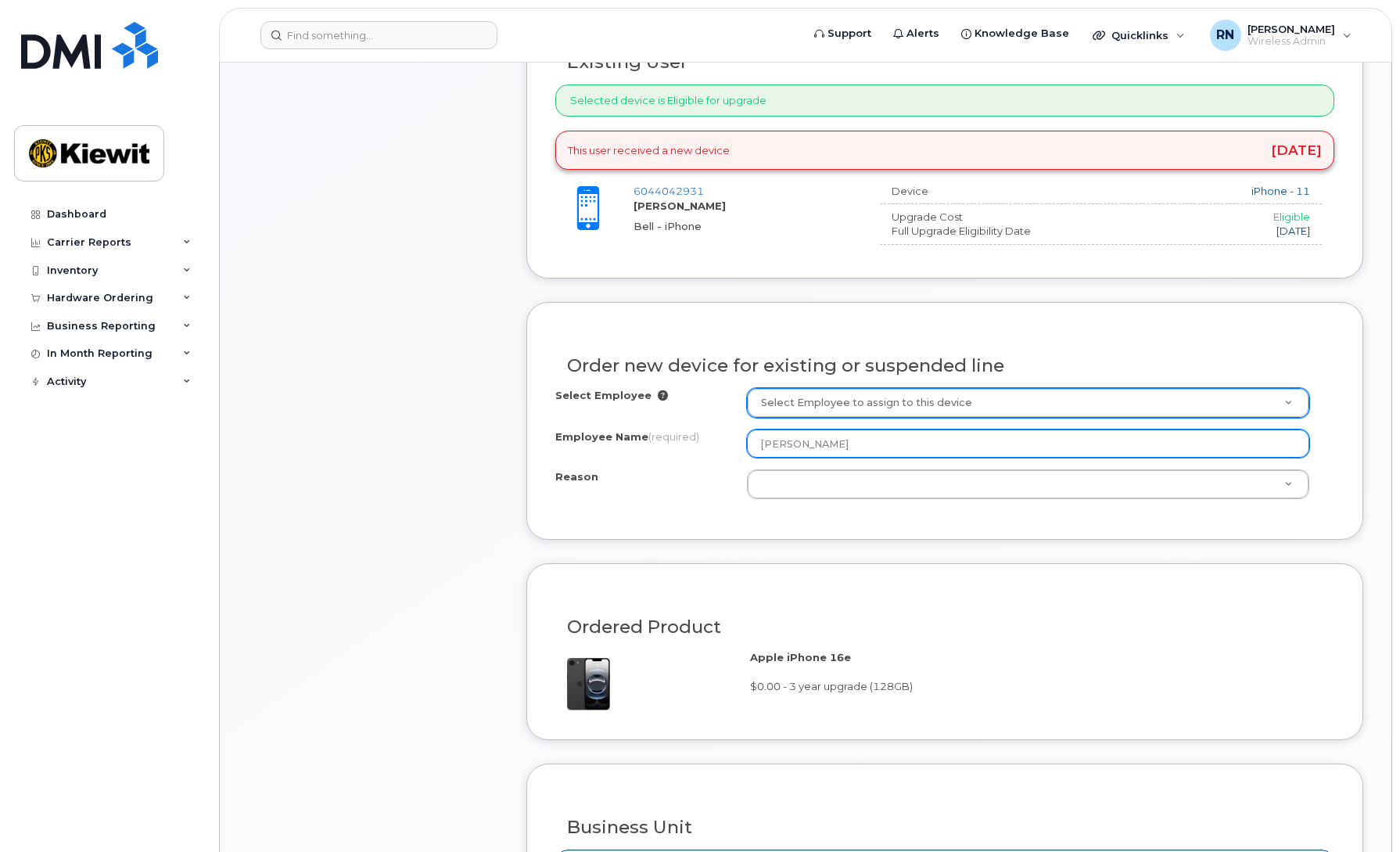
drag, startPoint x: 847, startPoint y: 444, endPoint x: 654, endPoint y: 448, distance: 193.0
click at [654, 448] on div "Employee Name (required) Cory Arnelian" at bounding box center [945, 443] width 779 height 29
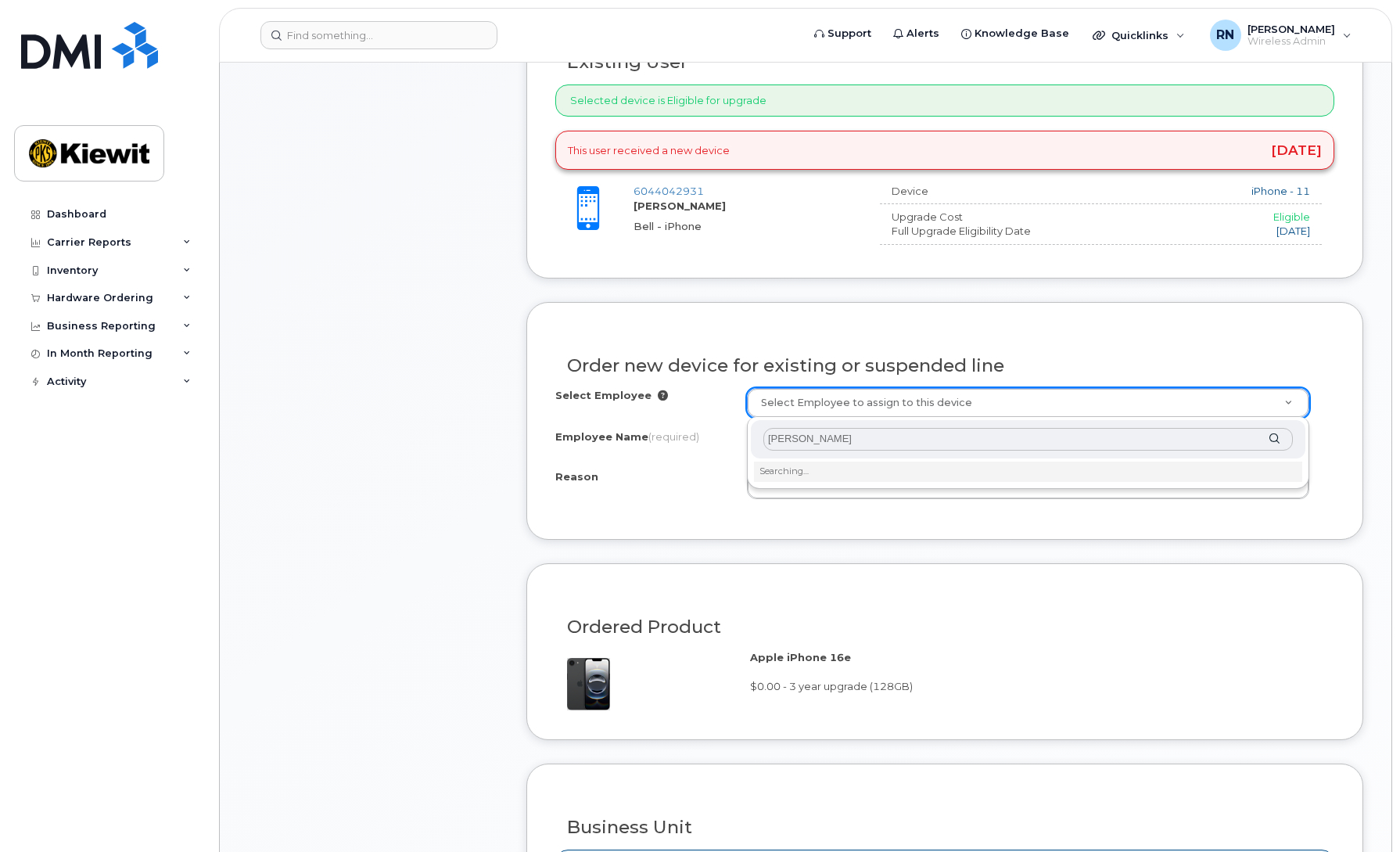
type input "cory arenlian"
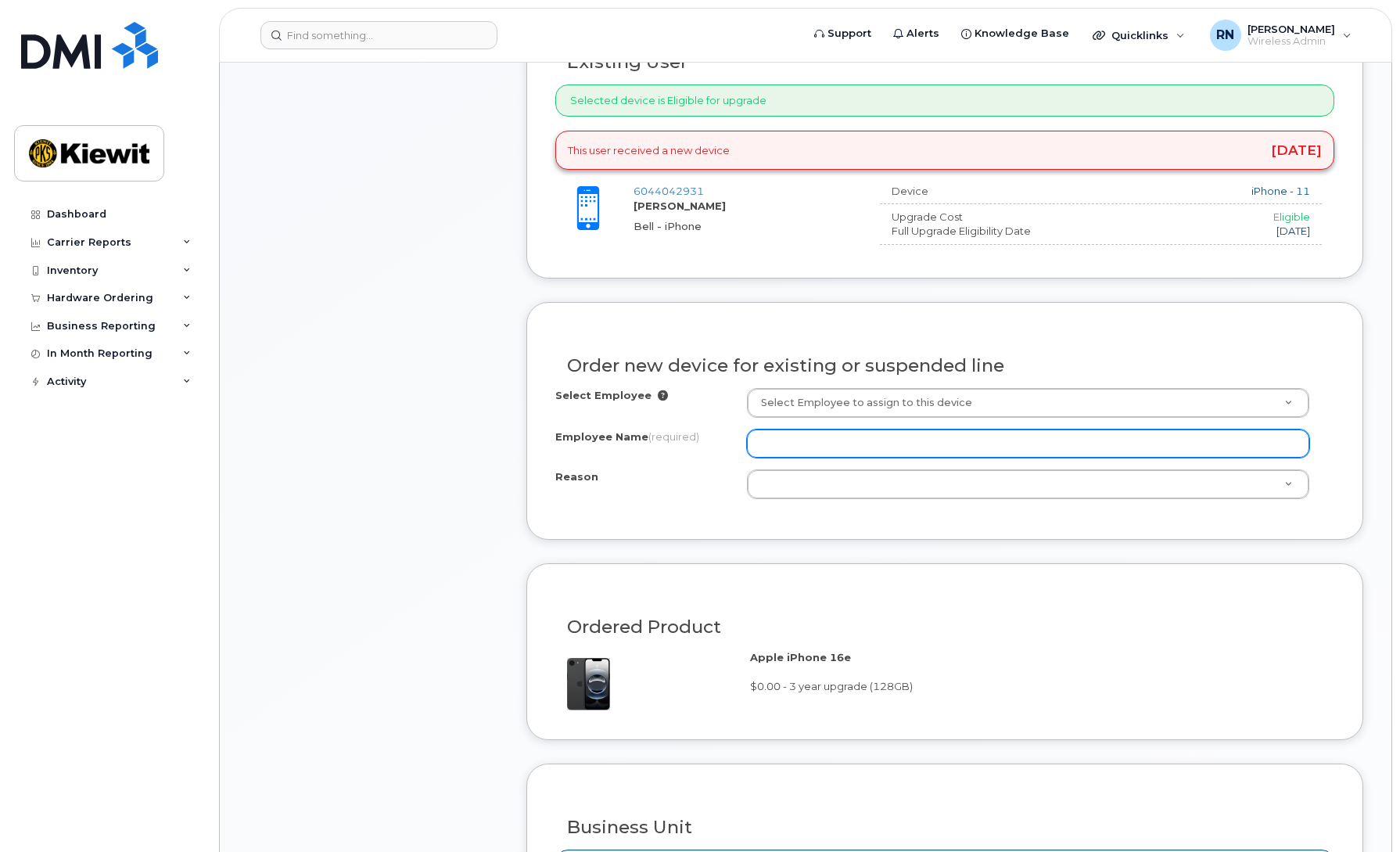
click at [797, 444] on input "Employee Name (required)" at bounding box center [1028, 443] width 563 height 29
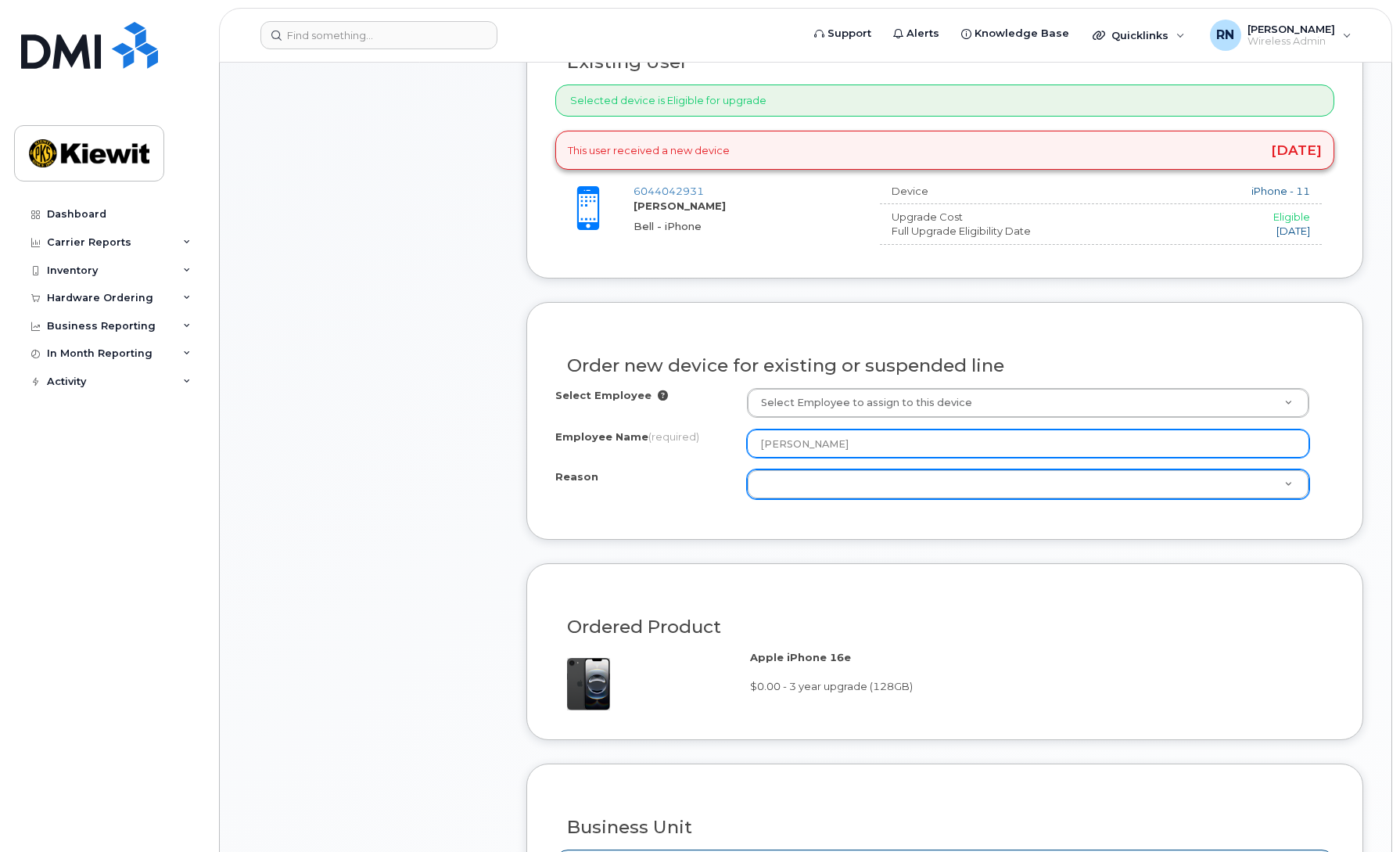
type input "[PERSON_NAME]"
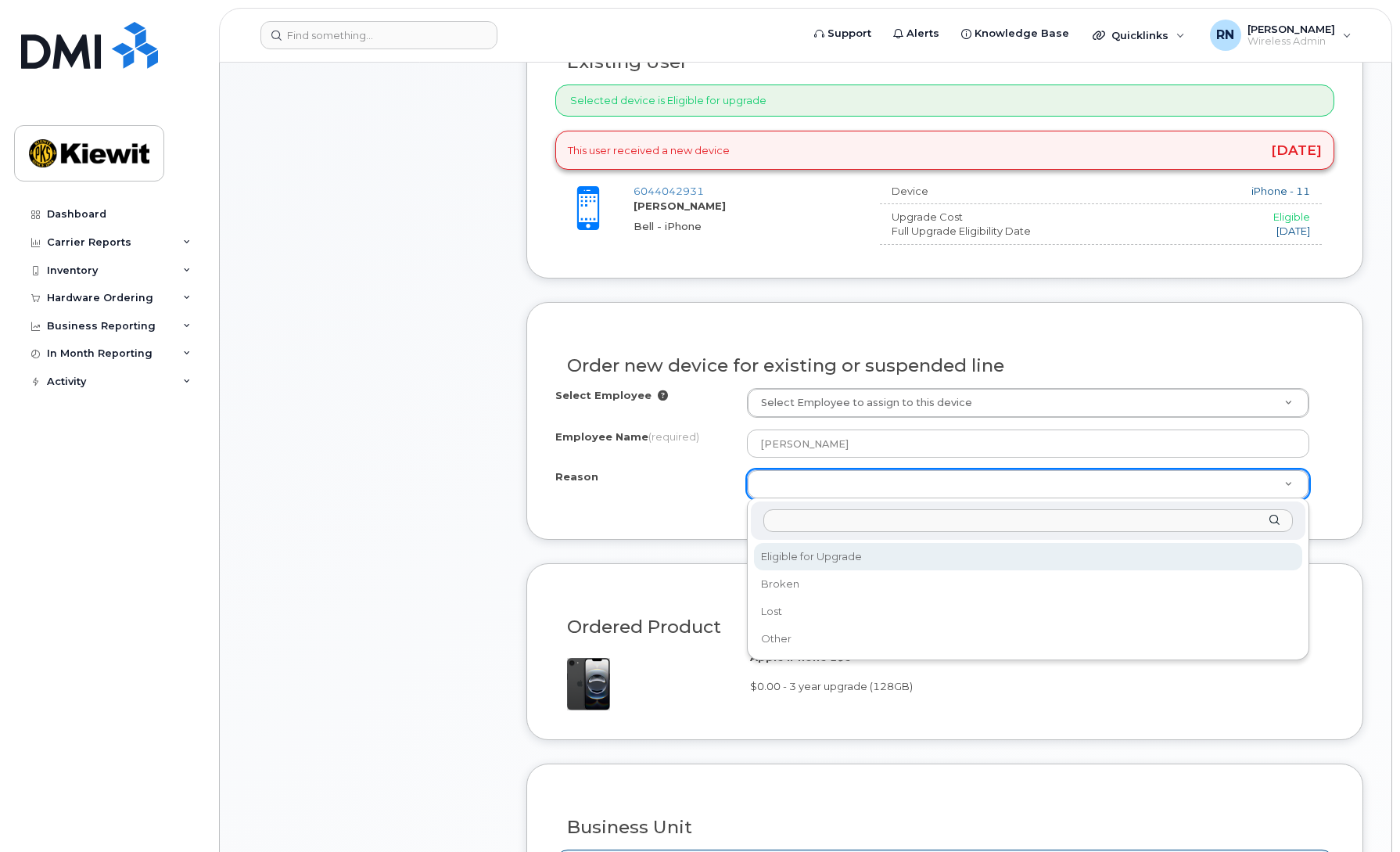
select select "eligible_for_upgrade"
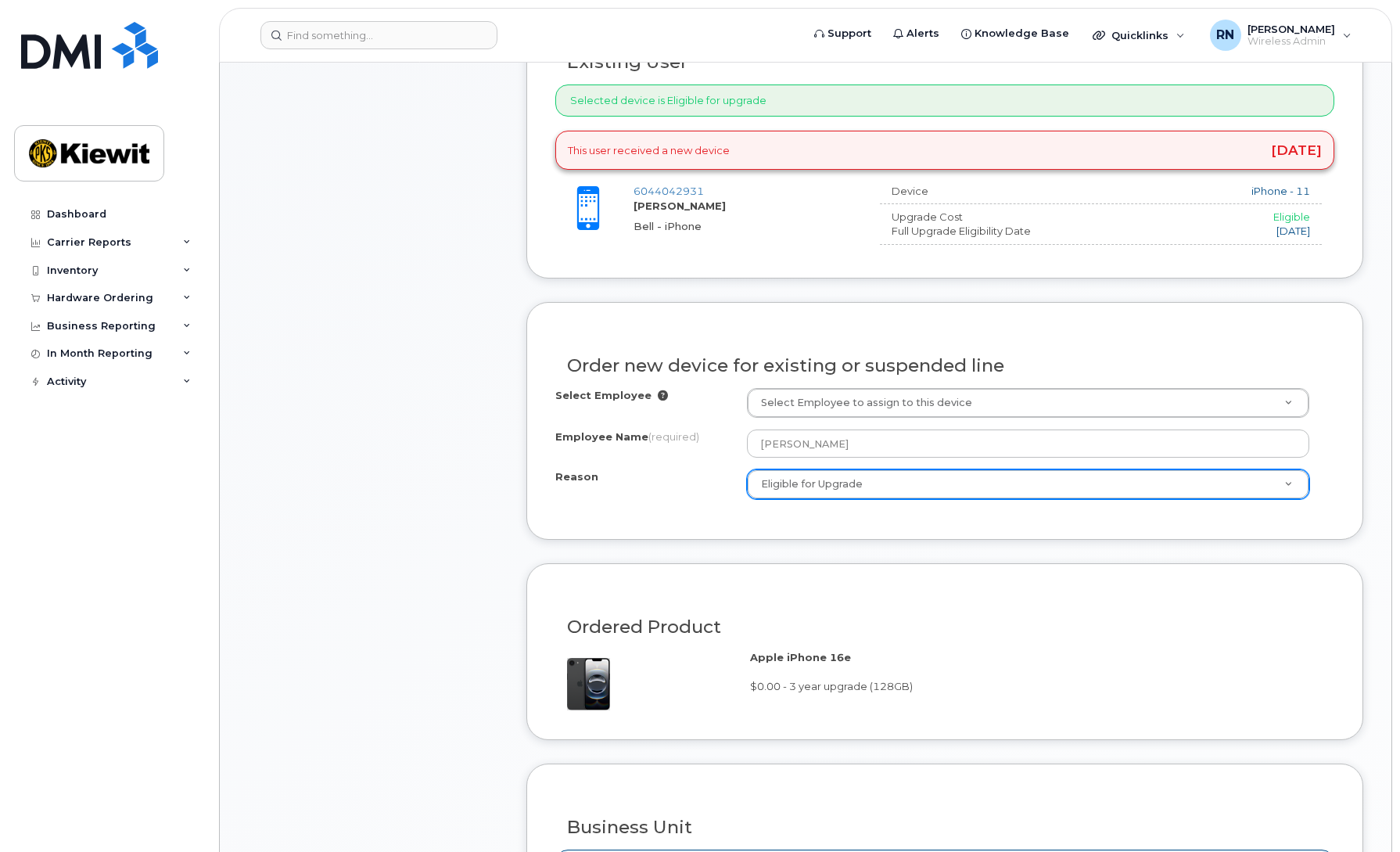
click at [699, 514] on div "Order new device for existing or suspended line Select Employee Select Employee…" at bounding box center [945, 420] width 837 height 238
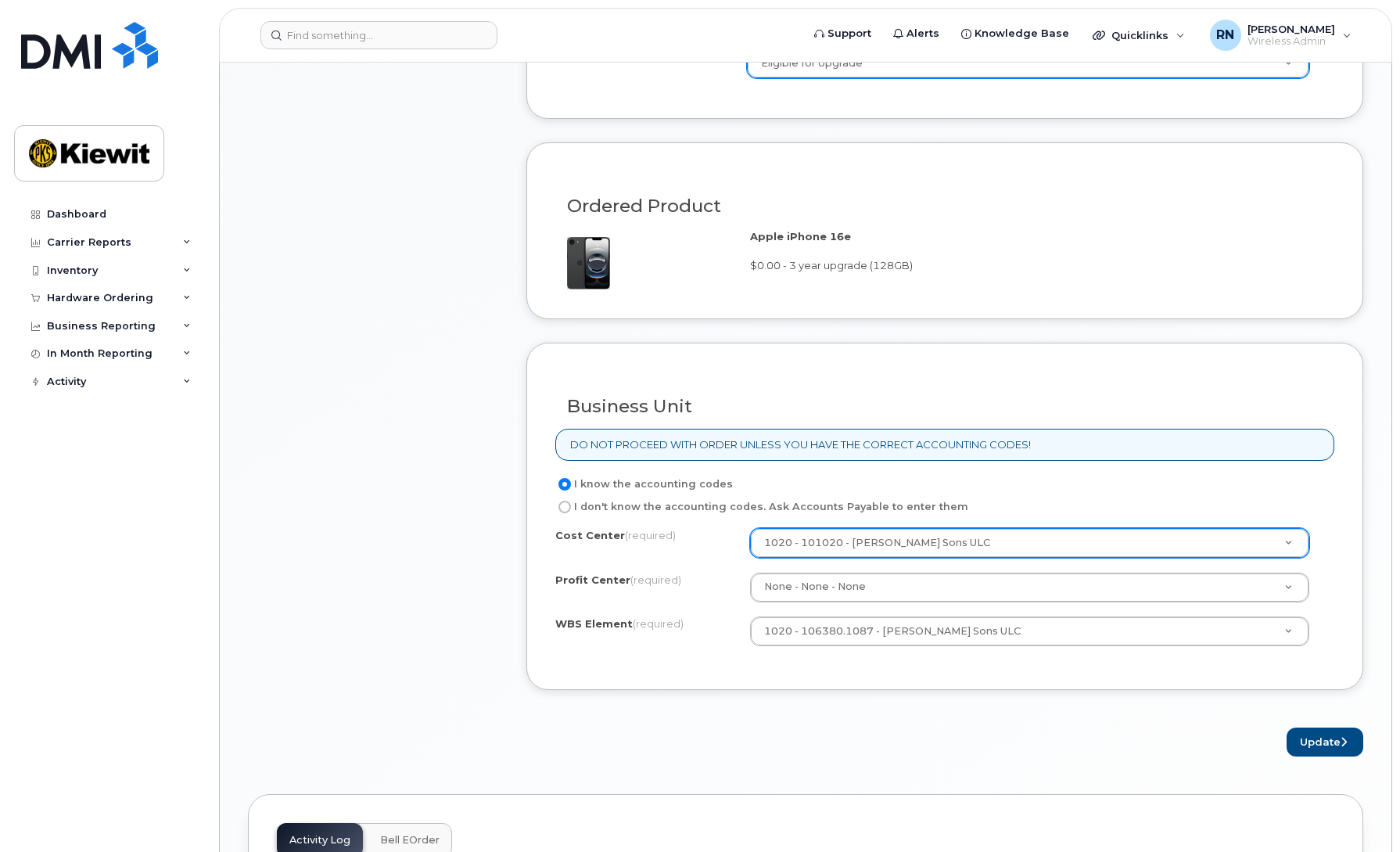
scroll to position [1149, 0]
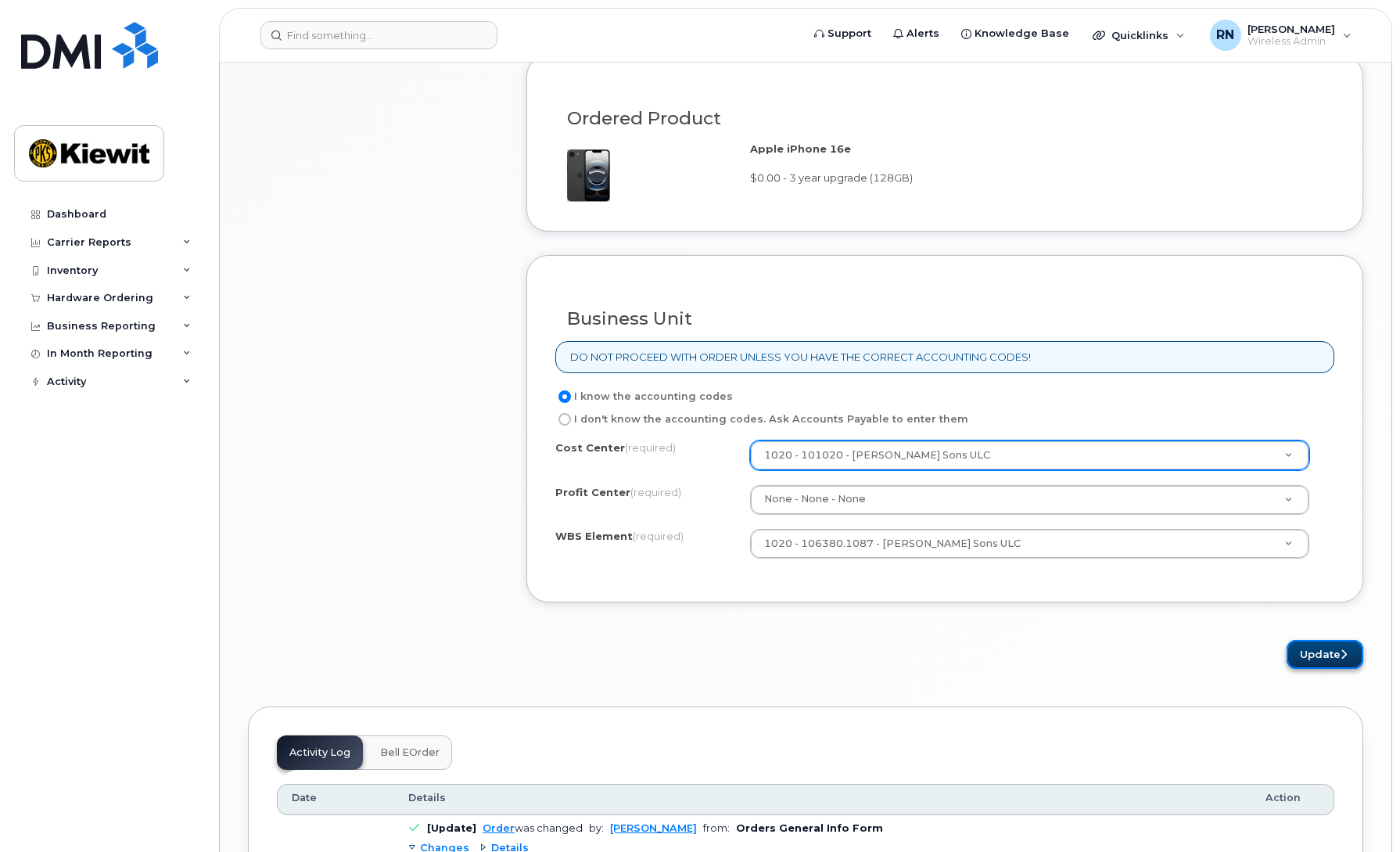
click at [1320, 656] on button "Update" at bounding box center [1325, 653] width 77 height 29
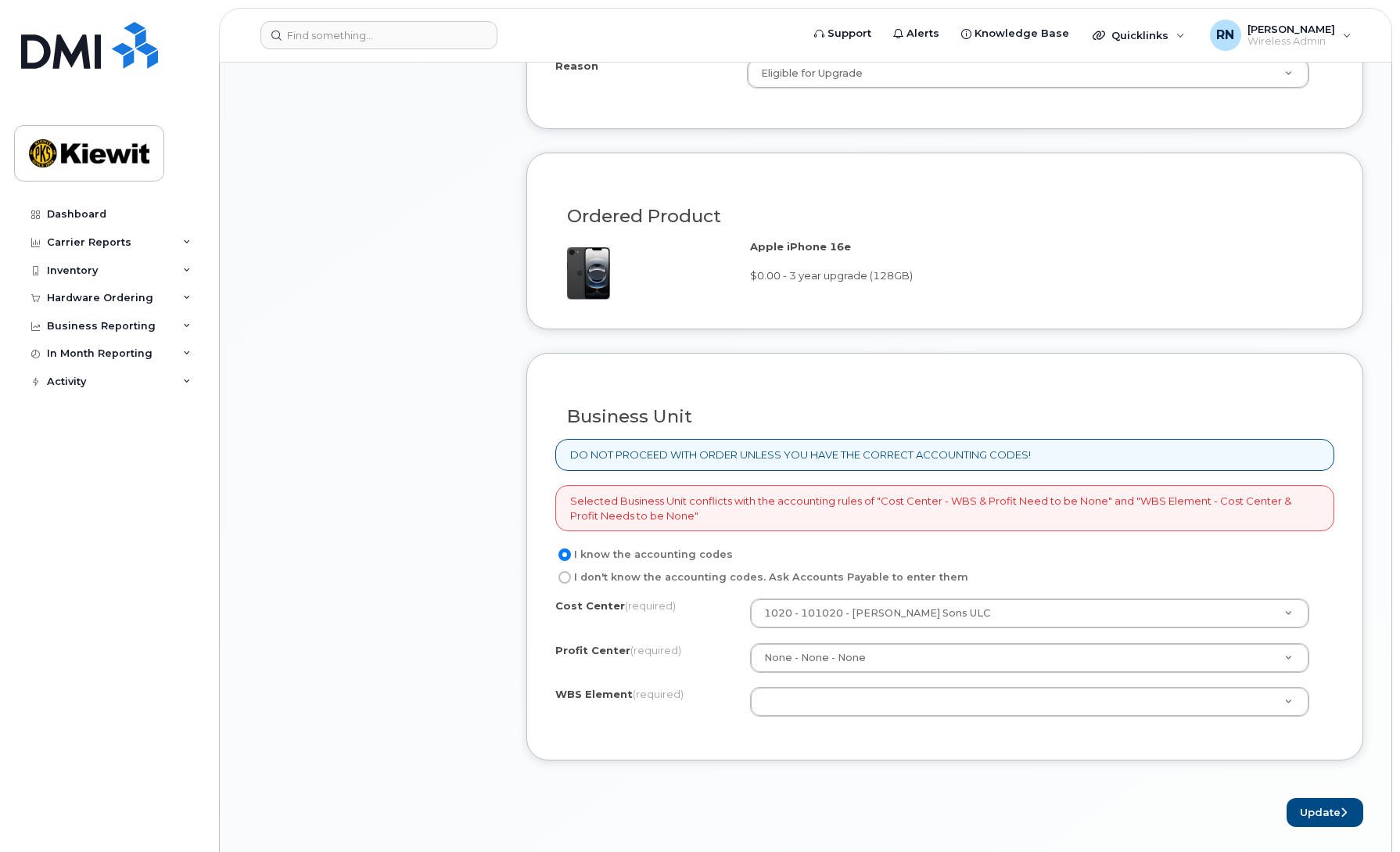
scroll to position [1097, 0]
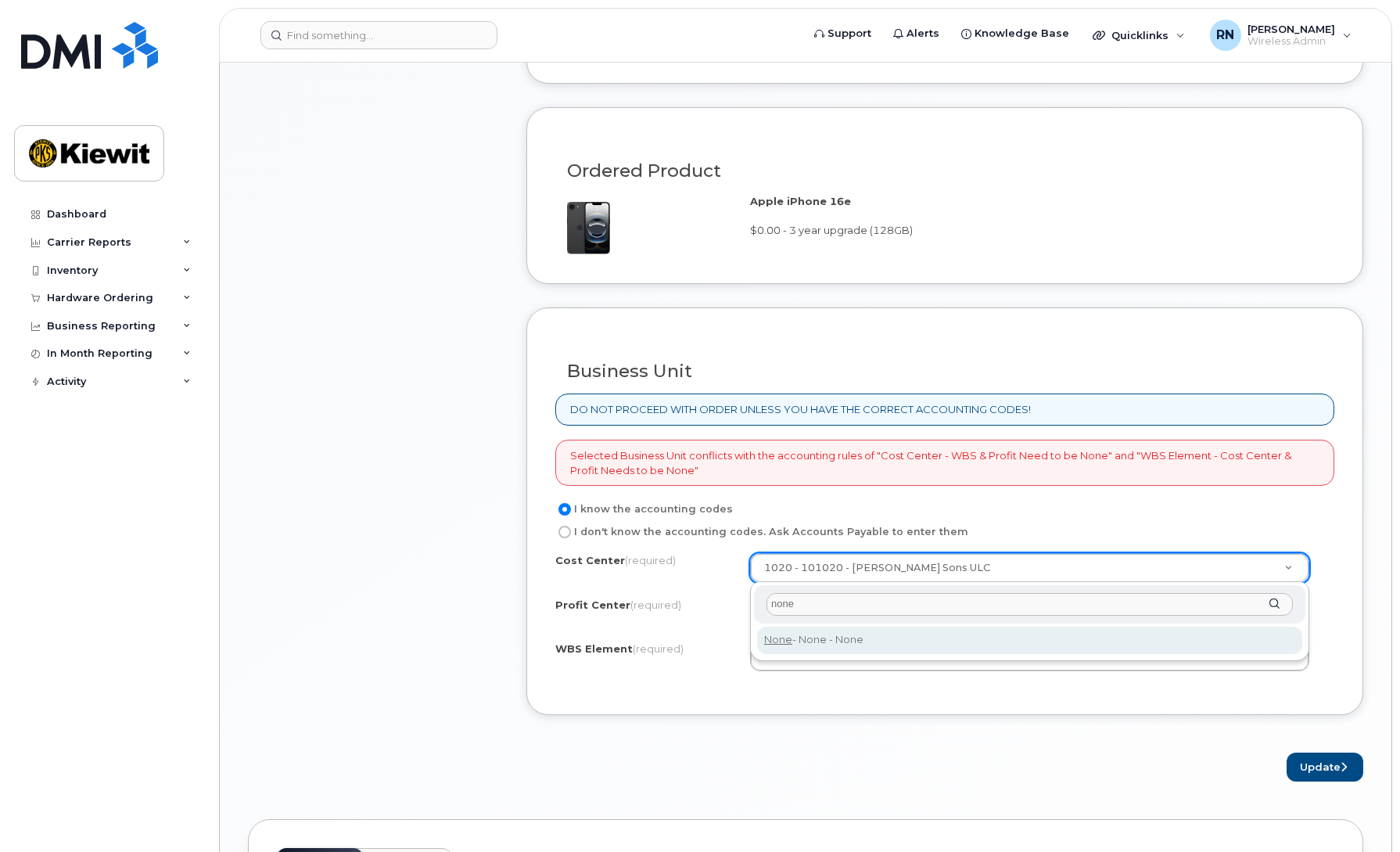
type input "none"
type input "None"
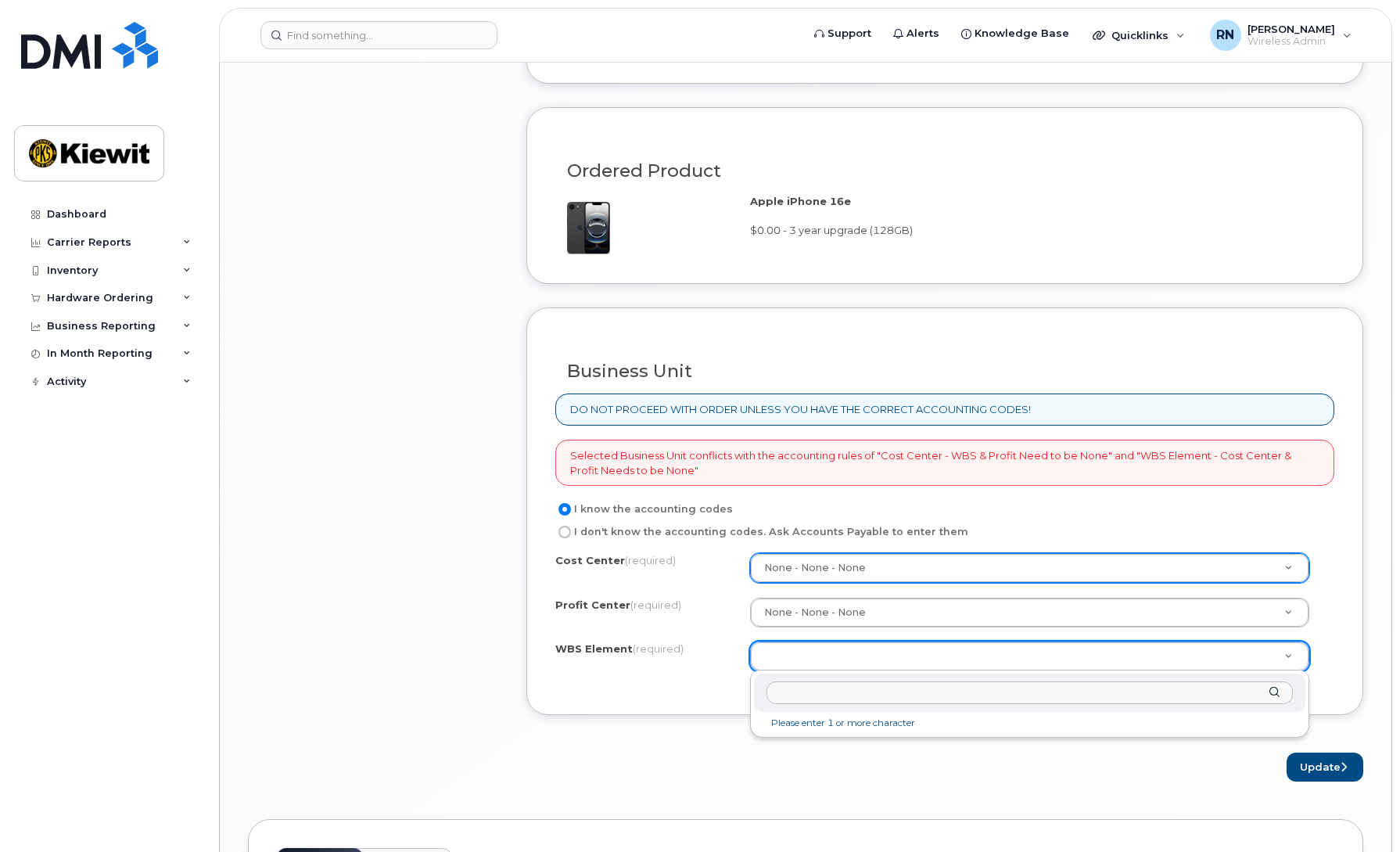
paste input "106380.1087"
type input "106380.1087"
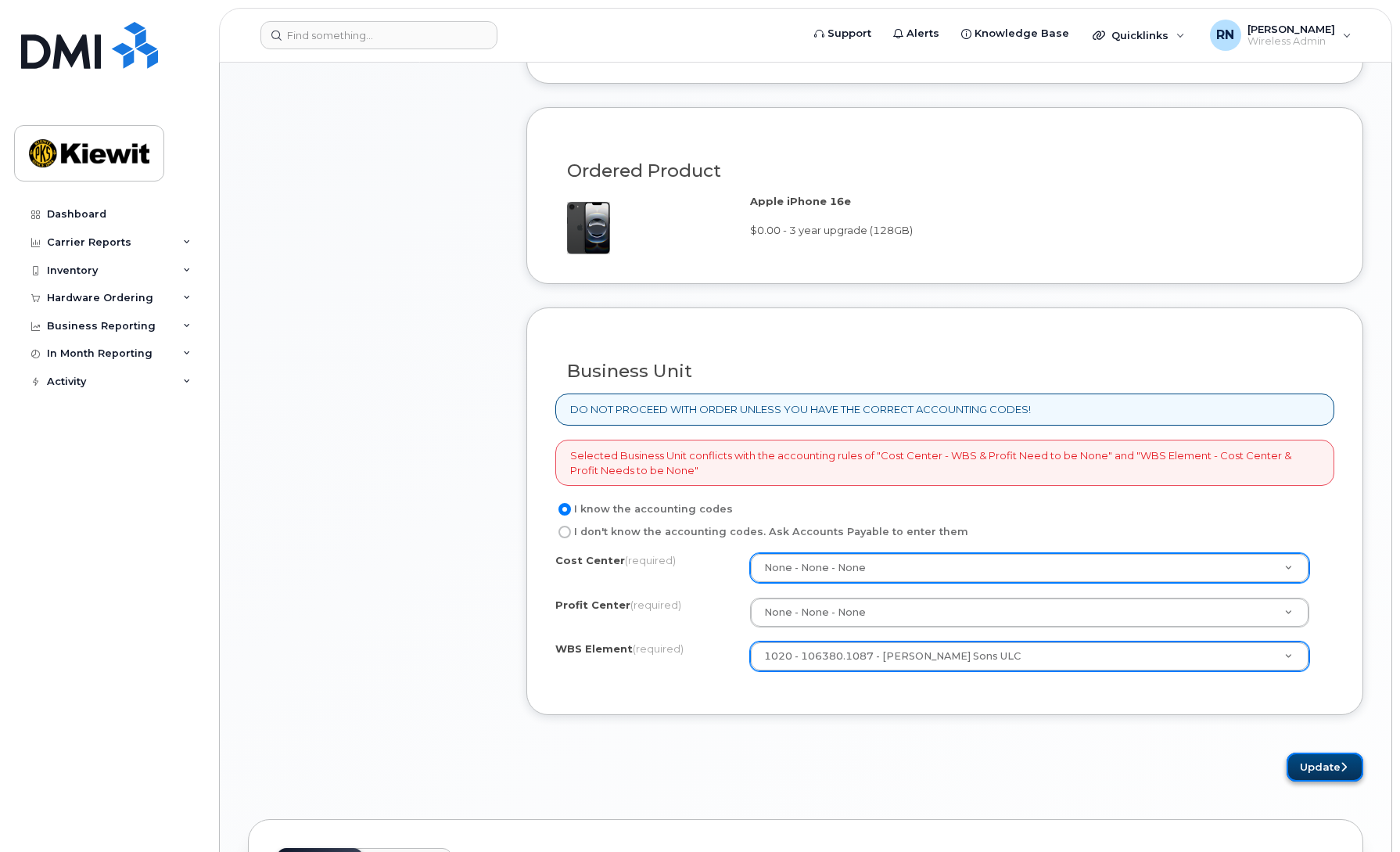
click at [1314, 766] on button "Update" at bounding box center [1325, 766] width 77 height 29
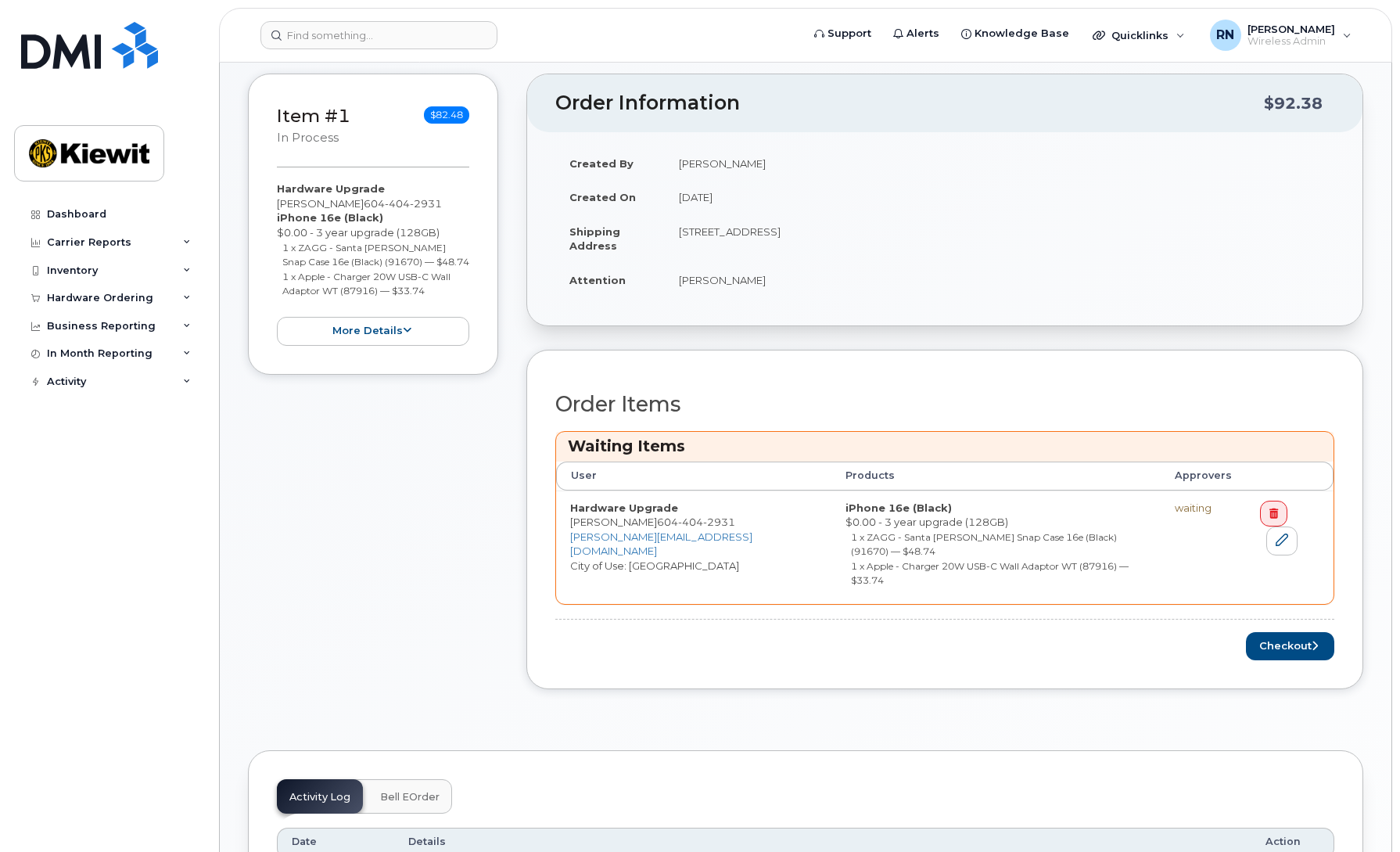
scroll to position [215, 0]
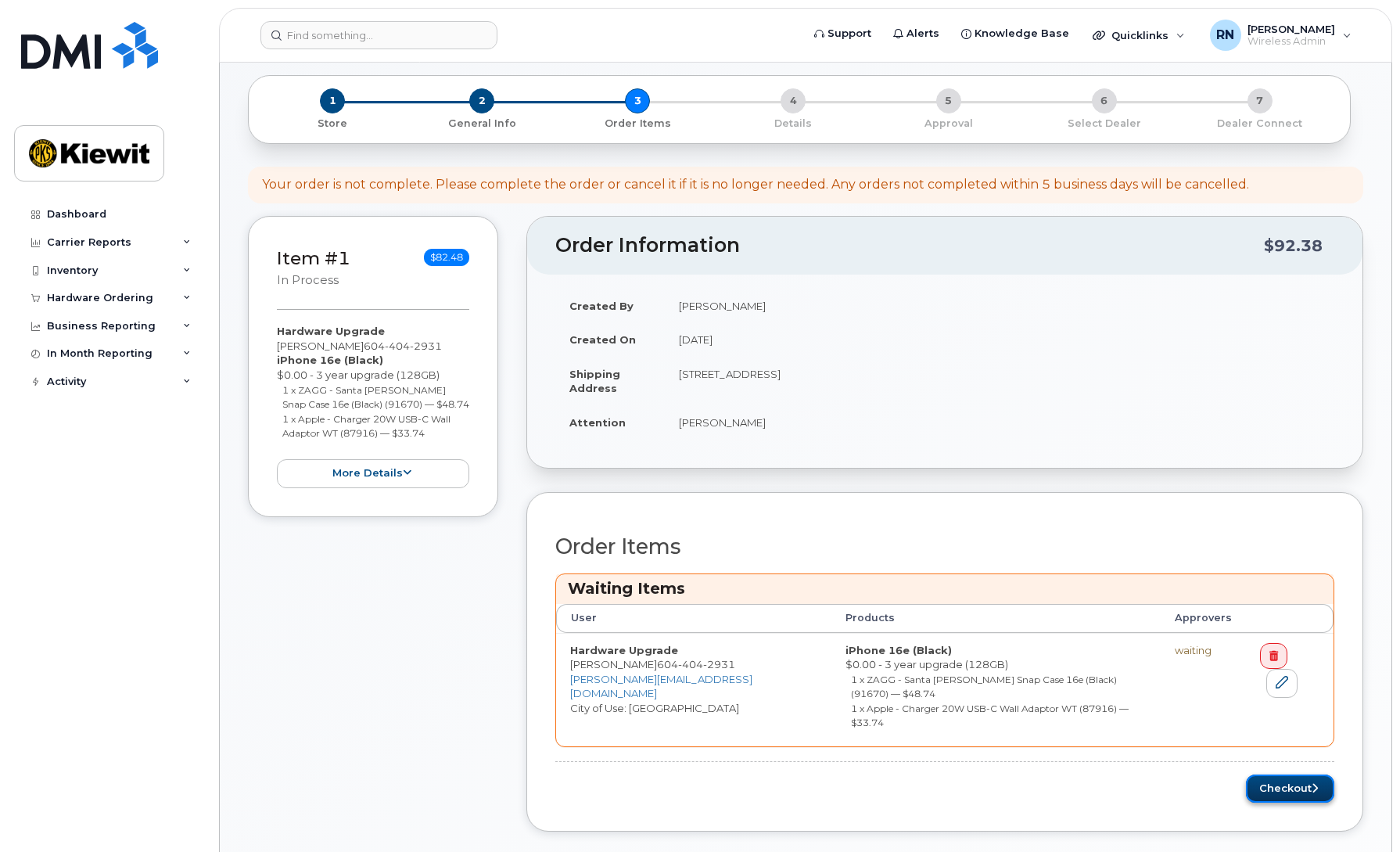
click at [1277, 774] on button "Checkout" at bounding box center [1290, 788] width 88 height 29
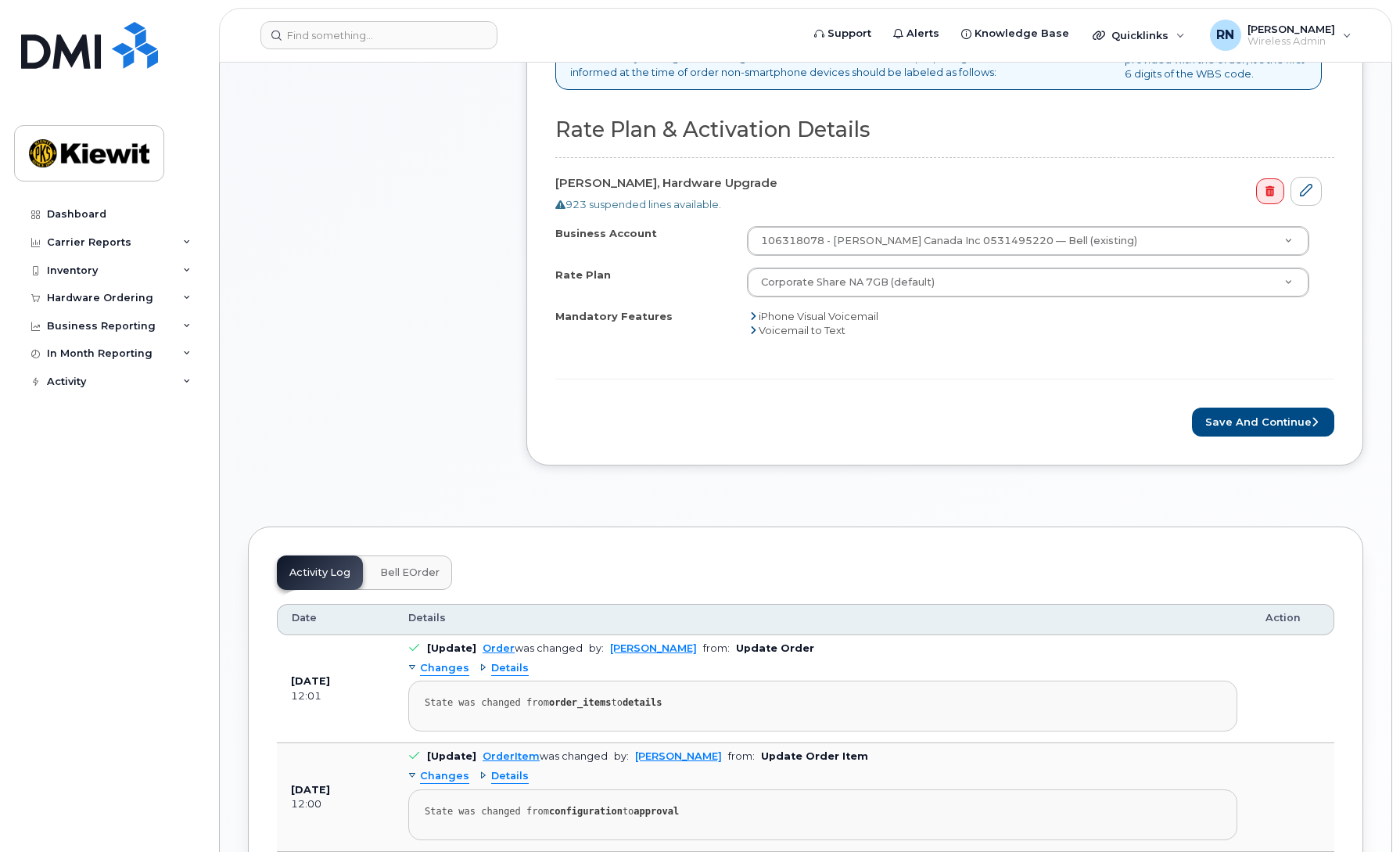
scroll to position [472, 0]
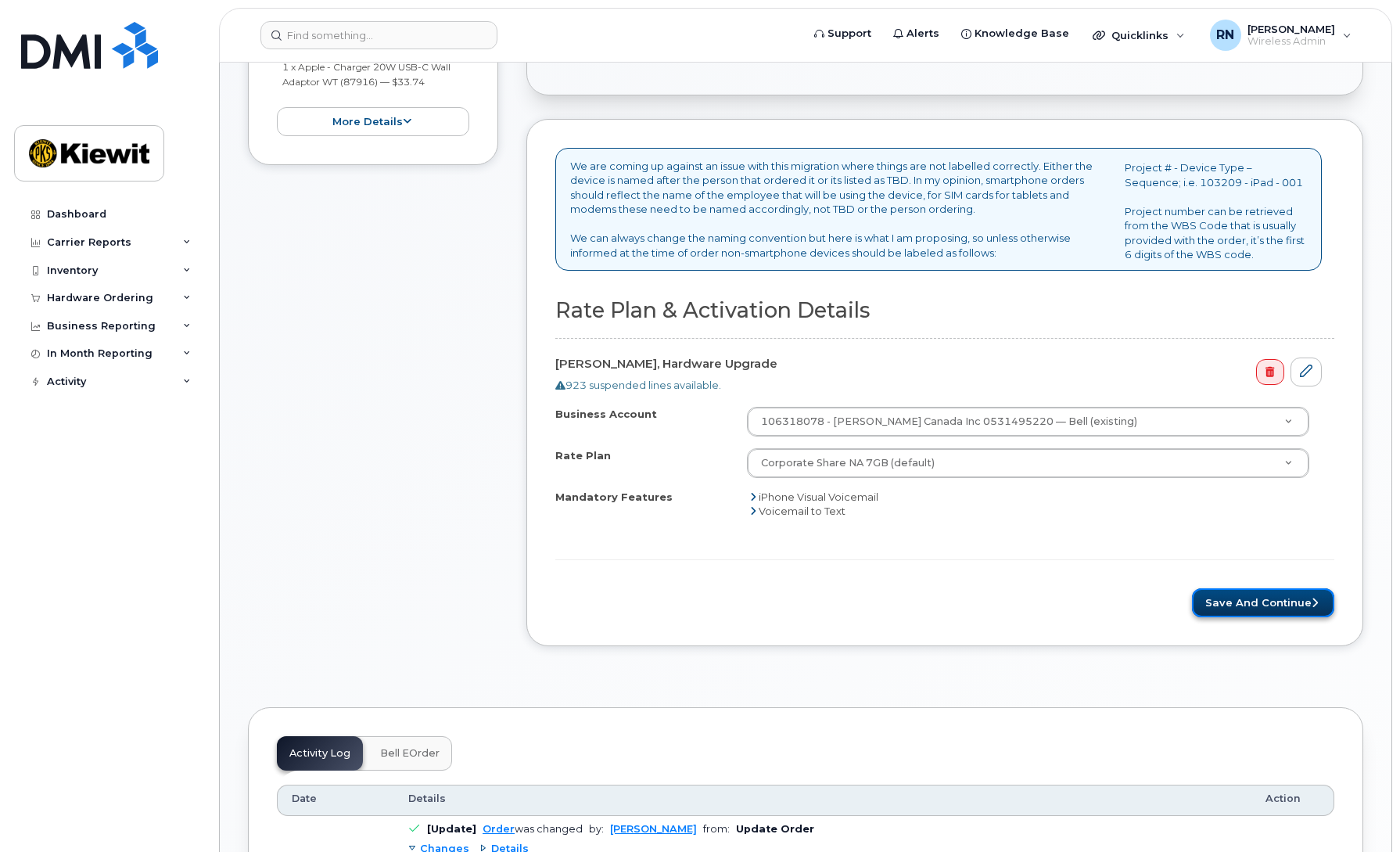
click at [1231, 596] on button "Save and Continue" at bounding box center [1263, 602] width 143 height 29
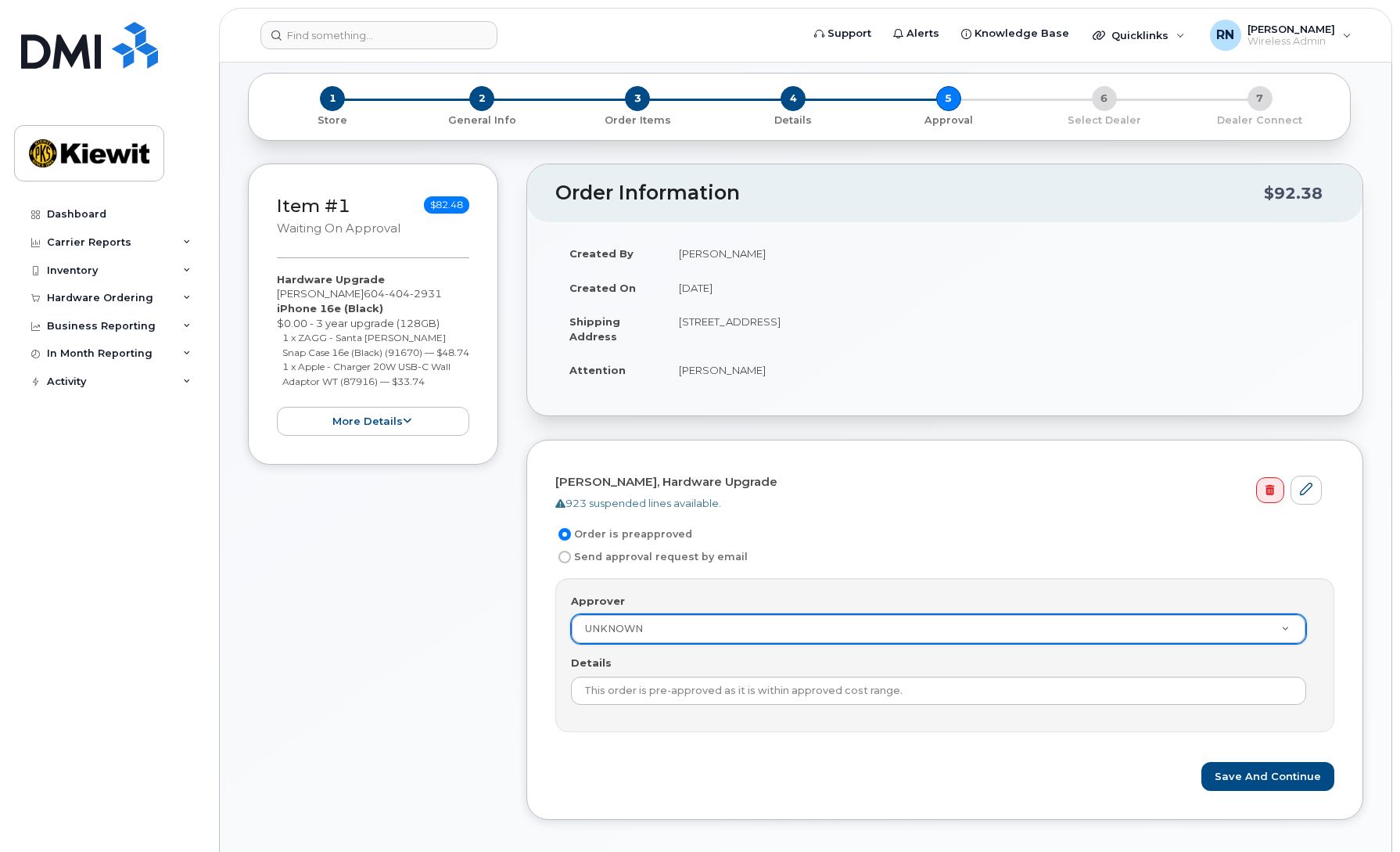
scroll to position [274, 0]
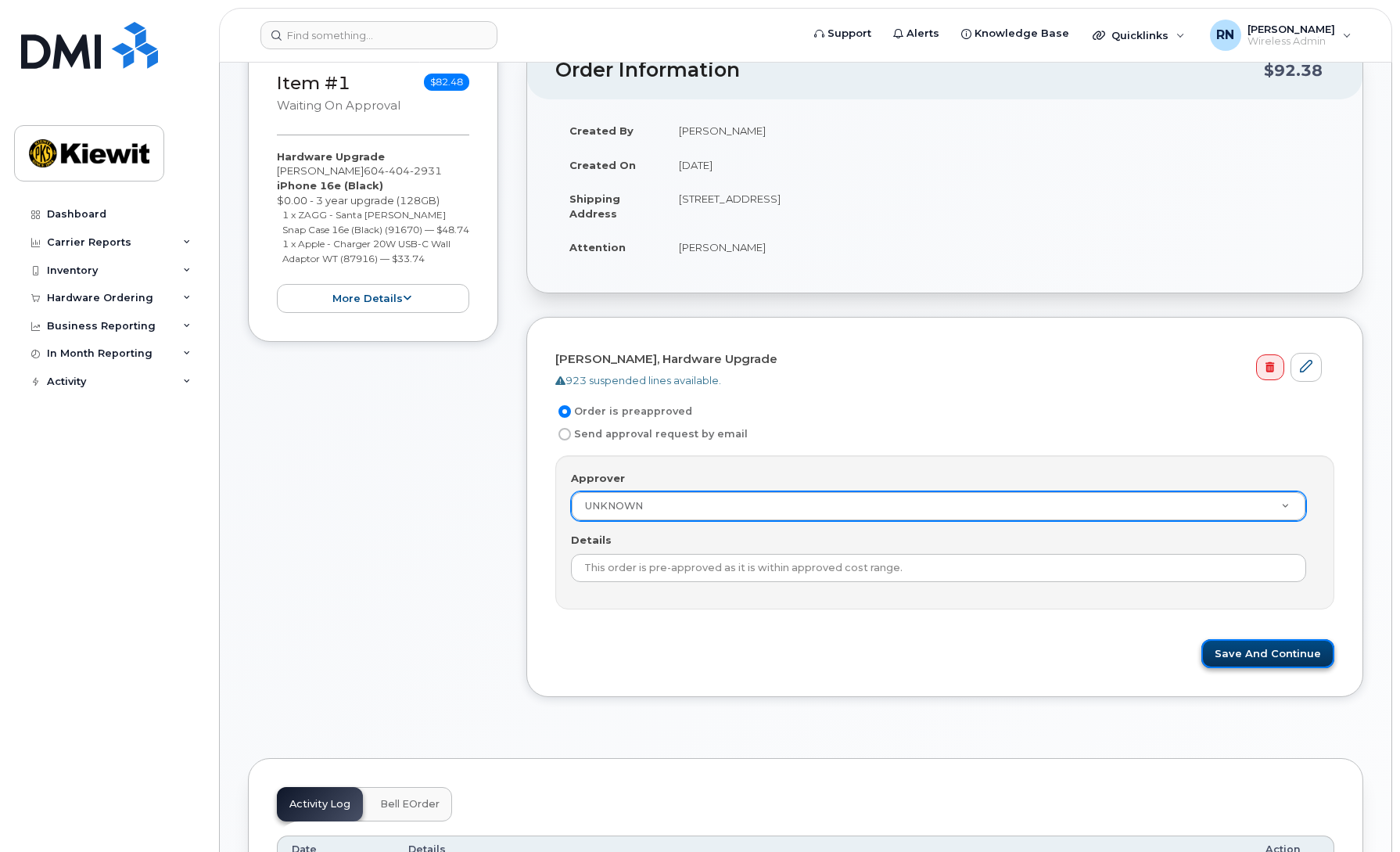
click at [1258, 652] on button "Save and Continue" at bounding box center [1268, 652] width 133 height 29
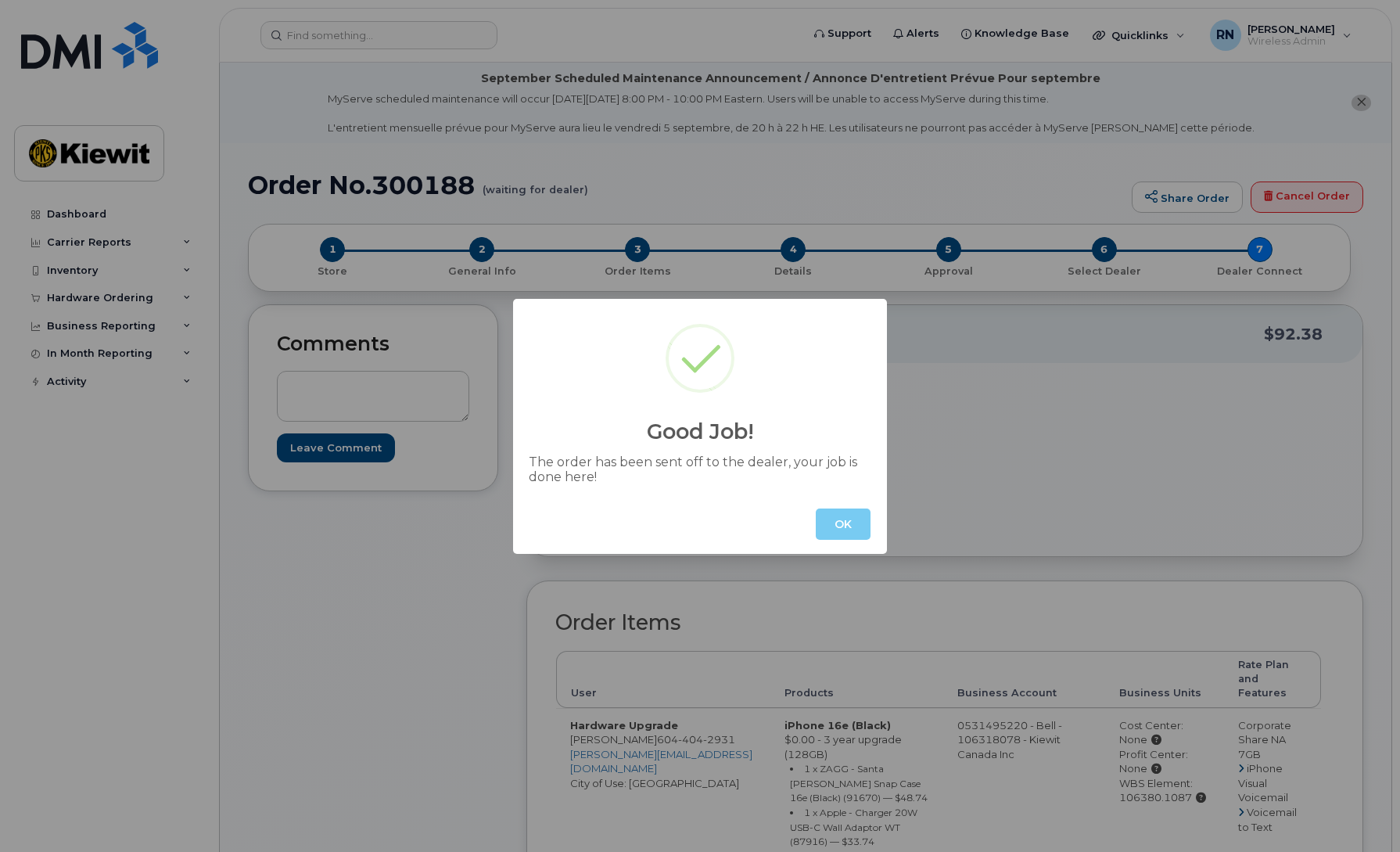
click at [852, 522] on button "OK" at bounding box center [843, 524] width 54 height 31
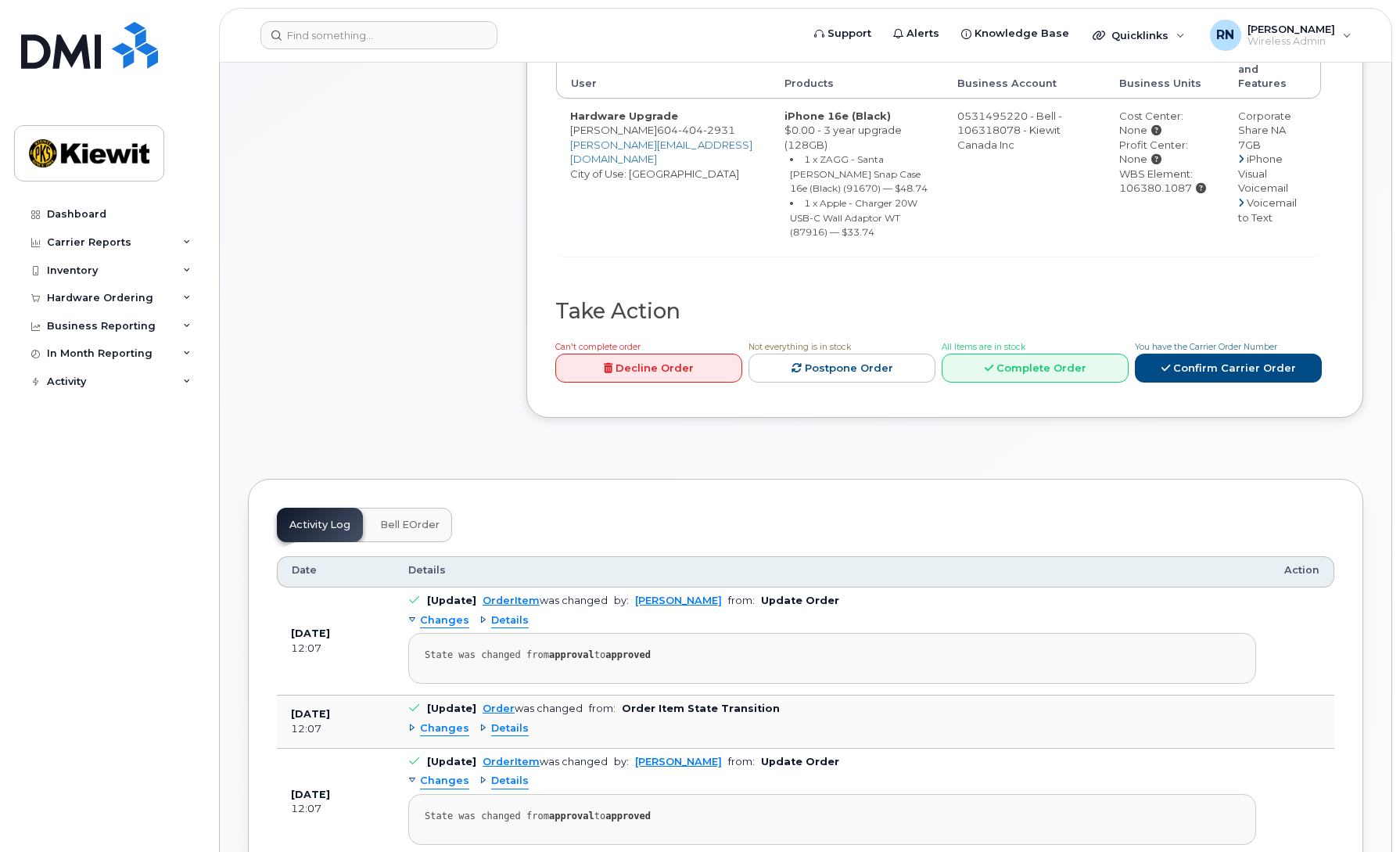
scroll to position [606, 0]
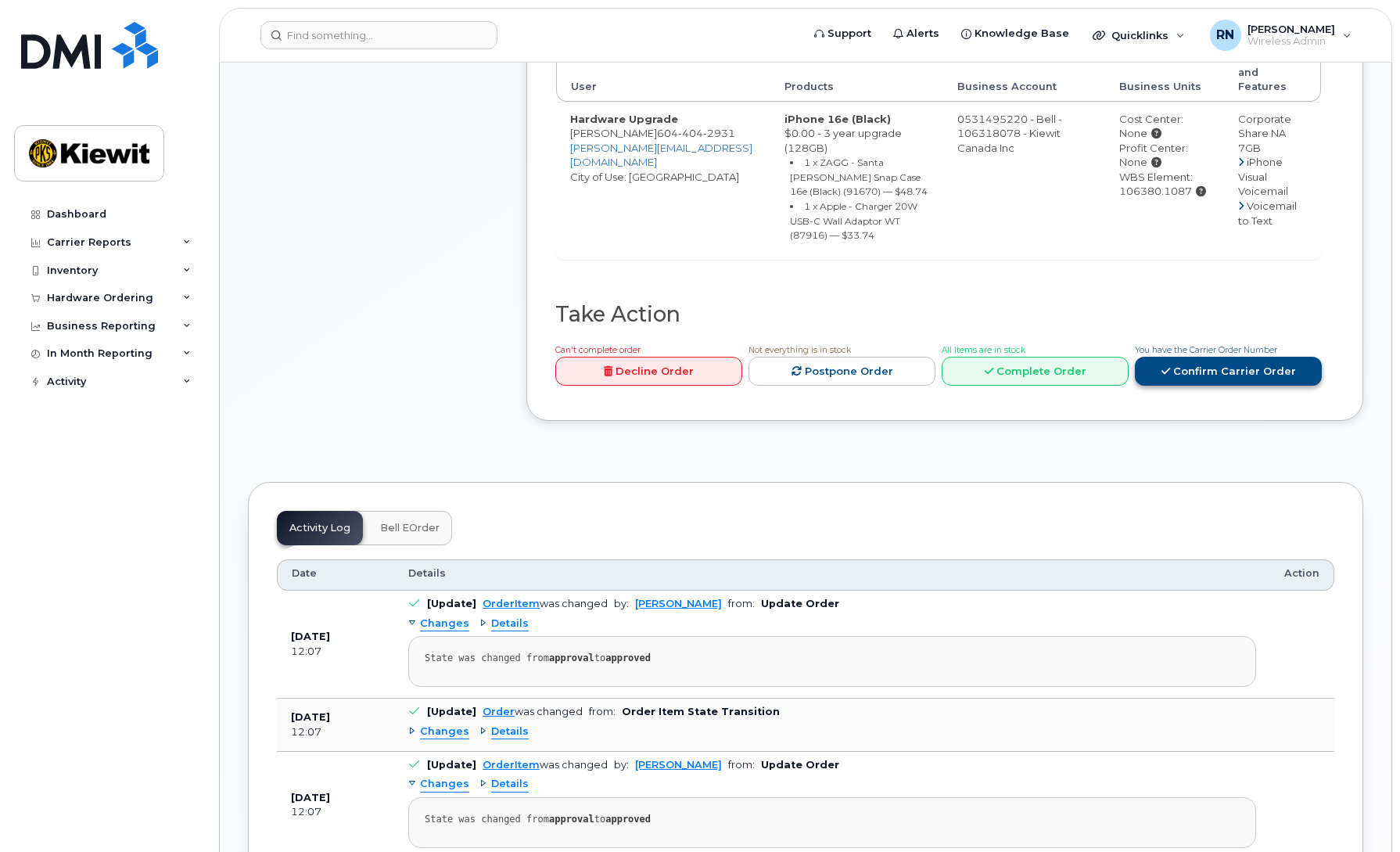
click at [1221, 357] on link "Confirm Carrier Order" at bounding box center [1228, 371] width 187 height 29
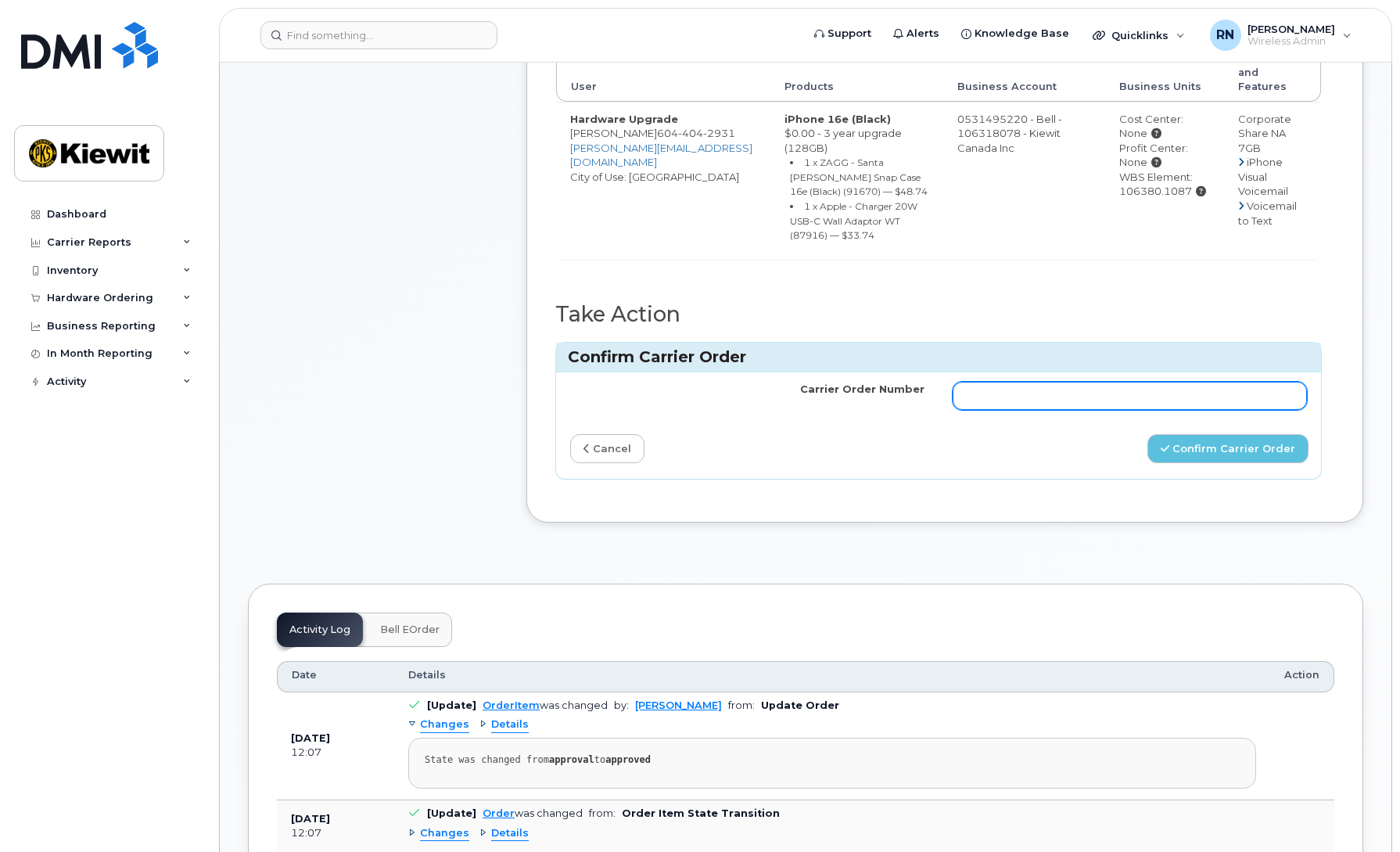
click at [991, 382] on input "Carrier Order Number" at bounding box center [1130, 396] width 354 height 29
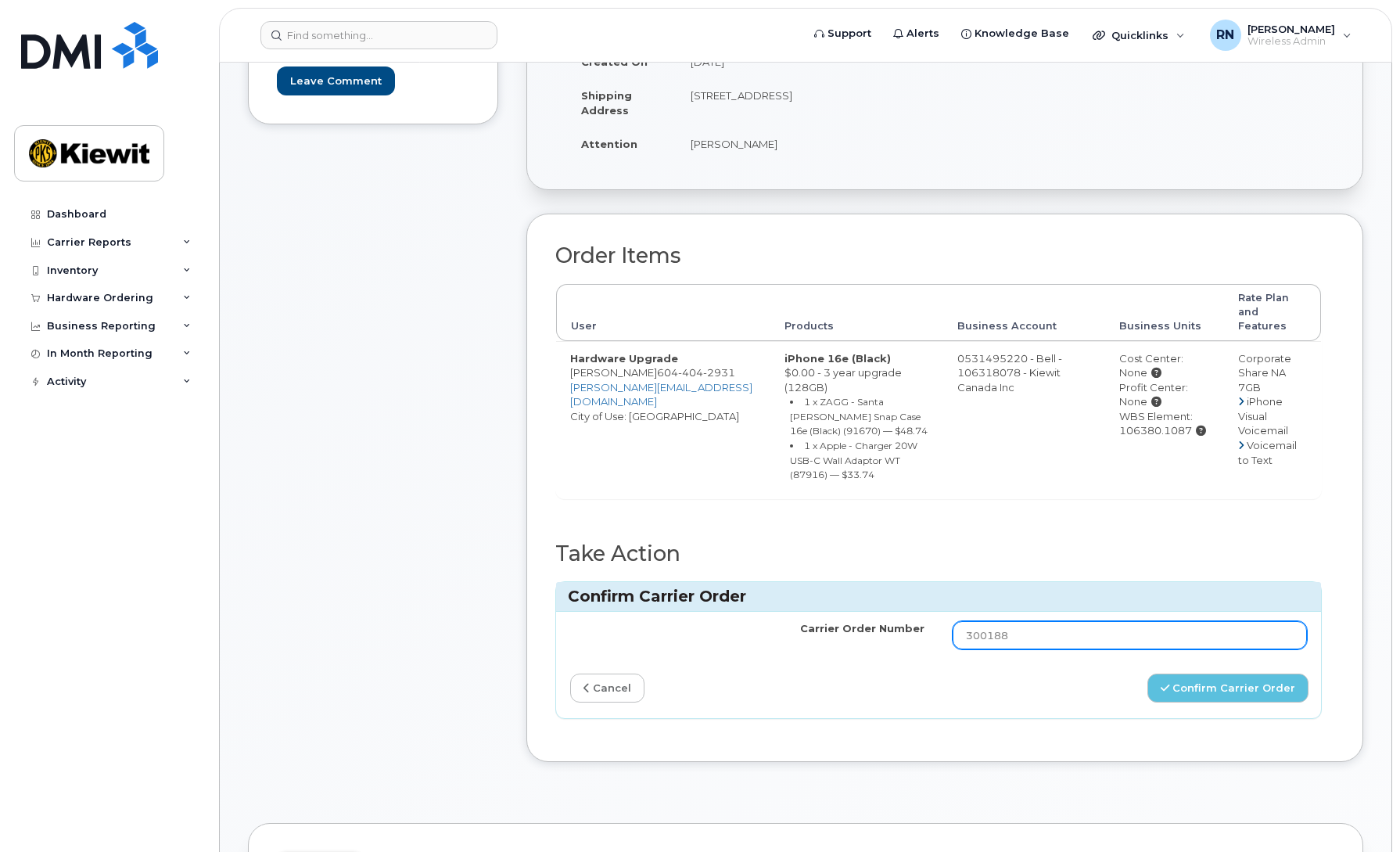
scroll to position [372, 0]
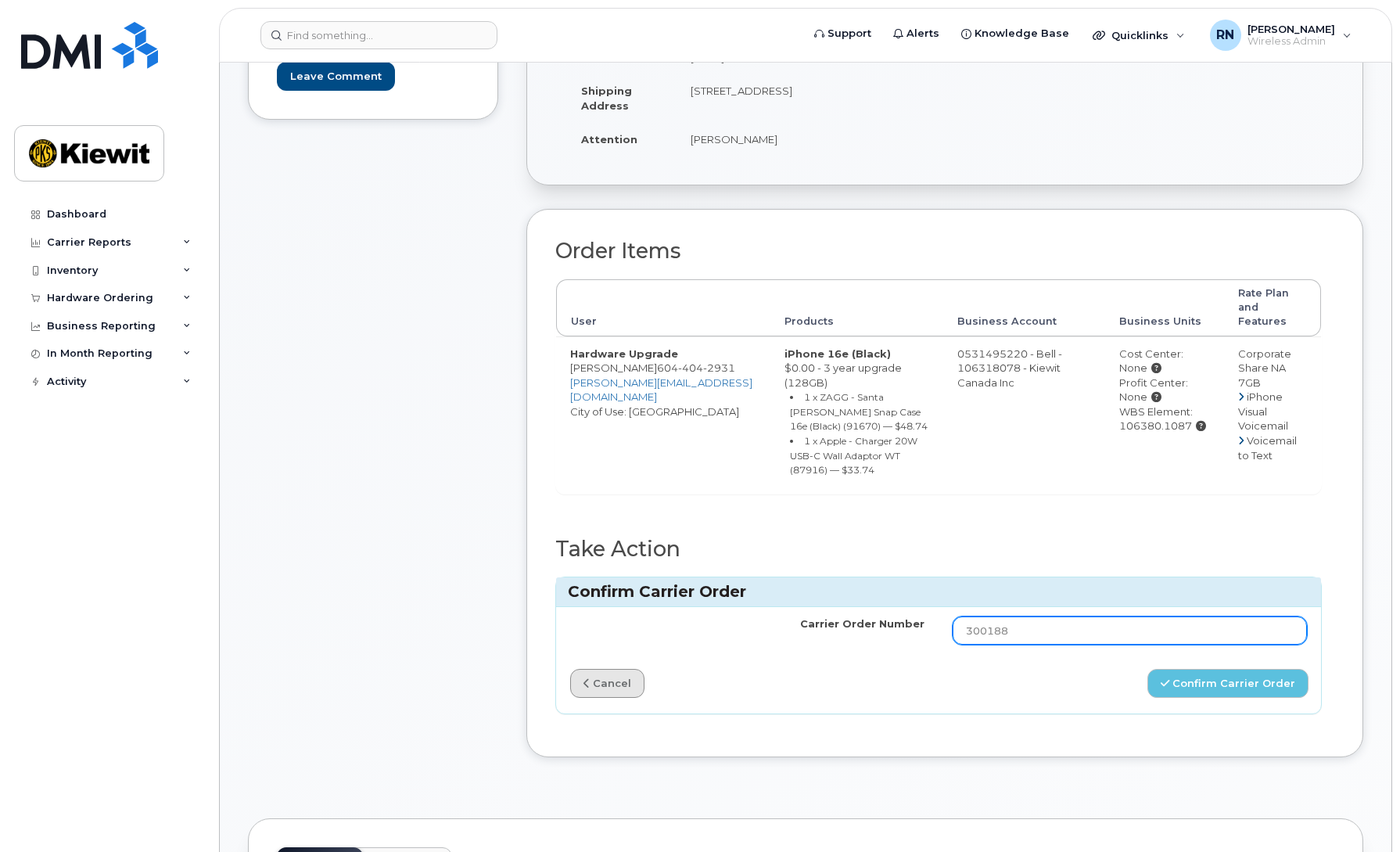
type input "300188"
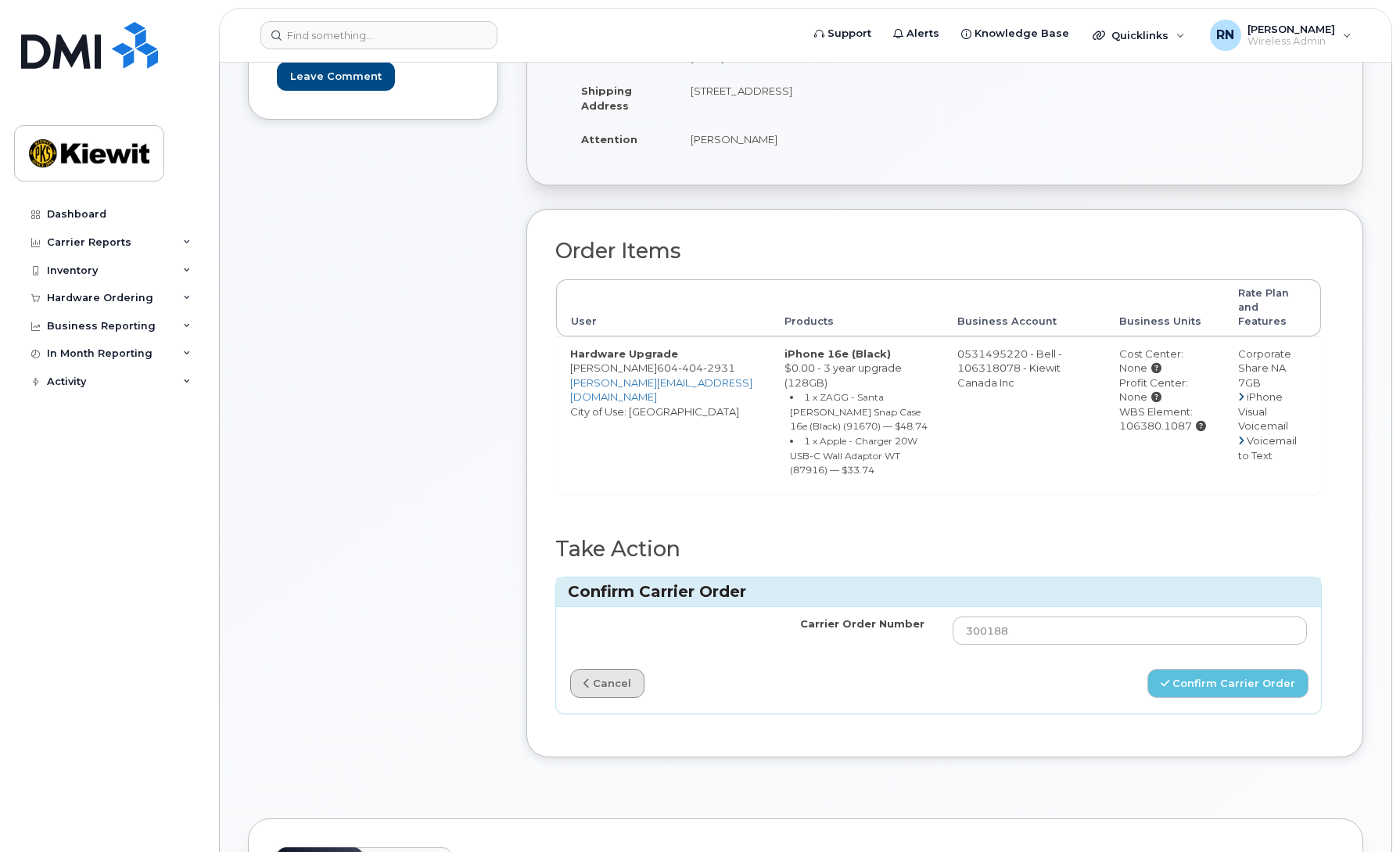
click at [612, 673] on link "cancel" at bounding box center [608, 683] width 74 height 29
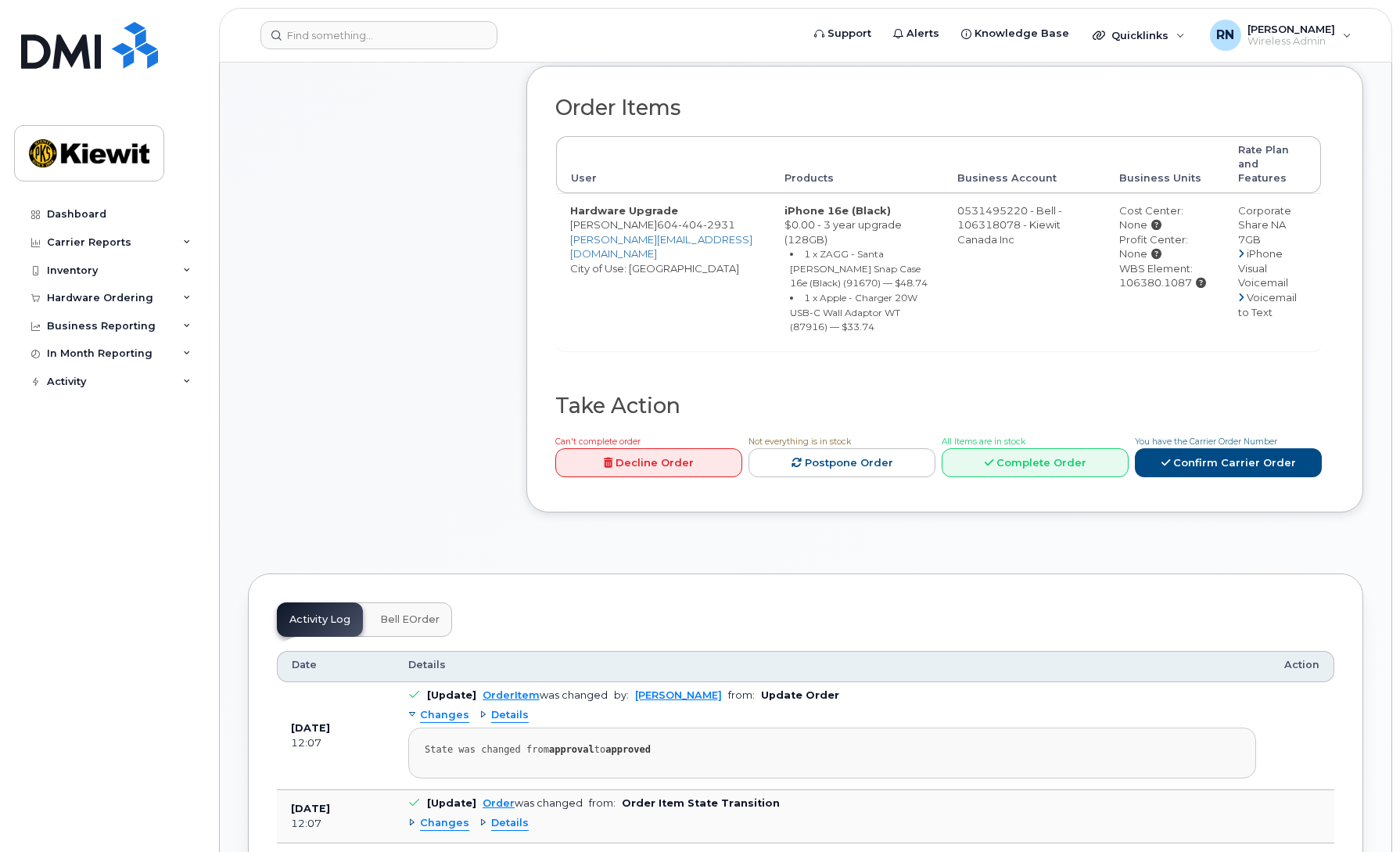
scroll to position [528, 0]
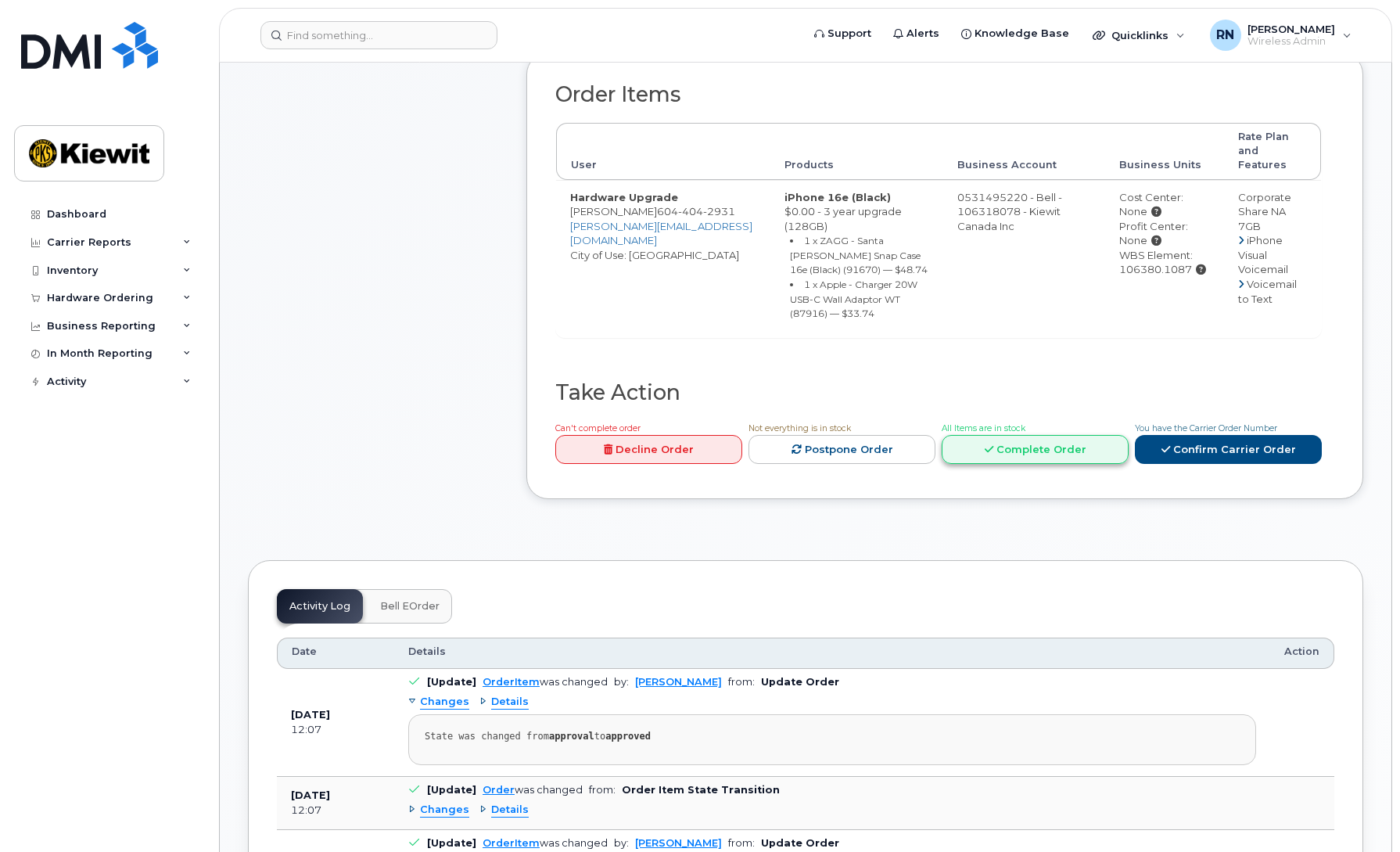
click at [1005, 436] on link "Complete Order" at bounding box center [1035, 448] width 187 height 29
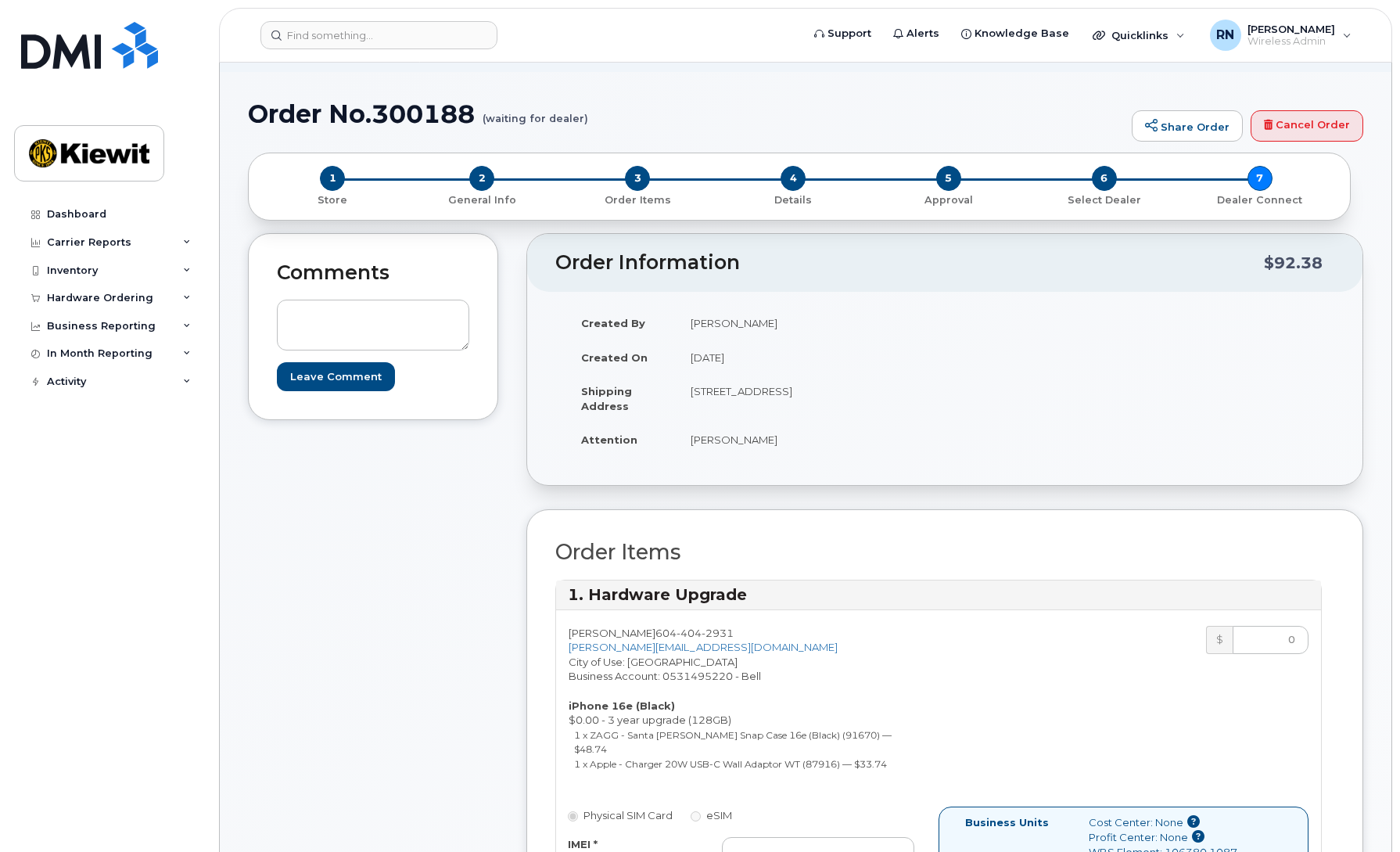
scroll to position [0, 0]
